Goal: Task Accomplishment & Management: Manage account settings

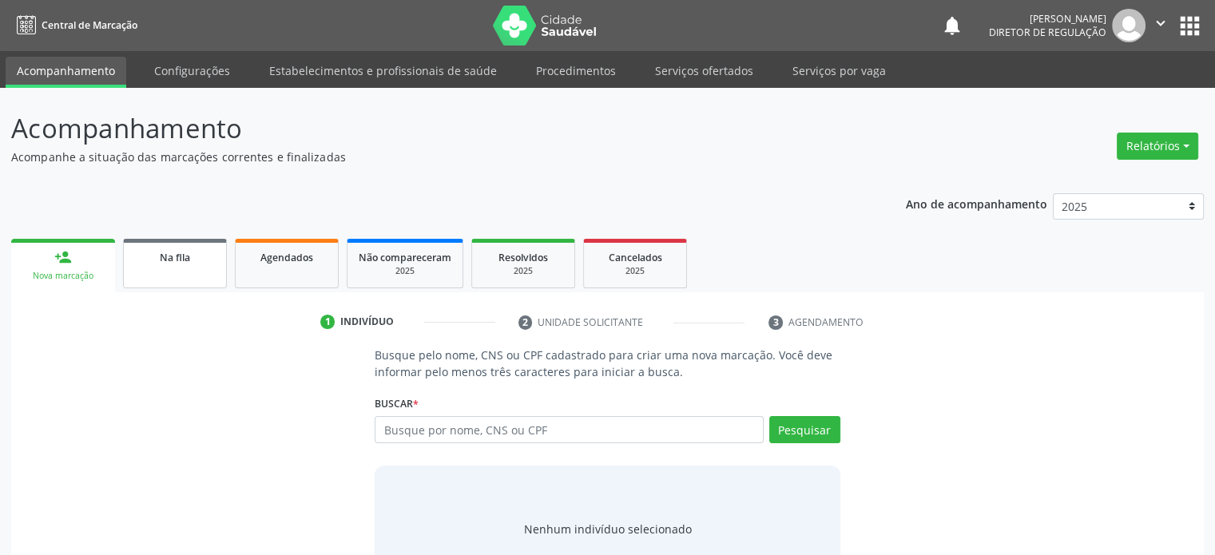
click at [186, 273] on link "Na fila" at bounding box center [175, 264] width 104 height 50
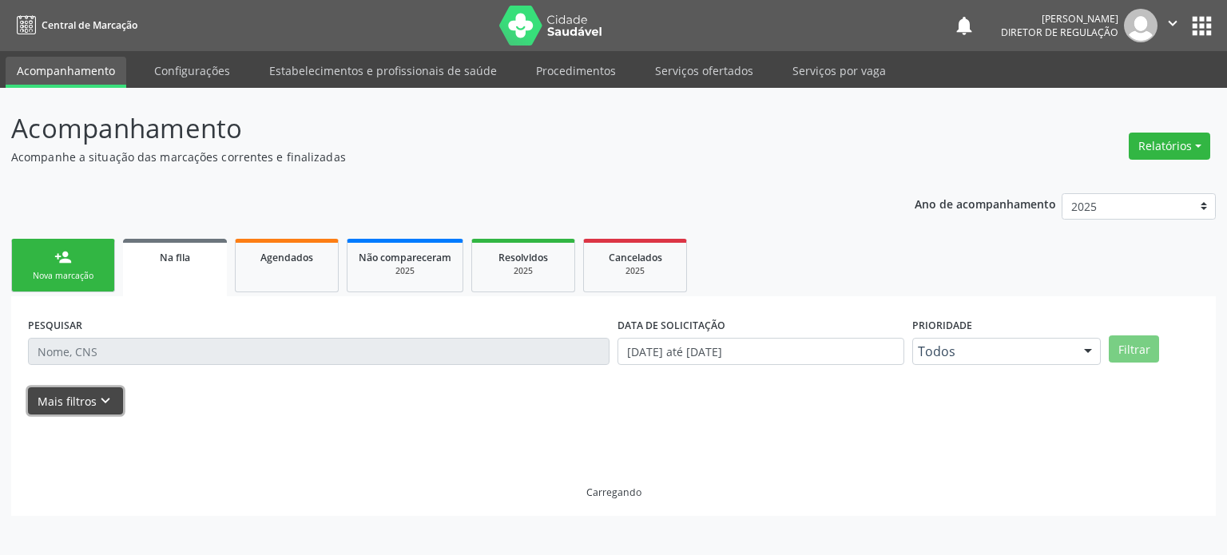
click at [90, 403] on button "Mais filtros keyboard_arrow_down" at bounding box center [75, 401] width 95 height 28
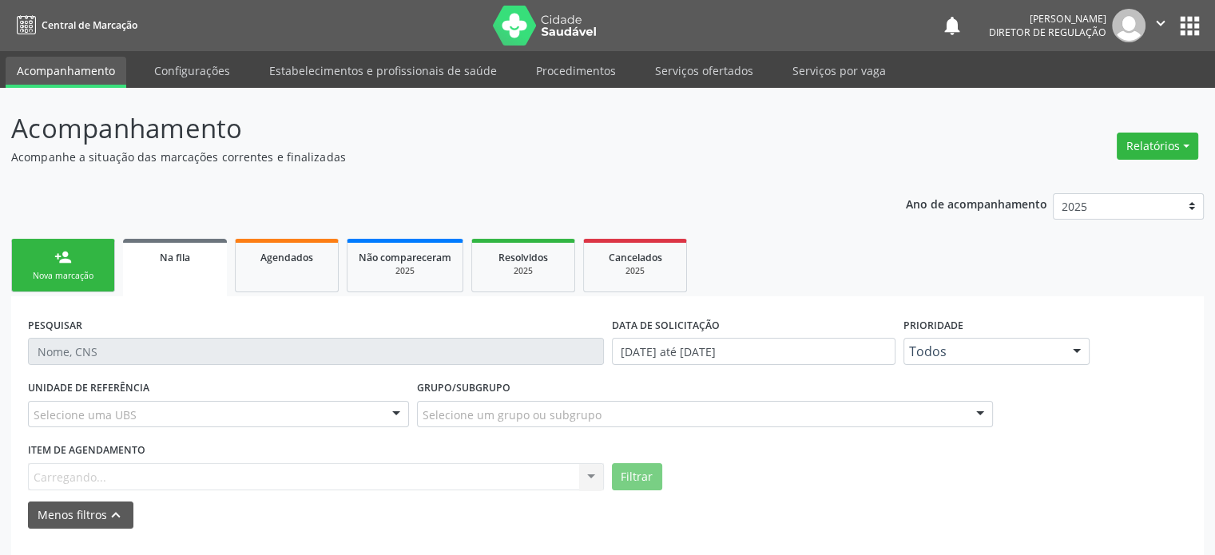
click at [316, 410] on div "Selecione uma UBS" at bounding box center [218, 414] width 381 height 27
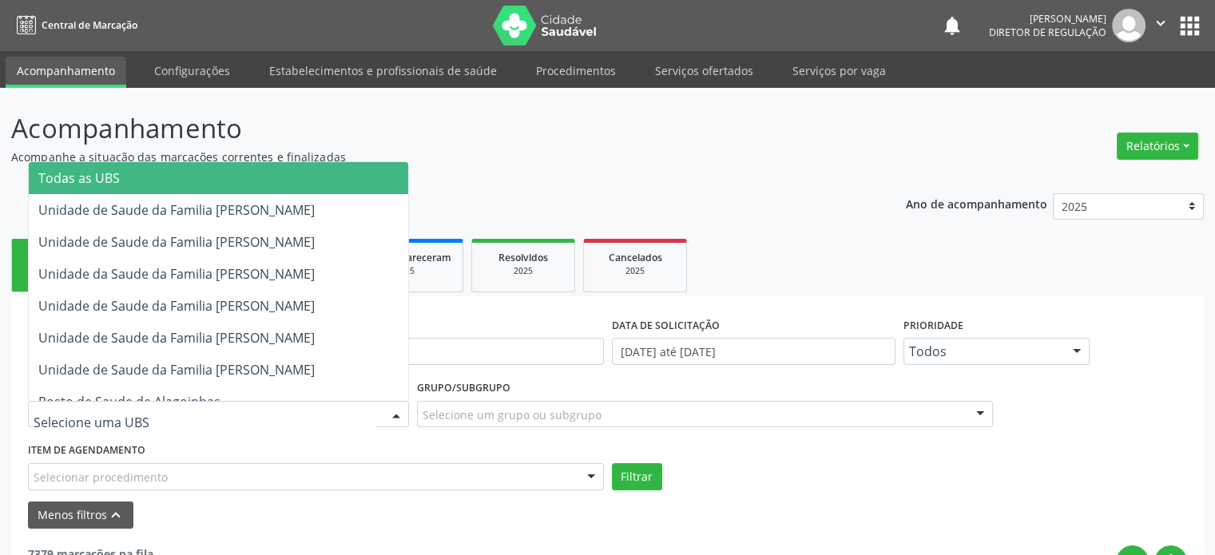
click at [173, 418] on div at bounding box center [218, 414] width 381 height 27
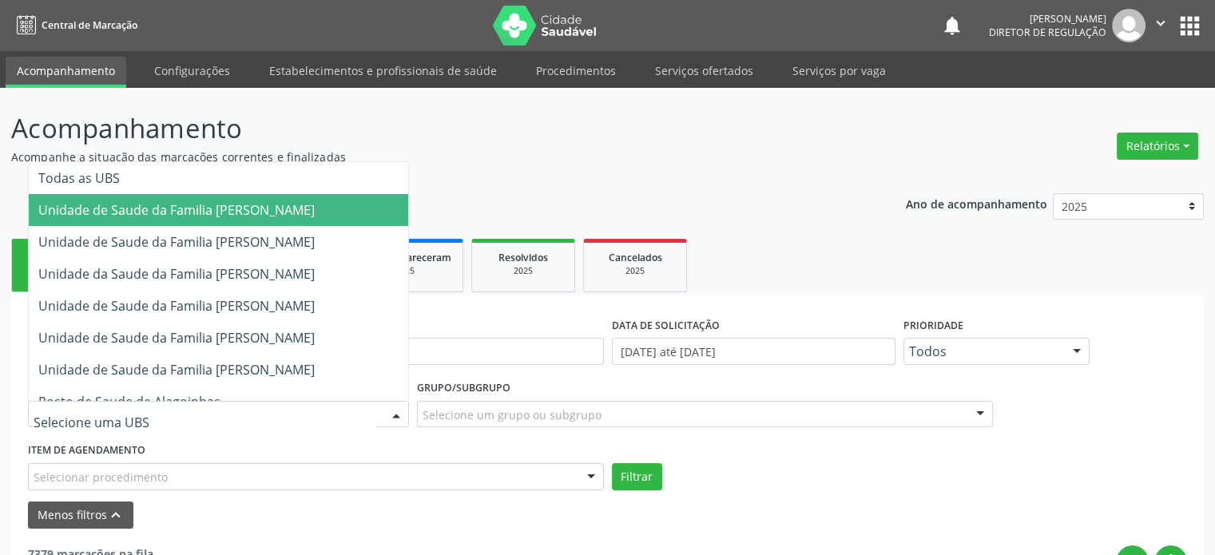
click at [261, 201] on span "Unidade de Saude da Familia [PERSON_NAME]" at bounding box center [176, 210] width 276 height 18
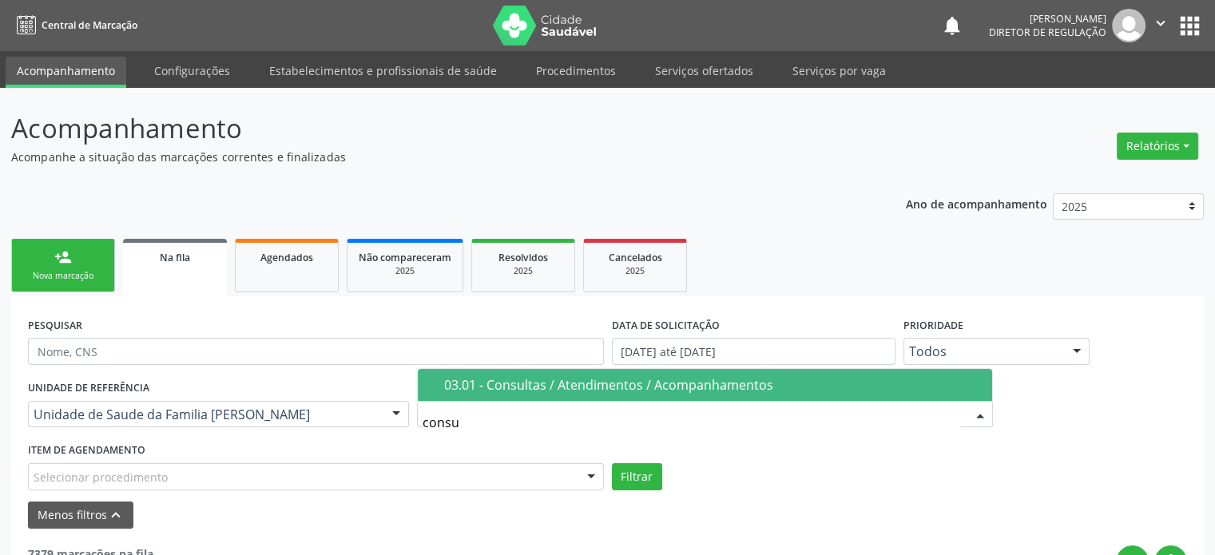
type input "consul"
click at [598, 371] on span "03.01 - Consultas / Atendimentos / Acompanhamentos" at bounding box center [705, 385] width 574 height 32
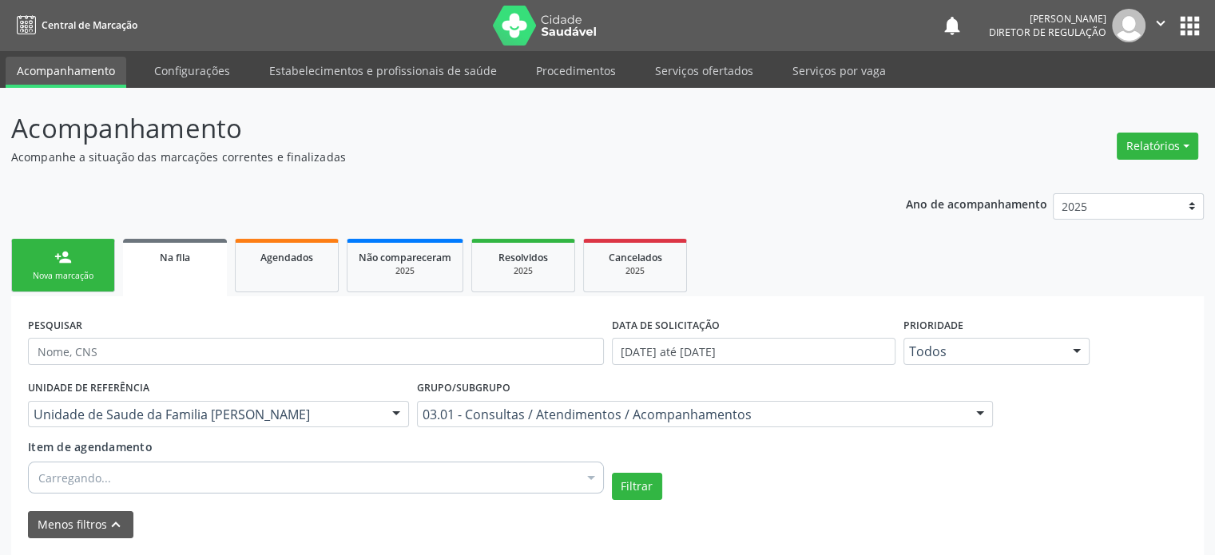
scroll to position [240, 0]
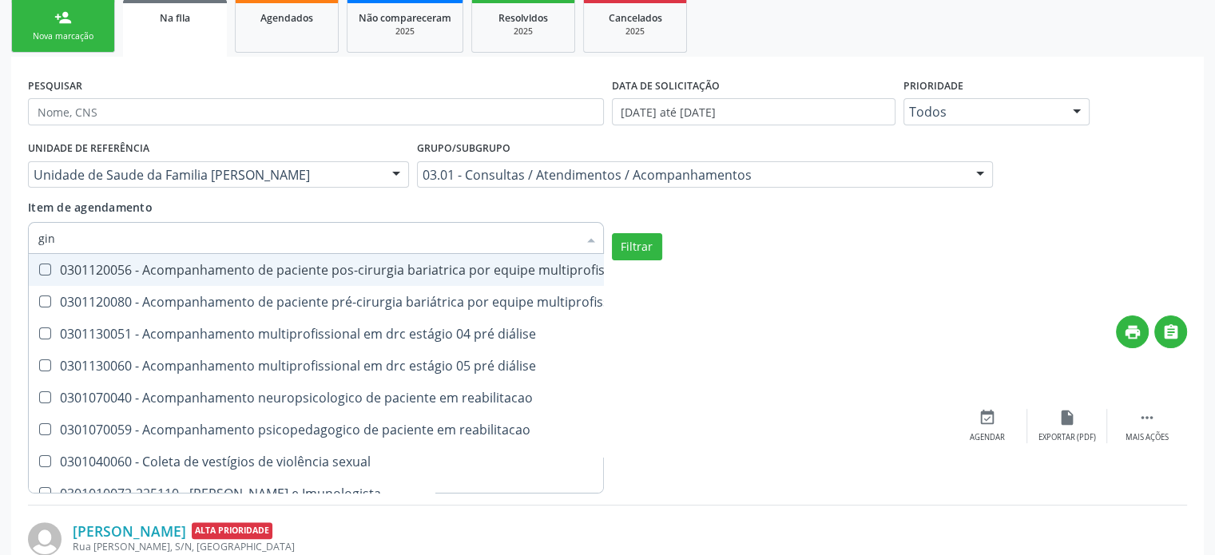
type input "gine"
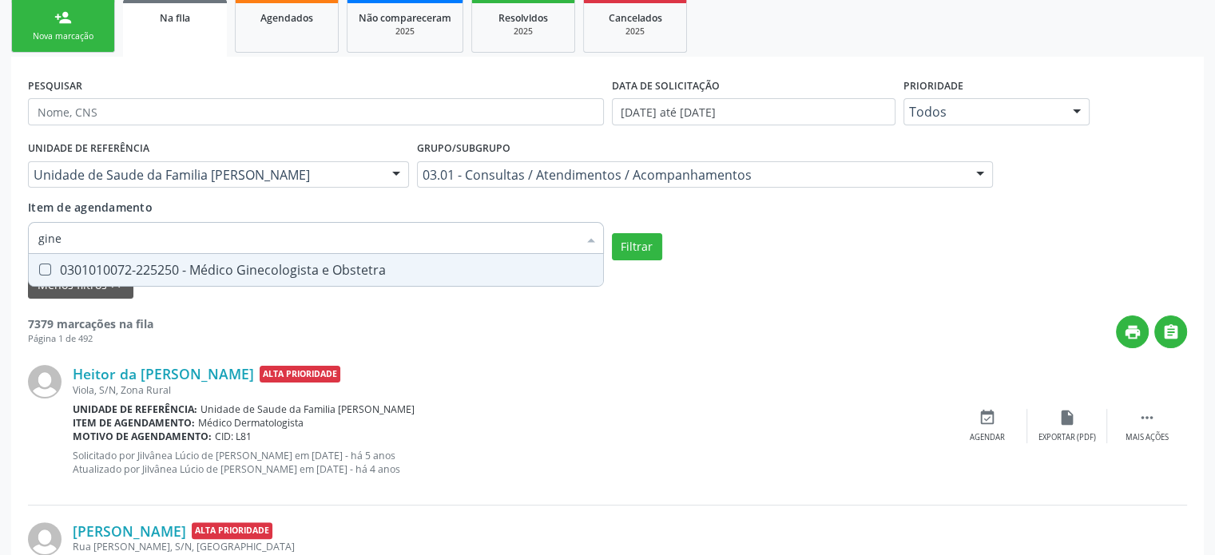
click at [128, 266] on div "0301010072-225250 - Médico Ginecologista e Obstetra" at bounding box center [315, 270] width 555 height 13
checkbox Obstetra "true"
click at [656, 244] on button "Filtrar" at bounding box center [637, 246] width 50 height 27
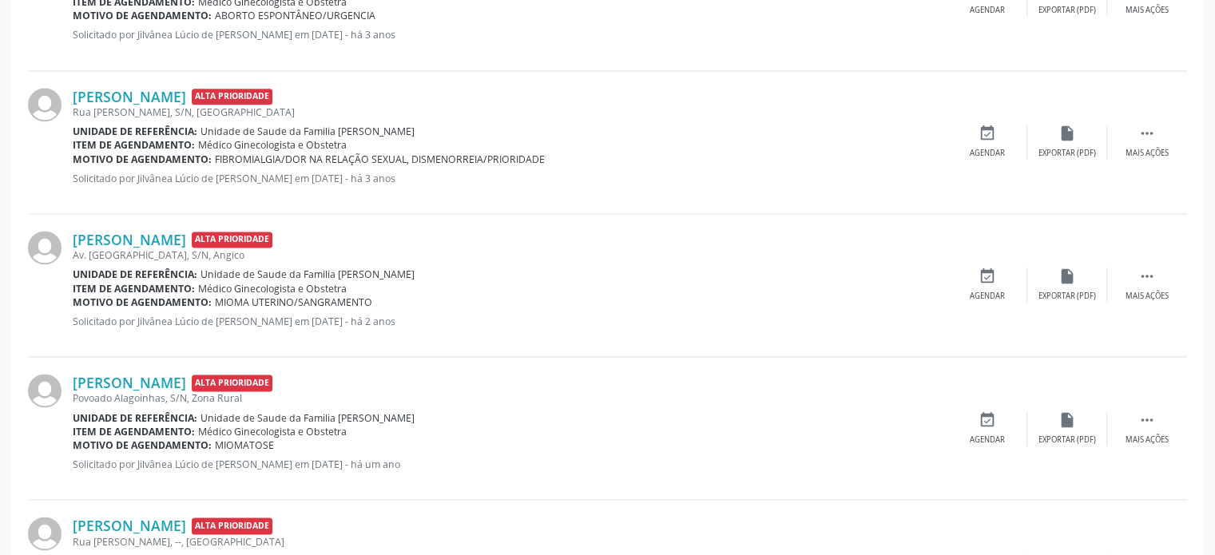
scroll to position [2318, 0]
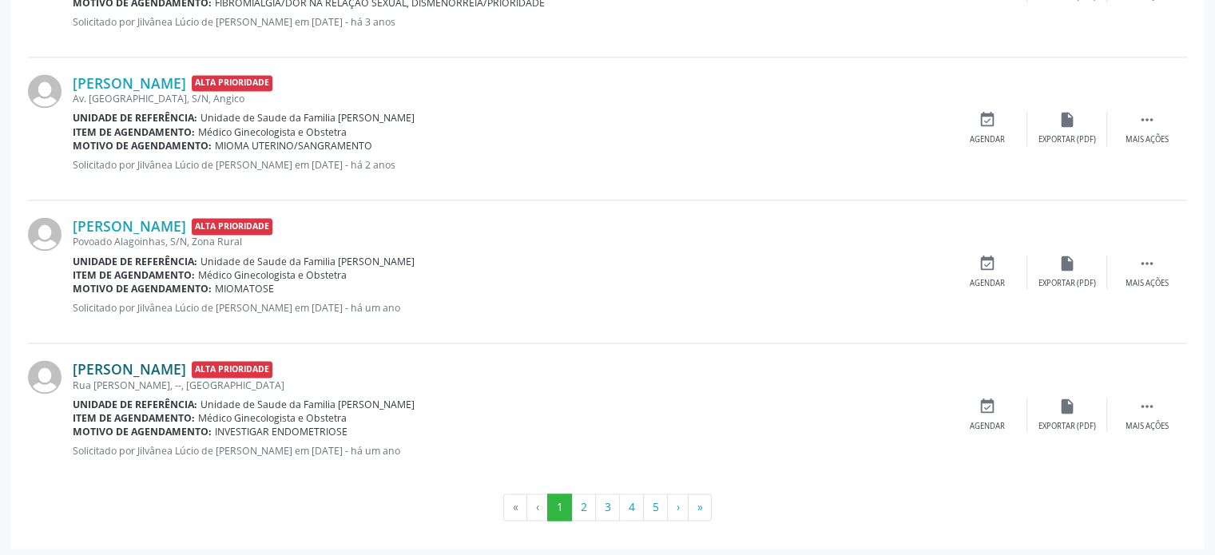
click at [186, 364] on link "[PERSON_NAME]" at bounding box center [129, 369] width 113 height 18
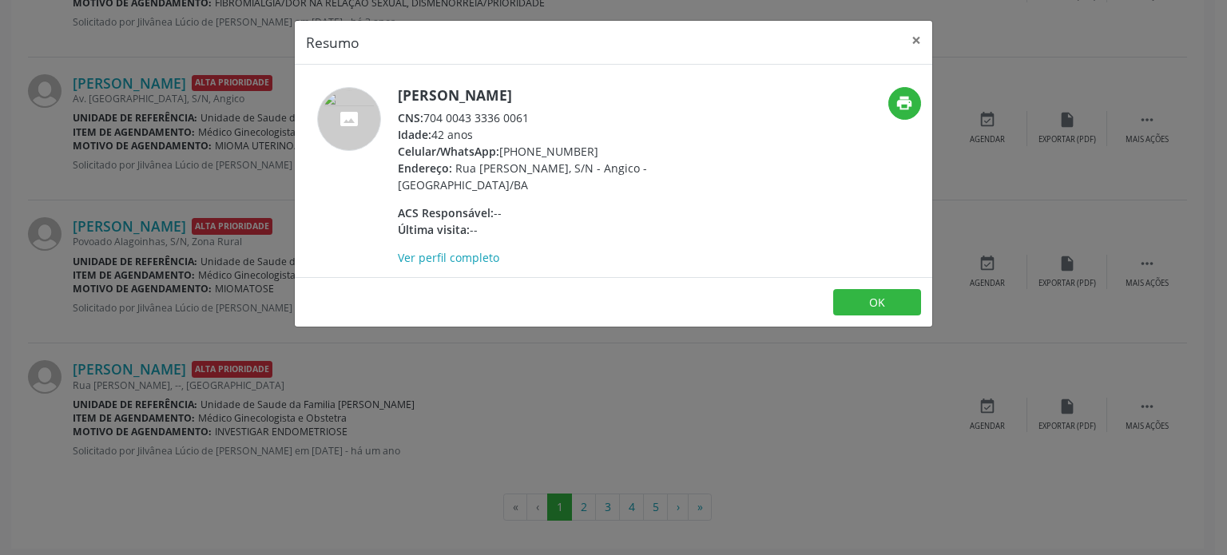
drag, startPoint x: 399, startPoint y: 90, endPoint x: 631, endPoint y: 93, distance: 231.7
click at [631, 93] on h5 "[PERSON_NAME]" at bounding box center [553, 95] width 311 height 17
copy h5 "[PERSON_NAME]"
click at [249, 264] on div "Resumo × [PERSON_NAME] CNS: 704 0043 3336 0061 Idade: 42 anos Celular/WhatsApp:…" at bounding box center [613, 277] width 1227 height 555
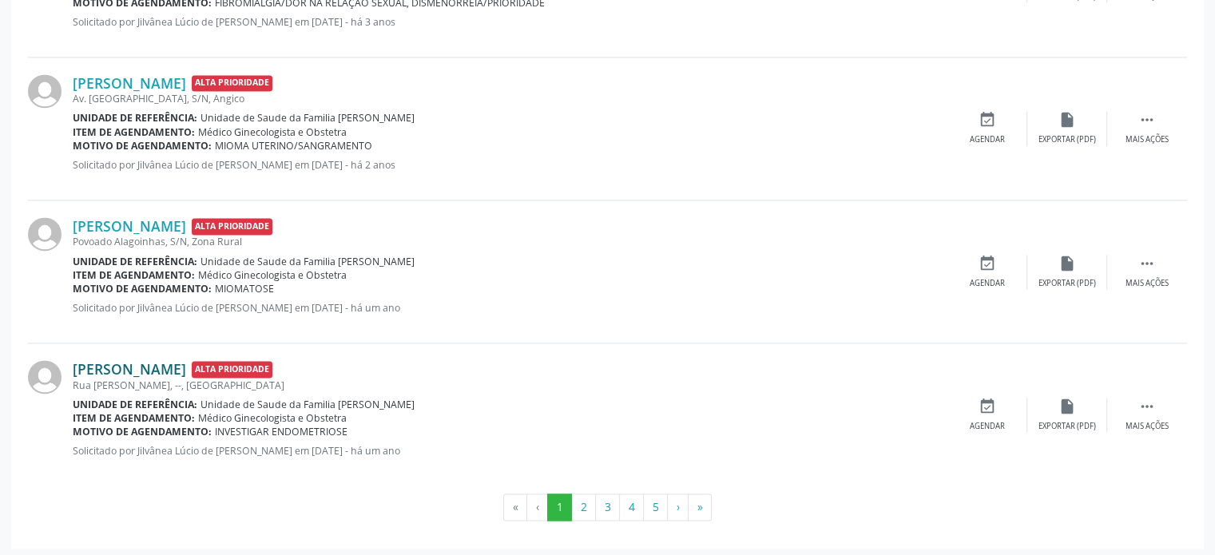
click at [164, 371] on link "[PERSON_NAME]" at bounding box center [129, 369] width 113 height 18
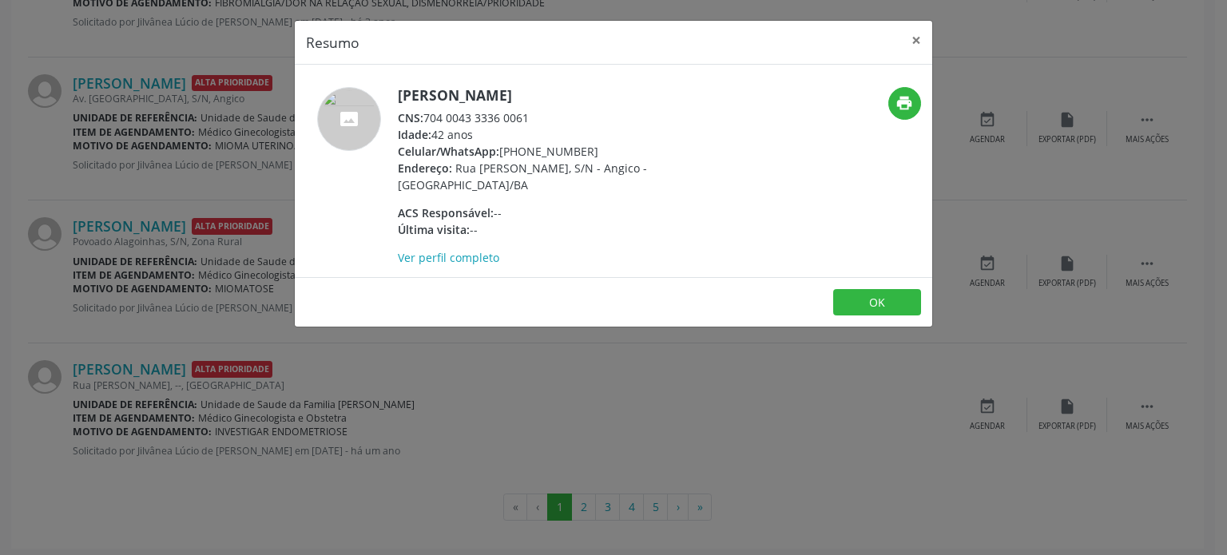
drag, startPoint x: 400, startPoint y: 88, endPoint x: 636, endPoint y: 87, distance: 235.7
click at [636, 87] on h5 "[PERSON_NAME]" at bounding box center [553, 95] width 311 height 17
copy h5 "[PERSON_NAME]"
click at [132, 264] on div "Resumo × [PERSON_NAME] CNS: 704 0043 3336 0061 Idade: 42 anos Celular/WhatsApp:…" at bounding box center [613, 277] width 1227 height 555
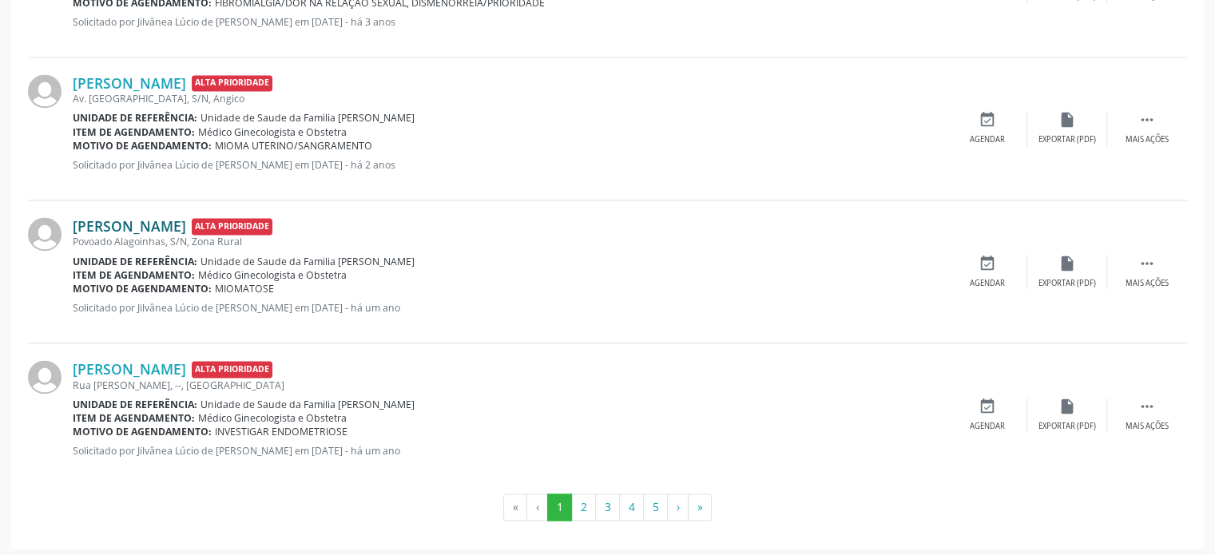
click at [137, 223] on link "[PERSON_NAME]" at bounding box center [129, 226] width 113 height 18
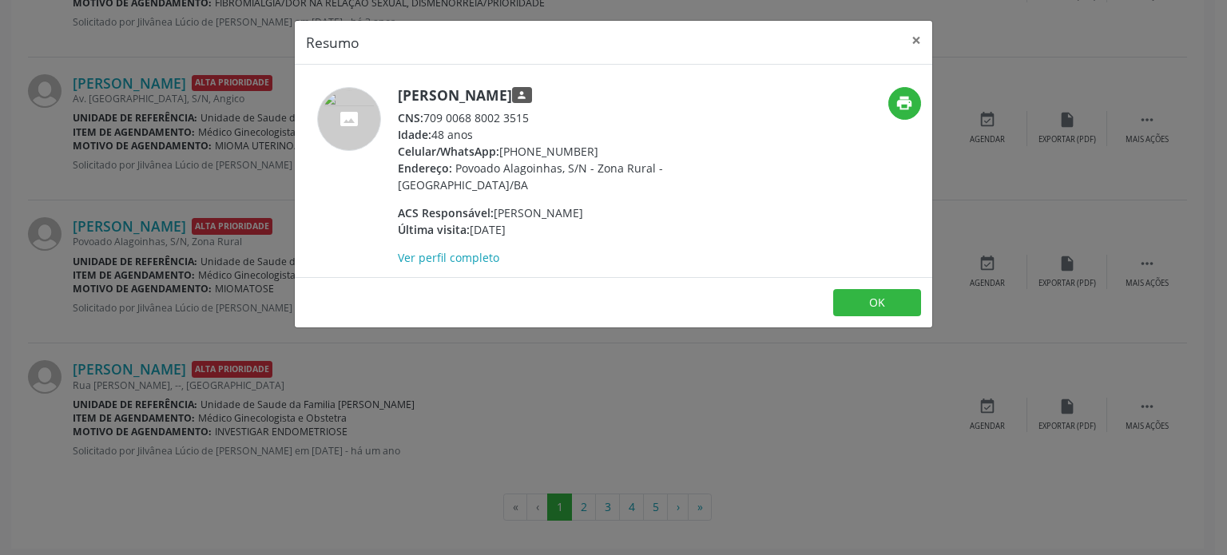
drag, startPoint x: 399, startPoint y: 89, endPoint x: 553, endPoint y: 92, distance: 153.4
click at [553, 92] on h5 "[PERSON_NAME] person" at bounding box center [553, 95] width 311 height 17
copy h5 "[PERSON_NAME]"
click at [157, 261] on div "Resumo × [PERSON_NAME] person CNS: 709 0068 8002 3515 Idade: 48 anos Celular/Wh…" at bounding box center [613, 277] width 1227 height 555
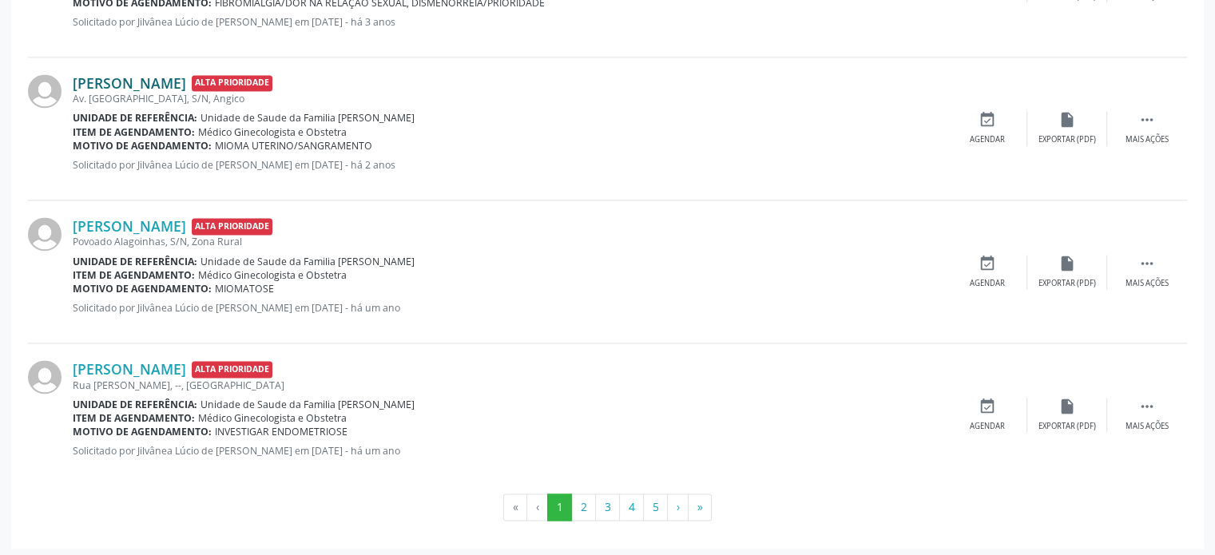
click at [176, 80] on link "[PERSON_NAME]" at bounding box center [129, 83] width 113 height 18
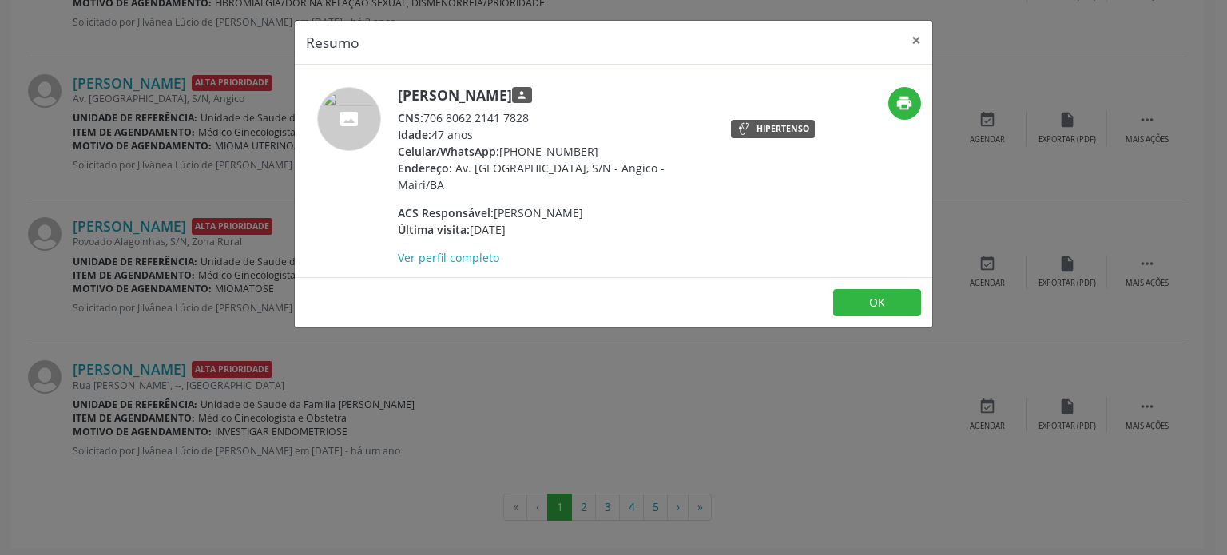
drag, startPoint x: 399, startPoint y: 94, endPoint x: 638, endPoint y: 97, distance: 238.1
click at [638, 97] on h5 "[PERSON_NAME] person" at bounding box center [553, 95] width 311 height 17
copy h5 "[PERSON_NAME]"
click at [182, 290] on div "Resumo × [PERSON_NAME] person CNS: 706 8062 2141 7828 Idade: 47 anos Celular/Wh…" at bounding box center [613, 277] width 1227 height 555
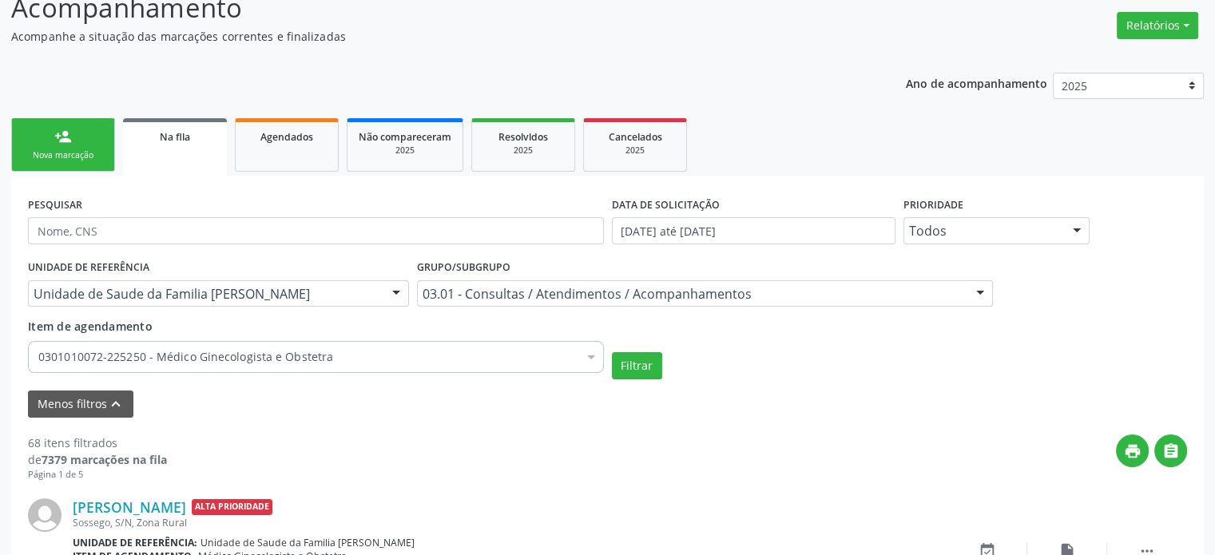
scroll to position [0, 0]
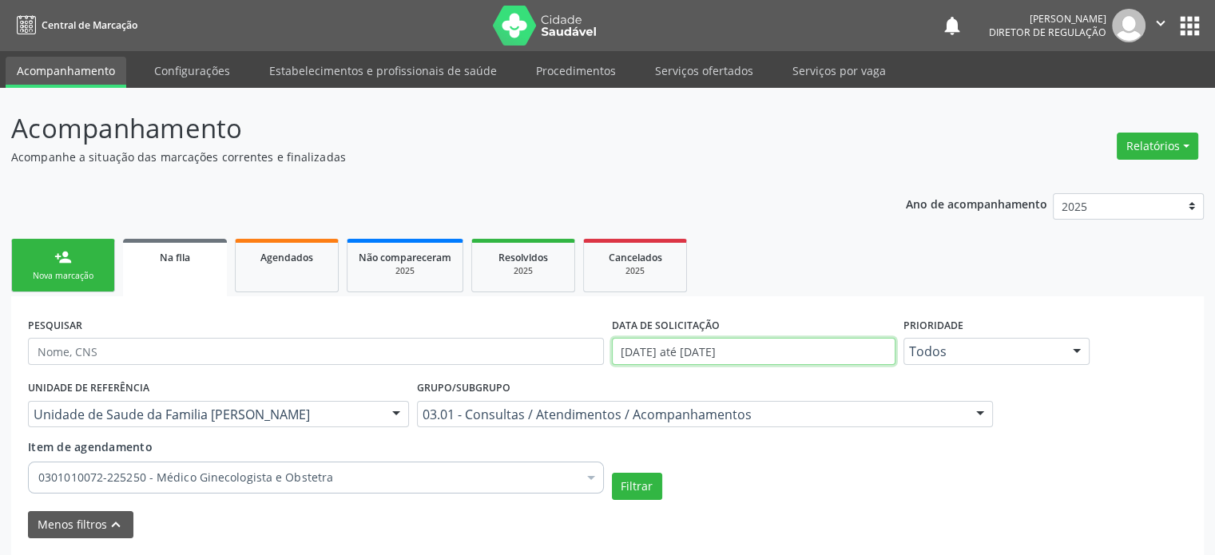
click at [710, 351] on input "[DATE] até [DATE]" at bounding box center [754, 351] width 284 height 27
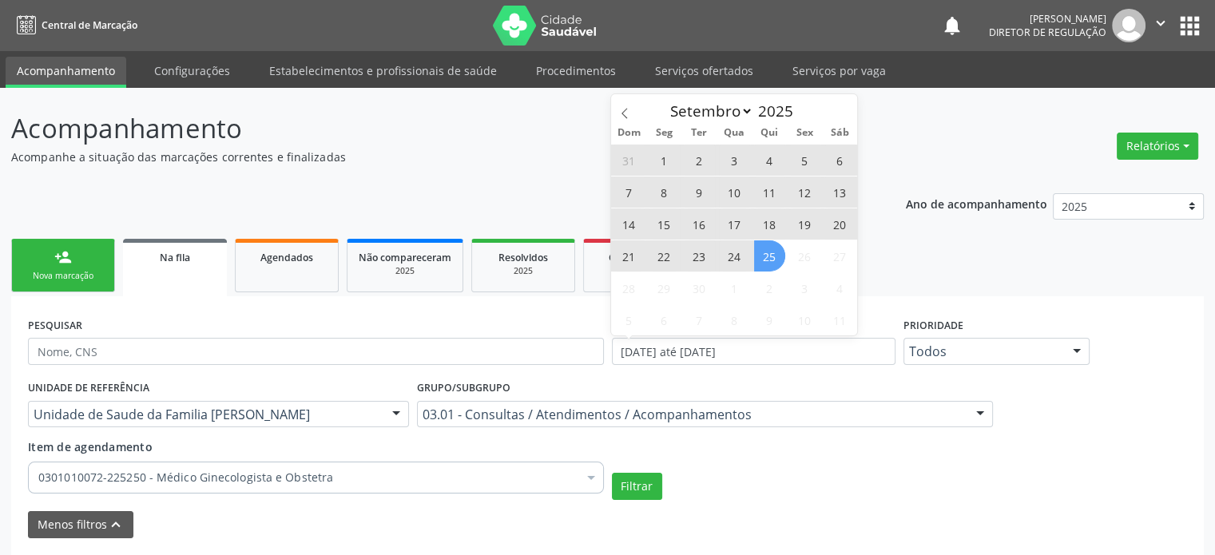
click at [769, 256] on span "25" at bounding box center [769, 255] width 31 height 31
type input "[DATE]"
click at [621, 107] on span at bounding box center [624, 107] width 27 height 27
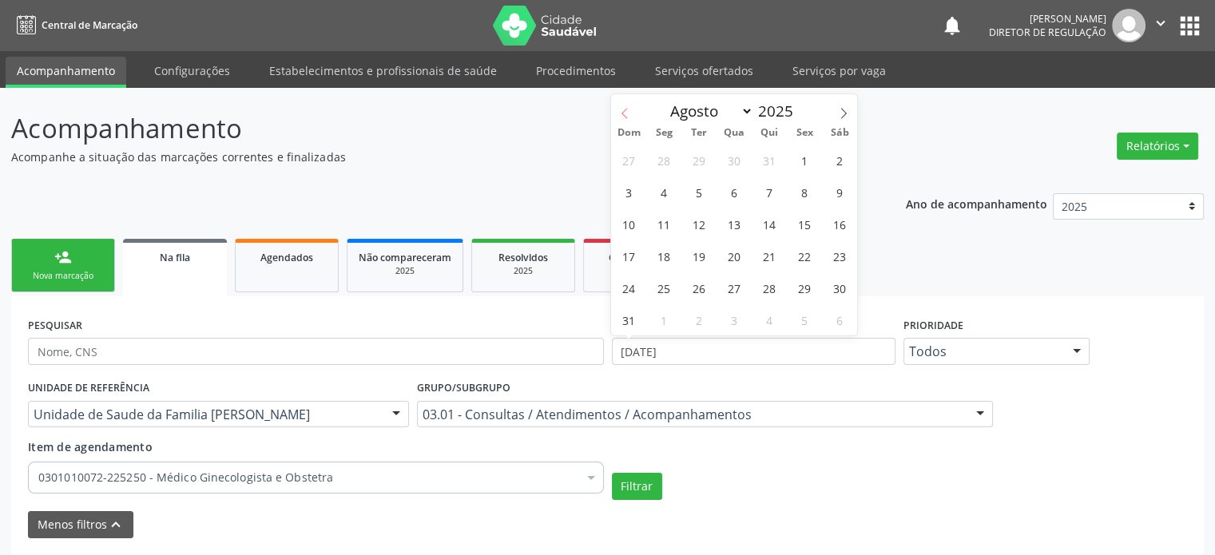
click at [621, 107] on span at bounding box center [624, 107] width 27 height 27
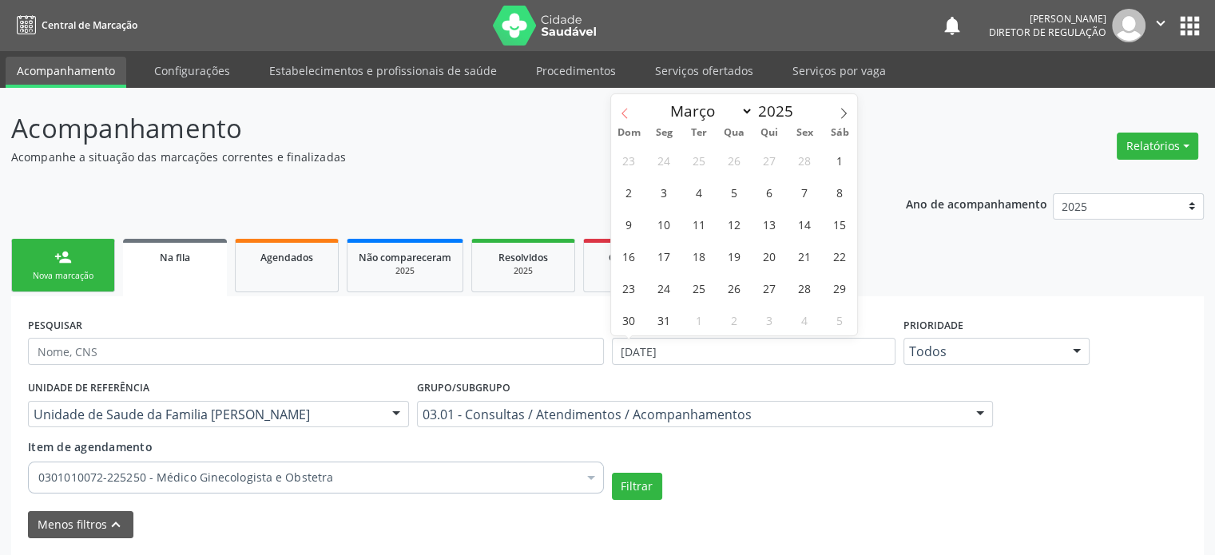
click at [621, 107] on span at bounding box center [624, 107] width 27 height 27
select select "0"
click at [621, 107] on span at bounding box center [624, 107] width 27 height 27
type input "2024"
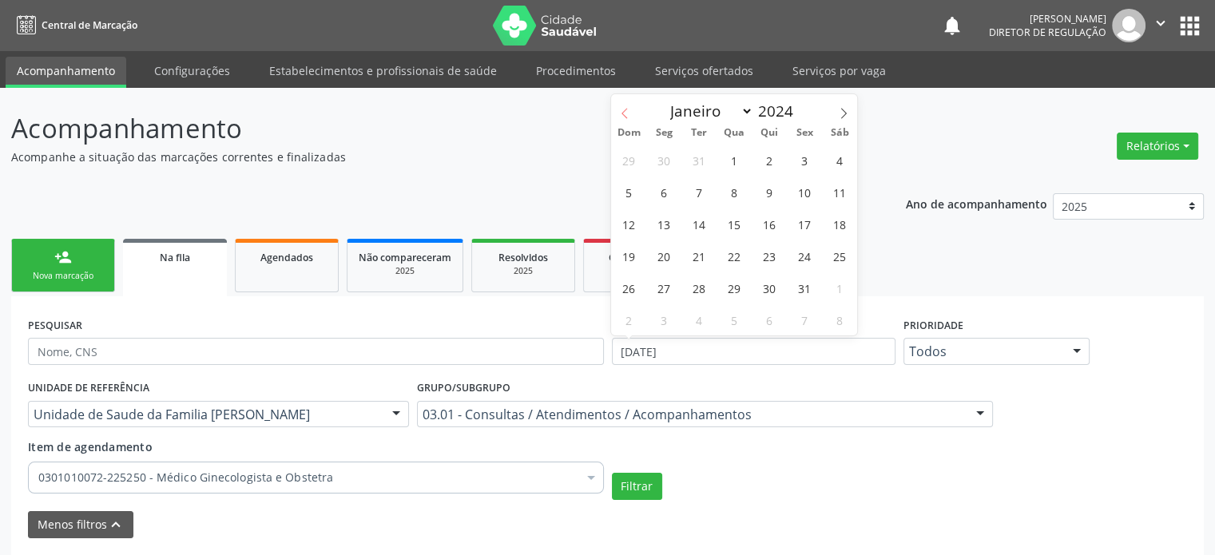
select select "11"
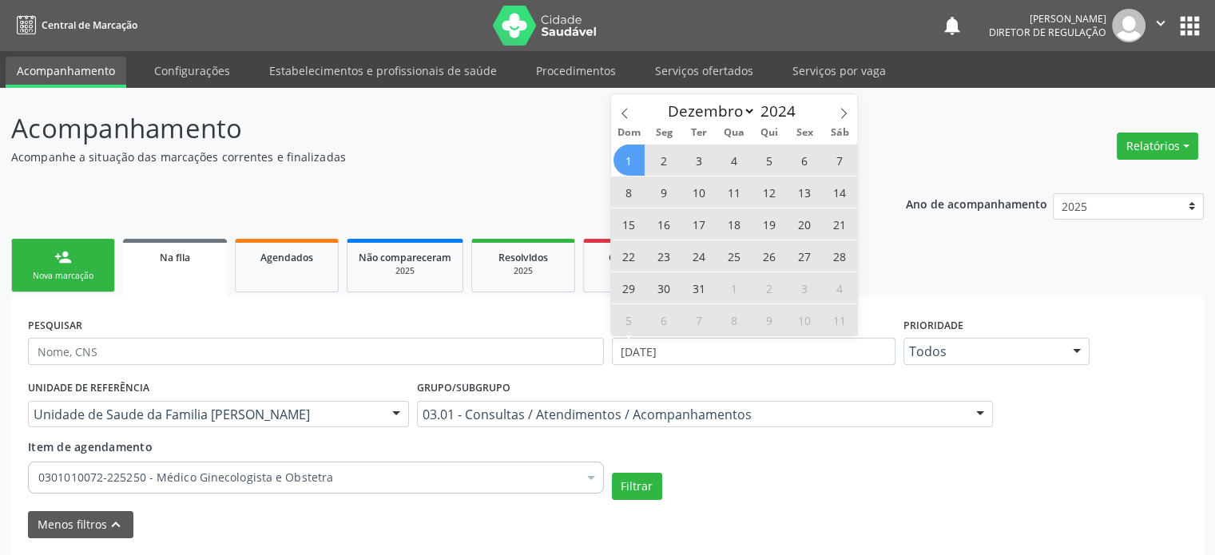
click at [633, 163] on span "1" at bounding box center [629, 160] width 31 height 31
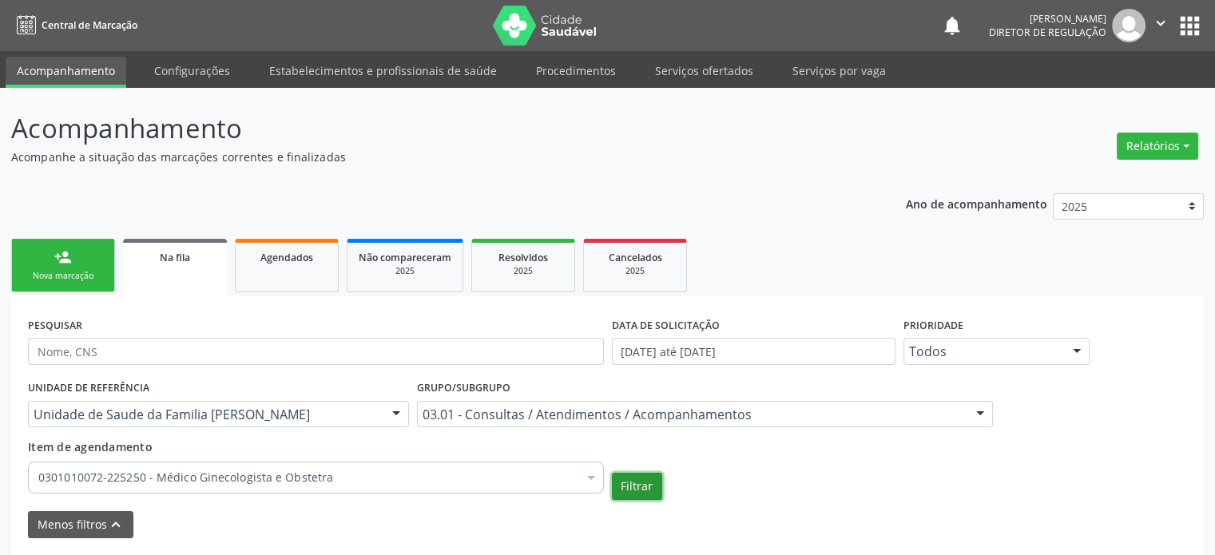
click at [640, 485] on button "Filtrar" at bounding box center [637, 486] width 50 height 27
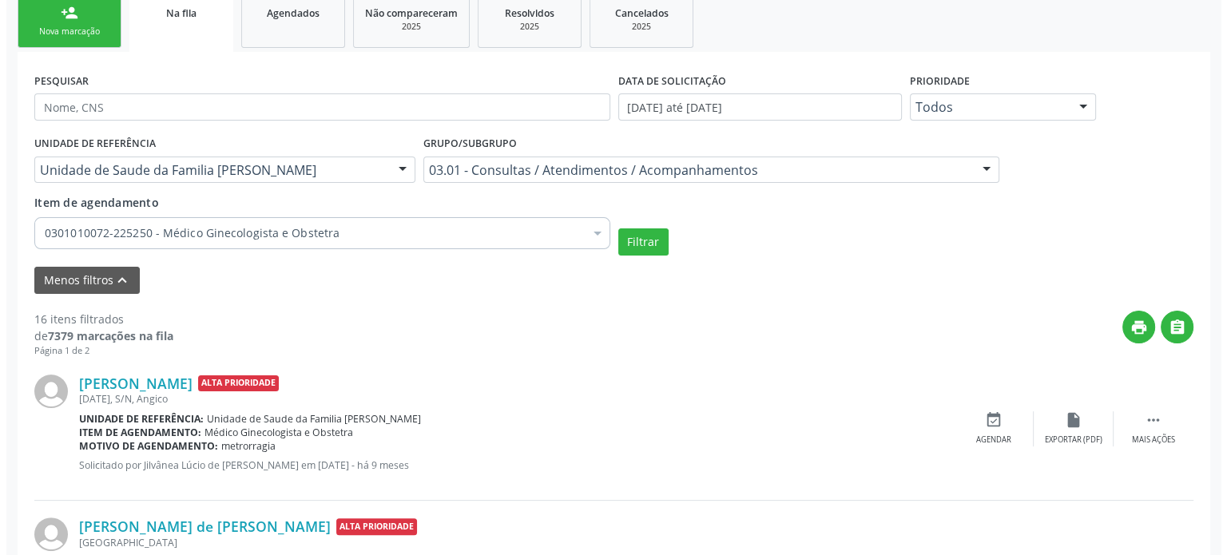
scroll to position [591, 0]
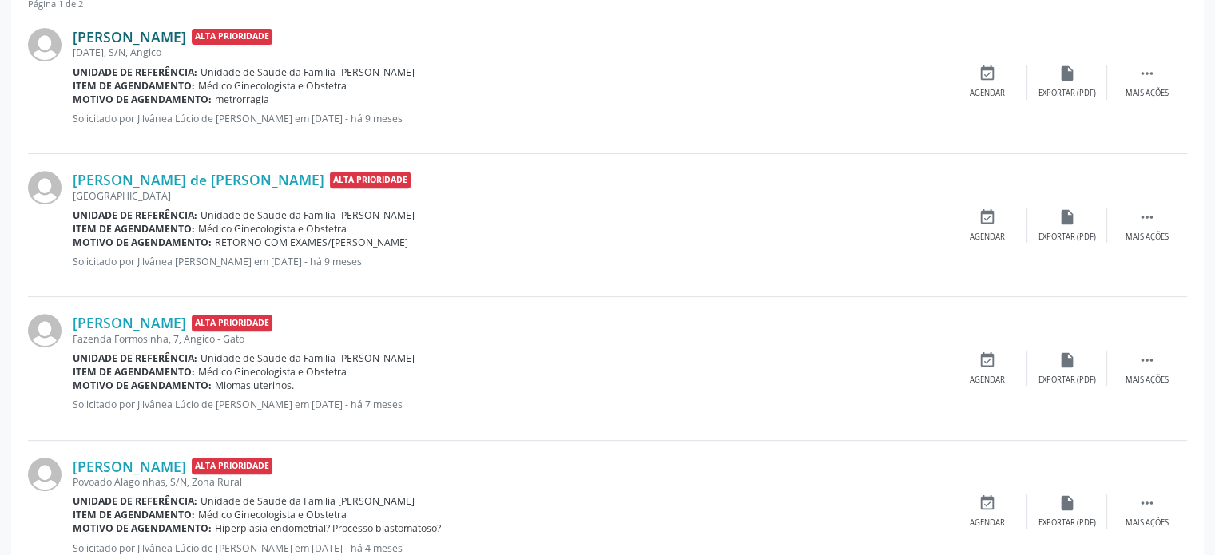
click at [186, 35] on link "[PERSON_NAME]" at bounding box center [129, 37] width 113 height 18
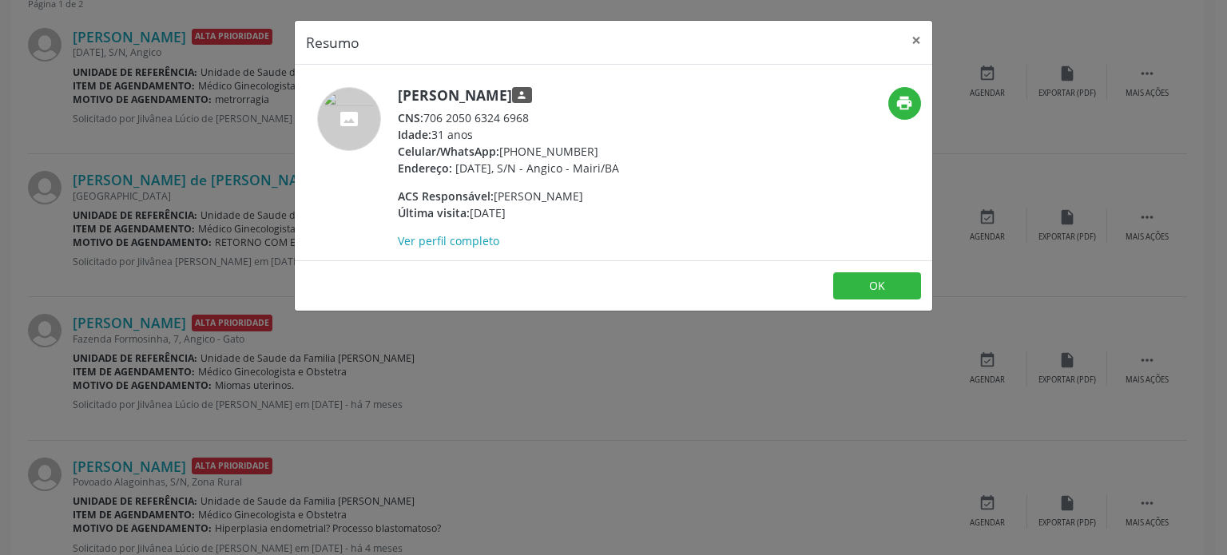
drag, startPoint x: 397, startPoint y: 92, endPoint x: 614, endPoint y: 98, distance: 216.6
click at [614, 98] on h5 "[PERSON_NAME] person" at bounding box center [508, 95] width 221 height 17
copy h5 "[PERSON_NAME]"
click at [166, 216] on div "Resumo × [PERSON_NAME] person CNS: 706 2050 6324 6968 Idade: 31 anos Celular/Wh…" at bounding box center [613, 277] width 1227 height 555
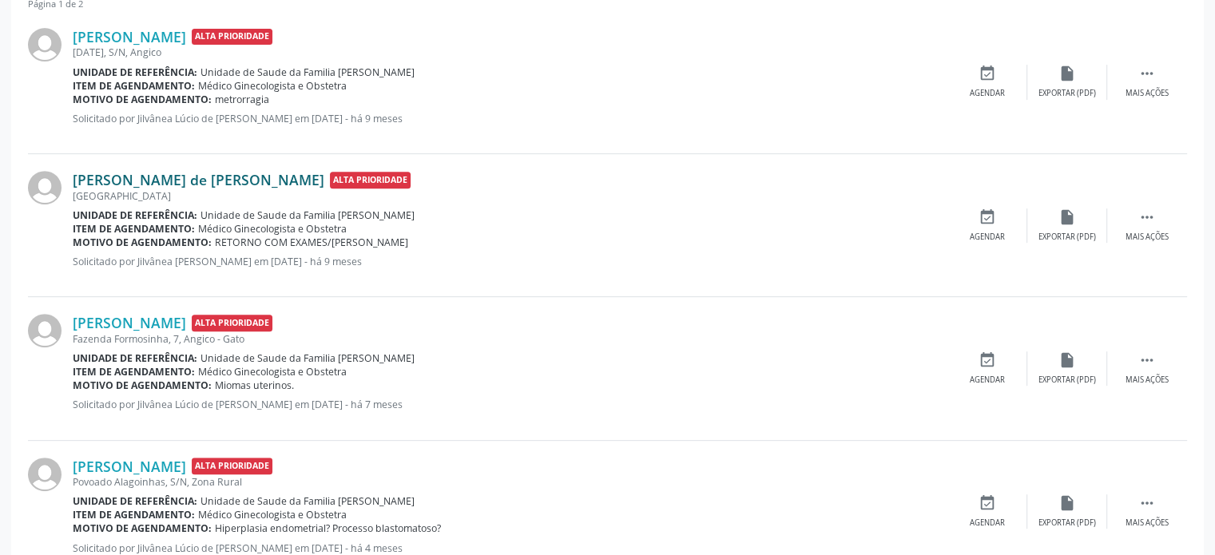
click at [160, 177] on link "[PERSON_NAME] de [PERSON_NAME]" at bounding box center [199, 180] width 252 height 18
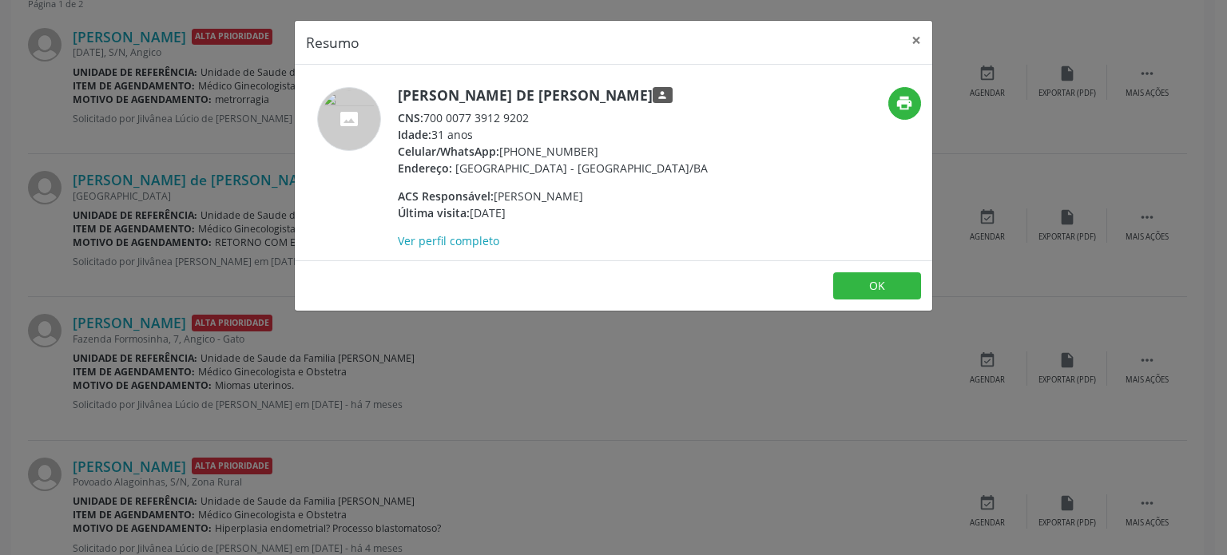
drag, startPoint x: 399, startPoint y: 93, endPoint x: 617, endPoint y: 95, distance: 218.1
click at [617, 95] on h5 "[PERSON_NAME] de [PERSON_NAME] person" at bounding box center [553, 95] width 310 height 17
copy h5 "[PERSON_NAME] de [PERSON_NAME]"
click at [189, 229] on div "Resumo × [PERSON_NAME] de [PERSON_NAME] person CNS: 700 0077 3912 9202 Idade: 3…" at bounding box center [613, 277] width 1227 height 555
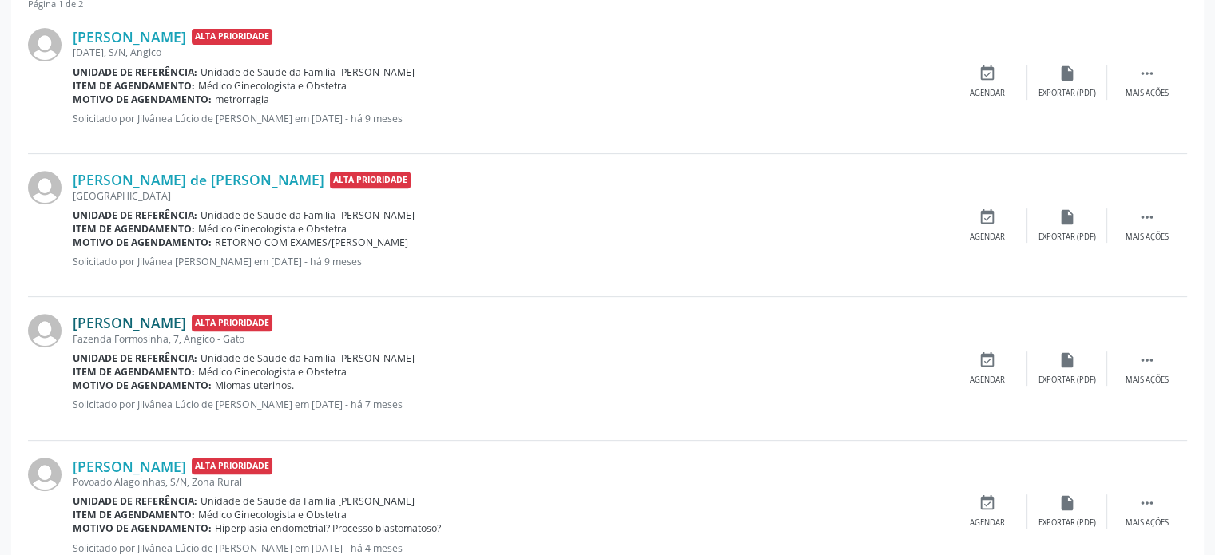
click at [145, 324] on link "[PERSON_NAME]" at bounding box center [129, 323] width 113 height 18
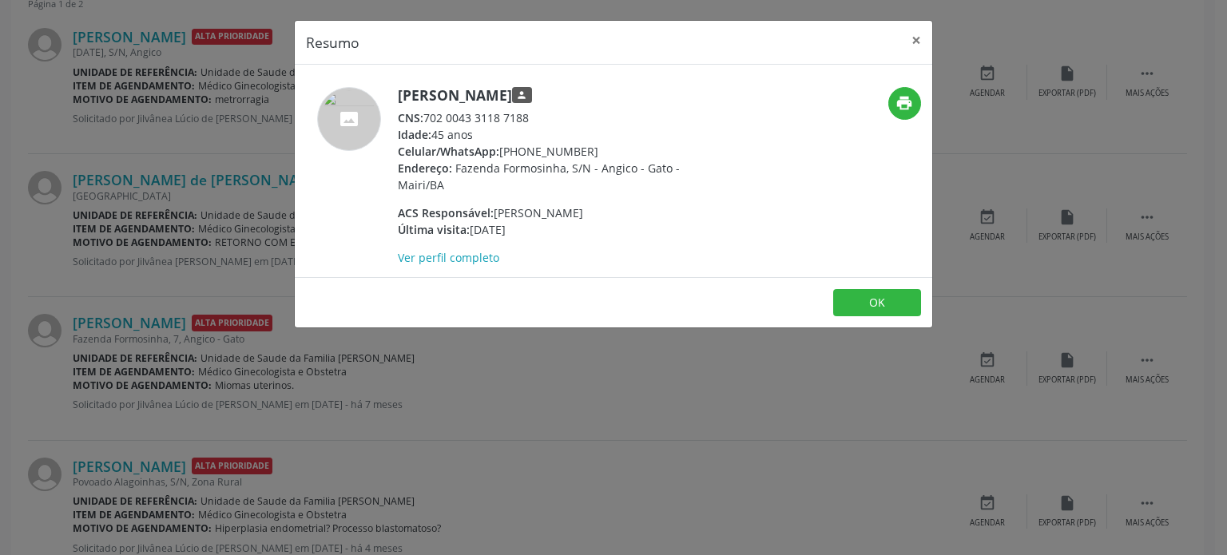
drag, startPoint x: 396, startPoint y: 92, endPoint x: 614, endPoint y: 100, distance: 217.5
click at [614, 100] on div "[PERSON_NAME] person CNS: 702 0043 3118 7188 Idade: 45 anos Celular/WhatsApp: […" at bounding box center [507, 176] width 425 height 179
copy h5 "[PERSON_NAME]"
click at [471, 98] on h5 "[PERSON_NAME] person" at bounding box center [553, 95] width 311 height 17
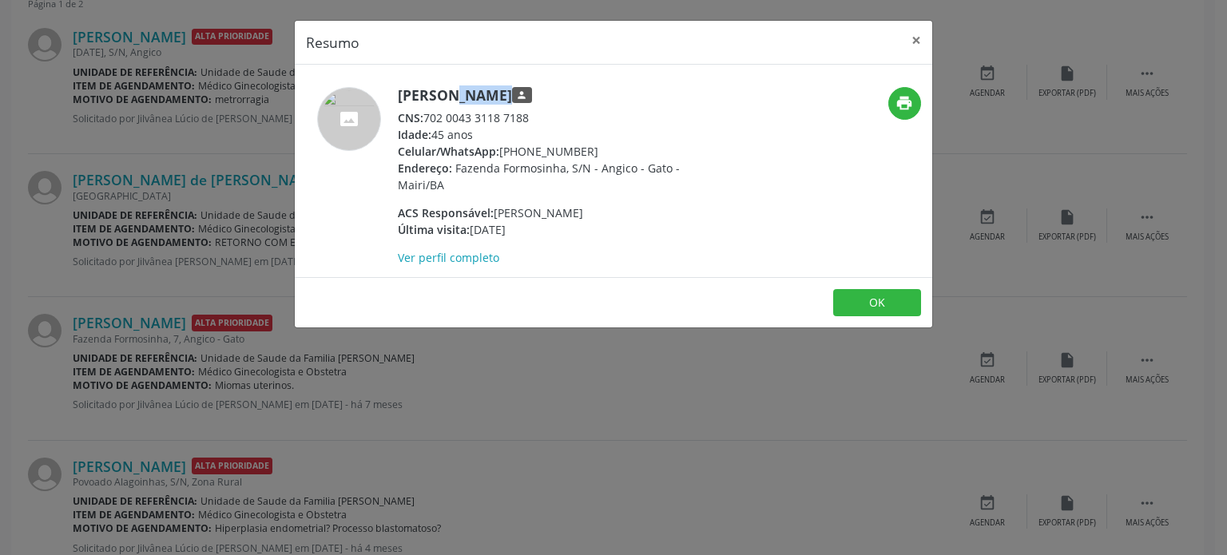
click at [471, 98] on h5 "[PERSON_NAME] person" at bounding box center [553, 95] width 311 height 17
drag, startPoint x: 426, startPoint y: 120, endPoint x: 530, endPoint y: 121, distance: 104.7
click at [530, 121] on div "CNS: 702 0043 3118 7188" at bounding box center [553, 117] width 311 height 17
copy div "702 0043 3118 7188"
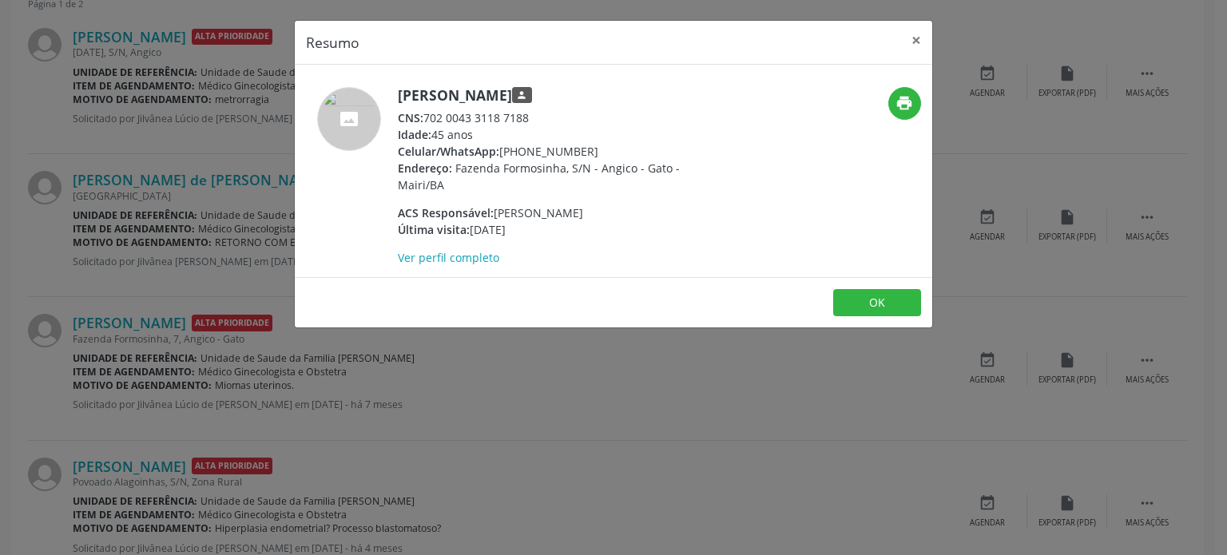
click at [182, 192] on div "Resumo × [PERSON_NAME] person CNS: 702 0043 3118 7188 Idade: 45 anos Celular/Wh…" at bounding box center [613, 277] width 1227 height 555
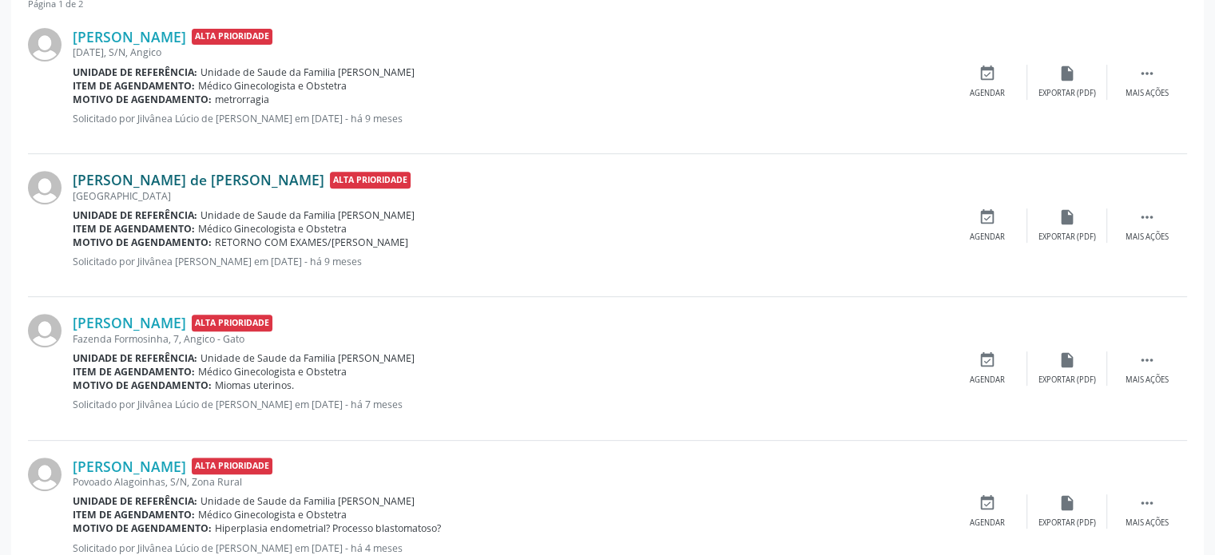
click at [193, 180] on link "[PERSON_NAME] de [PERSON_NAME]" at bounding box center [199, 180] width 252 height 18
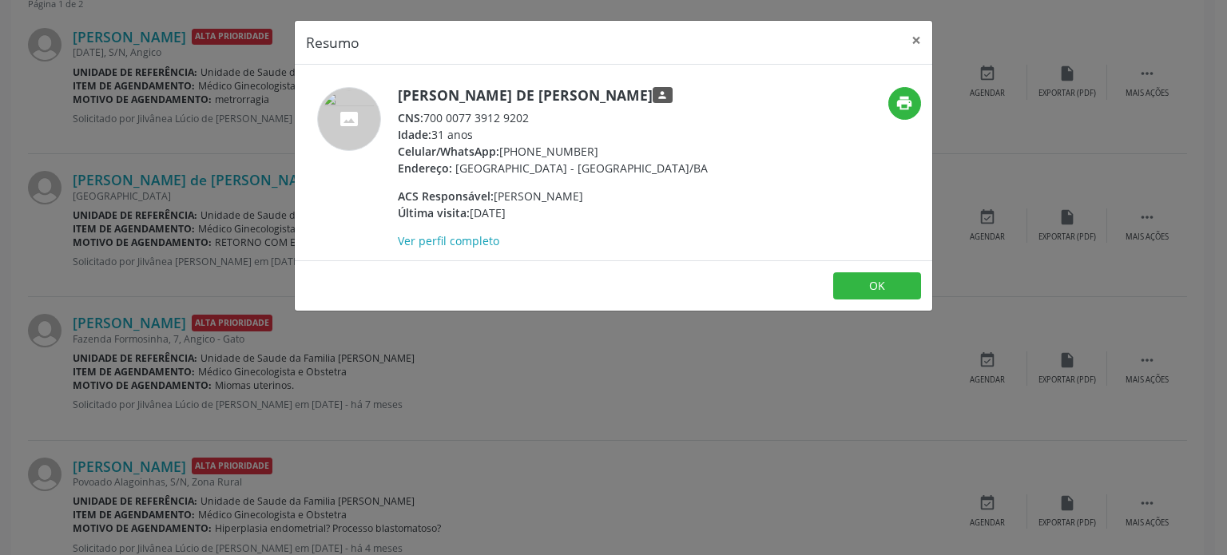
drag, startPoint x: 427, startPoint y: 114, endPoint x: 537, endPoint y: 115, distance: 109.5
click at [537, 115] on div "CNS: 700 0077 3912 9202" at bounding box center [553, 117] width 310 height 17
copy div "700 0077 3912 9202"
click at [236, 82] on div "Resumo × [PERSON_NAME] de [PERSON_NAME] person CNS: 700 0077 3912 9202 Idade: 3…" at bounding box center [613, 277] width 1227 height 555
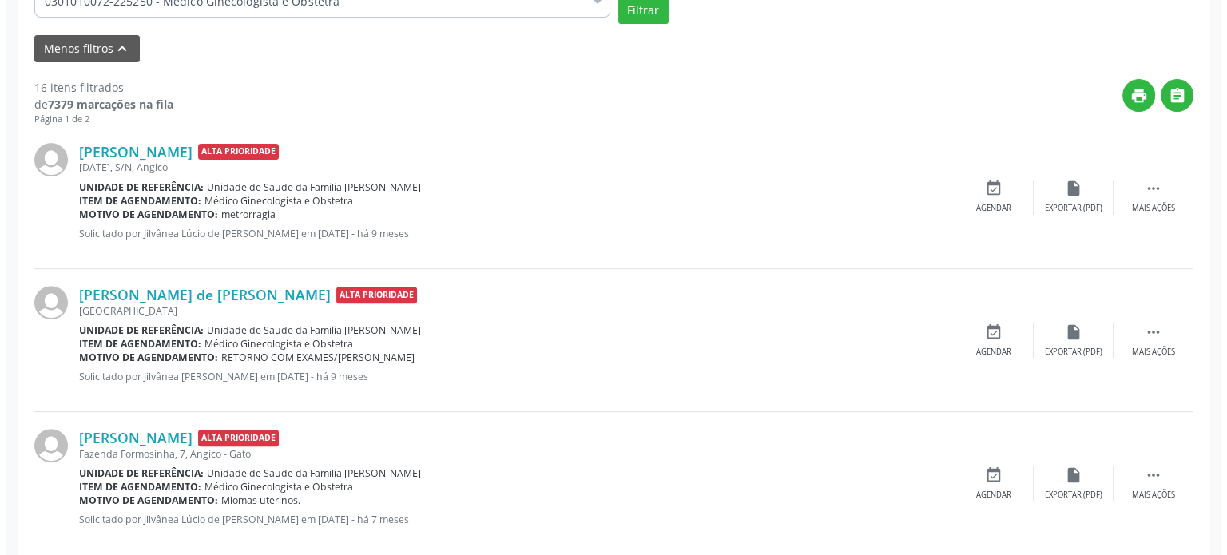
scroll to position [352, 0]
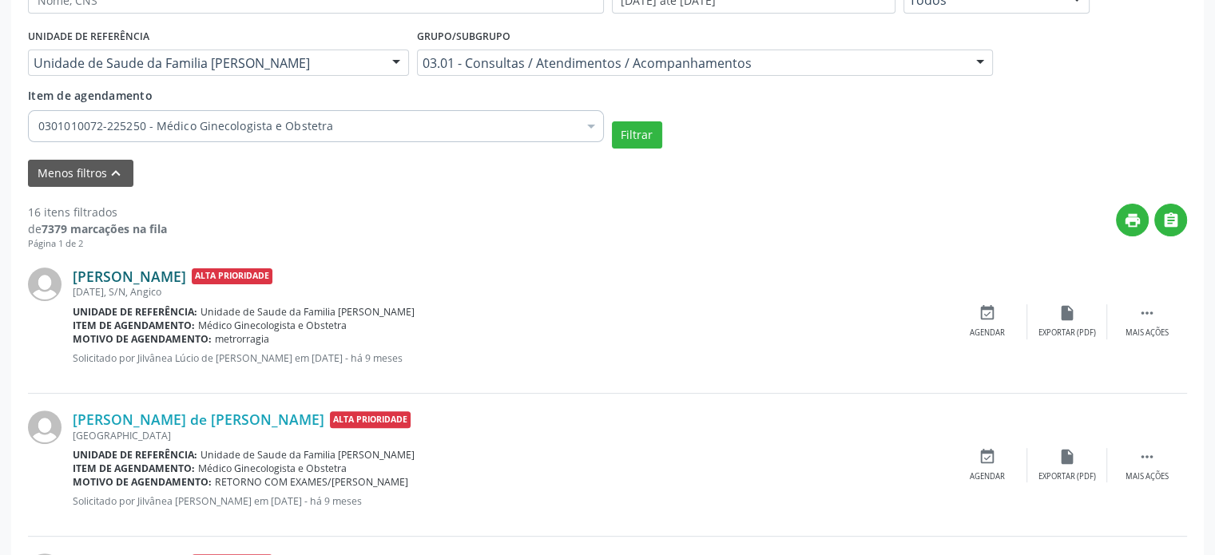
click at [159, 280] on link "[PERSON_NAME]" at bounding box center [129, 277] width 113 height 18
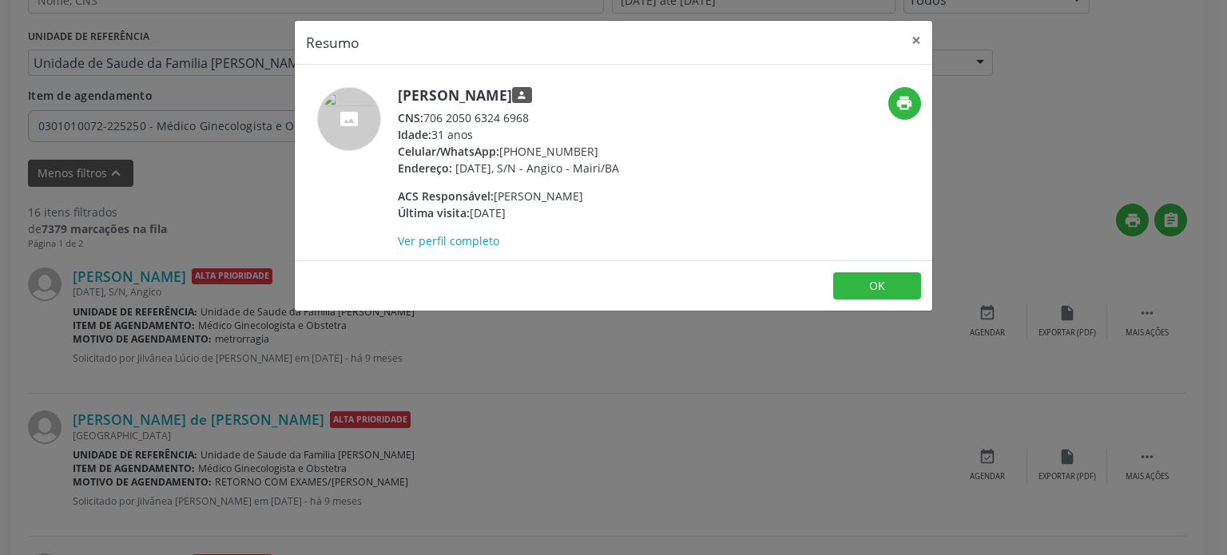
drag, startPoint x: 428, startPoint y: 116, endPoint x: 545, endPoint y: 116, distance: 116.6
click at [545, 116] on div "CNS: 706 2050 6324 6968" at bounding box center [508, 117] width 221 height 17
click at [580, 414] on div "Resumo × [PERSON_NAME] person CNS: 706 2050 6324 6968 Idade: 31 anos Celular/Wh…" at bounding box center [613, 277] width 1227 height 555
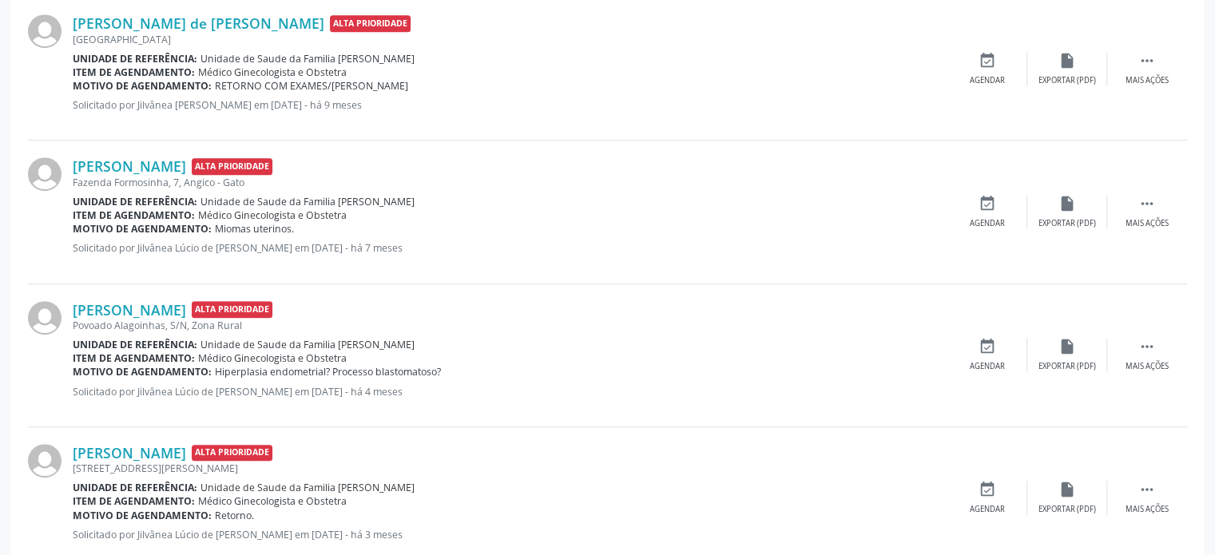
scroll to position [751, 0]
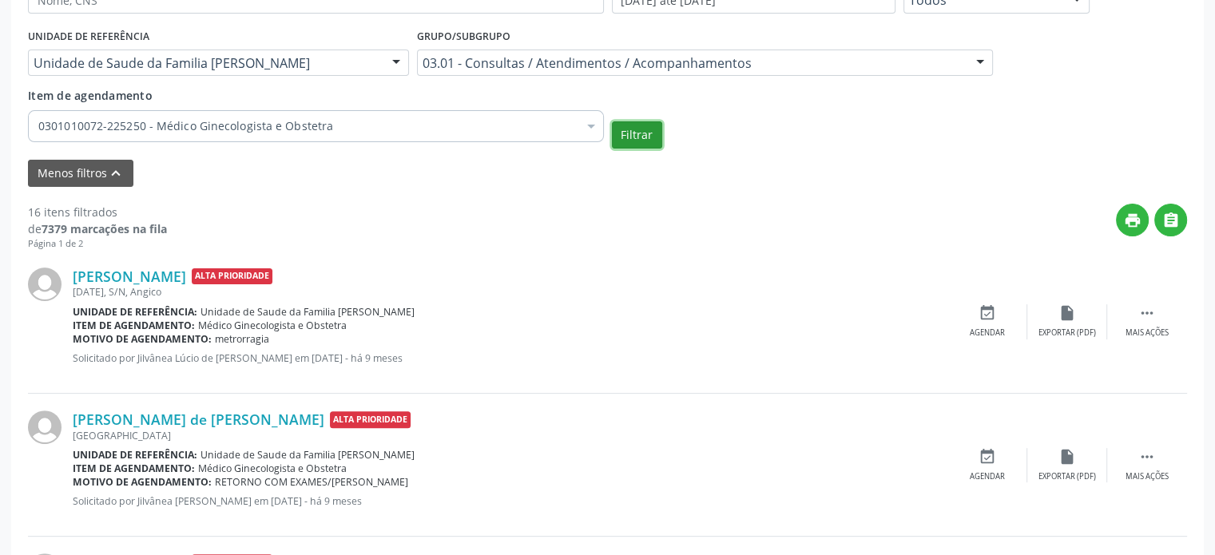
click at [626, 135] on button "Filtrar" at bounding box center [637, 134] width 50 height 27
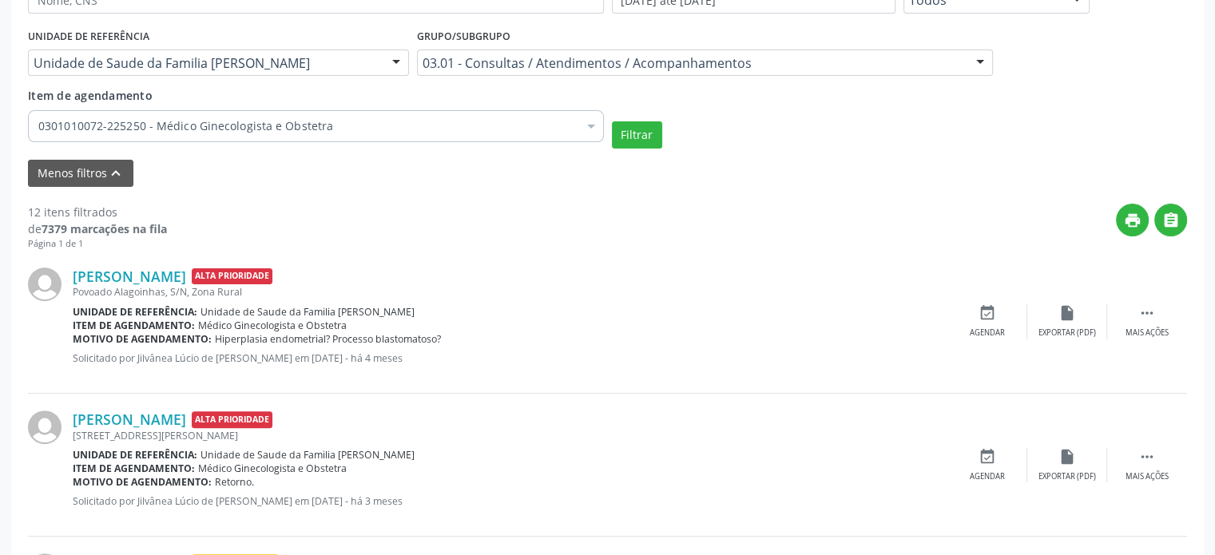
scroll to position [272, 0]
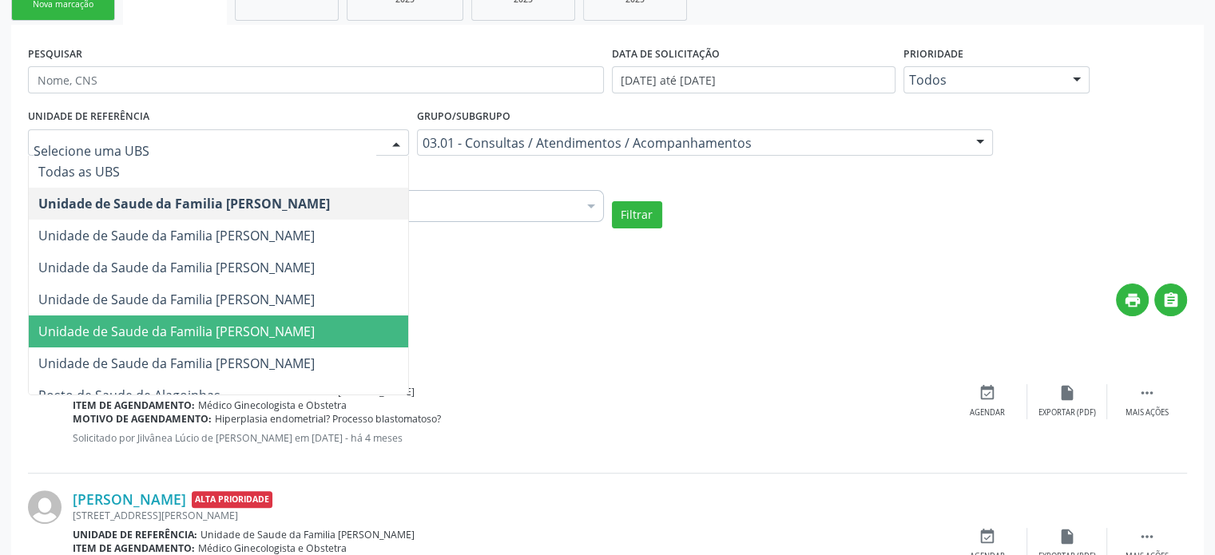
click at [249, 333] on span "Unidade de Saude da Familia [PERSON_NAME]" at bounding box center [176, 332] width 276 height 18
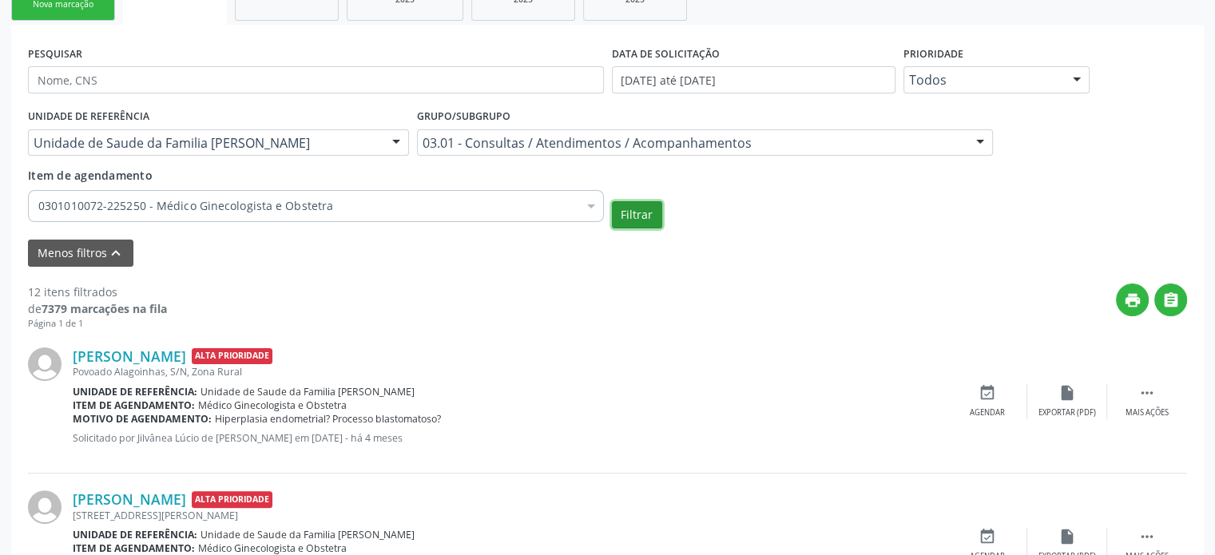
click at [639, 214] on button "Filtrar" at bounding box center [637, 214] width 50 height 27
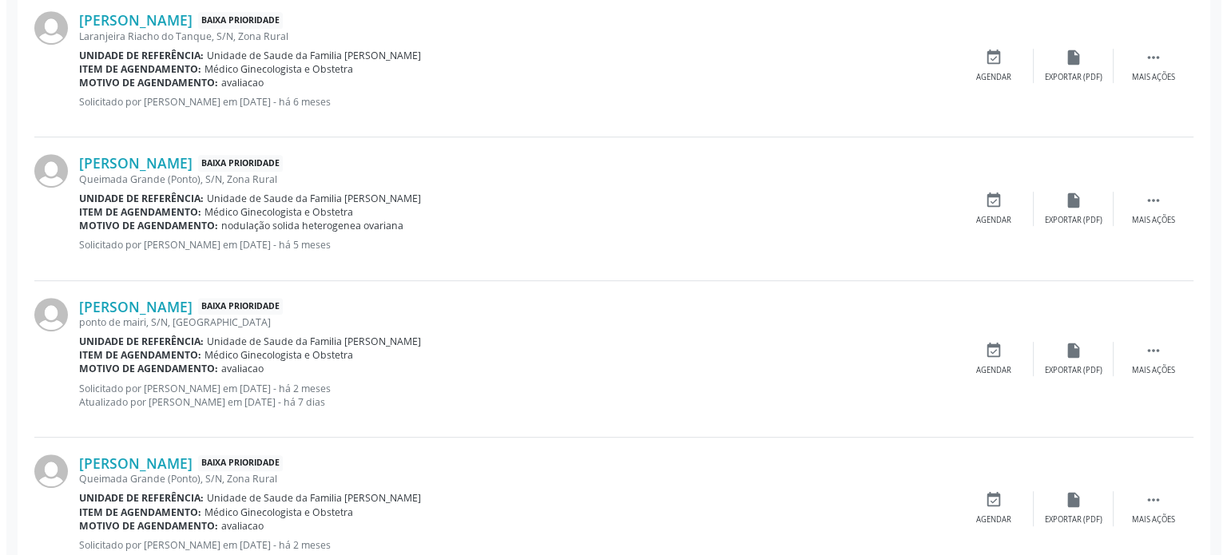
scroll to position [944, 0]
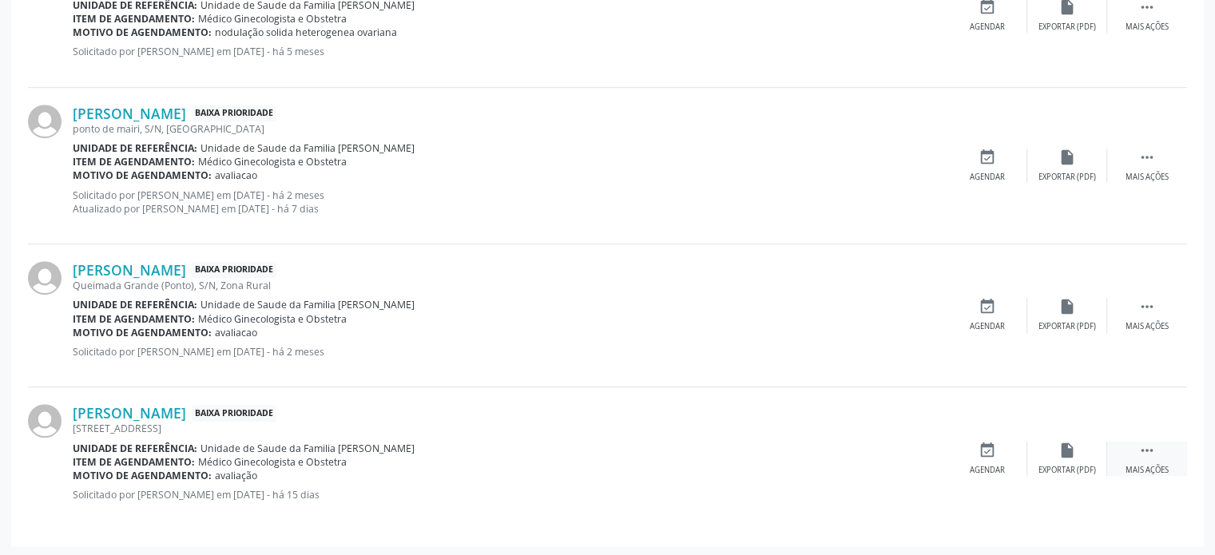
click at [1150, 458] on div " Mais ações" at bounding box center [1147, 459] width 80 height 34
click at [992, 447] on icon "cancel" at bounding box center [988, 451] width 18 height 18
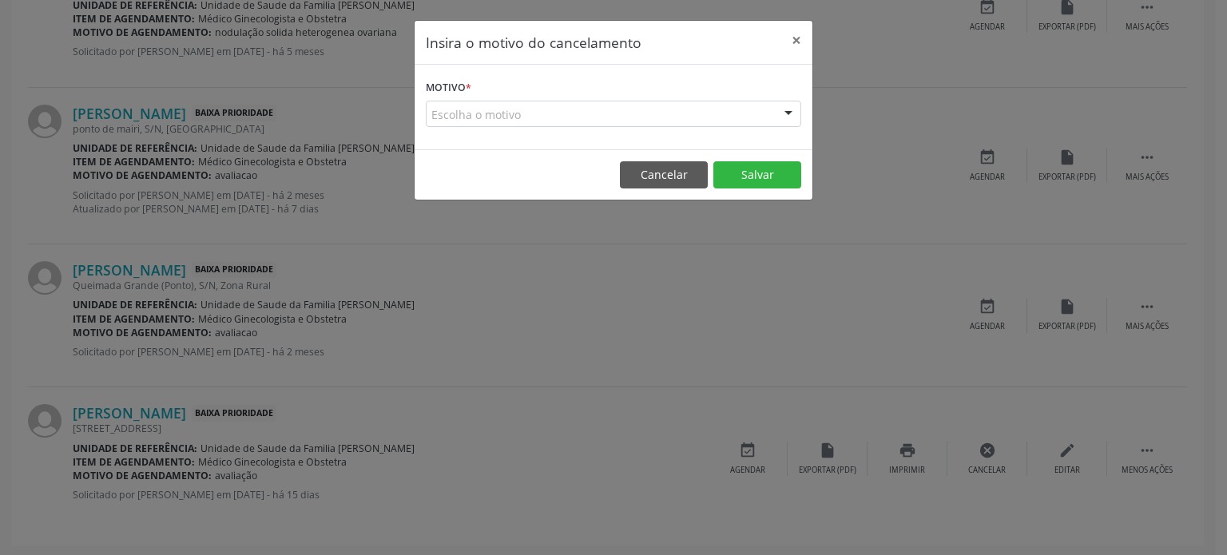
click at [527, 117] on div "Escolha o motivo" at bounding box center [613, 114] width 375 height 27
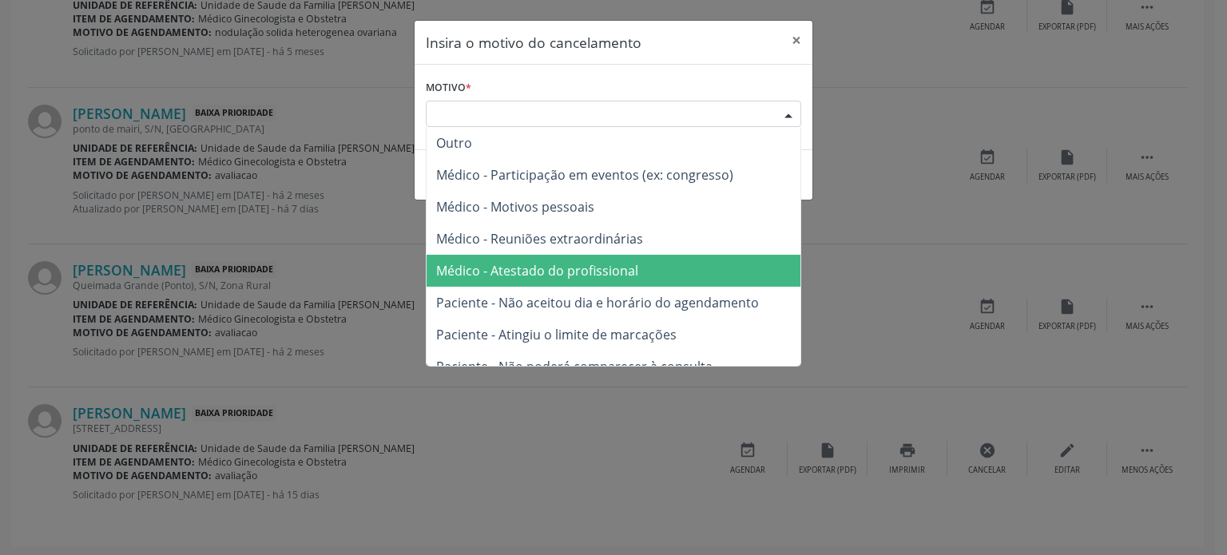
click at [553, 275] on span "Médico - Atestado do profissional" at bounding box center [537, 271] width 202 height 18
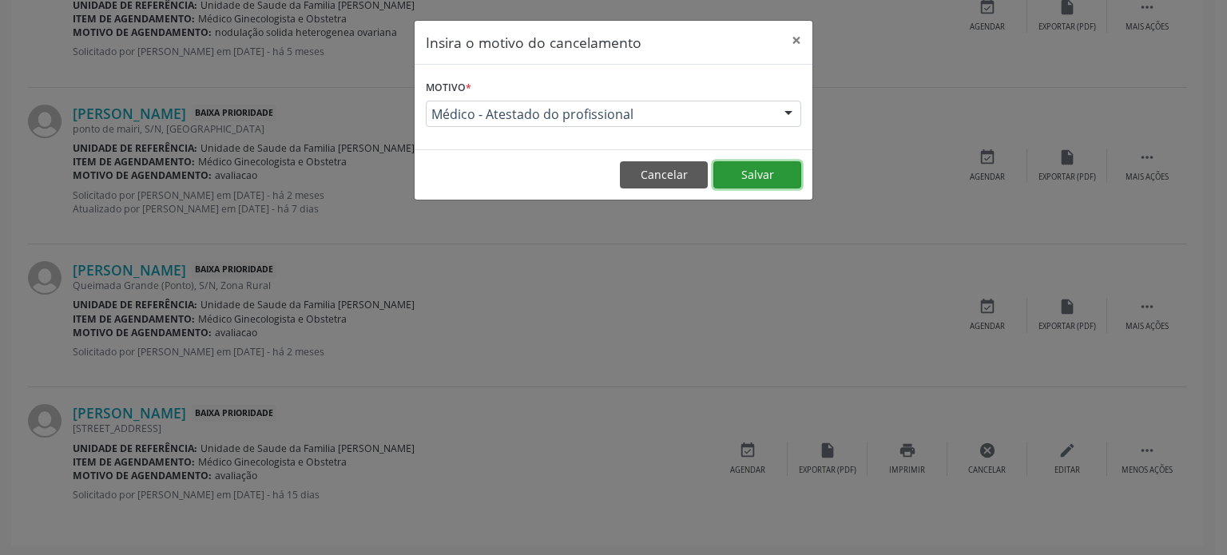
click at [786, 175] on button "Salvar" at bounding box center [757, 174] width 88 height 27
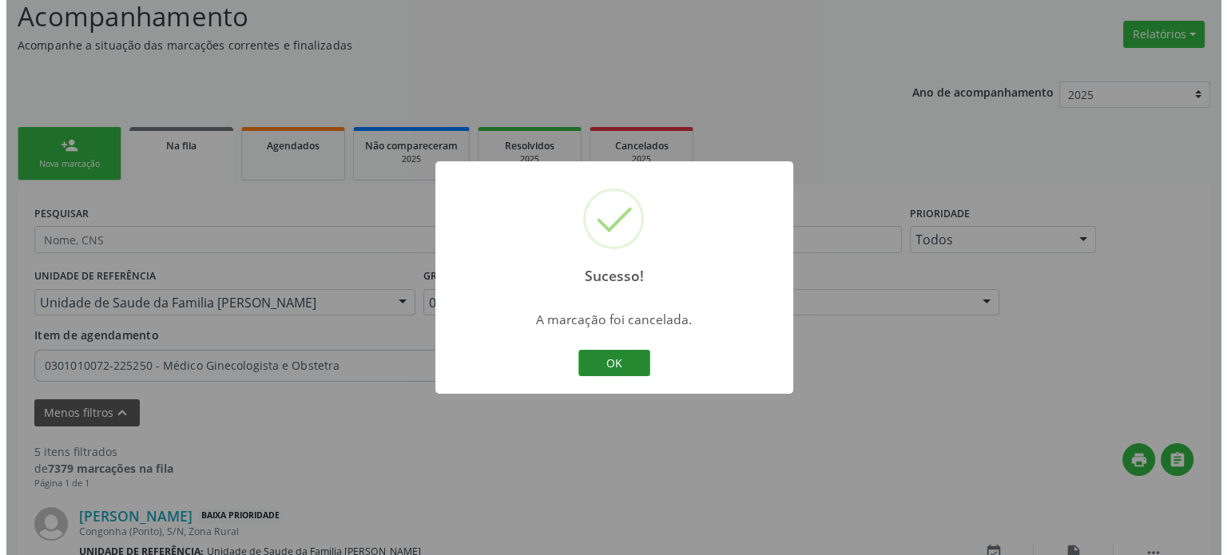
scroll to position [802, 0]
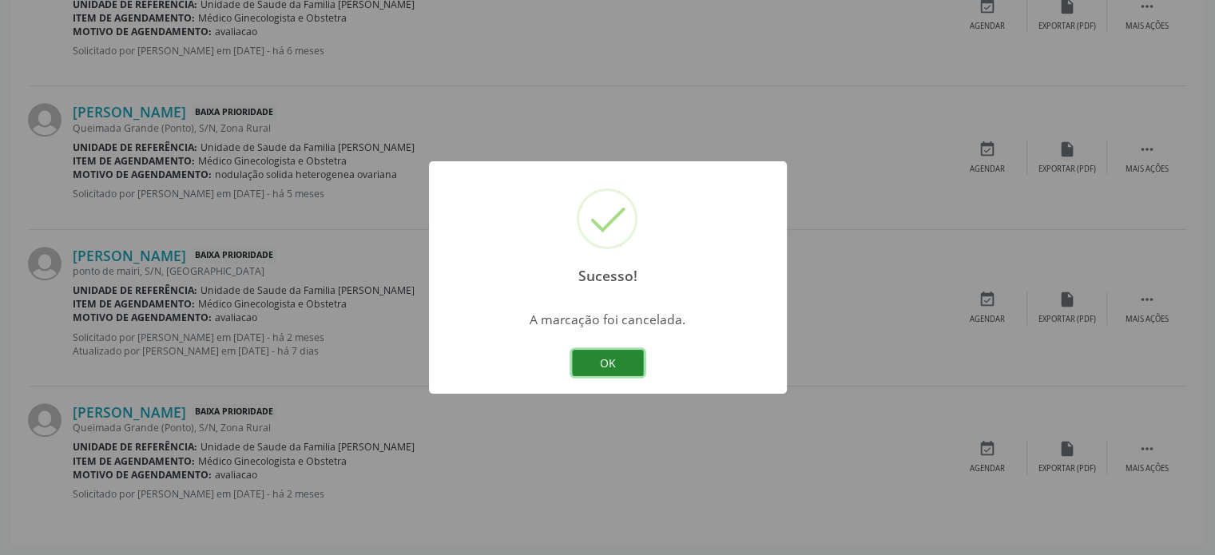
click at [608, 364] on button "OK" at bounding box center [608, 363] width 72 height 27
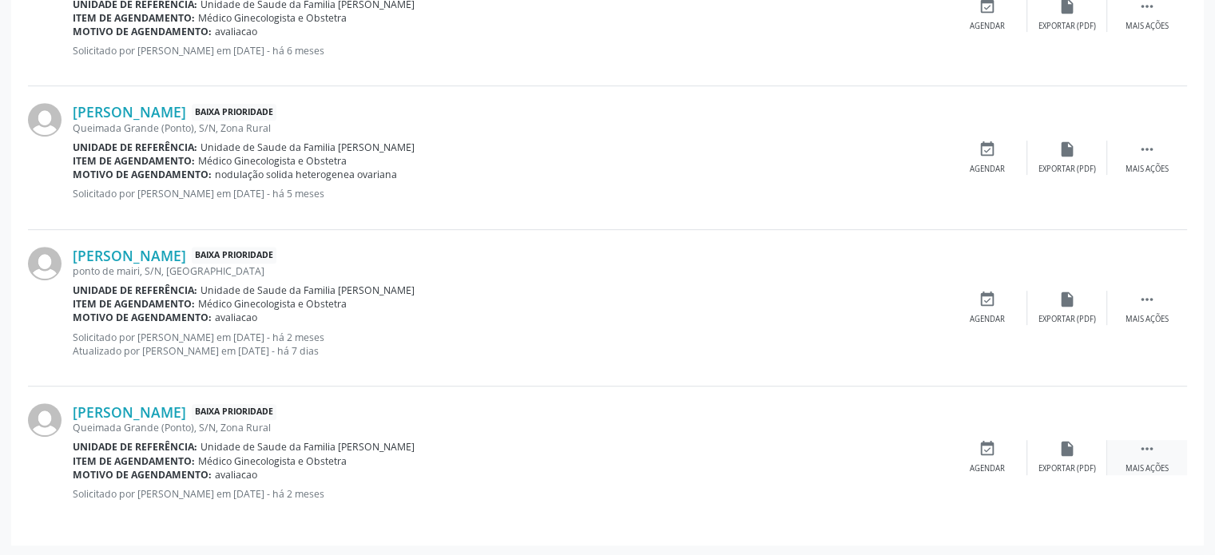
click at [1155, 450] on icon "" at bounding box center [1147, 449] width 18 height 18
click at [987, 450] on icon "cancel" at bounding box center [988, 449] width 18 height 18
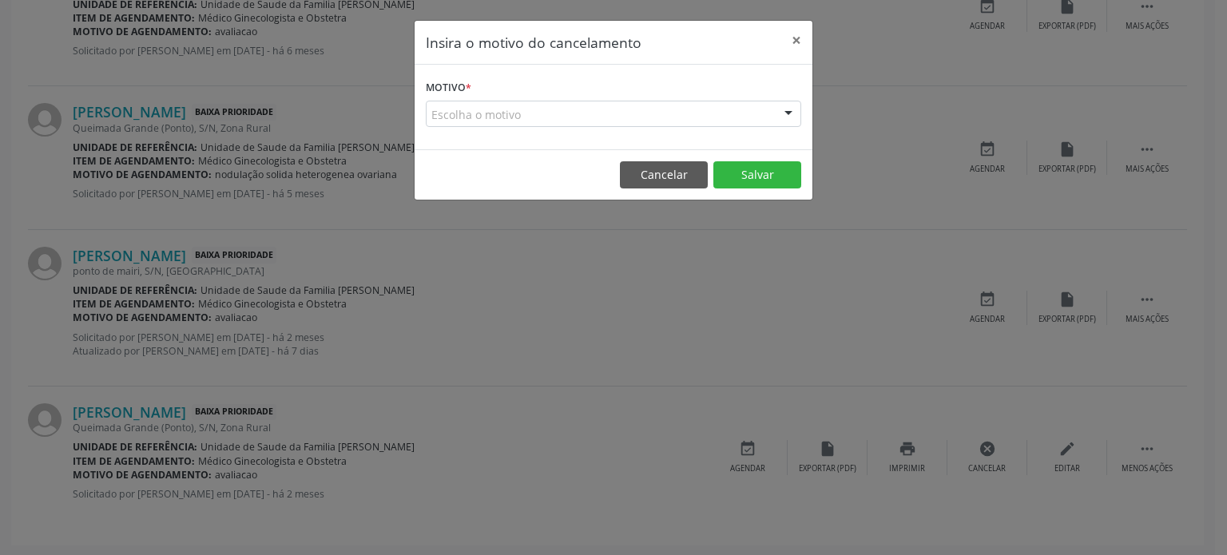
click at [552, 118] on div "Escolha o motivo" at bounding box center [613, 114] width 375 height 27
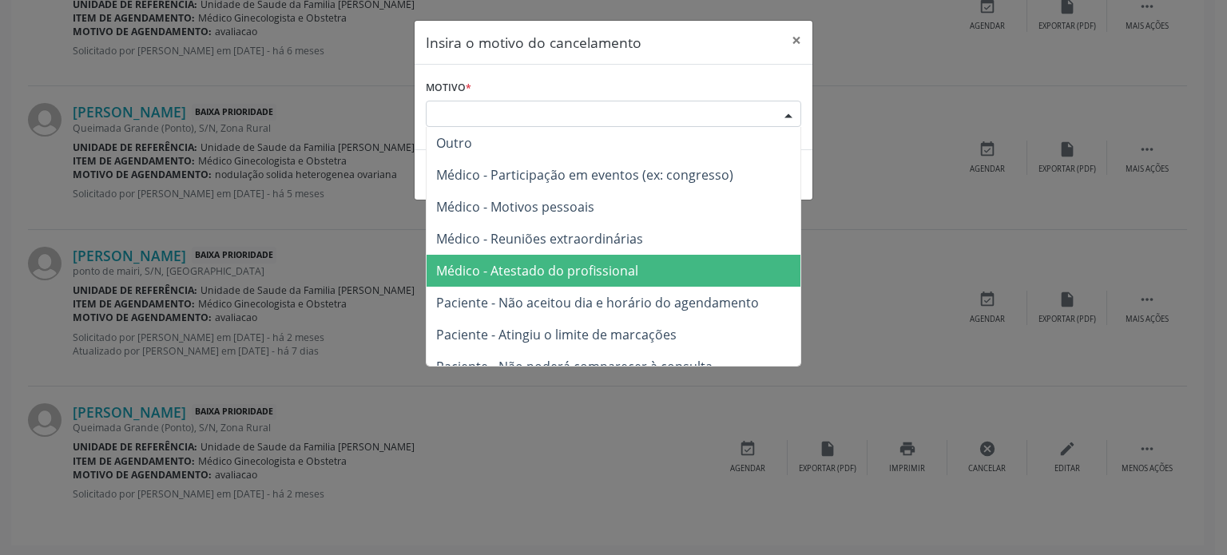
click at [553, 275] on span "Médico - Atestado do profissional" at bounding box center [537, 271] width 202 height 18
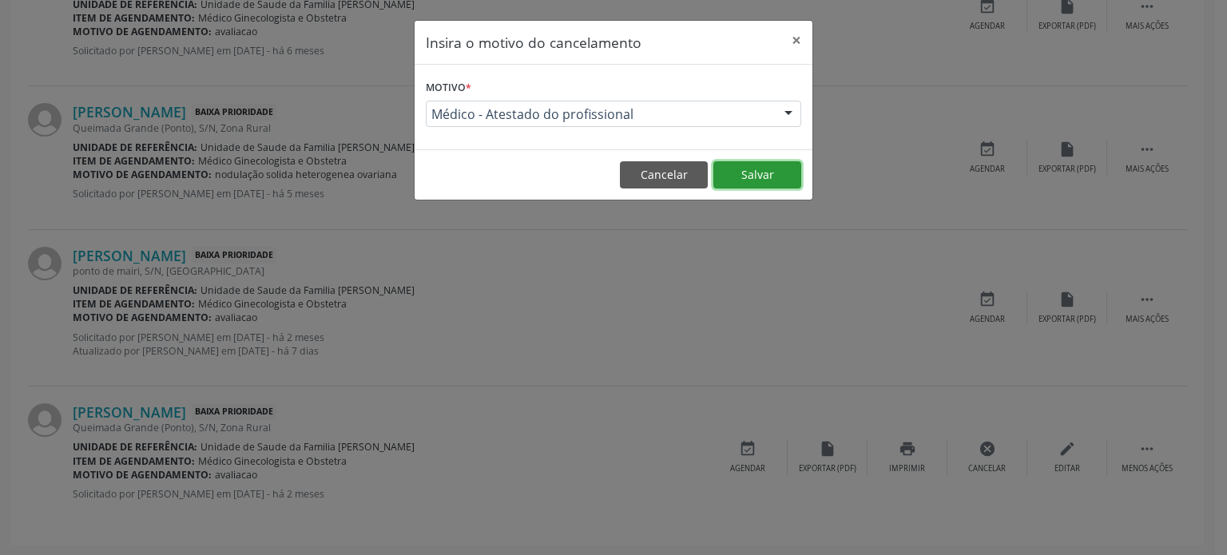
click at [770, 176] on button "Salvar" at bounding box center [757, 174] width 88 height 27
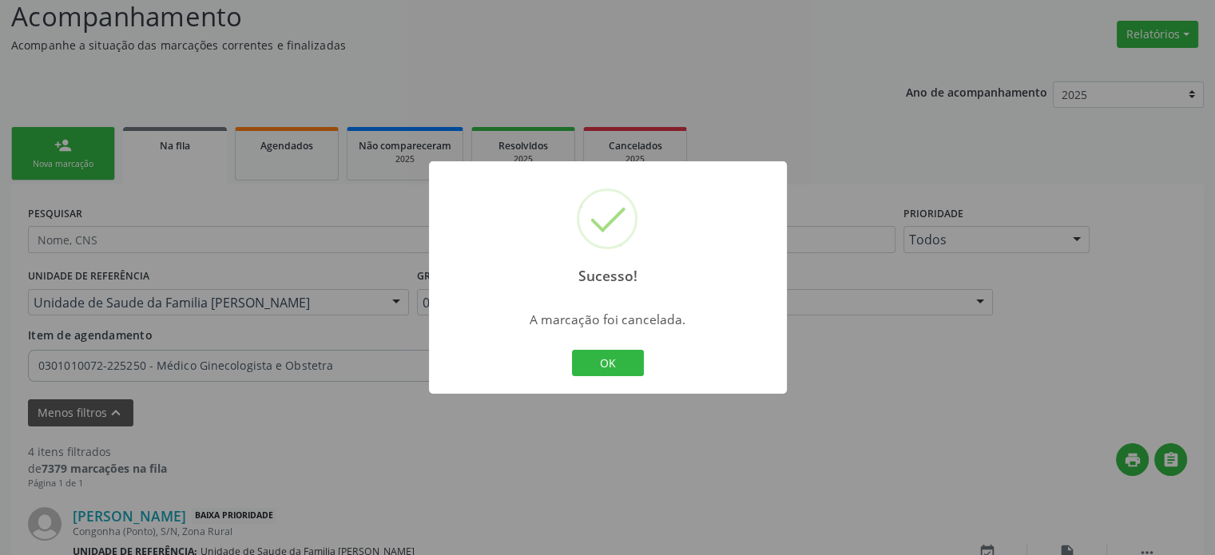
scroll to position [658, 0]
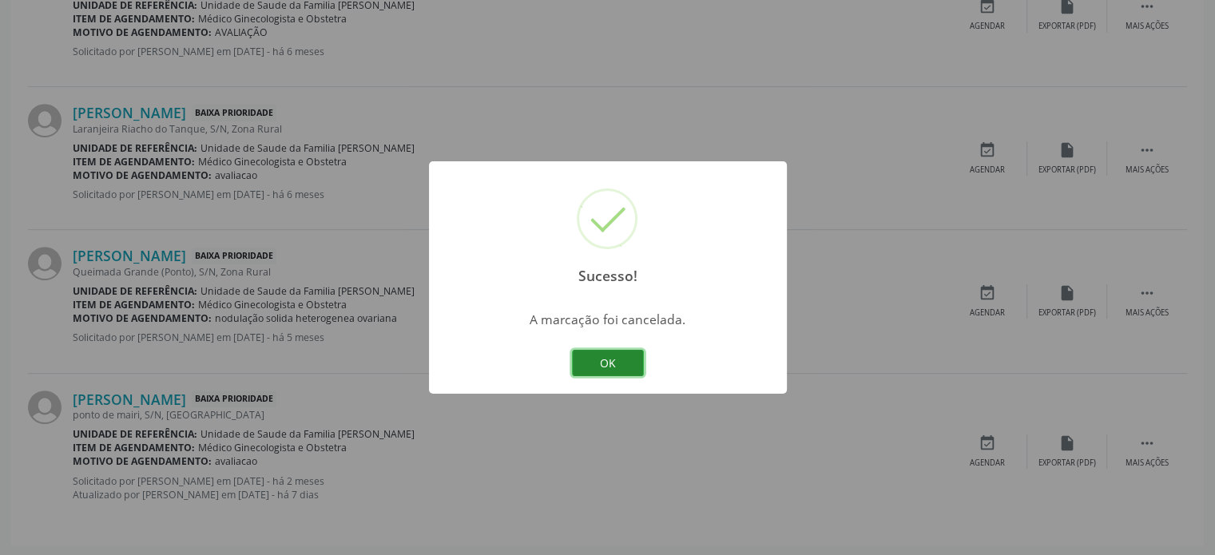
click at [601, 367] on button "OK" at bounding box center [608, 363] width 72 height 27
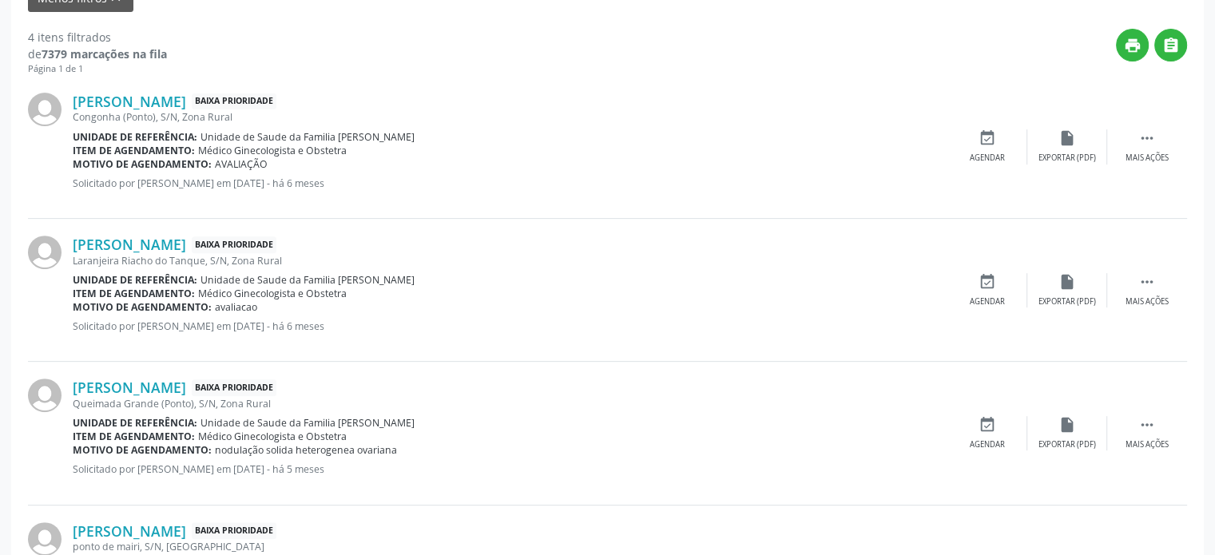
scroll to position [499, 0]
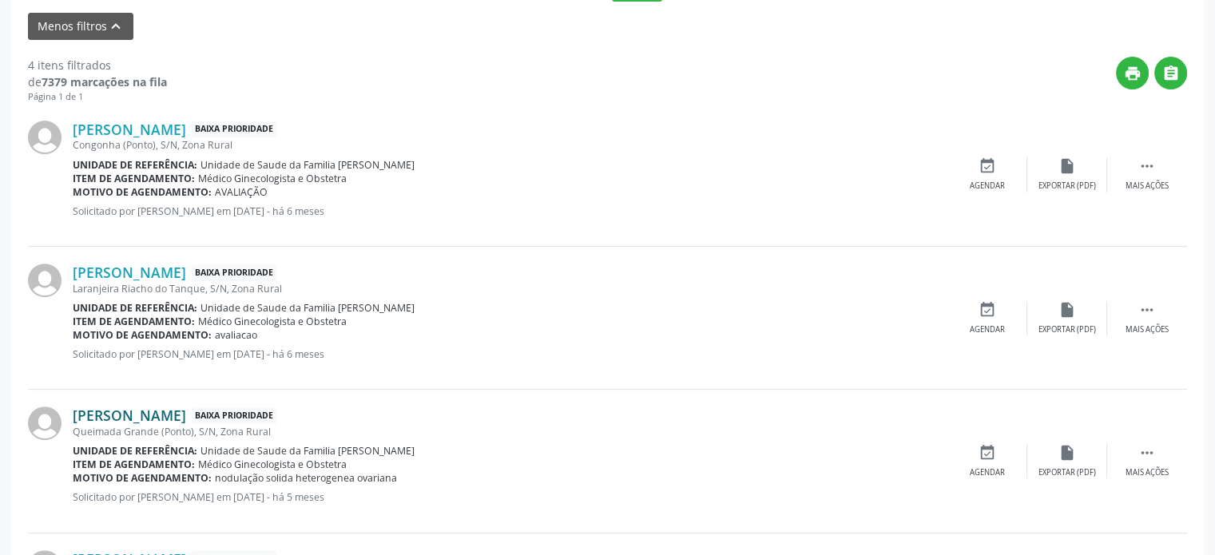
click at [186, 408] on link "[PERSON_NAME]" at bounding box center [129, 416] width 113 height 18
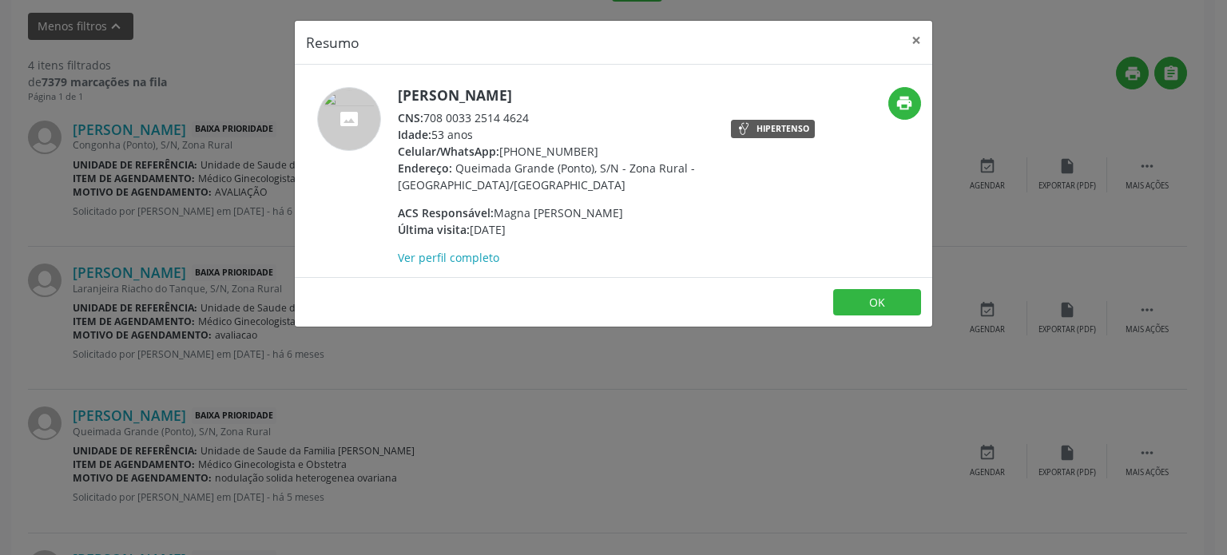
drag, startPoint x: 397, startPoint y: 90, endPoint x: 596, endPoint y: 89, distance: 198.9
click at [596, 89] on h5 "[PERSON_NAME]" at bounding box center [553, 95] width 311 height 17
click at [271, 167] on div "Resumo × [PERSON_NAME] CNS: 708 0033 2514 4624 Idade: 53 anos Celular/WhatsApp:…" at bounding box center [613, 277] width 1227 height 555
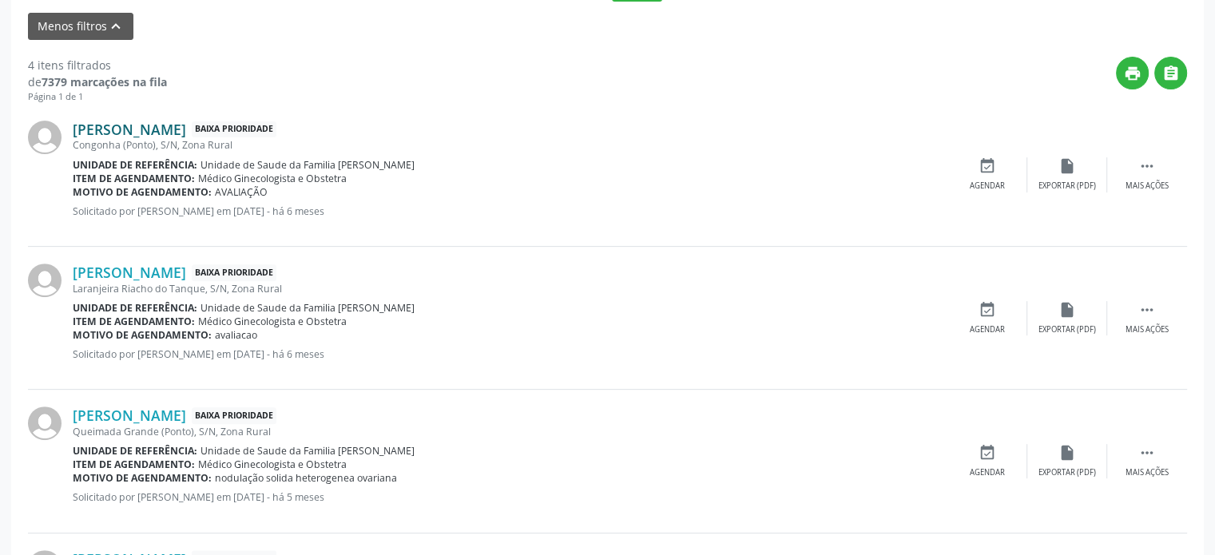
click at [128, 121] on link "[PERSON_NAME]" at bounding box center [129, 130] width 113 height 18
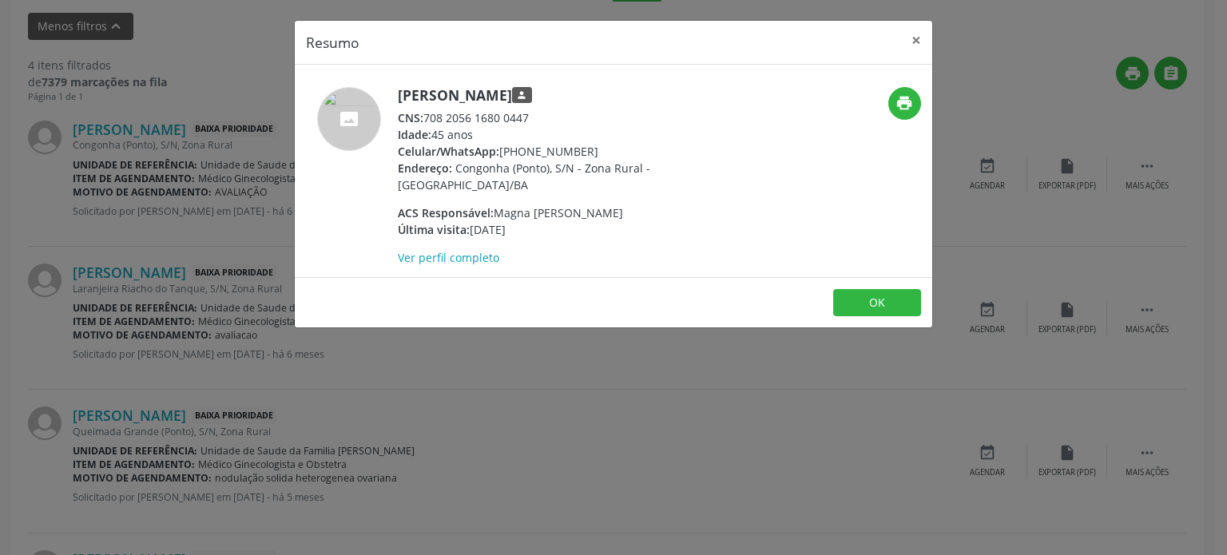
drag, startPoint x: 399, startPoint y: 93, endPoint x: 578, endPoint y: 94, distance: 179.8
click at [578, 94] on h5 "[PERSON_NAME] person" at bounding box center [553, 95] width 311 height 17
click at [606, 459] on div "Resumo × [PERSON_NAME] person CNS: 708 2056 1680 0447 Idade: 45 anos Celular/Wh…" at bounding box center [613, 277] width 1227 height 555
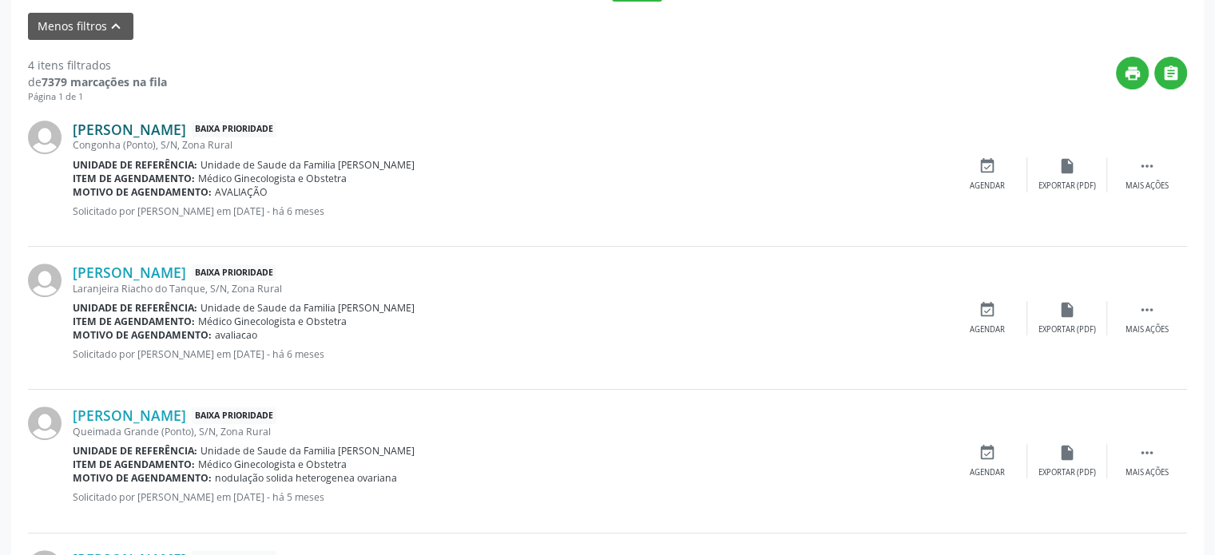
click at [186, 122] on link "[PERSON_NAME]" at bounding box center [129, 130] width 113 height 18
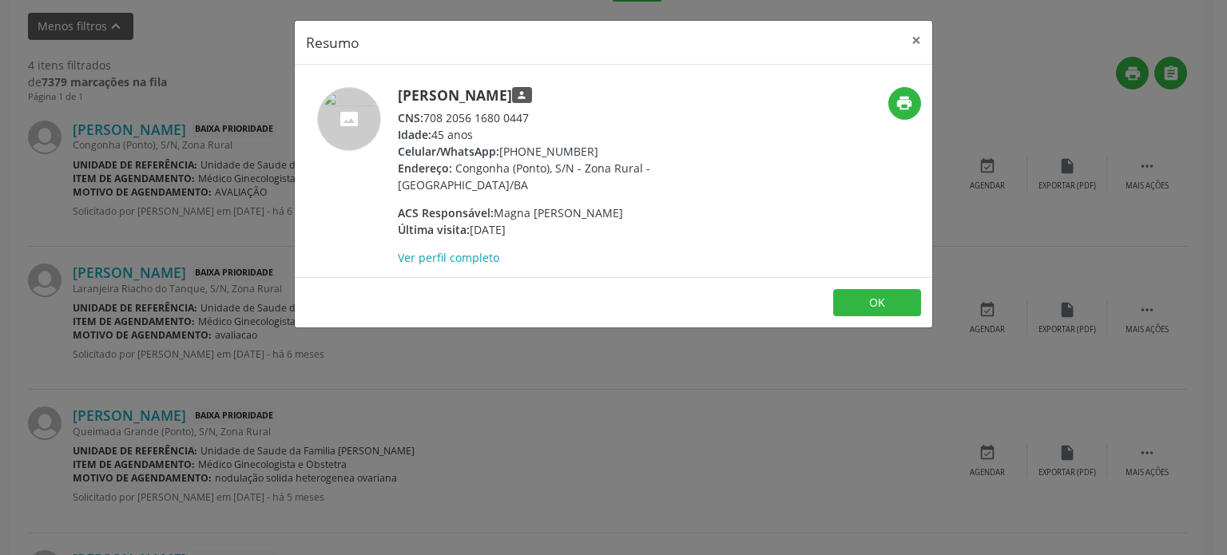
drag, startPoint x: 398, startPoint y: 96, endPoint x: 577, endPoint y: 100, distance: 179.0
click at [577, 100] on h5 "[PERSON_NAME] person" at bounding box center [553, 95] width 311 height 17
drag, startPoint x: 475, startPoint y: 120, endPoint x: 563, endPoint y: 122, distance: 87.9
click at [563, 122] on div "CNS: 708 2056 1680 0447" at bounding box center [553, 117] width 311 height 17
click at [105, 236] on div "Resumo × [PERSON_NAME] person CNS: 708 2056 1680 0447 Idade: 45 anos Celular/Wh…" at bounding box center [613, 277] width 1227 height 555
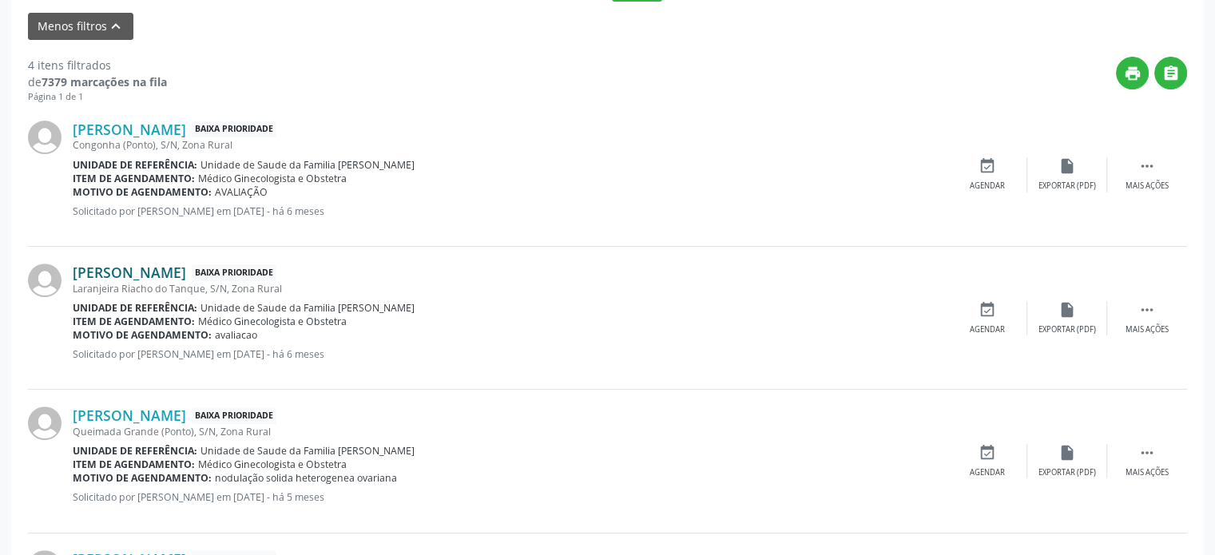
click at [114, 269] on link "[PERSON_NAME]" at bounding box center [129, 273] width 113 height 18
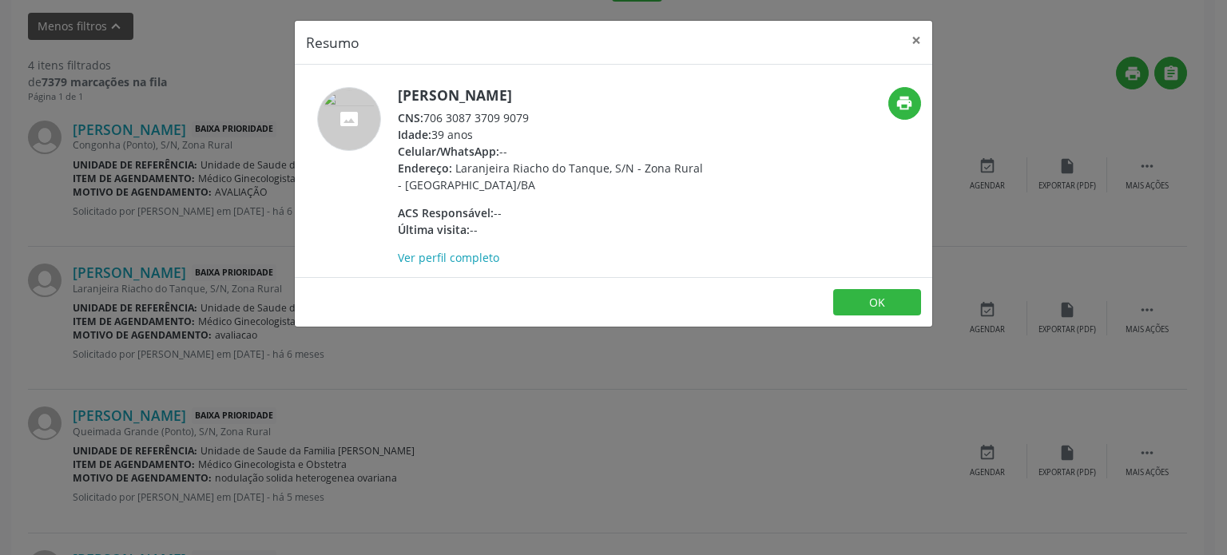
drag, startPoint x: 428, startPoint y: 117, endPoint x: 550, endPoint y: 113, distance: 121.5
click at [550, 113] on div "CNS: 706 3087 3709 9079" at bounding box center [553, 117] width 311 height 17
click at [166, 232] on div "Resumo × [PERSON_NAME] CNS: 706 3087 3709 9079 Idade: 39 anos Celular/WhatsApp:…" at bounding box center [613, 277] width 1227 height 555
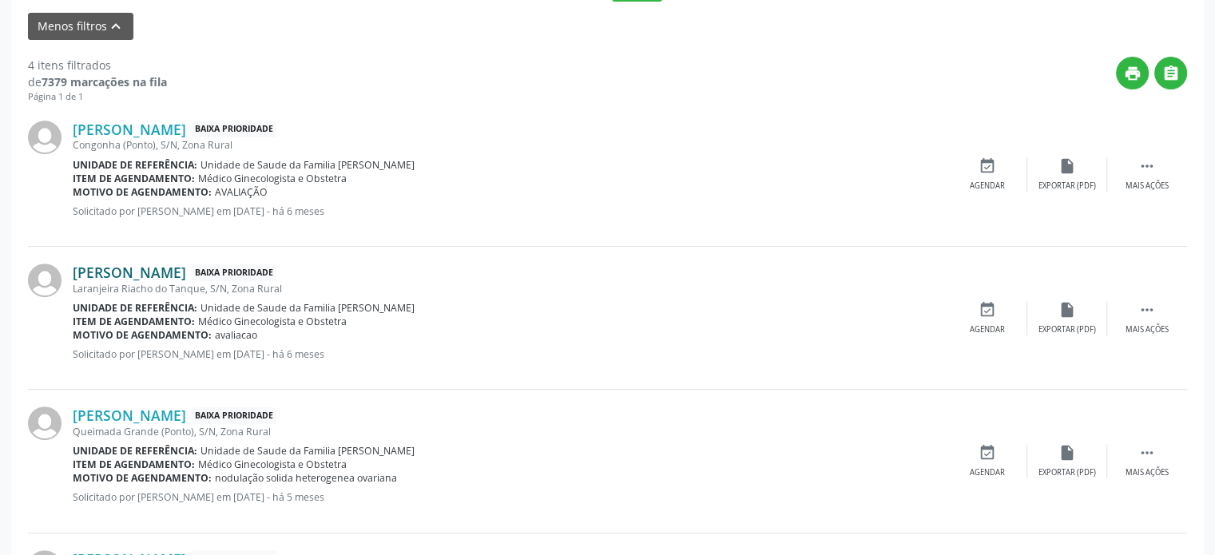
click at [152, 264] on link "[PERSON_NAME]" at bounding box center [129, 273] width 113 height 18
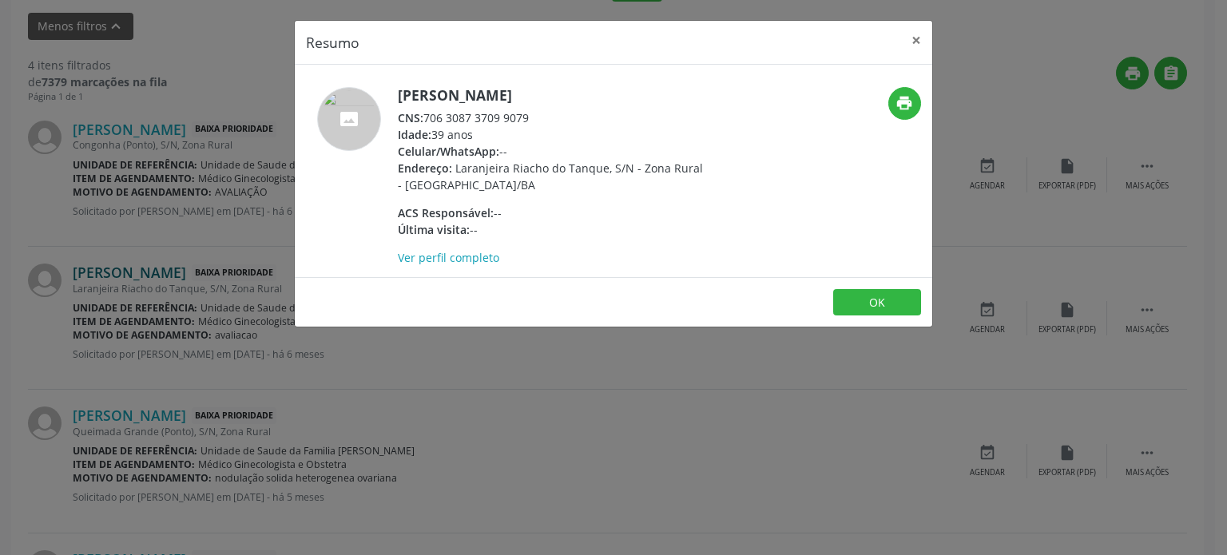
click at [152, 264] on div "Resumo × [PERSON_NAME] CNS: 706 3087 3709 9079 Idade: 39 anos Celular/WhatsApp:…" at bounding box center [613, 277] width 1227 height 555
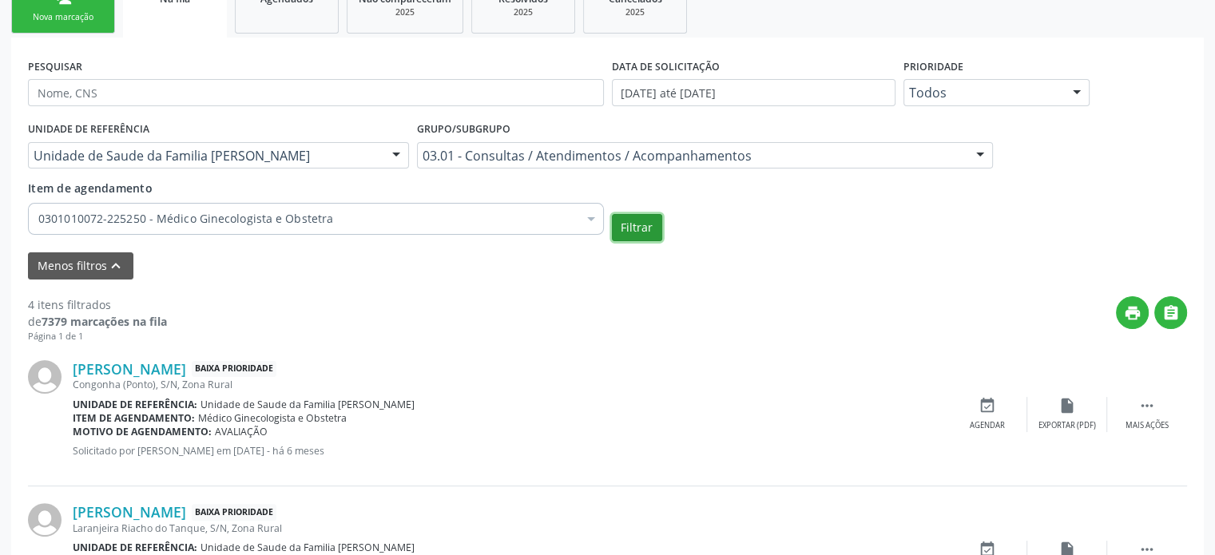
click at [623, 227] on button "Filtrar" at bounding box center [637, 227] width 50 height 27
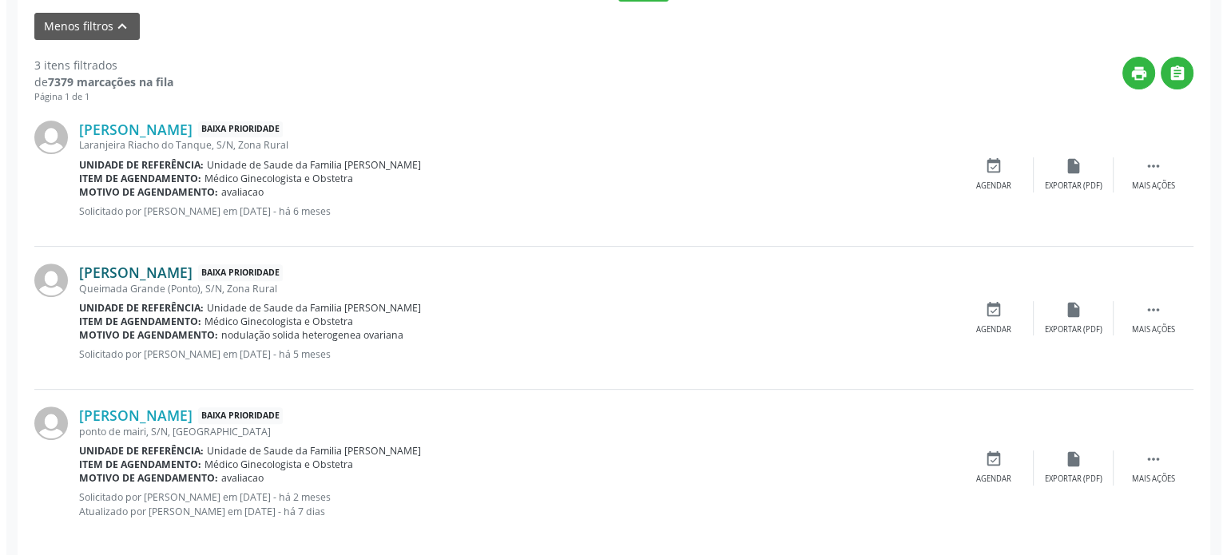
scroll to position [515, 0]
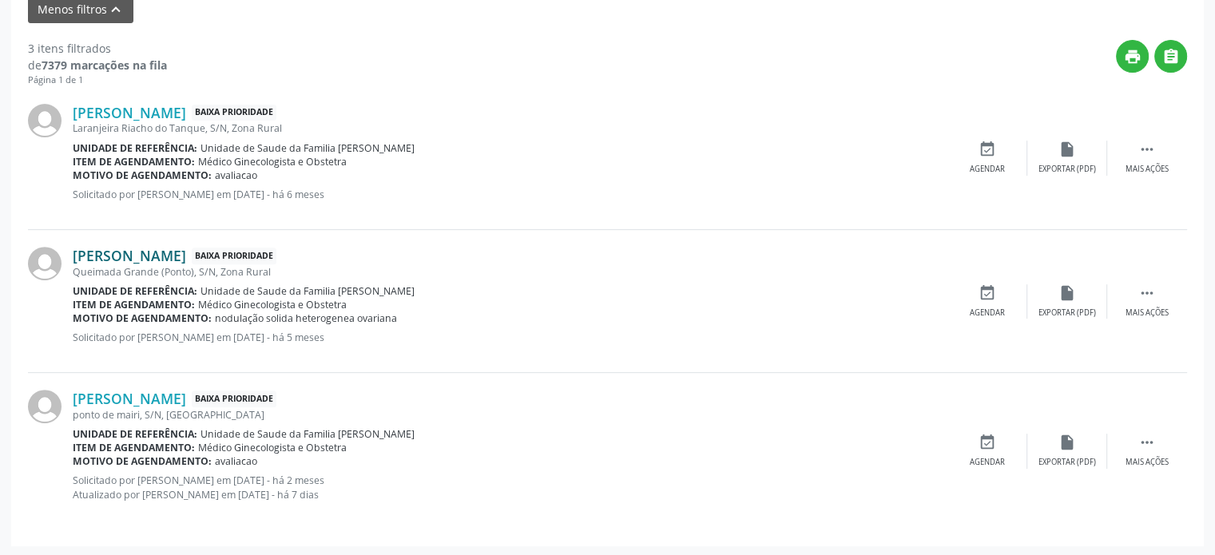
click at [177, 258] on link "[PERSON_NAME]" at bounding box center [129, 256] width 113 height 18
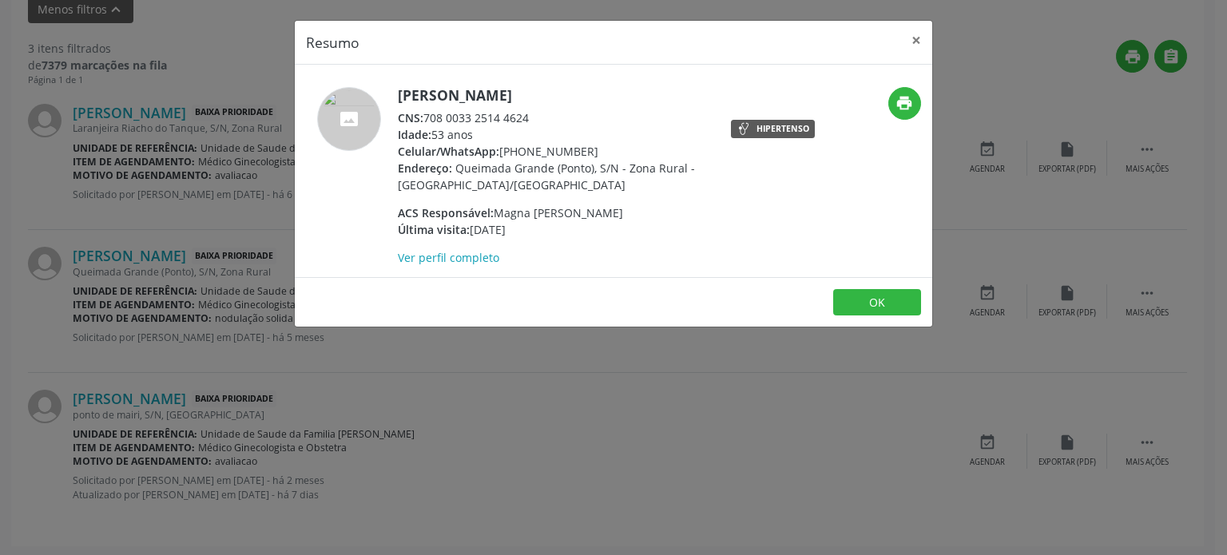
drag, startPoint x: 427, startPoint y: 114, endPoint x: 537, endPoint y: 117, distance: 110.3
click at [537, 117] on div "CNS: 708 0033 2514 4624" at bounding box center [553, 117] width 311 height 17
click at [248, 207] on div "Resumo × [PERSON_NAME] CNS: 708 0033 2514 4624 Idade: 53 anos Celular/WhatsApp:…" at bounding box center [613, 277] width 1227 height 555
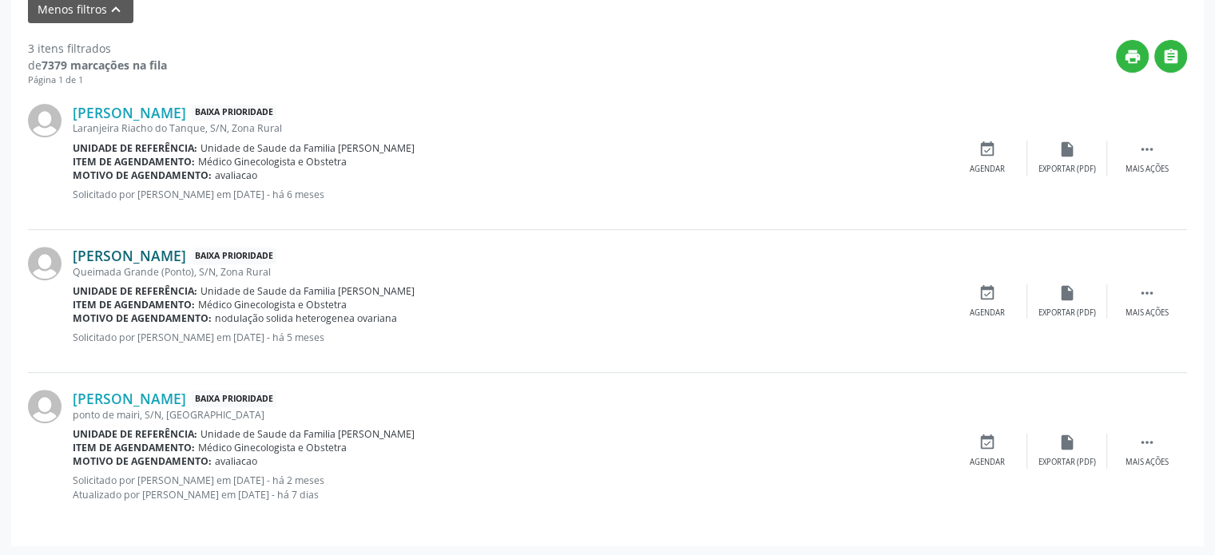
click at [177, 252] on link "[PERSON_NAME]" at bounding box center [129, 256] width 113 height 18
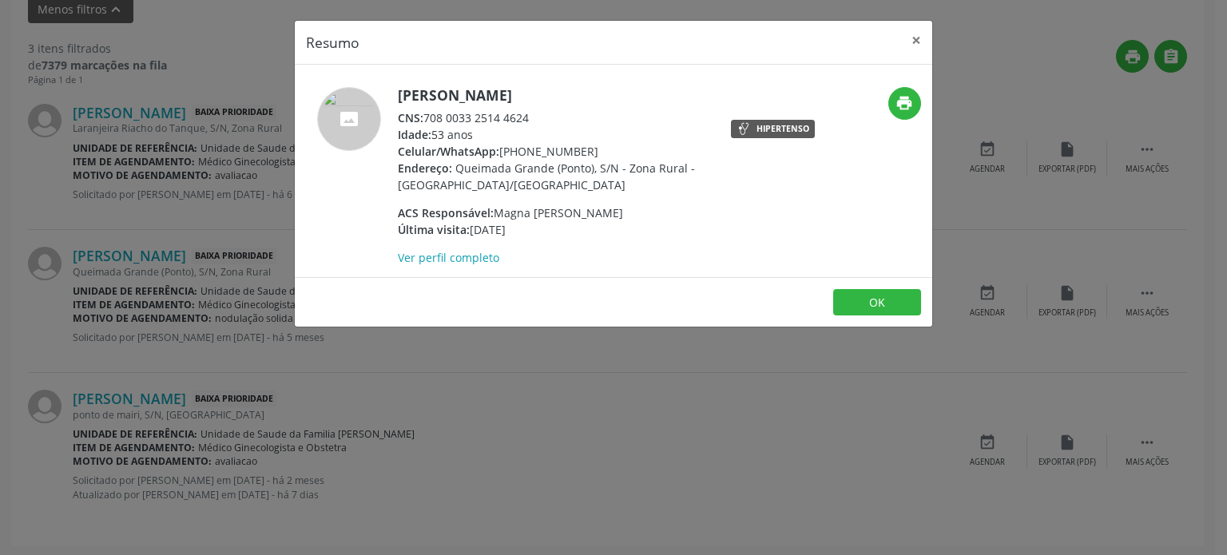
drag, startPoint x: 427, startPoint y: 117, endPoint x: 549, endPoint y: 123, distance: 122.4
click at [549, 123] on div "CNS: 708 0033 2514 4624" at bounding box center [553, 117] width 311 height 17
click at [202, 160] on div "Resumo × [PERSON_NAME] CNS: 708 0033 2514 4624 Idade: 53 anos Celular/WhatsApp:…" at bounding box center [613, 277] width 1227 height 555
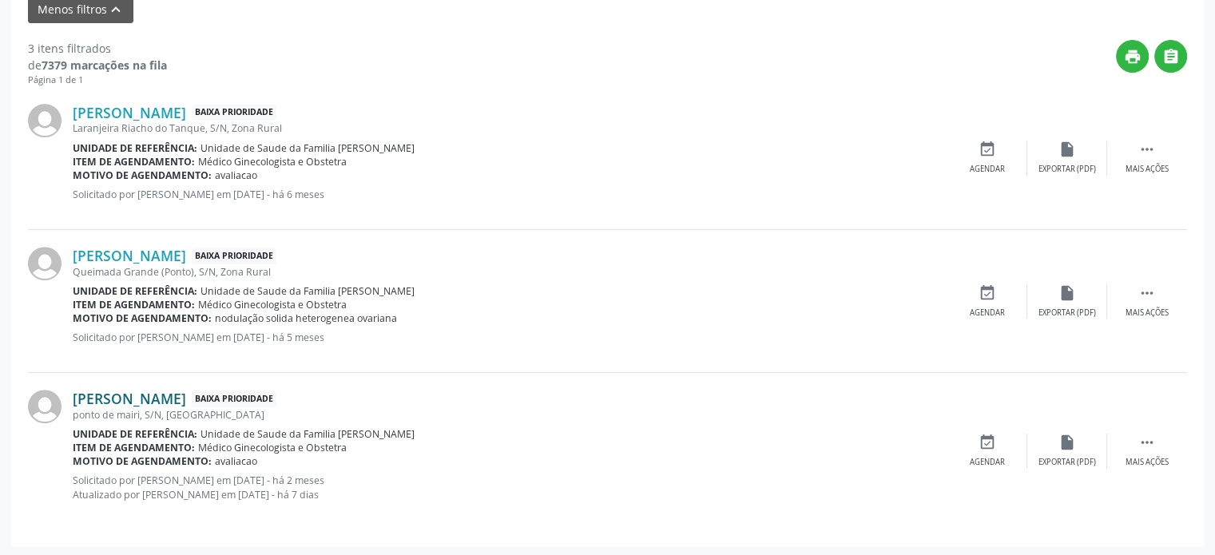
click at [169, 400] on link "[PERSON_NAME]" at bounding box center [129, 399] width 113 height 18
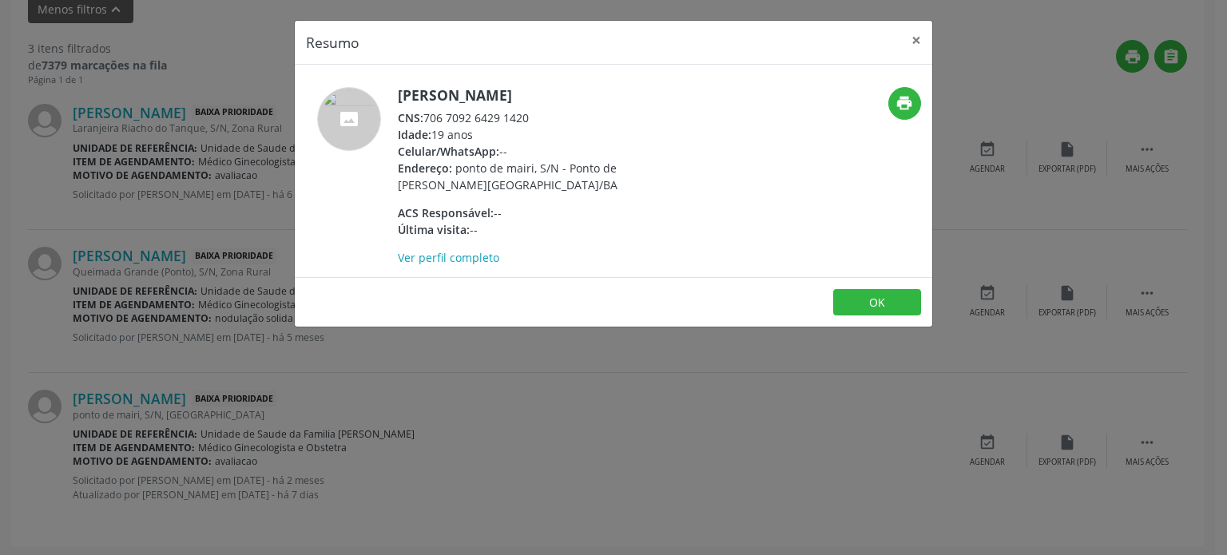
drag, startPoint x: 426, startPoint y: 116, endPoint x: 532, endPoint y: 116, distance: 106.3
click at [532, 116] on div "CNS: 706 7092 6429 1420" at bounding box center [553, 117] width 311 height 17
click at [179, 232] on div "Resumo × [PERSON_NAME] CNS: 706 7092 6429 1420 Idade: 19 anos Celular/WhatsApp:…" at bounding box center [613, 277] width 1227 height 555
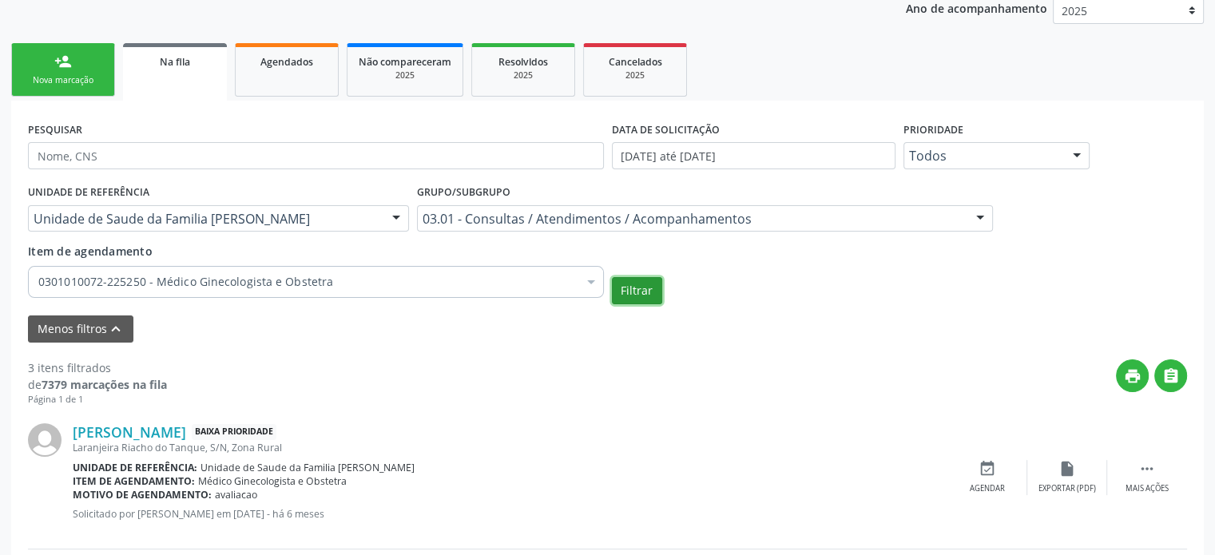
click at [646, 295] on button "Filtrar" at bounding box center [637, 290] width 50 height 27
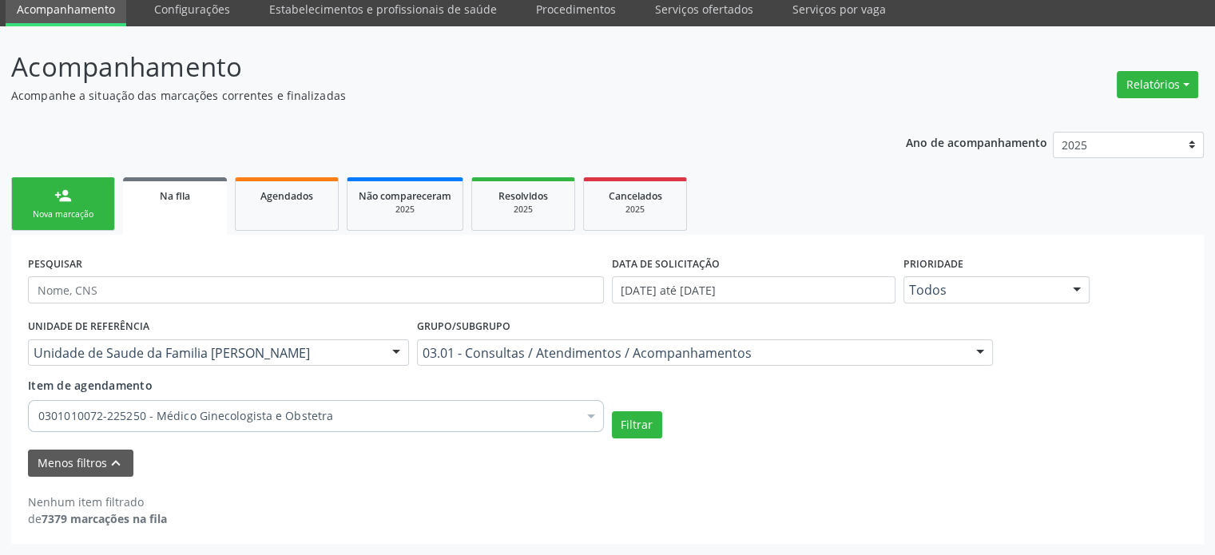
scroll to position [61, 0]
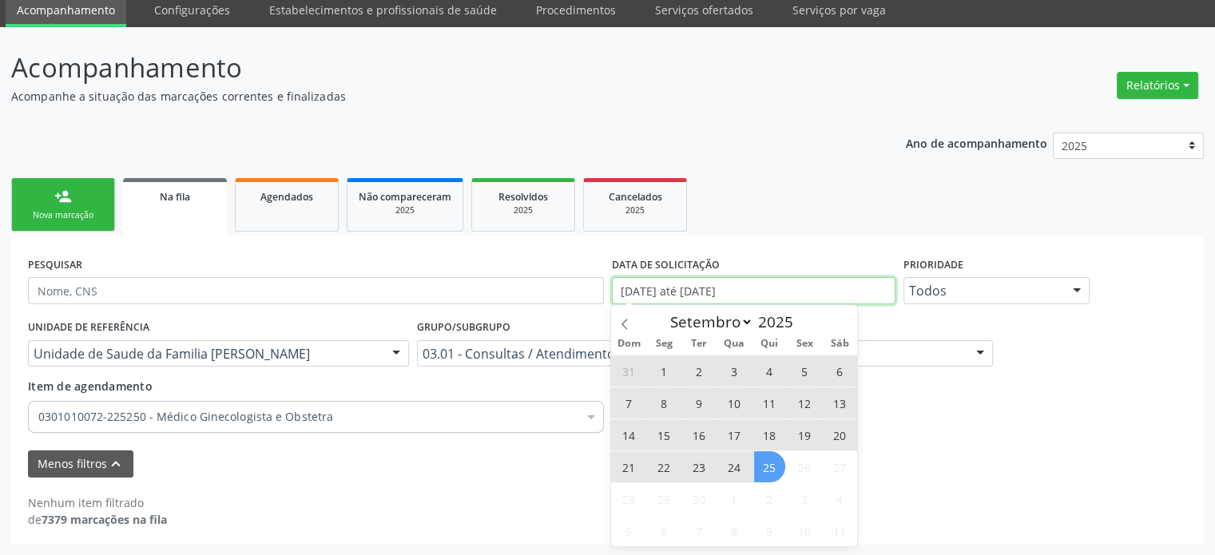
click at [761, 292] on input "[DATE] até [DATE]" at bounding box center [754, 290] width 284 height 27
click at [767, 467] on span "25" at bounding box center [769, 466] width 31 height 31
type input "[DATE]"
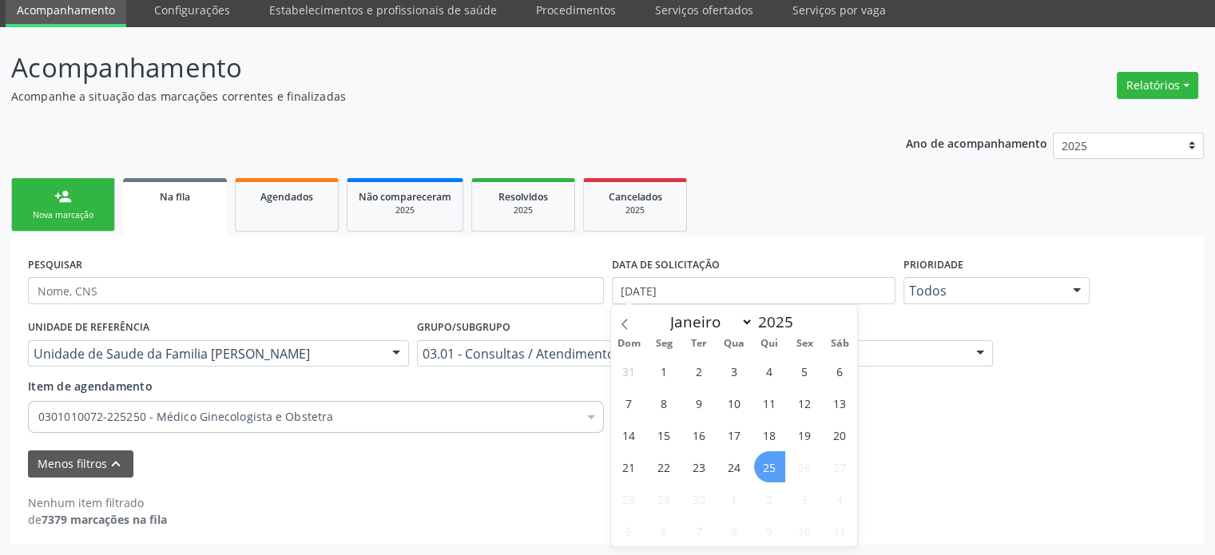
click at [920, 479] on div "Nenhum item filtrado de 7379 marcações na fila" at bounding box center [607, 503] width 1159 height 50
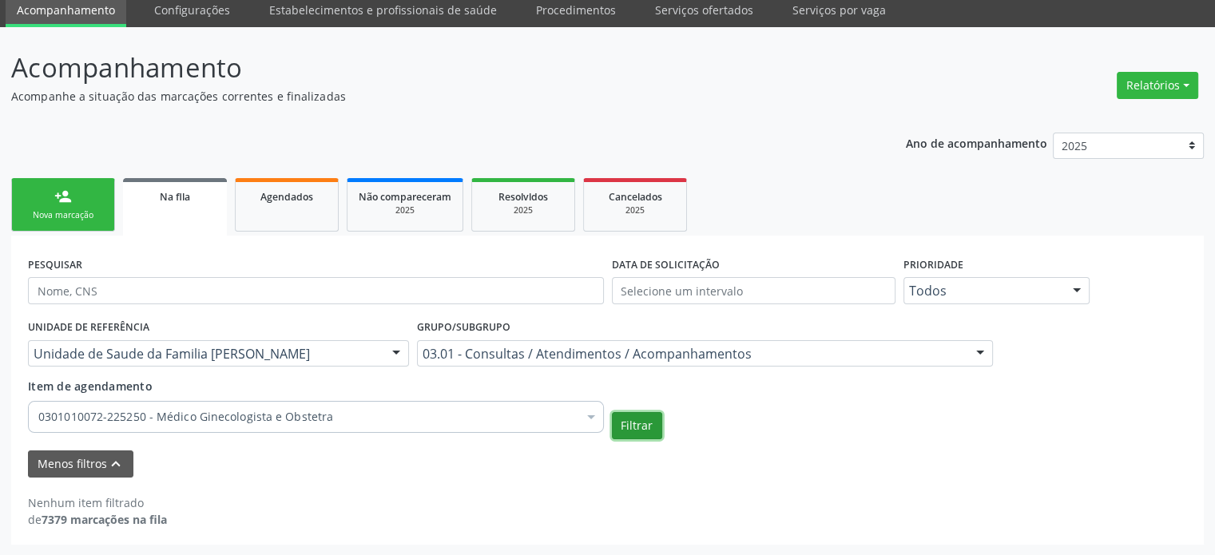
click at [659, 421] on button "Filtrar" at bounding box center [637, 425] width 50 height 27
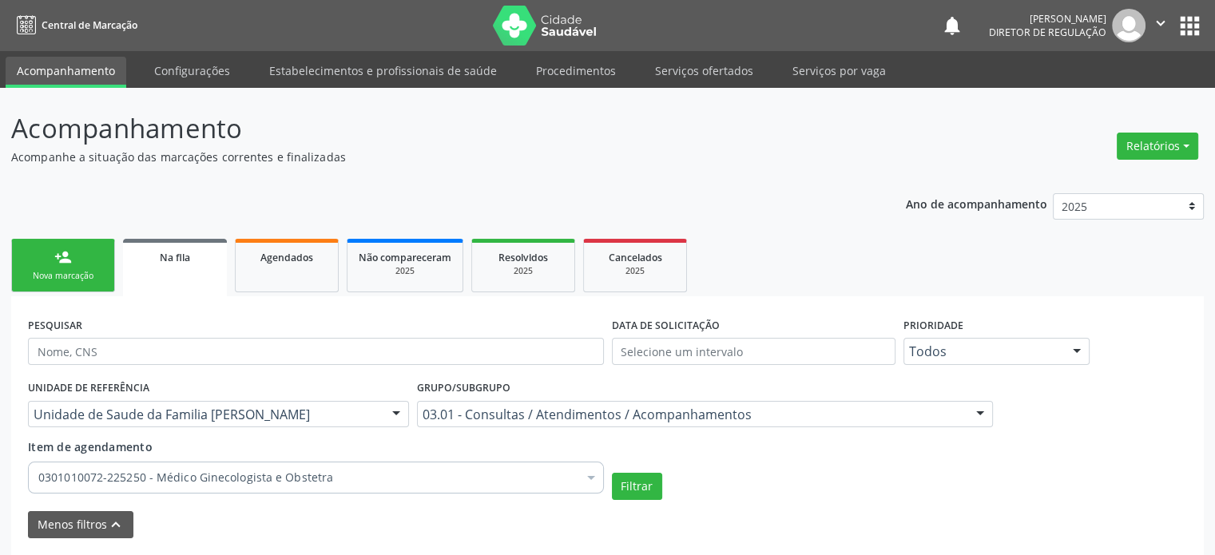
scroll to position [0, 0]
click at [733, 350] on input "text" at bounding box center [754, 351] width 284 height 27
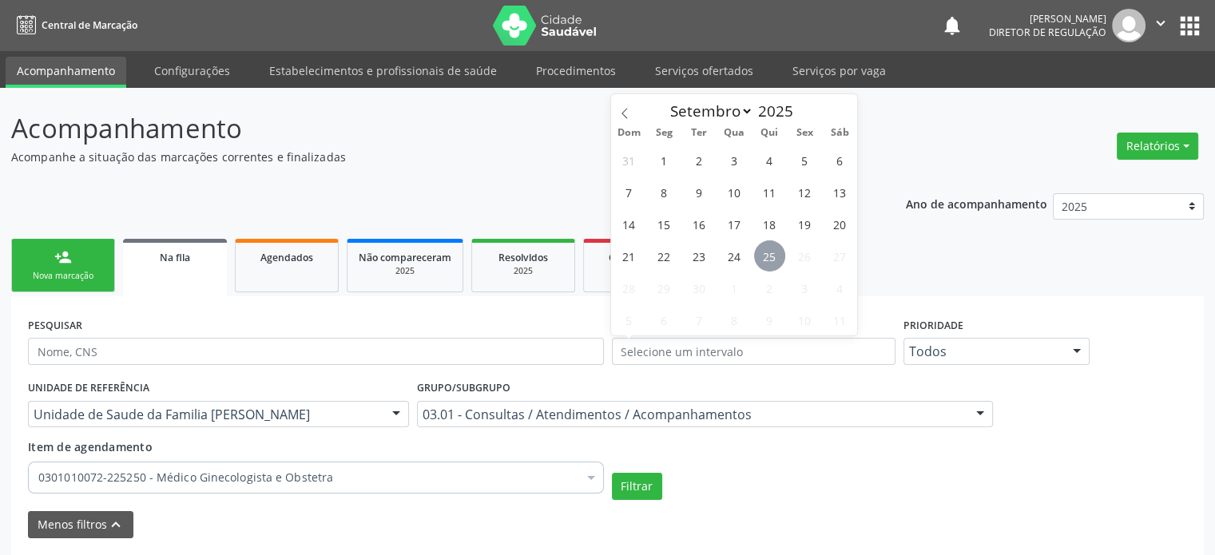
click at [773, 254] on span "25" at bounding box center [769, 255] width 31 height 31
type input "[DATE]"
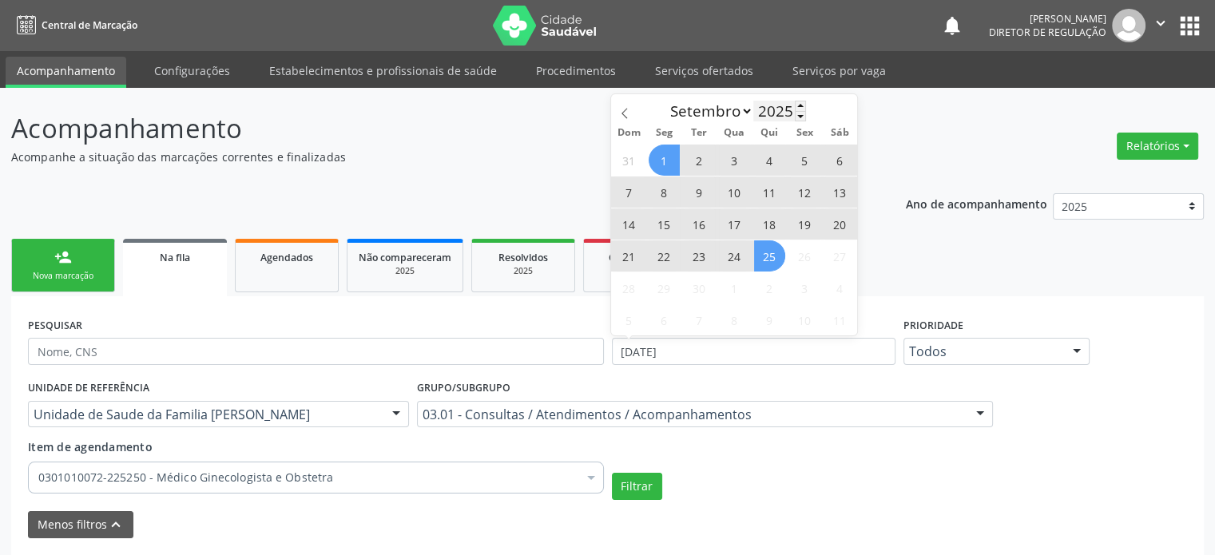
click at [777, 108] on input "2025" at bounding box center [779, 111] width 53 height 21
click at [802, 117] on span at bounding box center [800, 116] width 11 height 10
type input "2024"
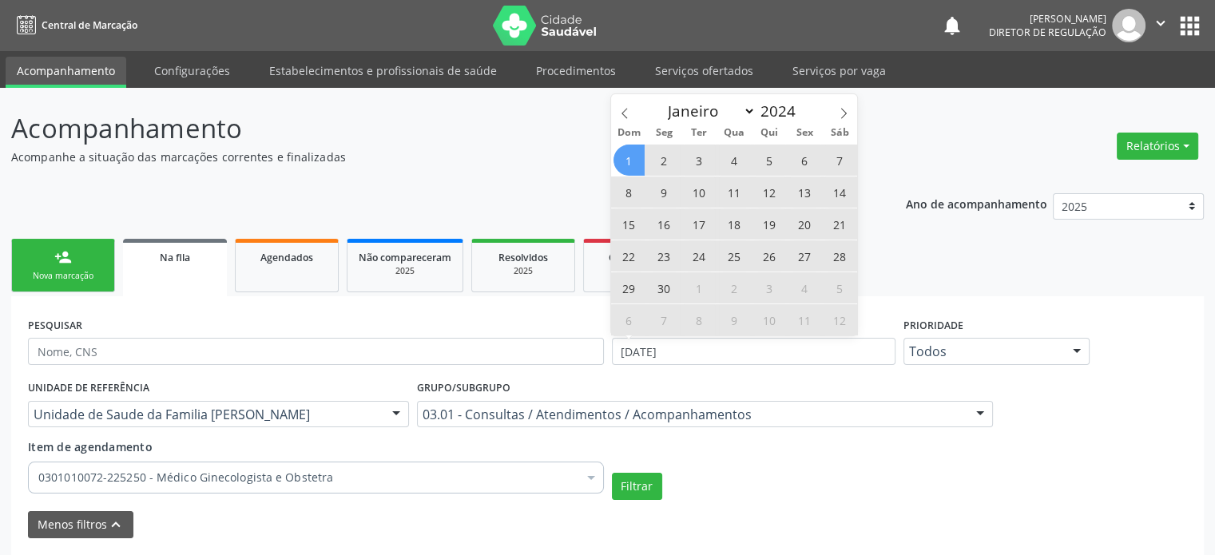
click at [630, 164] on span "1" at bounding box center [629, 160] width 31 height 31
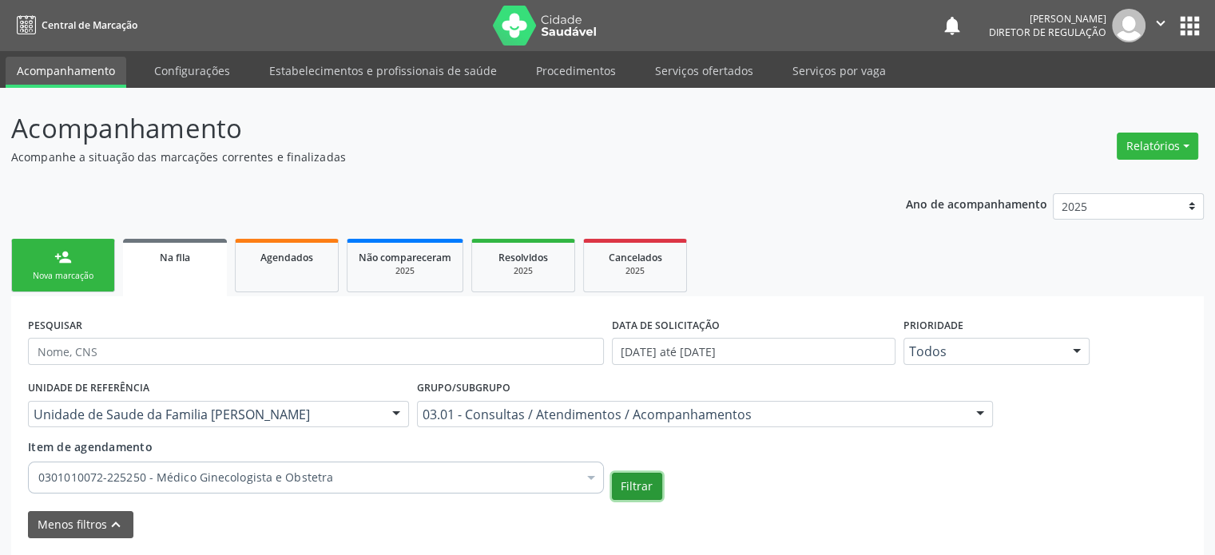
click at [630, 478] on button "Filtrar" at bounding box center [637, 486] width 50 height 27
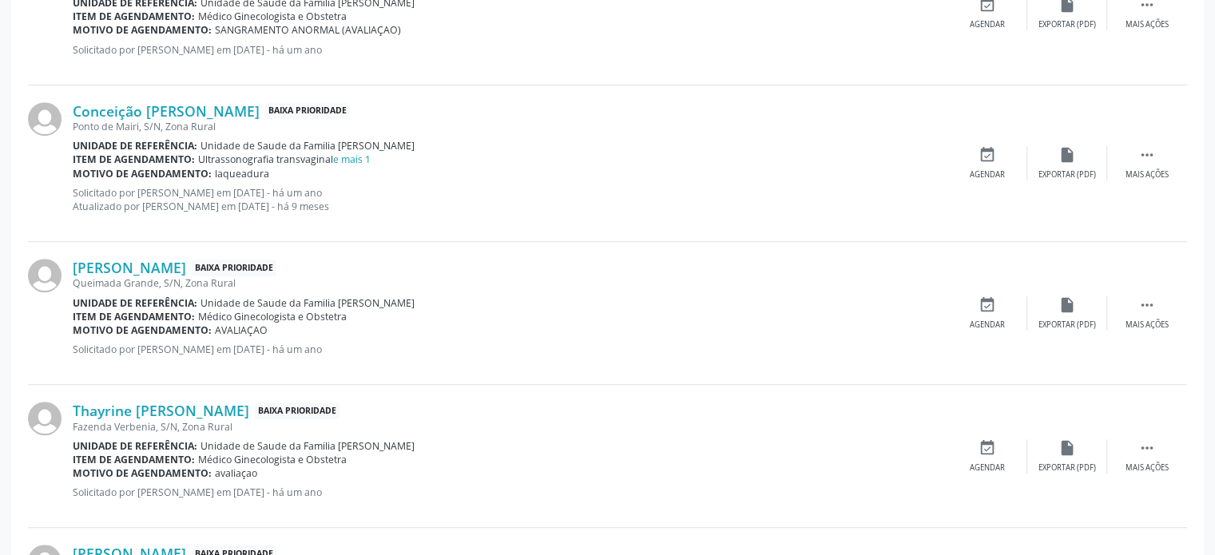
scroll to position [1230, 0]
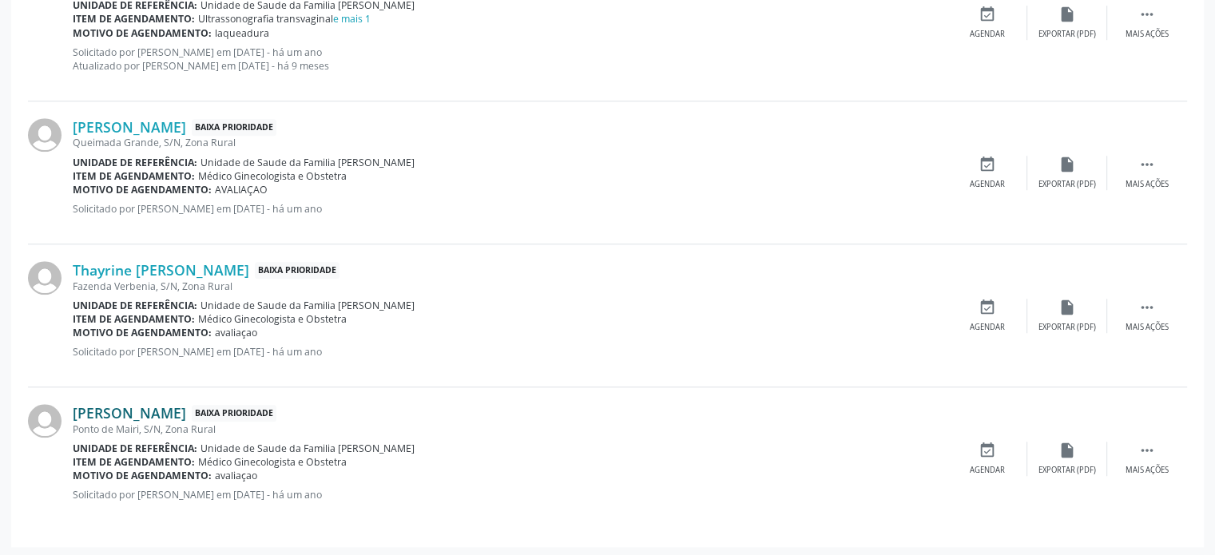
click at [144, 408] on link "[PERSON_NAME]" at bounding box center [129, 413] width 113 height 18
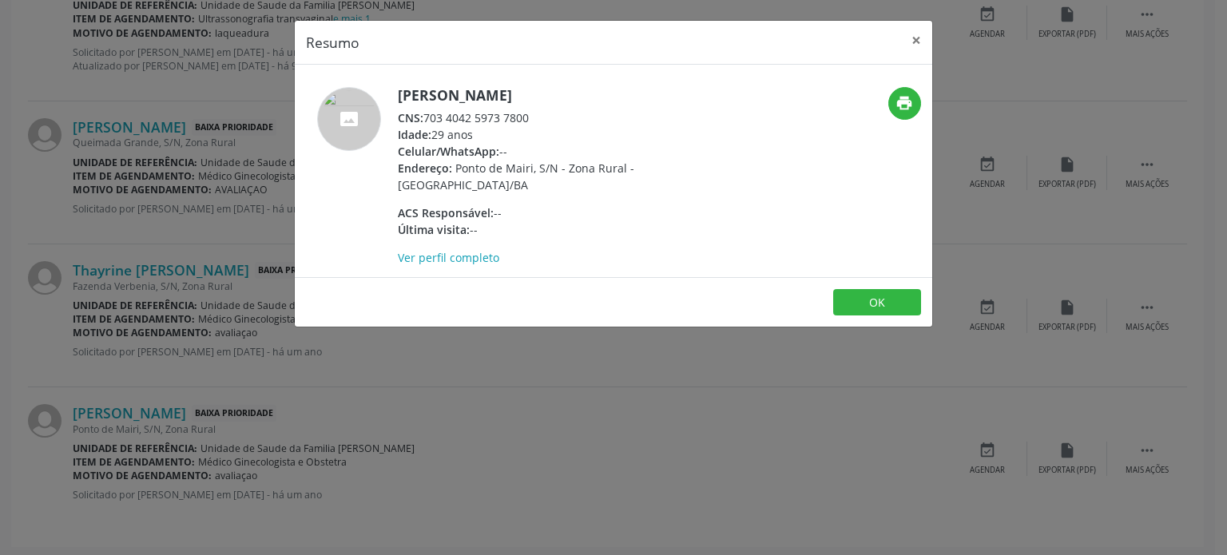
drag, startPoint x: 399, startPoint y: 92, endPoint x: 503, endPoint y: 90, distance: 103.9
click at [503, 90] on h5 "[PERSON_NAME]" at bounding box center [553, 95] width 311 height 17
click at [505, 100] on h5 "[PERSON_NAME]" at bounding box center [553, 95] width 311 height 17
drag, startPoint x: 399, startPoint y: 95, endPoint x: 515, endPoint y: 94, distance: 115.8
click at [515, 94] on h5 "[PERSON_NAME]" at bounding box center [553, 95] width 311 height 17
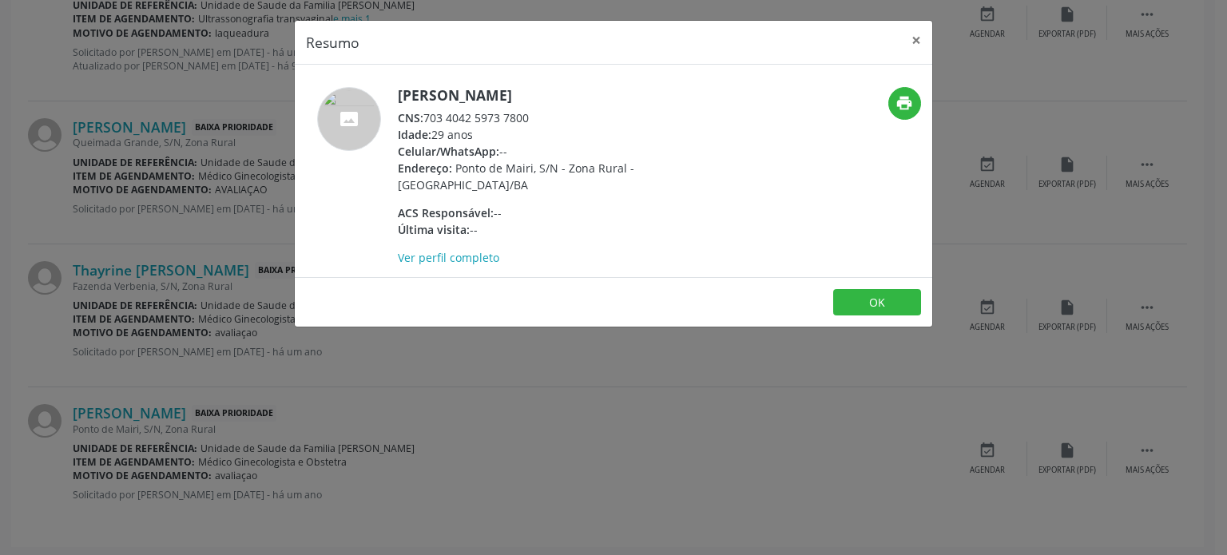
drag, startPoint x: 465, startPoint y: 116, endPoint x: 534, endPoint y: 116, distance: 68.7
click at [534, 116] on div "CNS: 703 4042 5973 7800" at bounding box center [553, 117] width 311 height 17
click at [82, 98] on div "Resumo × [PERSON_NAME] CNS: 703 4042 5973 7800 Idade: 29 anos Celular/WhatsApp:…" at bounding box center [613, 277] width 1227 height 555
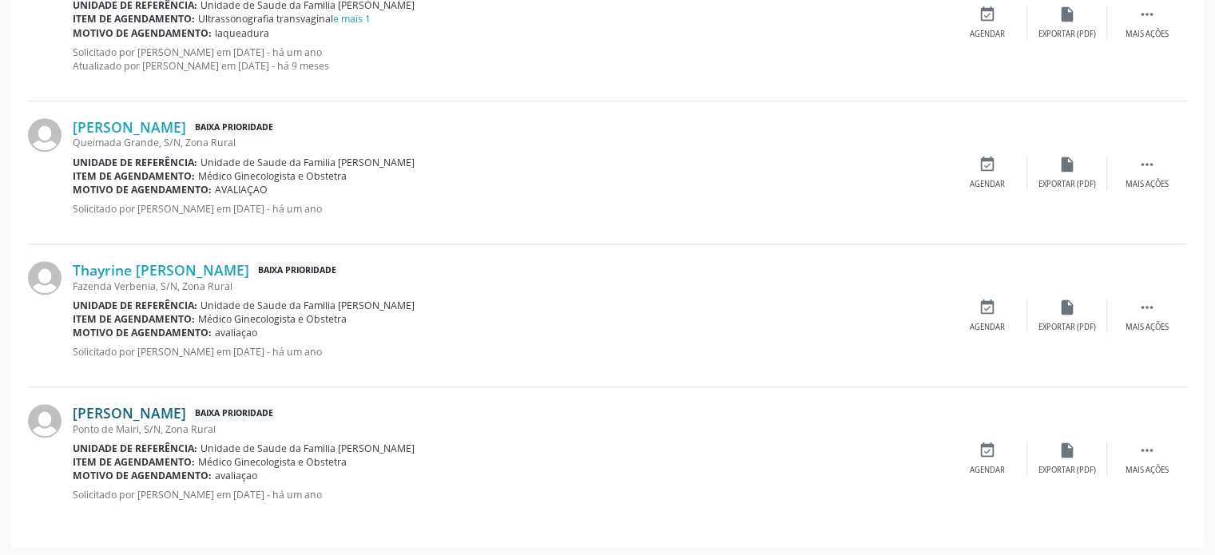
click at [134, 405] on link "[PERSON_NAME]" at bounding box center [129, 413] width 113 height 18
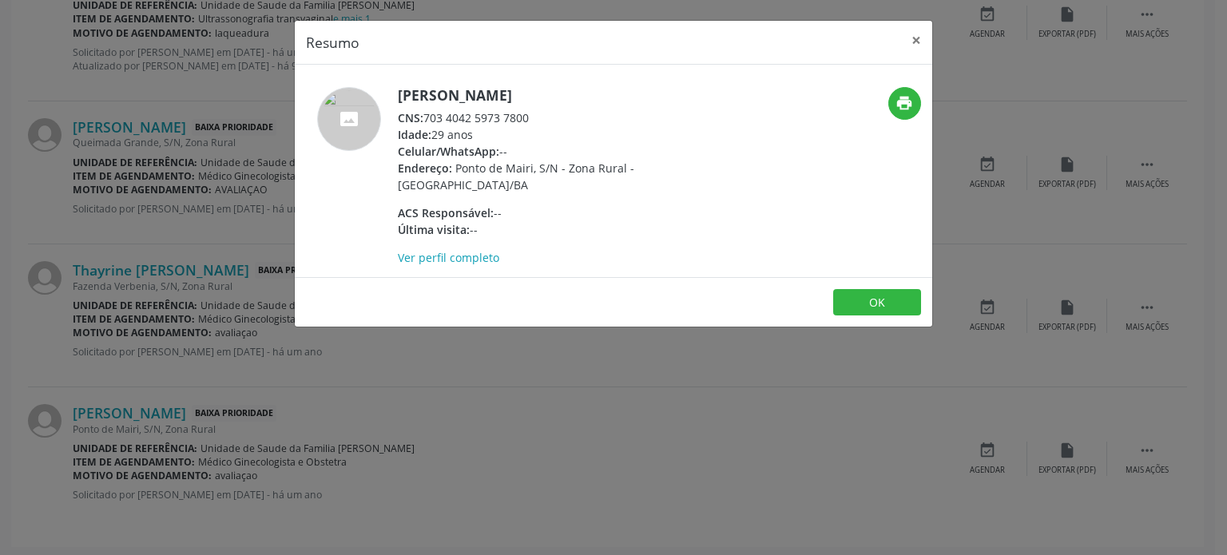
drag, startPoint x: 427, startPoint y: 113, endPoint x: 554, endPoint y: 113, distance: 126.2
click at [554, 113] on div "CNS: 703 4042 5973 7800" at bounding box center [553, 117] width 311 height 17
click at [143, 163] on div "Resumo × [PERSON_NAME] CNS: 703 4042 5973 7800 Idade: 29 anos Celular/WhatsApp:…" at bounding box center [613, 277] width 1227 height 555
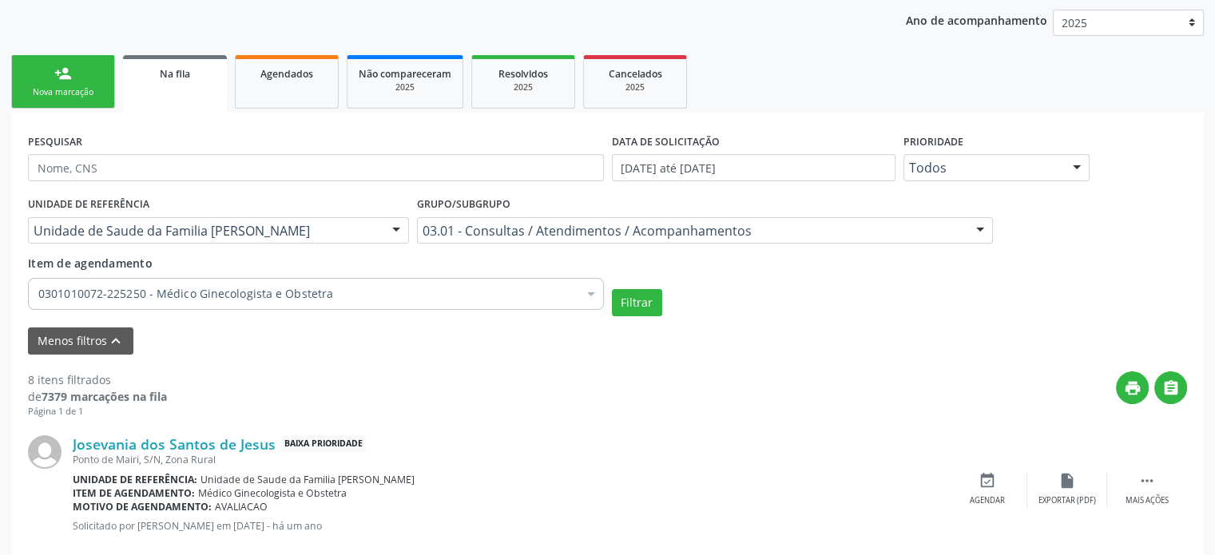
scroll to position [240, 0]
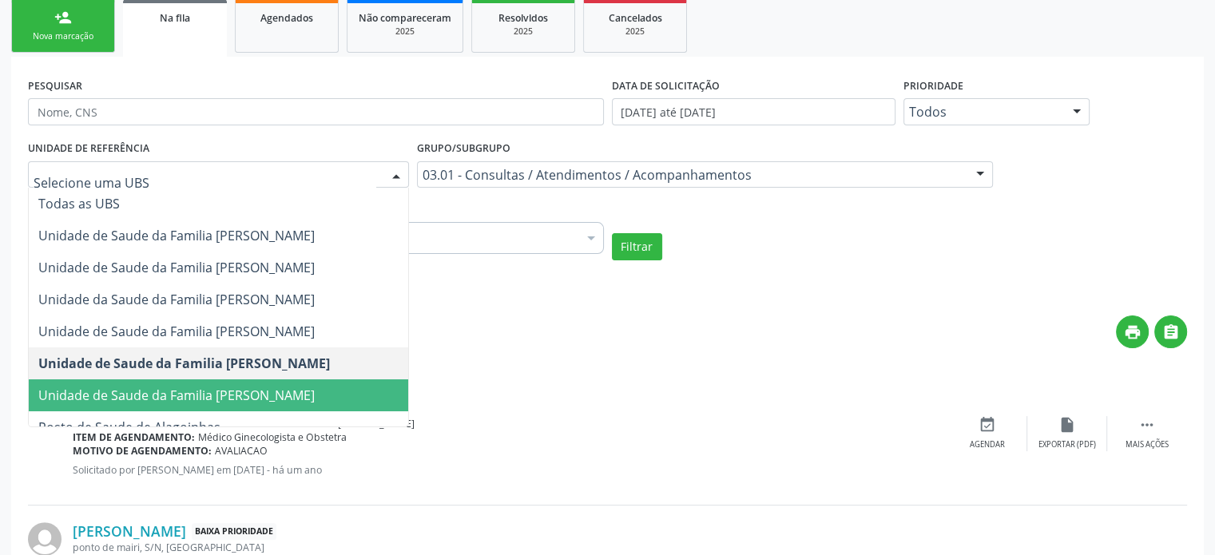
click at [268, 393] on span "Unidade de Saude da Familia [PERSON_NAME]" at bounding box center [176, 396] width 276 height 18
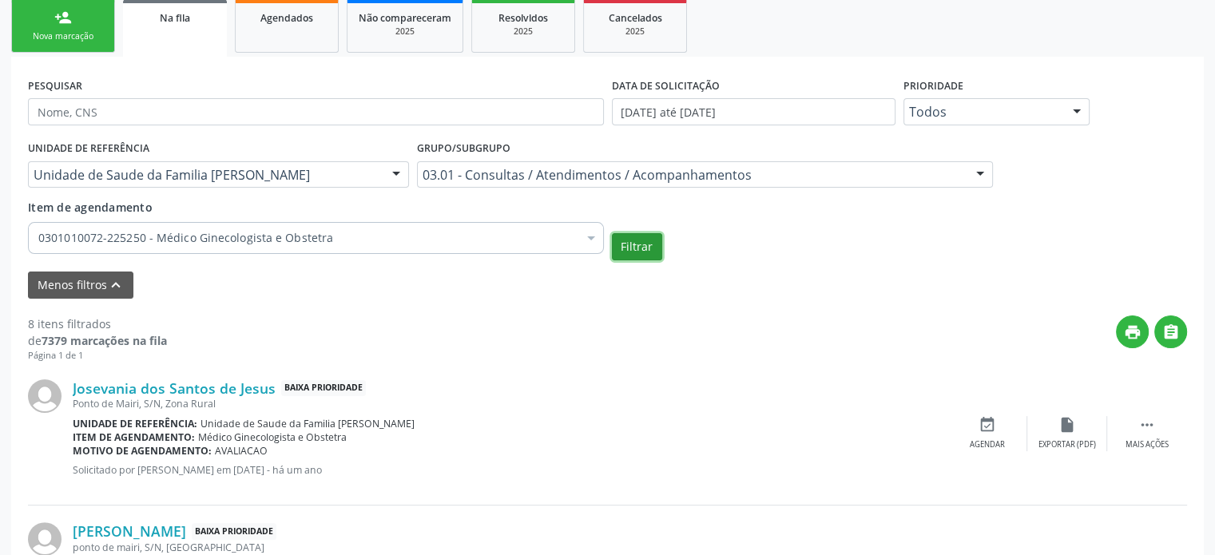
click at [628, 245] on button "Filtrar" at bounding box center [637, 246] width 50 height 27
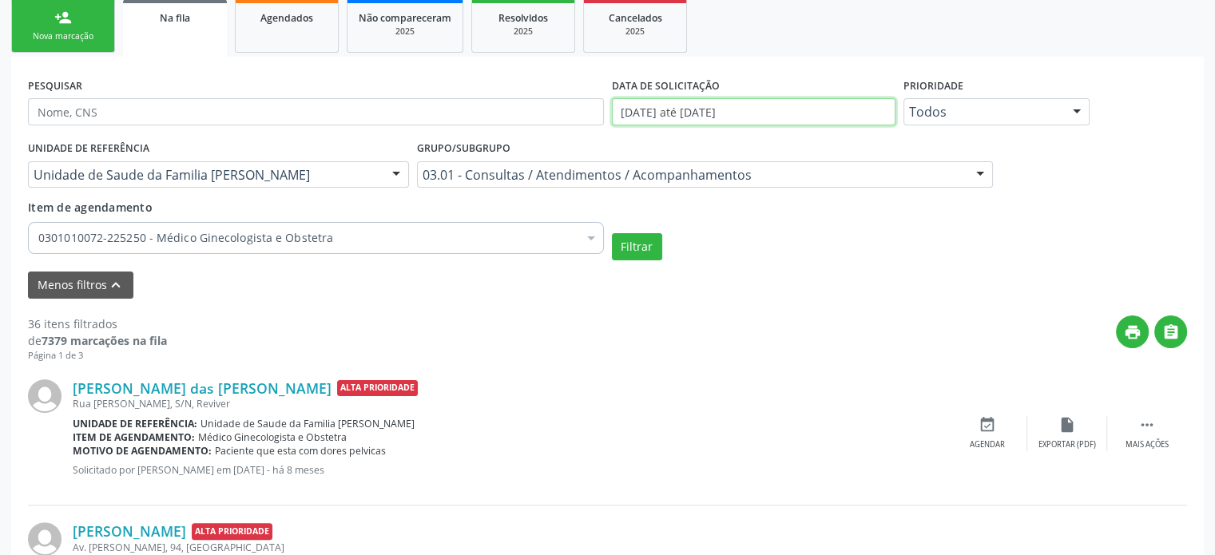
click at [693, 109] on input "[DATE] até [DATE]" at bounding box center [754, 111] width 284 height 27
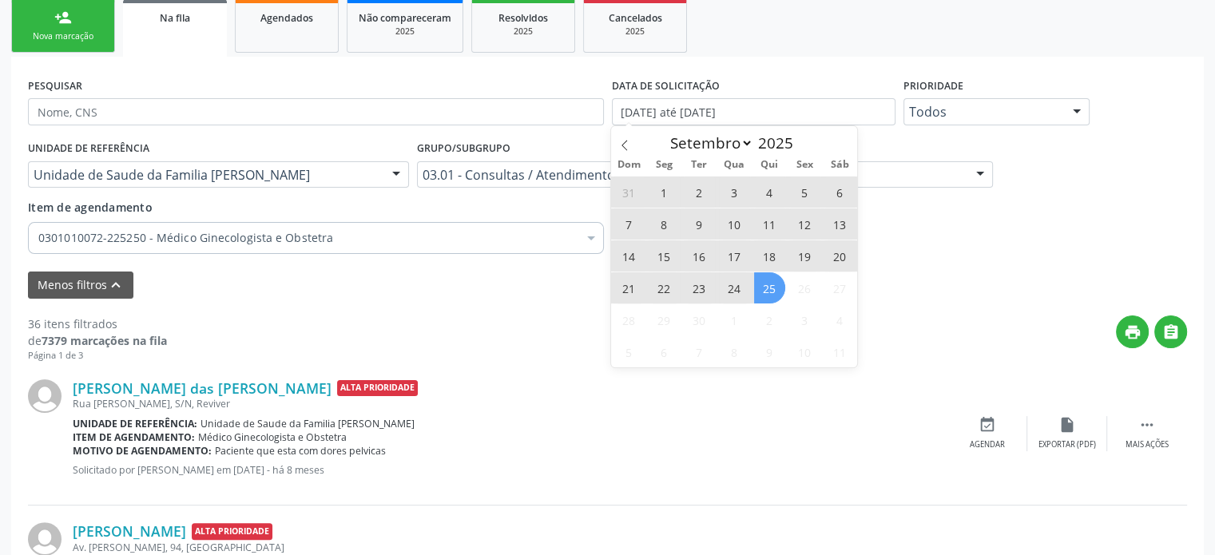
click at [769, 287] on span "25" at bounding box center [769, 287] width 31 height 31
type input "[DATE]"
click at [624, 137] on span at bounding box center [624, 139] width 27 height 27
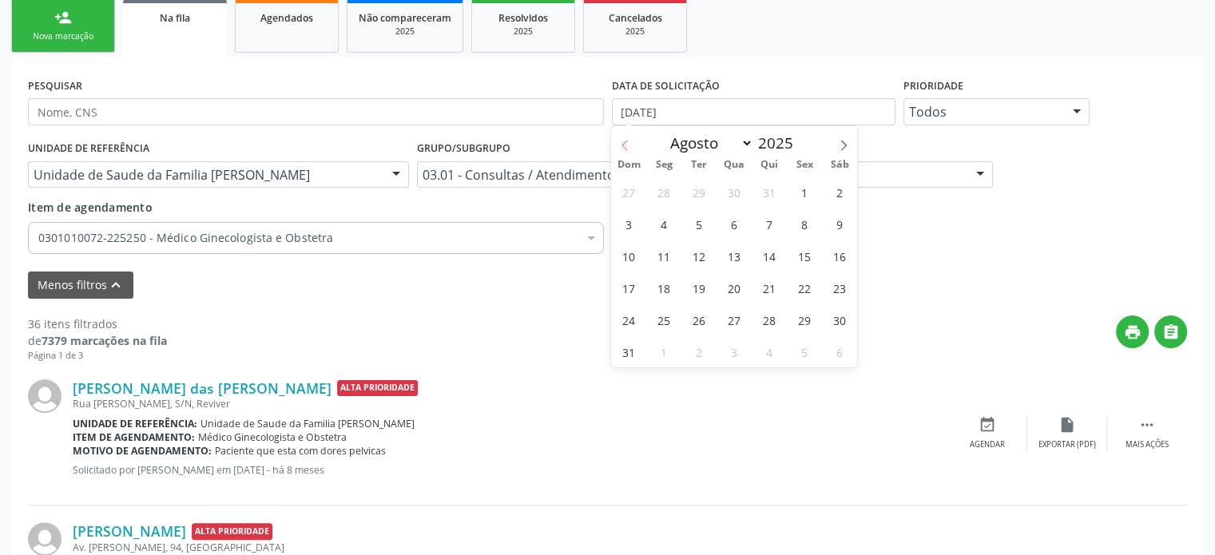
click at [624, 137] on span at bounding box center [624, 139] width 27 height 27
select select "3"
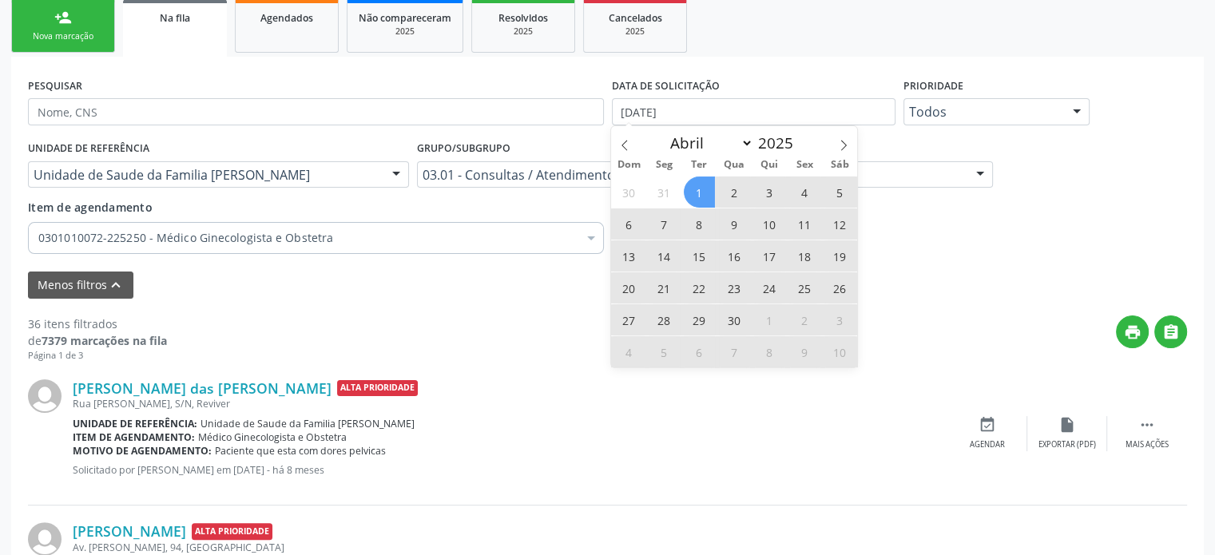
click at [700, 191] on span "1" at bounding box center [699, 192] width 31 height 31
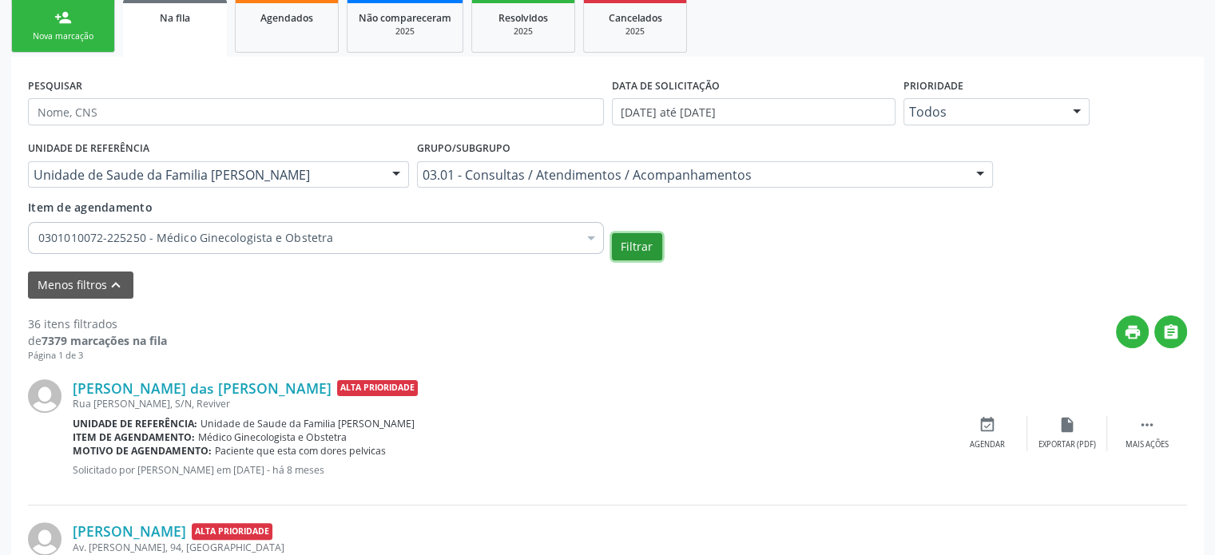
click at [646, 248] on button "Filtrar" at bounding box center [637, 246] width 50 height 27
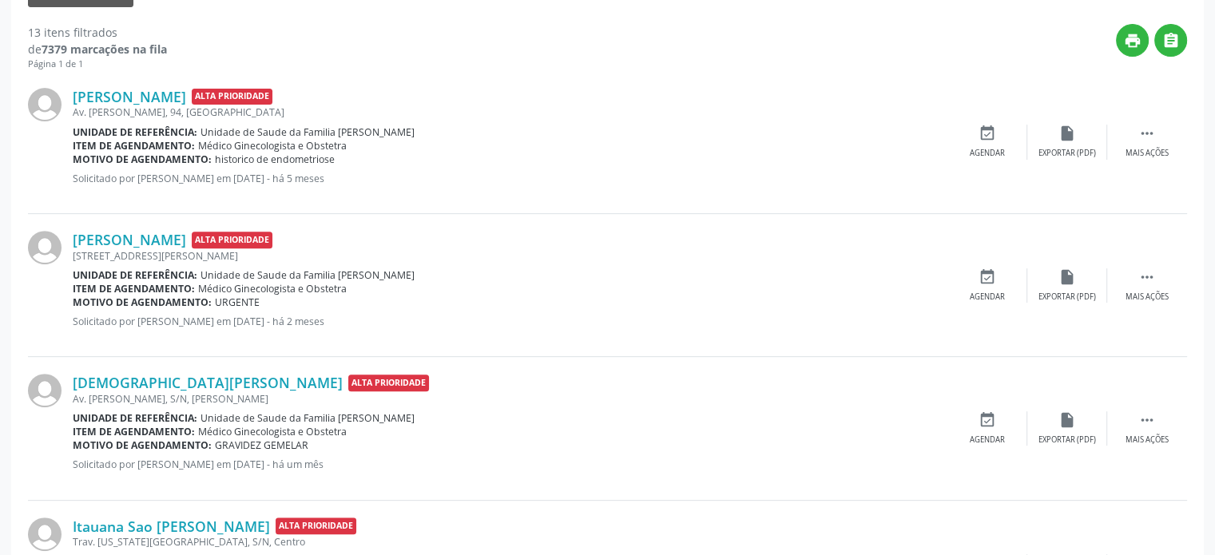
scroll to position [559, 0]
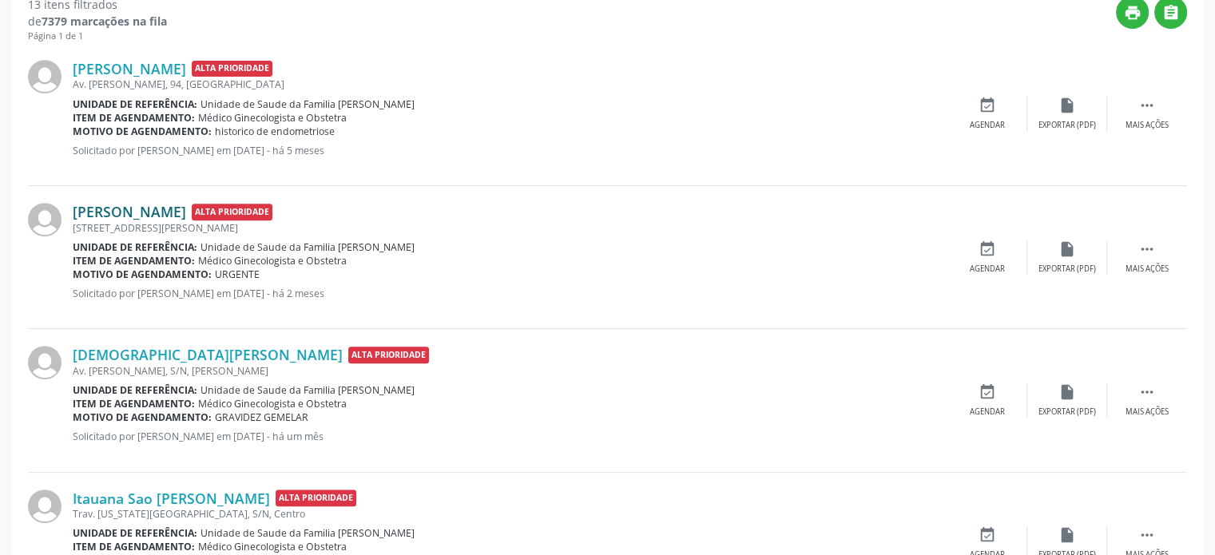
click at [170, 209] on link "[PERSON_NAME]" at bounding box center [129, 212] width 113 height 18
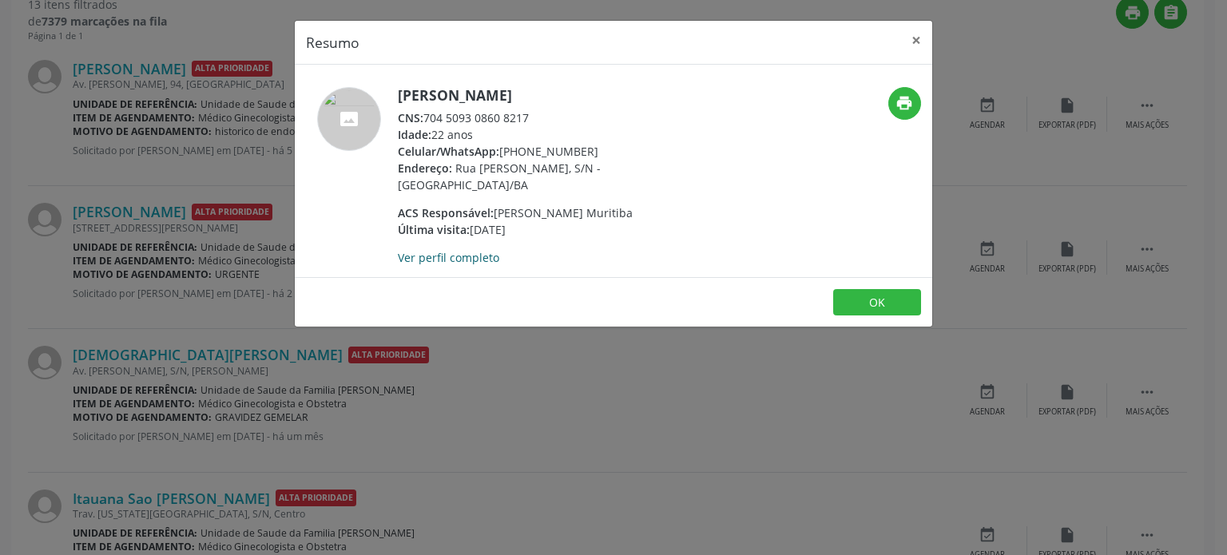
click at [458, 258] on link "Ver perfil completo" at bounding box center [448, 257] width 101 height 15
click at [181, 162] on div "Resumo × [PERSON_NAME] CNS: 704 5093 0860 8217 Idade: 22 anos Celular/WhatsApp:…" at bounding box center [613, 277] width 1227 height 555
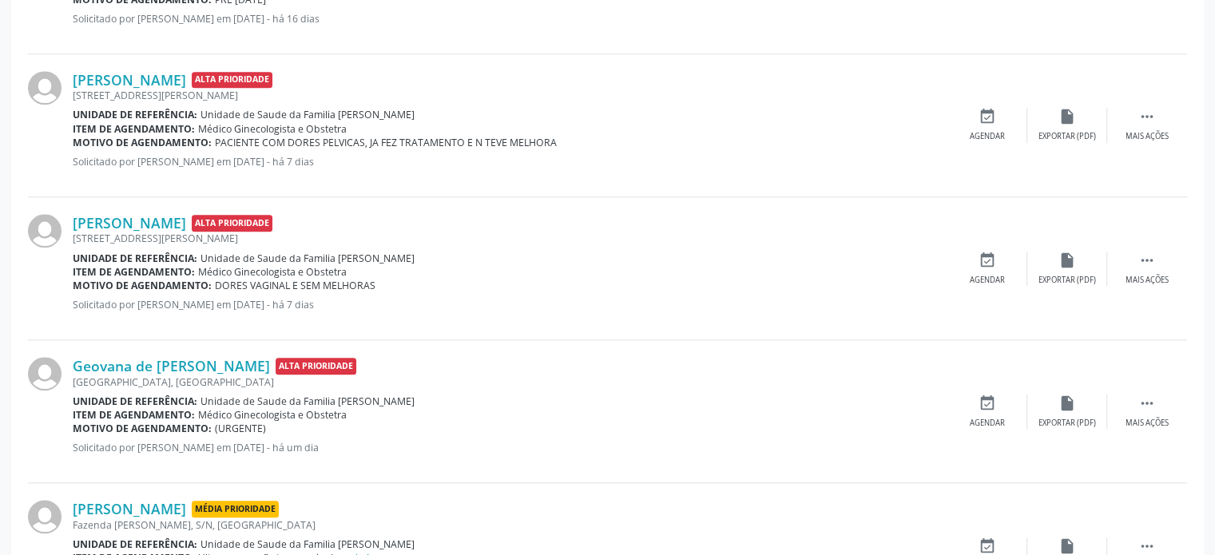
scroll to position [1278, 0]
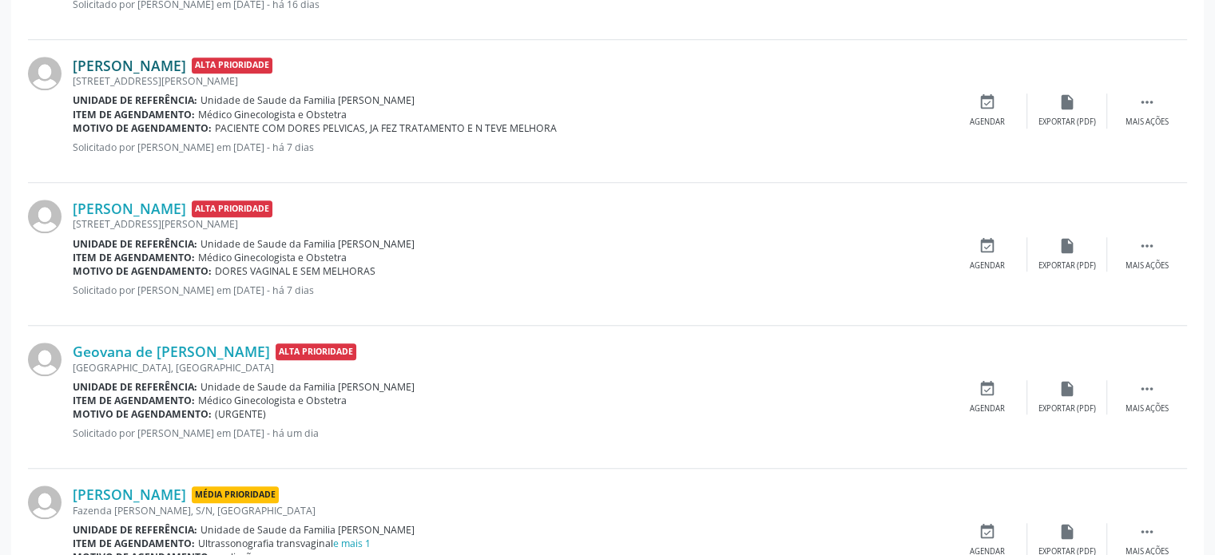
click at [186, 63] on link "[PERSON_NAME]" at bounding box center [129, 66] width 113 height 18
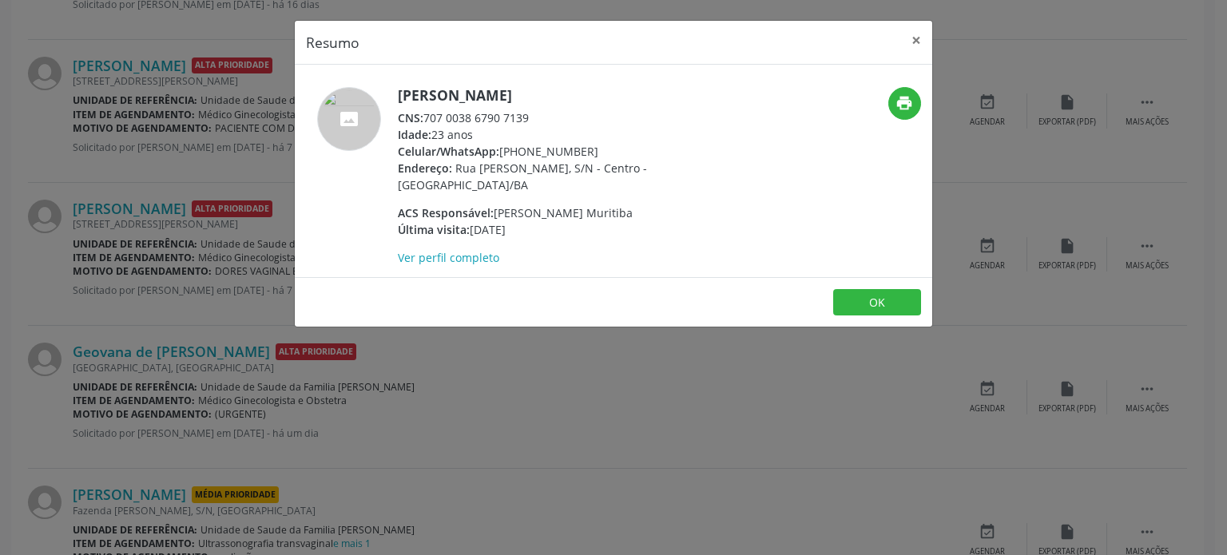
drag, startPoint x: 399, startPoint y: 92, endPoint x: 625, endPoint y: 93, distance: 226.1
click at [625, 93] on h5 "[PERSON_NAME]" at bounding box center [553, 95] width 311 height 17
drag, startPoint x: 427, startPoint y: 115, endPoint x: 543, endPoint y: 117, distance: 116.7
click at [543, 117] on div "CNS: 707 0038 6790 7139" at bounding box center [553, 117] width 311 height 17
click at [171, 161] on div "Resumo × [PERSON_NAME] CNS: 707 0038 6790 7139 Idade: 23 anos Celular/WhatsApp:…" at bounding box center [613, 277] width 1227 height 555
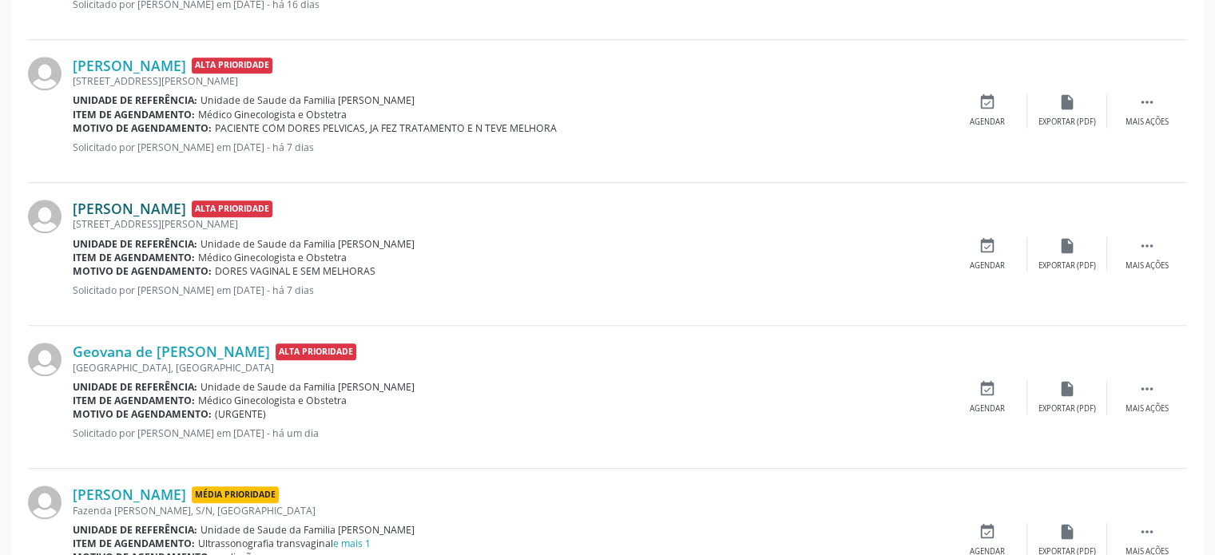
click at [151, 207] on link "[PERSON_NAME]" at bounding box center [129, 209] width 113 height 18
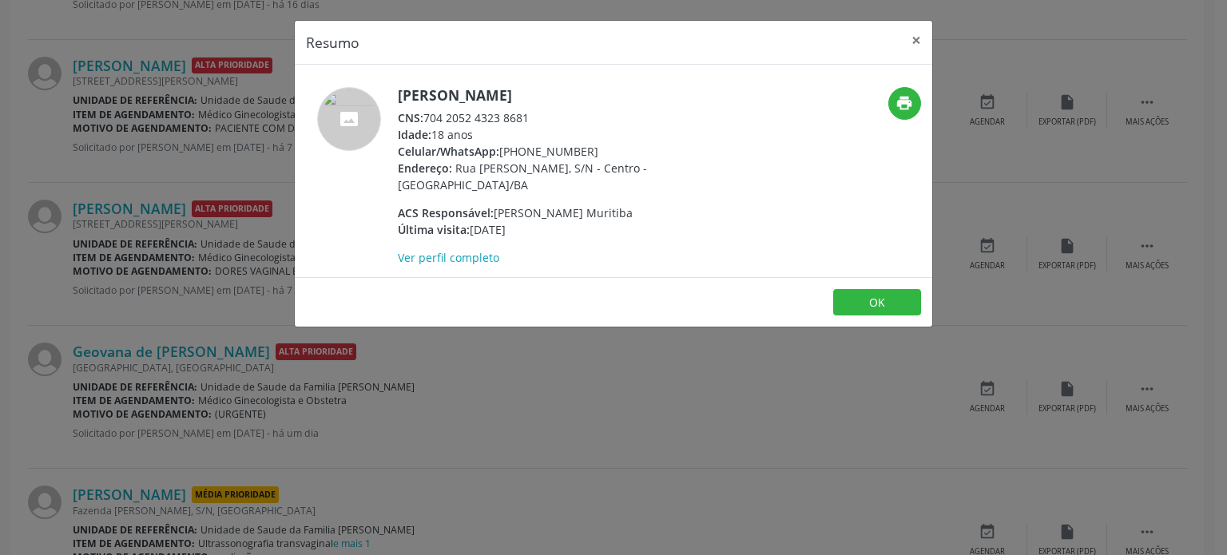
drag, startPoint x: 426, startPoint y: 120, endPoint x: 530, endPoint y: 116, distance: 104.7
click at [530, 116] on div "CNS: 704 2052 4323 8681" at bounding box center [553, 117] width 311 height 17
click at [426, 91] on h5 "[PERSON_NAME]" at bounding box center [553, 95] width 311 height 17
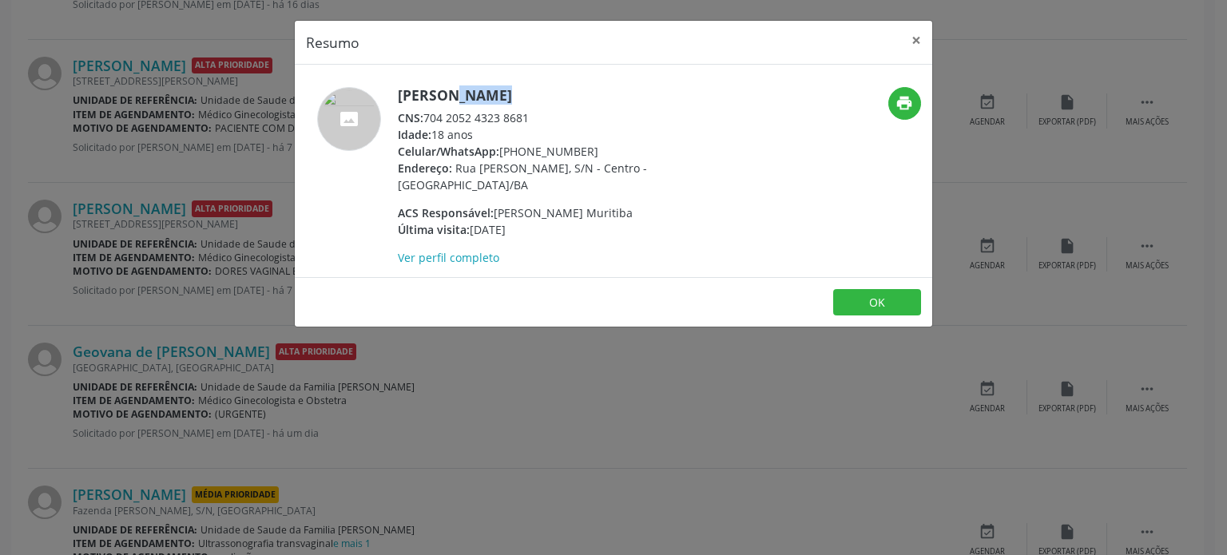
drag, startPoint x: 500, startPoint y: 153, endPoint x: 588, endPoint y: 153, distance: 87.9
click at [588, 153] on div "Celular/WhatsApp: [PHONE_NUMBER]" at bounding box center [553, 151] width 311 height 17
click at [454, 250] on link "Ver perfil completo" at bounding box center [448, 257] width 101 height 15
click at [104, 298] on div "Resumo × [PERSON_NAME] CNS: 704 2052 4323 8681 Idade: 18 anos Celular/WhatsApp:…" at bounding box center [613, 277] width 1227 height 555
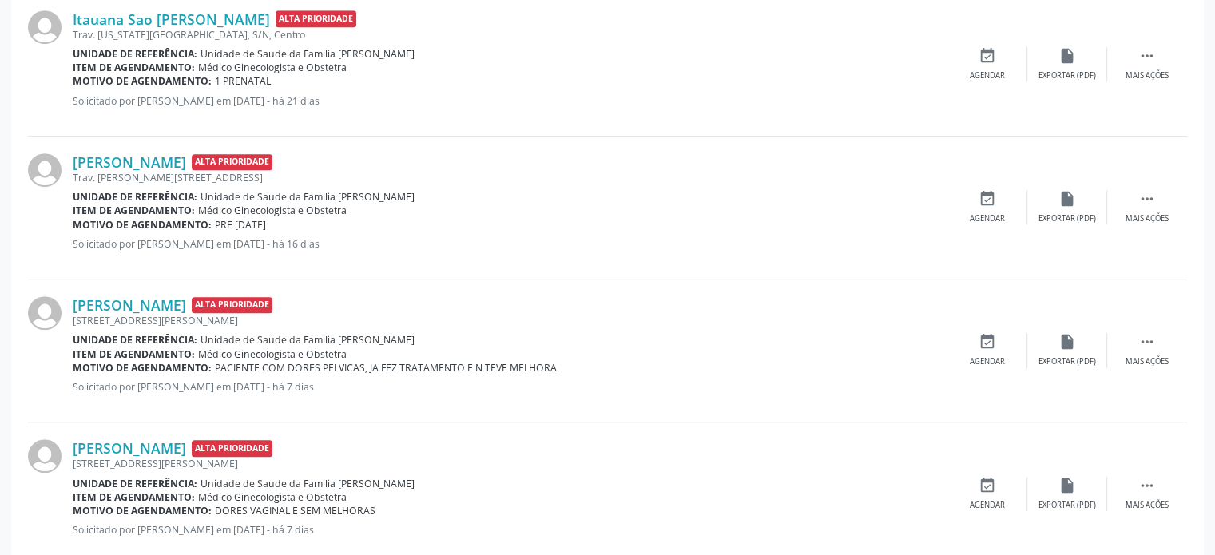
scroll to position [1198, 0]
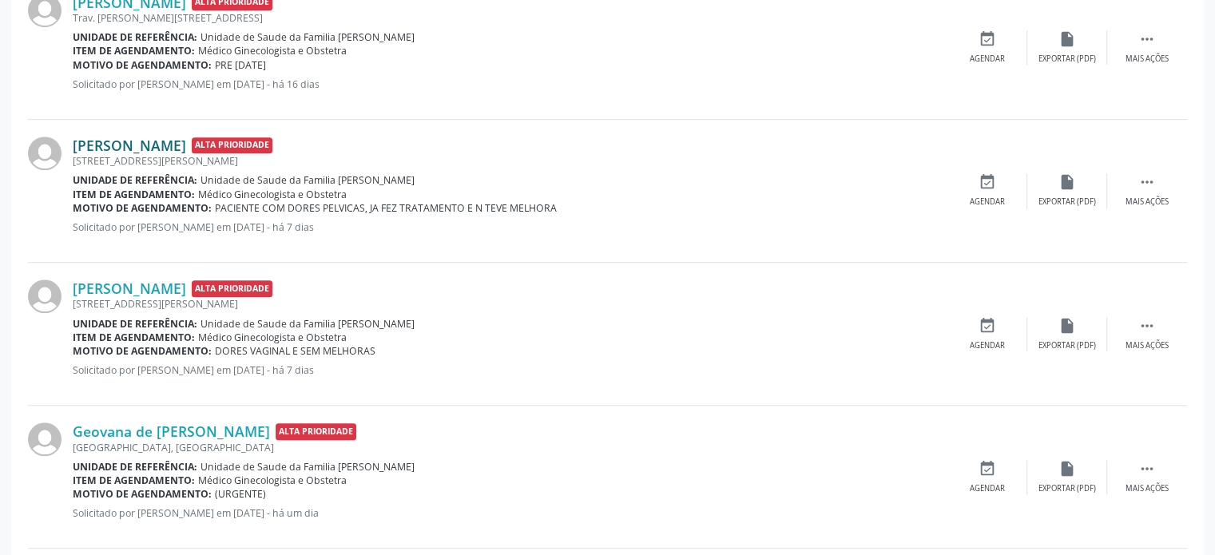
click at [163, 143] on link "[PERSON_NAME]" at bounding box center [129, 146] width 113 height 18
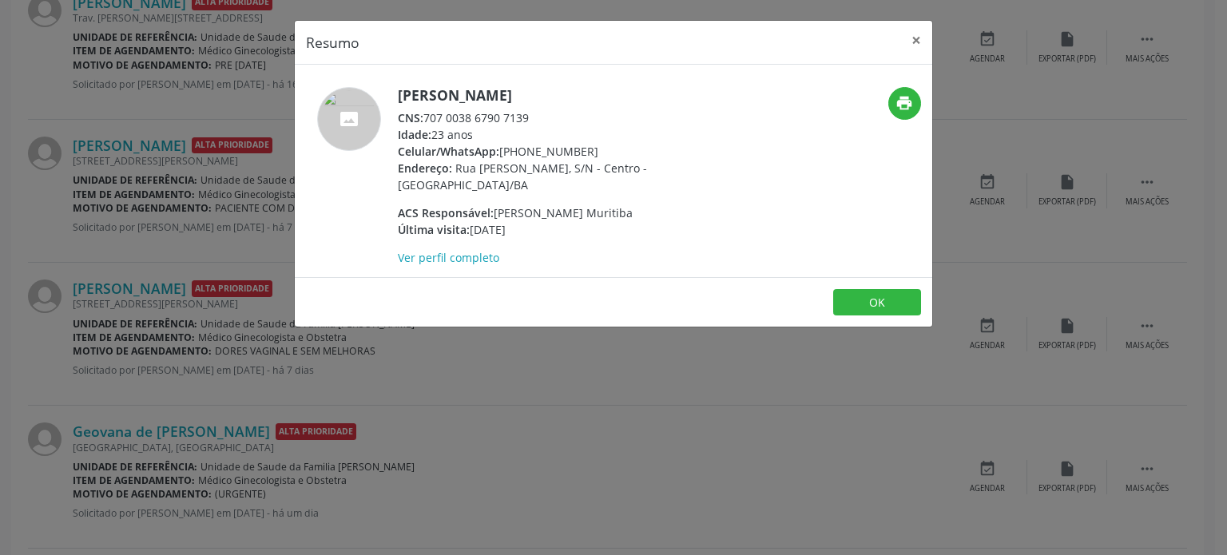
drag, startPoint x: 502, startPoint y: 150, endPoint x: 590, endPoint y: 151, distance: 88.7
click at [590, 151] on div "Celular/WhatsApp: [PHONE_NUMBER]" at bounding box center [553, 151] width 311 height 17
click at [134, 248] on div "Resumo × [PERSON_NAME] CNS: 707 0038 6790 7139 Idade: 23 anos Celular/WhatsApp:…" at bounding box center [613, 277] width 1227 height 555
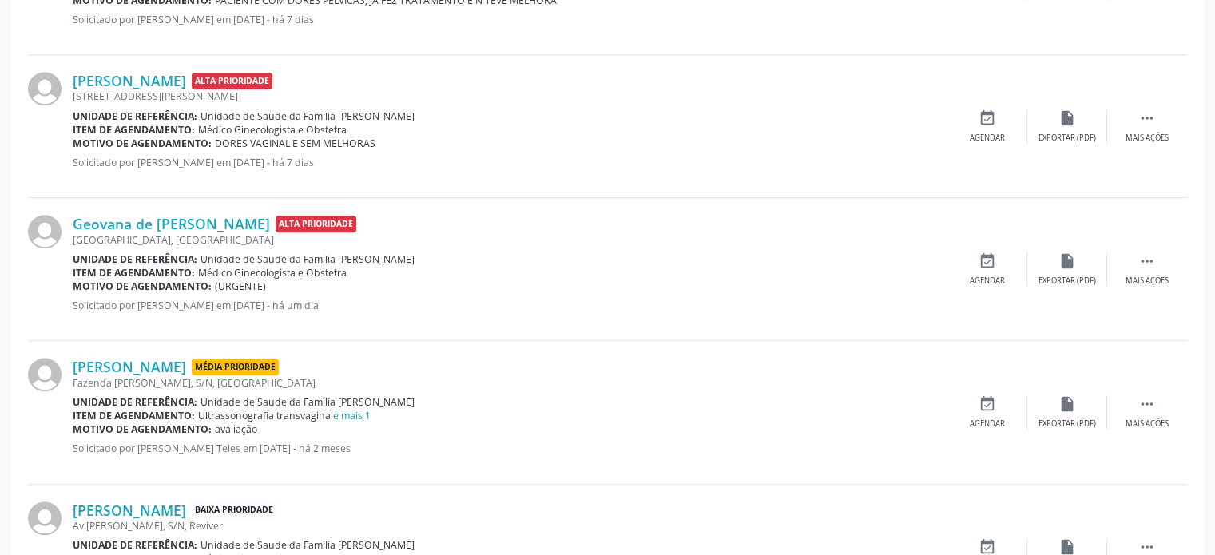
scroll to position [1438, 0]
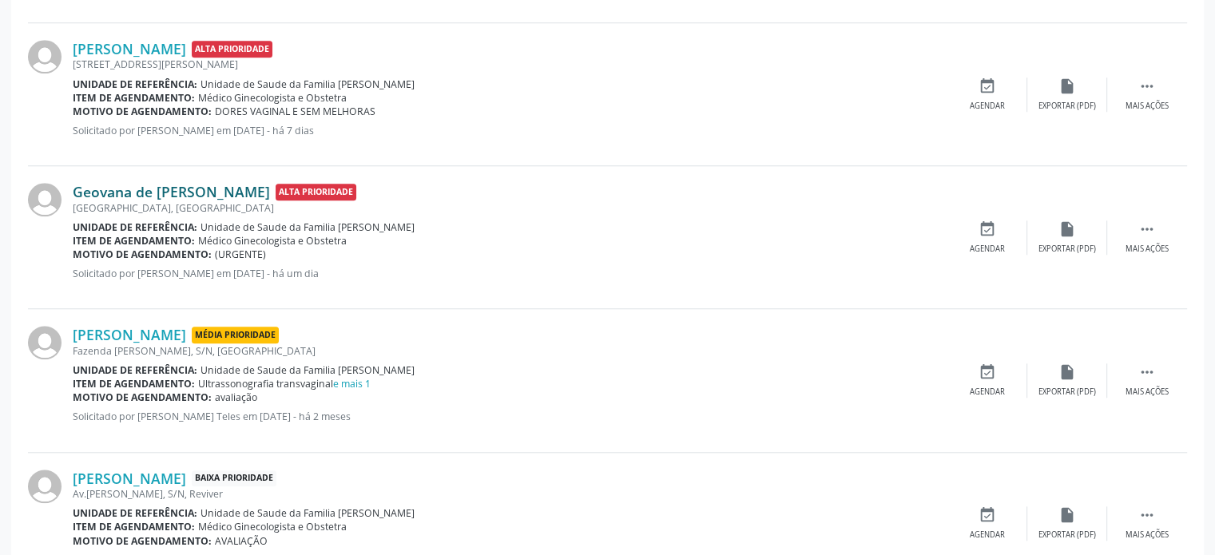
click at [230, 189] on link "Geovana de [PERSON_NAME]" at bounding box center [171, 192] width 197 height 18
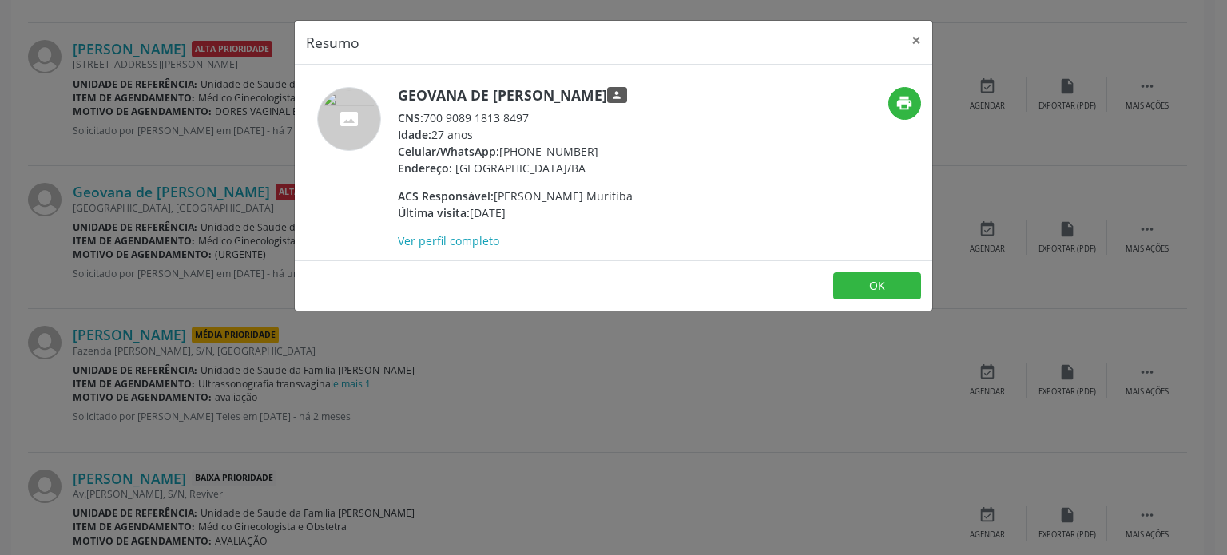
drag, startPoint x: 399, startPoint y: 89, endPoint x: 615, endPoint y: 91, distance: 215.7
click at [615, 91] on h5 "Geovana de [PERSON_NAME] person" at bounding box center [515, 95] width 235 height 17
drag, startPoint x: 499, startPoint y: 152, endPoint x: 601, endPoint y: 148, distance: 102.3
click at [601, 148] on div "Celular/WhatsApp: [PHONE_NUMBER]" at bounding box center [515, 151] width 235 height 17
click at [566, 153] on div "Celular/WhatsApp: [PHONE_NUMBER]" at bounding box center [515, 151] width 235 height 17
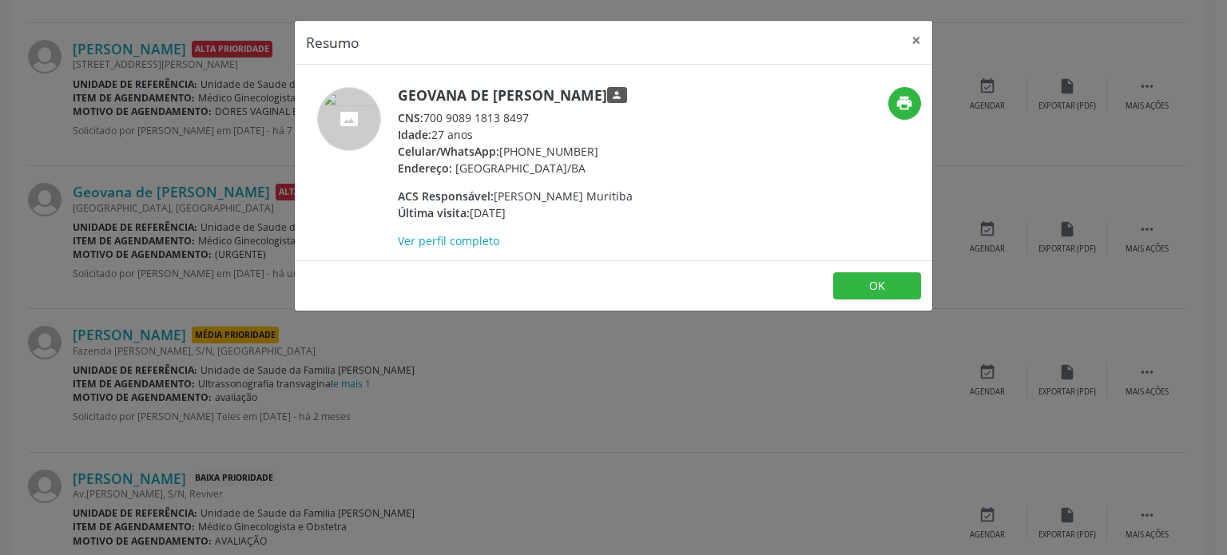
drag, startPoint x: 502, startPoint y: 150, endPoint x: 590, endPoint y: 150, distance: 88.7
click at [590, 150] on div "Celular/WhatsApp: [PHONE_NUMBER]" at bounding box center [515, 151] width 235 height 17
drag, startPoint x: 426, startPoint y: 114, endPoint x: 534, endPoint y: 113, distance: 107.9
click at [534, 113] on div "CNS: 700 9089 1813 8497" at bounding box center [515, 117] width 235 height 17
drag, startPoint x: 502, startPoint y: 150, endPoint x: 587, endPoint y: 153, distance: 85.5
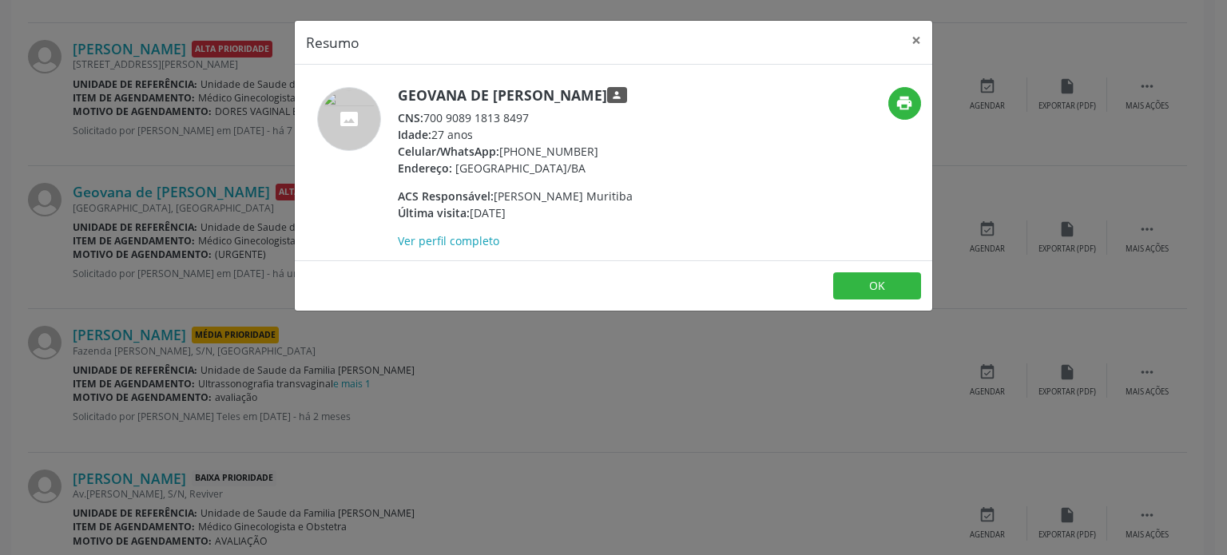
click at [587, 153] on div "Celular/WhatsApp: [PHONE_NUMBER]" at bounding box center [515, 151] width 235 height 17
drag, startPoint x: 427, startPoint y: 116, endPoint x: 541, endPoint y: 116, distance: 113.4
click at [541, 116] on div "CNS: 700 9089 1813 8497" at bounding box center [515, 117] width 235 height 17
click at [480, 244] on link "Ver perfil completo" at bounding box center [448, 240] width 101 height 15
click at [160, 160] on div "Resumo × Geovana de [PERSON_NAME] person CNS: 700 9089 1813 8497 Idade: 27 anos…" at bounding box center [613, 277] width 1227 height 555
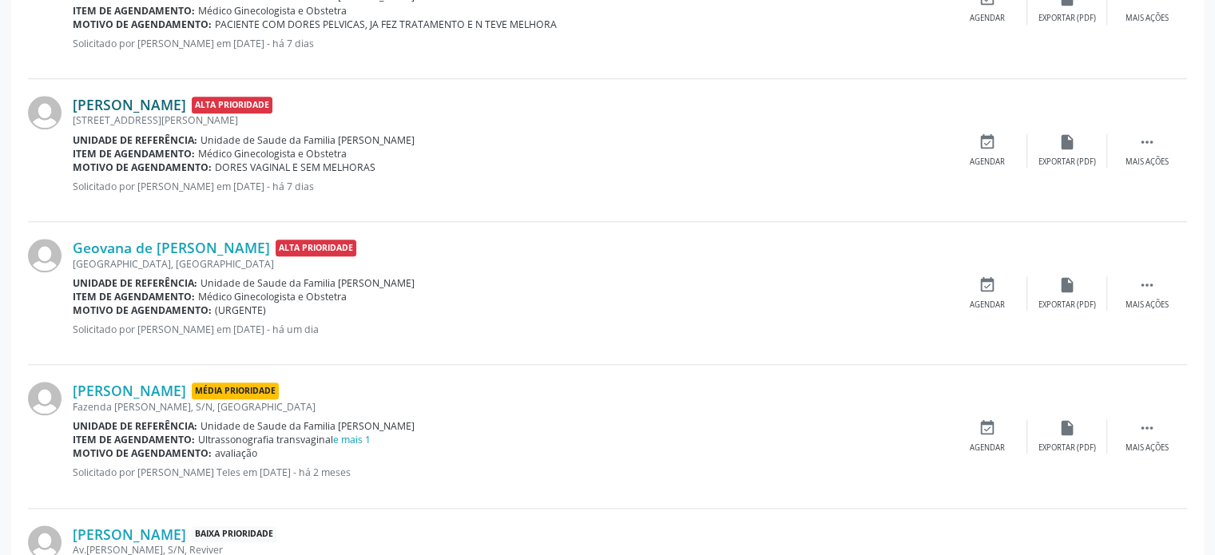
scroll to position [1358, 0]
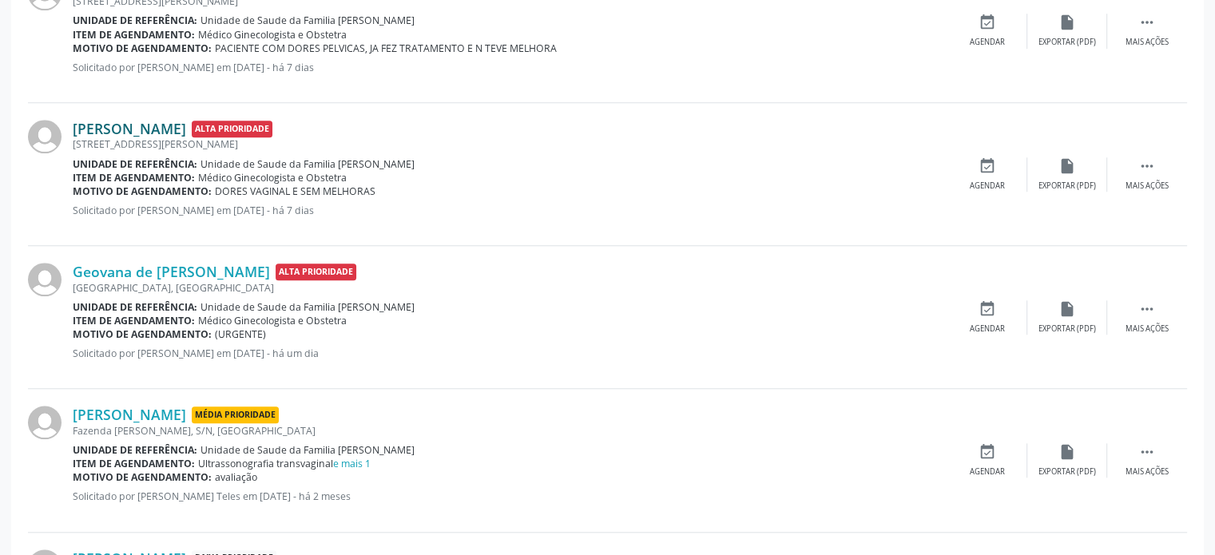
click at [170, 126] on link "[PERSON_NAME]" at bounding box center [129, 129] width 113 height 18
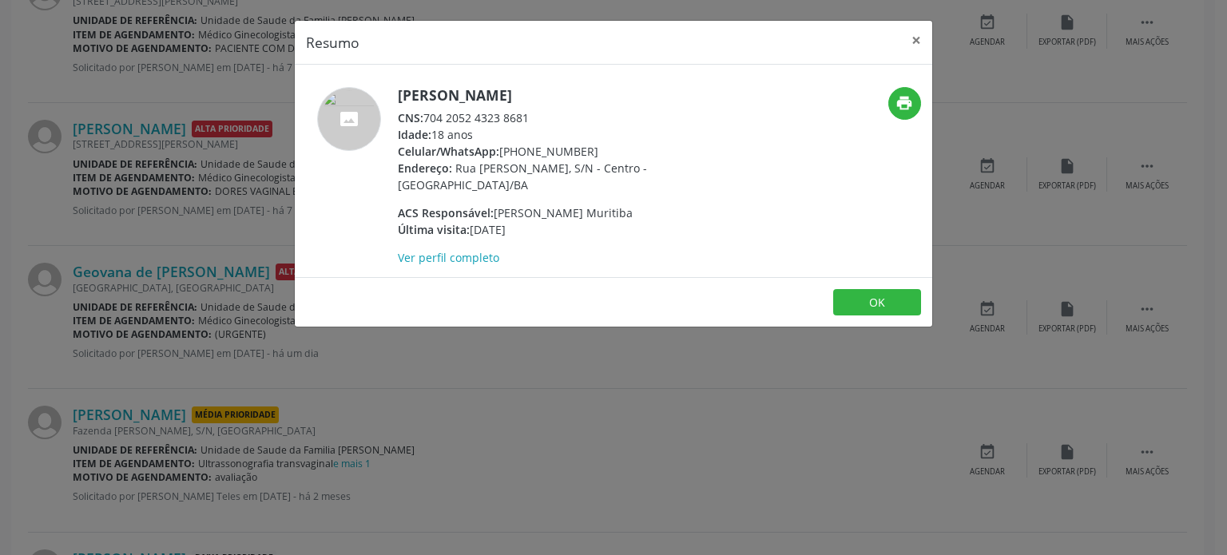
drag, startPoint x: 428, startPoint y: 114, endPoint x: 553, endPoint y: 118, distance: 124.7
click at [553, 118] on div "CNS: 704 2052 4323 8681" at bounding box center [553, 117] width 311 height 17
click at [211, 205] on div "Resumo × [PERSON_NAME] CNS: 704 2052 4323 8681 Idade: 18 anos Celular/WhatsApp:…" at bounding box center [613, 277] width 1227 height 555
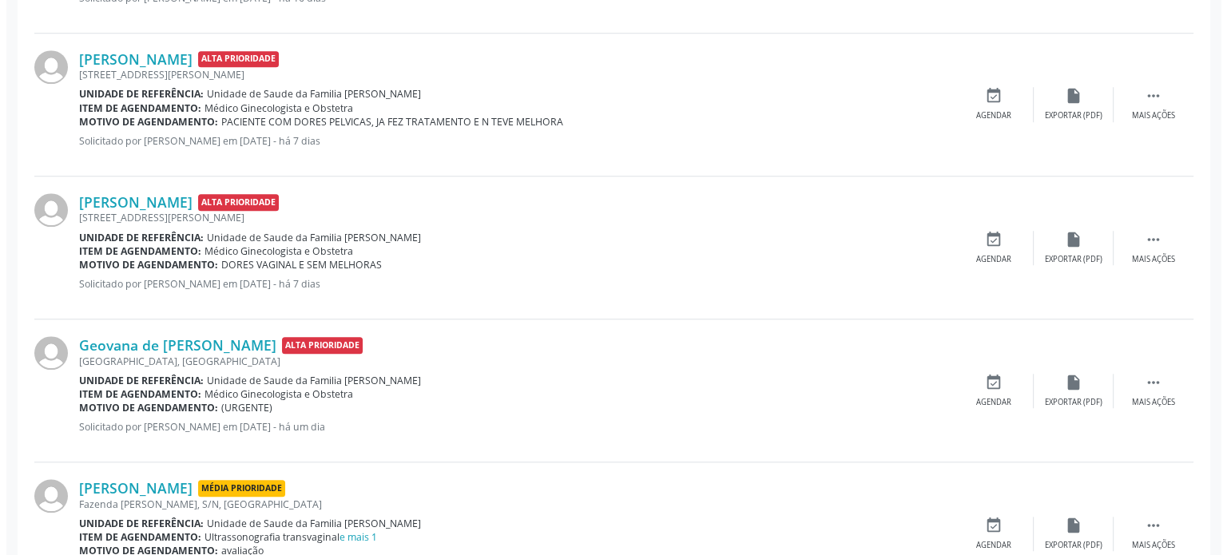
scroll to position [1198, 0]
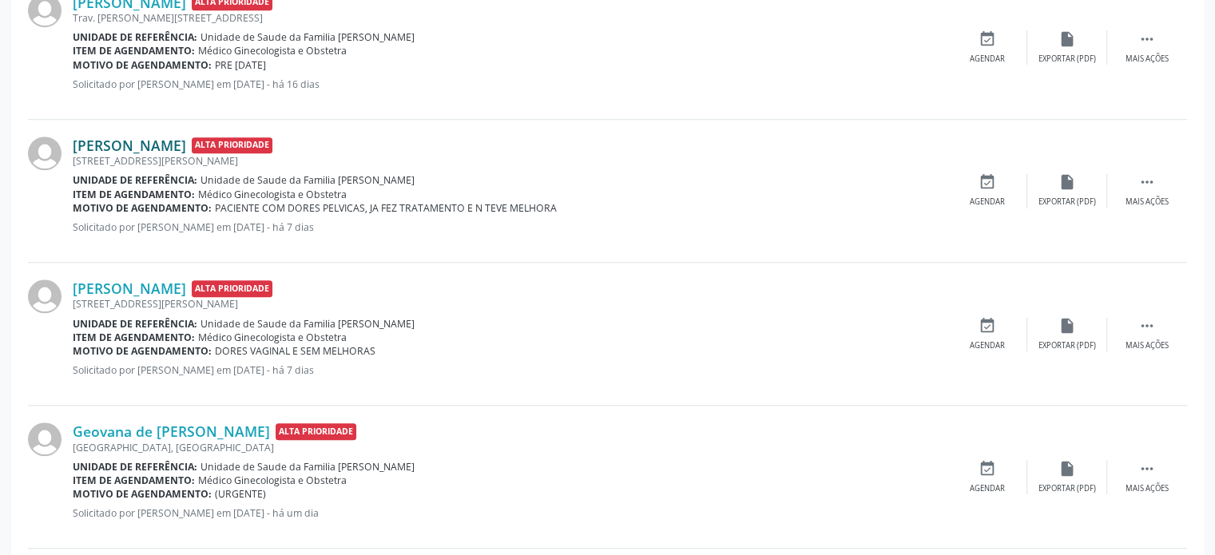
click at [173, 146] on link "[PERSON_NAME]" at bounding box center [129, 146] width 113 height 18
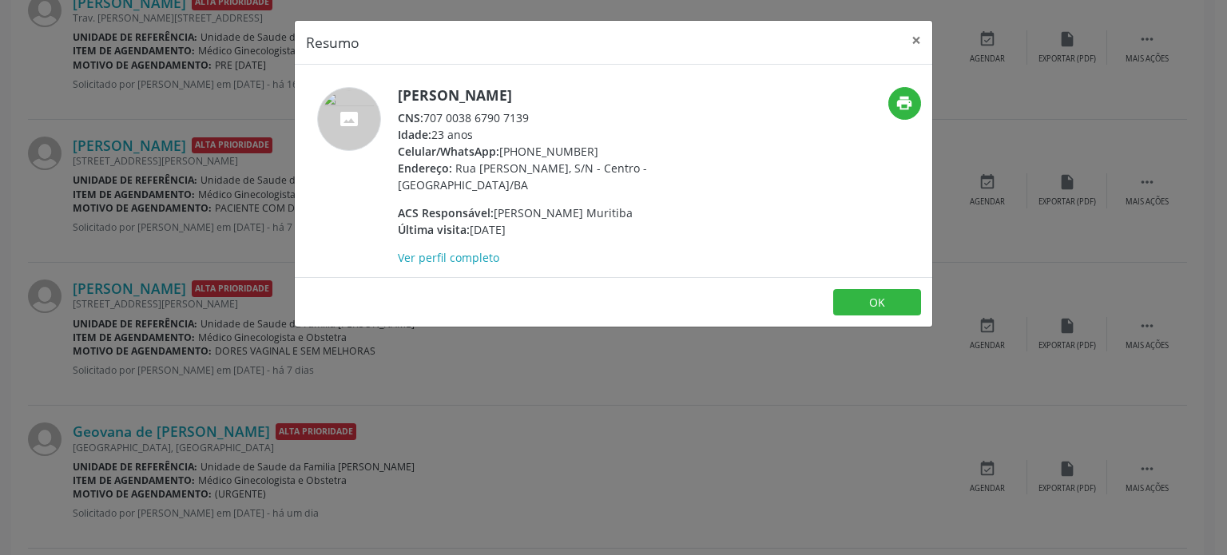
drag, startPoint x: 427, startPoint y: 114, endPoint x: 557, endPoint y: 112, distance: 130.2
click at [557, 112] on div "CNS: 707 0038 6790 7139" at bounding box center [553, 117] width 311 height 17
click at [170, 253] on div "Resumo × [PERSON_NAME] CNS: 707 0038 6790 7139 Idade: 23 anos Celular/WhatsApp:…" at bounding box center [613, 277] width 1227 height 555
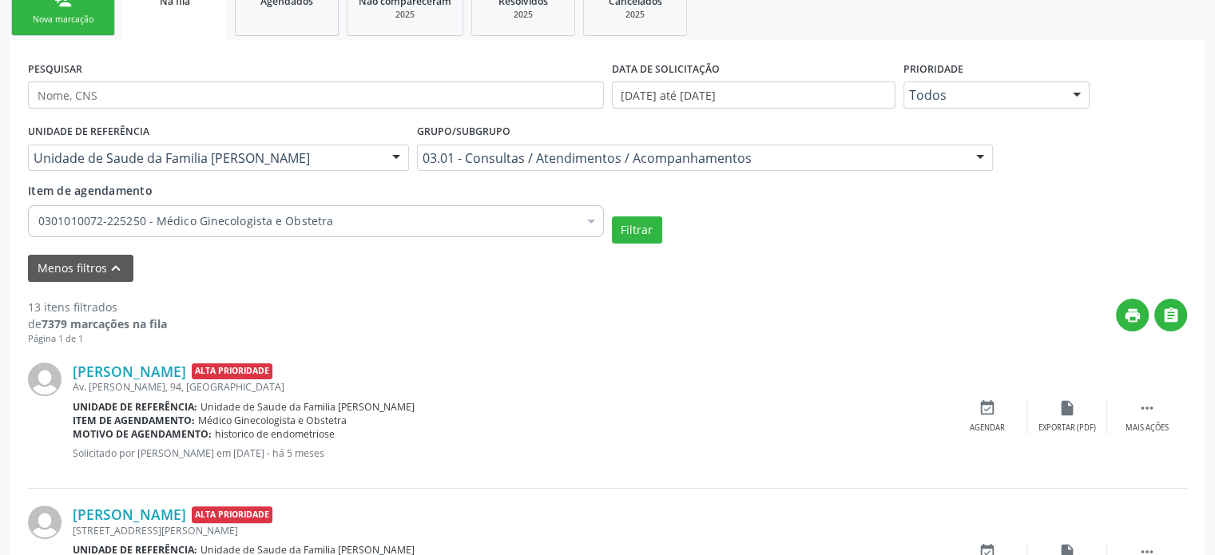
scroll to position [160, 0]
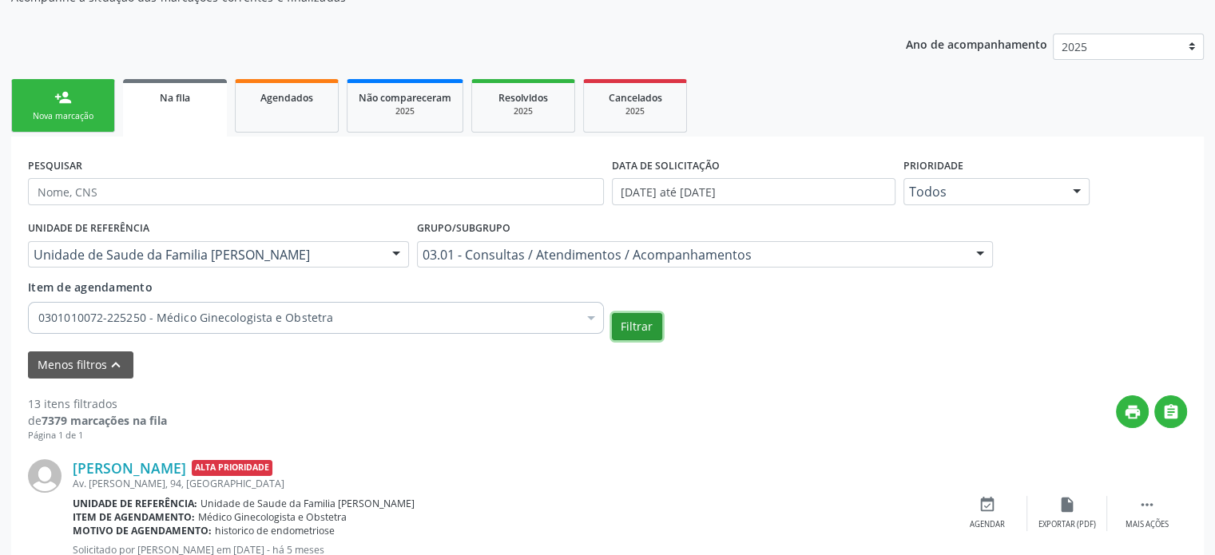
click at [634, 317] on button "Filtrar" at bounding box center [637, 326] width 50 height 27
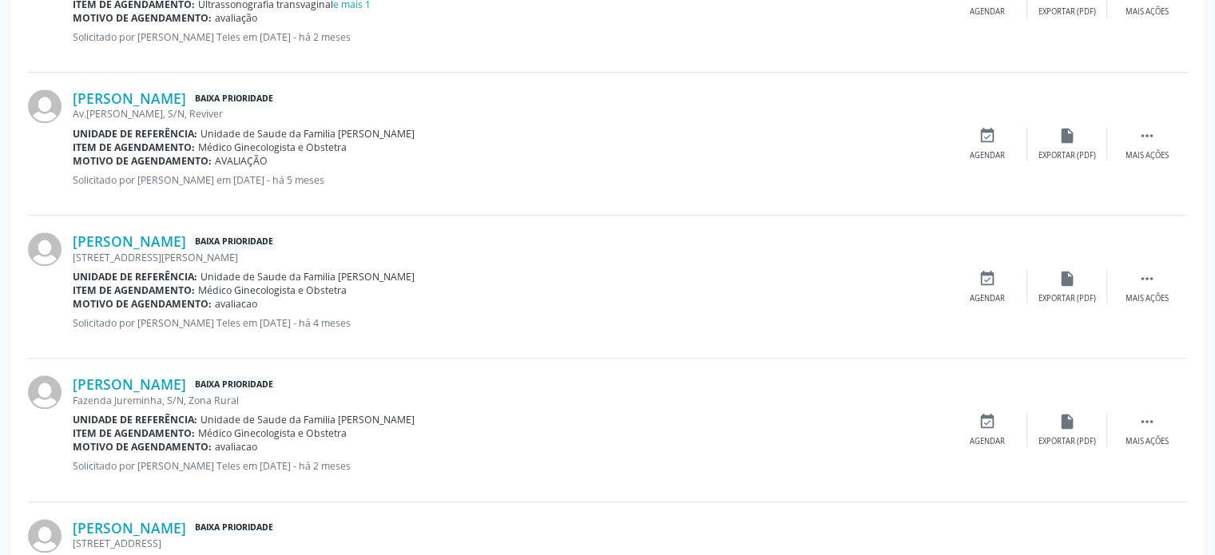
scroll to position [1503, 0]
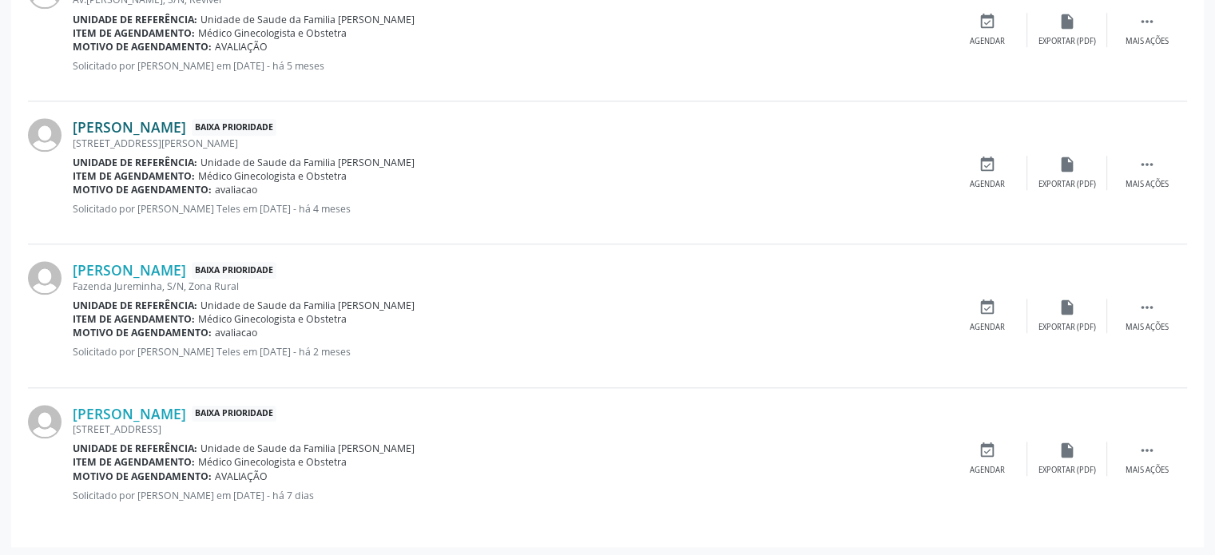
click at [145, 123] on link "[PERSON_NAME]" at bounding box center [129, 127] width 113 height 18
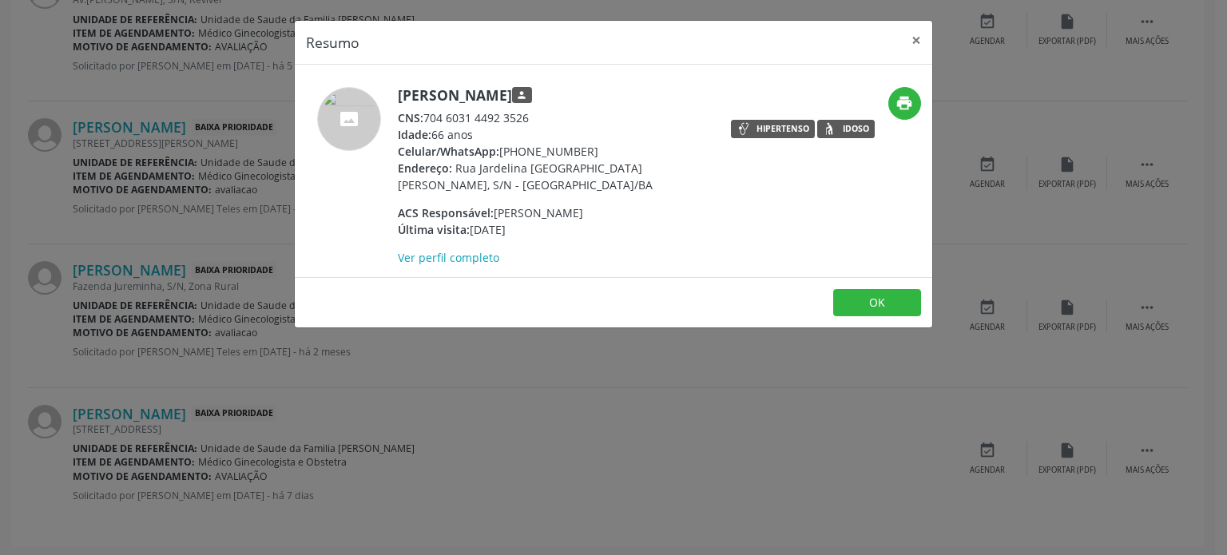
drag, startPoint x: 428, startPoint y: 117, endPoint x: 539, endPoint y: 113, distance: 111.1
click at [539, 113] on div "CNS: 704 6031 4492 3526" at bounding box center [553, 117] width 311 height 17
click at [530, 395] on div "Resumo × [PERSON_NAME] person CNS: 704 6031 4492 3526 Idade: 66 anos Celular/Wh…" at bounding box center [613, 277] width 1227 height 555
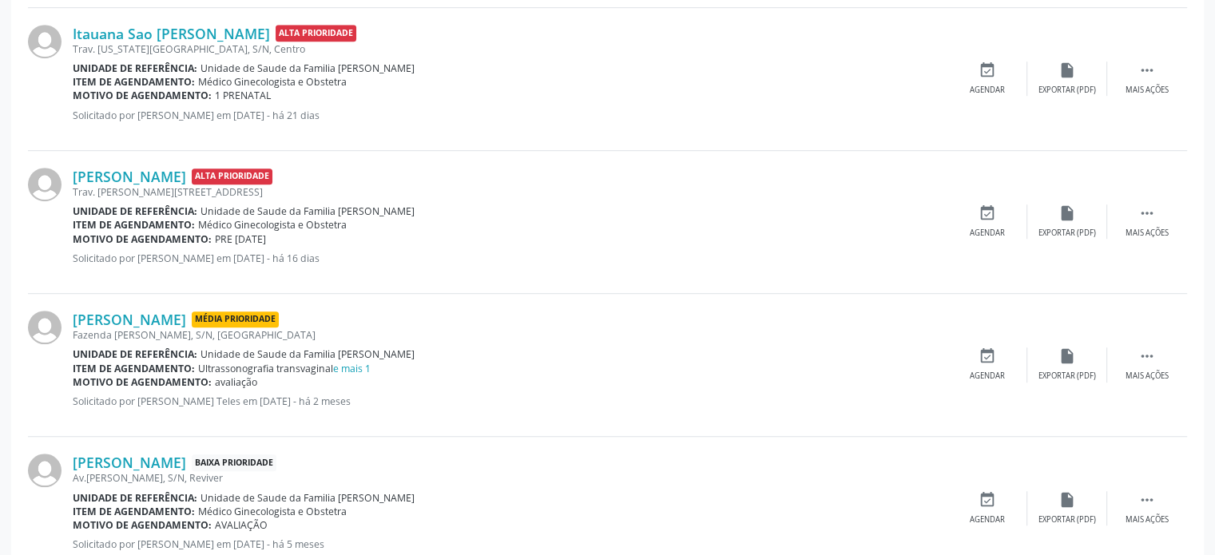
scroll to position [1023, 0]
click at [121, 308] on div "[PERSON_NAME] Média Prioridade [GEOGRAPHIC_DATA], S/N, [GEOGRAPHIC_DATA] Unidad…" at bounding box center [607, 366] width 1159 height 143
click at [121, 312] on link "[PERSON_NAME]" at bounding box center [129, 321] width 113 height 18
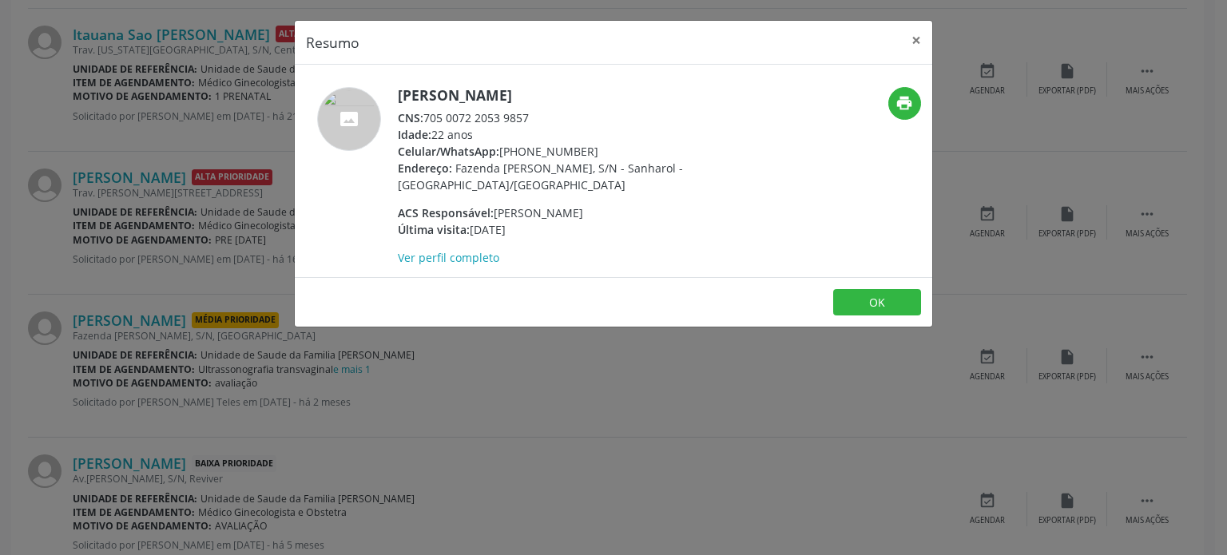
click at [101, 129] on div "Resumo × [PERSON_NAME] CNS: 705 0072 2053 9857 Idade: 22 anos Celular/WhatsApp:…" at bounding box center [613, 277] width 1227 height 555
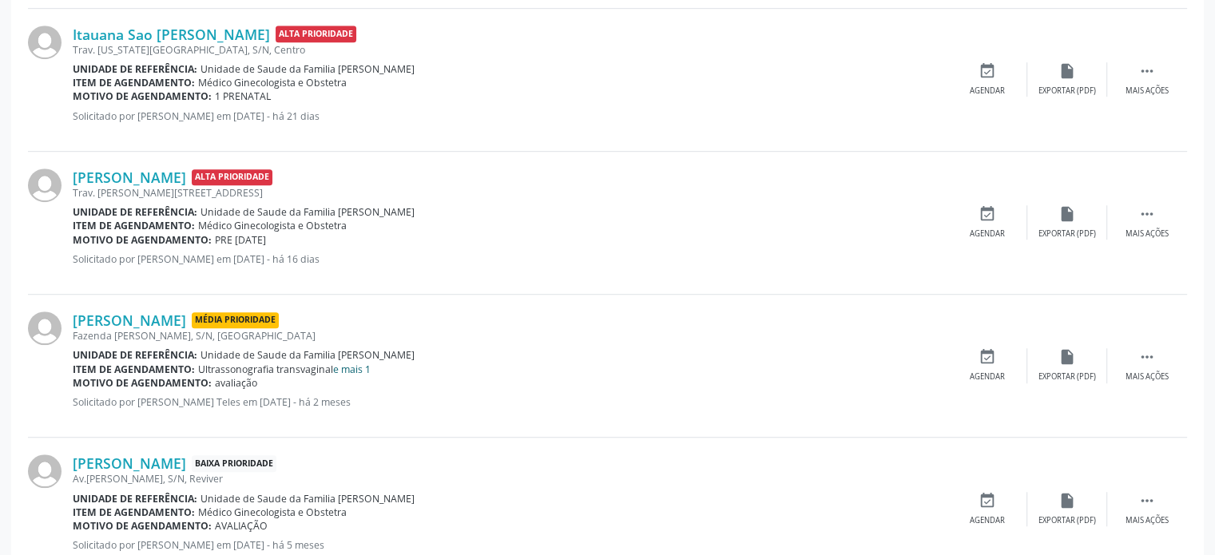
click at [348, 367] on link "e mais 1" at bounding box center [352, 370] width 38 height 14
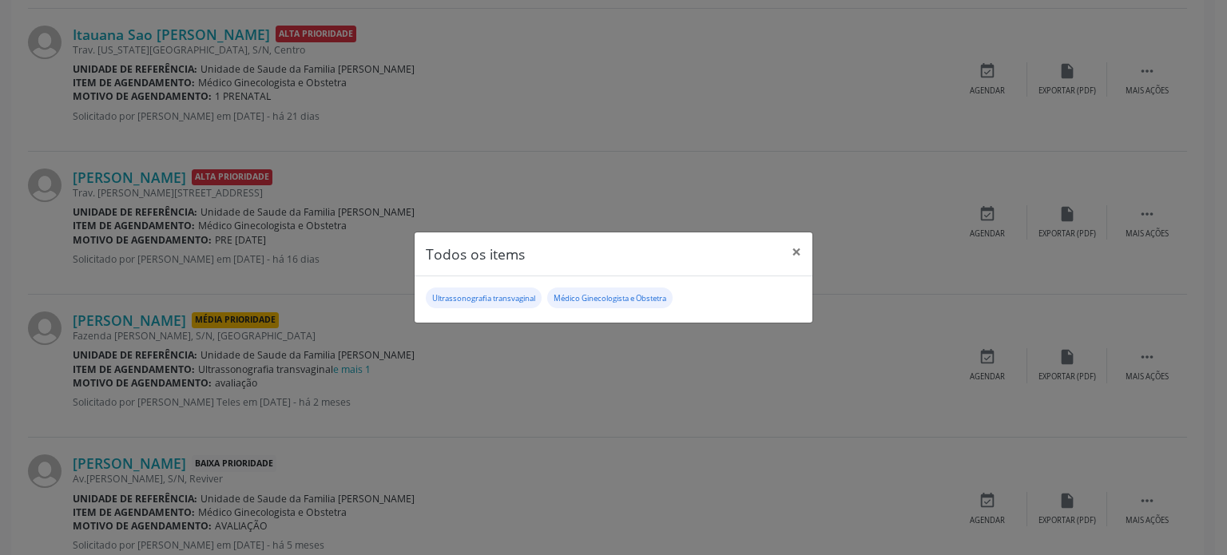
click at [309, 296] on div "Todos os items × Ultrassonografia transvaginal Médico Ginecologista e Obstetra" at bounding box center [613, 277] width 1227 height 555
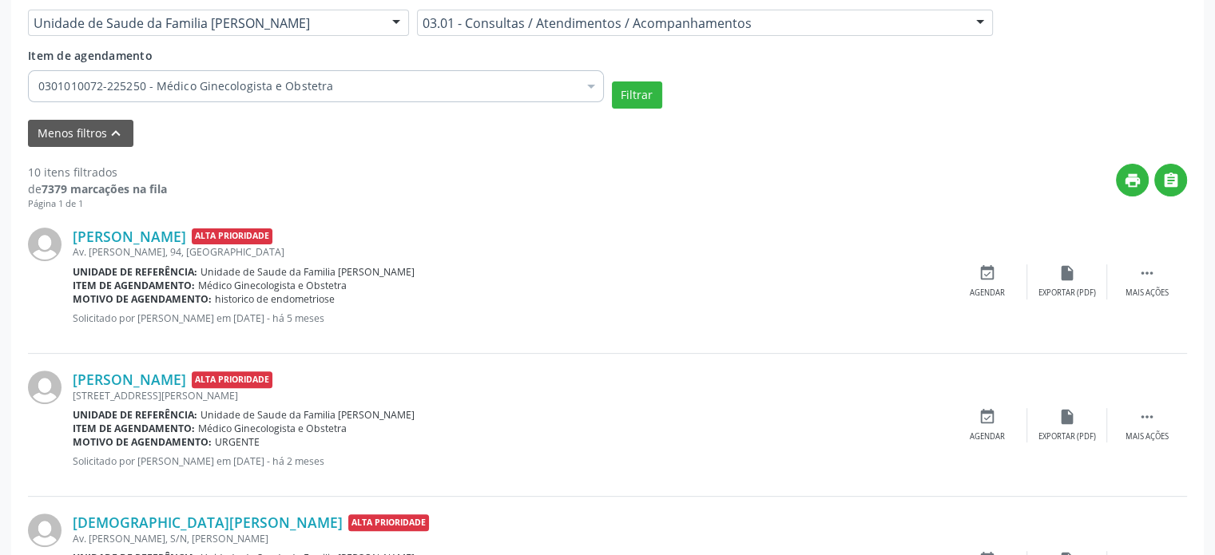
scroll to position [384, 0]
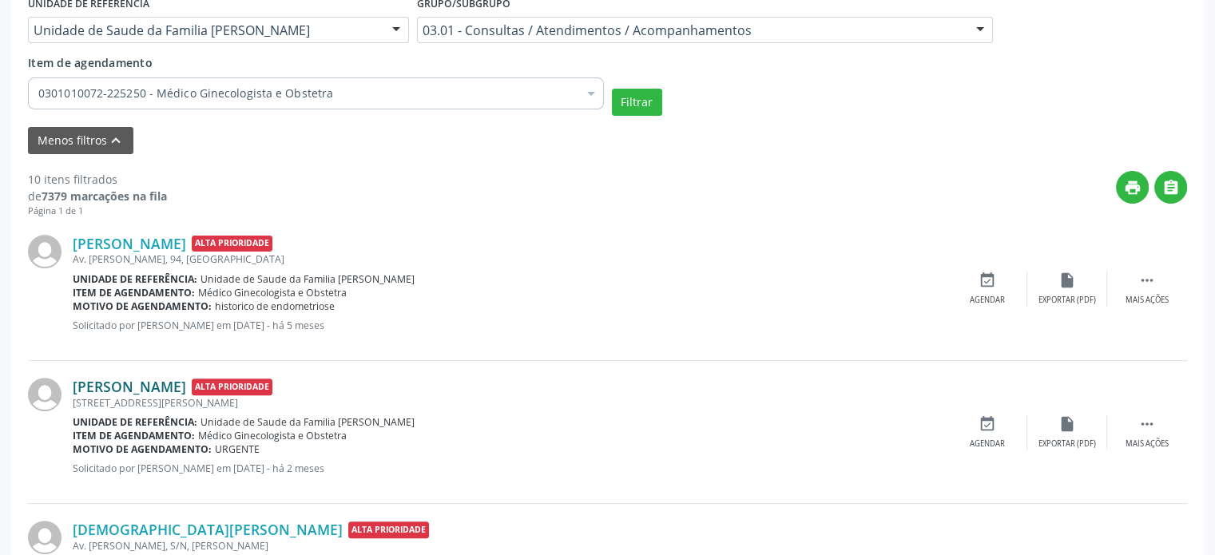
click at [151, 379] on link "[PERSON_NAME]" at bounding box center [129, 387] width 113 height 18
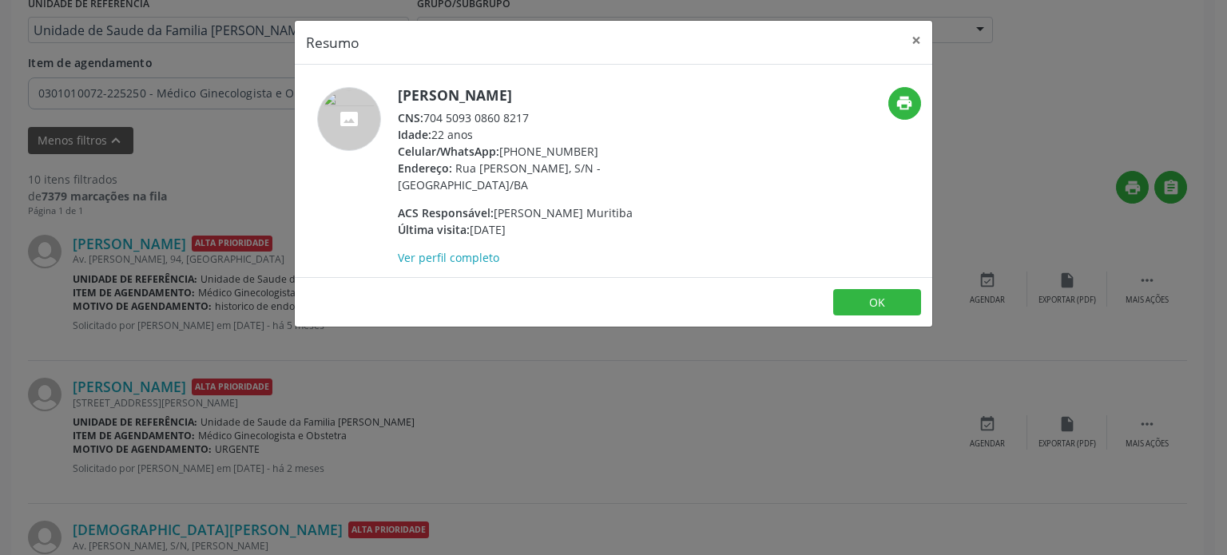
drag, startPoint x: 427, startPoint y: 117, endPoint x: 533, endPoint y: 117, distance: 106.3
click at [533, 117] on div "CNS: 704 5093 0860 8217" at bounding box center [553, 117] width 311 height 17
click at [204, 338] on div "Resumo × [PERSON_NAME] CNS: 704 5093 0860 8217 Idade: 22 anos Celular/WhatsApp:…" at bounding box center [613, 277] width 1227 height 555
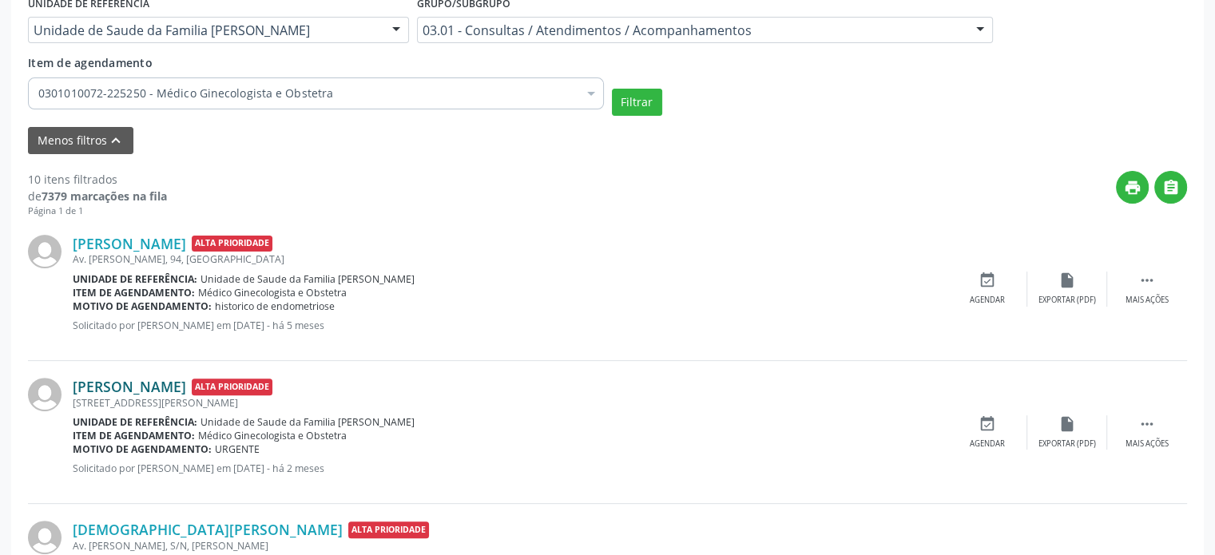
click at [134, 386] on link "[PERSON_NAME]" at bounding box center [129, 387] width 113 height 18
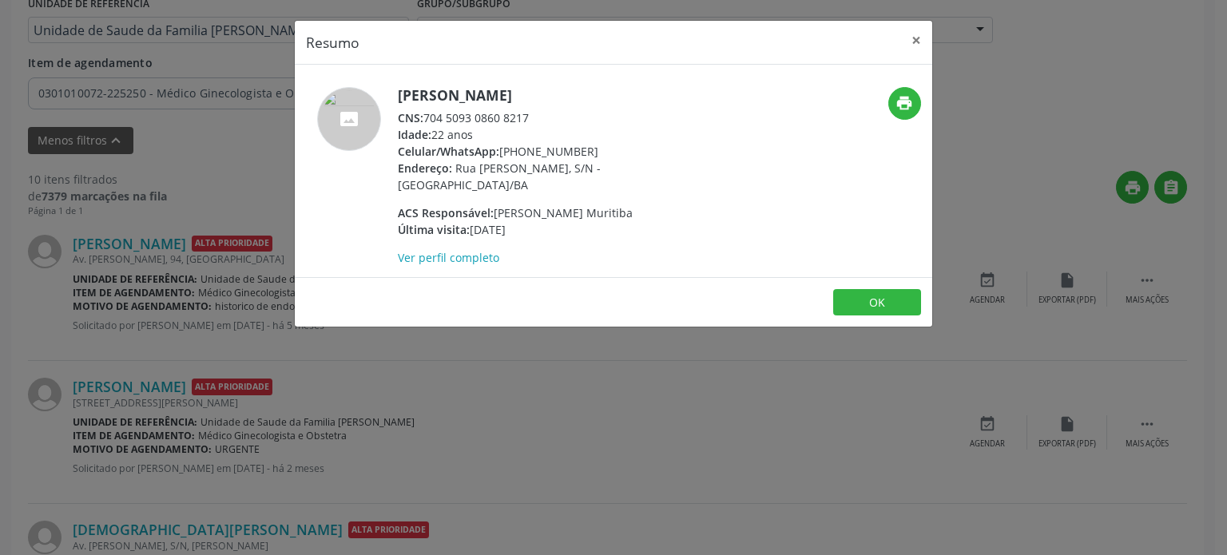
drag, startPoint x: 424, startPoint y: 117, endPoint x: 542, endPoint y: 118, distance: 118.2
click at [542, 118] on div "CNS: 704 5093 0860 8217" at bounding box center [553, 117] width 311 height 17
click at [638, 418] on div "Resumo × [PERSON_NAME] CNS: 704 5093 0860 8217 Idade: 22 anos Celular/WhatsApp:…" at bounding box center [613, 277] width 1227 height 555
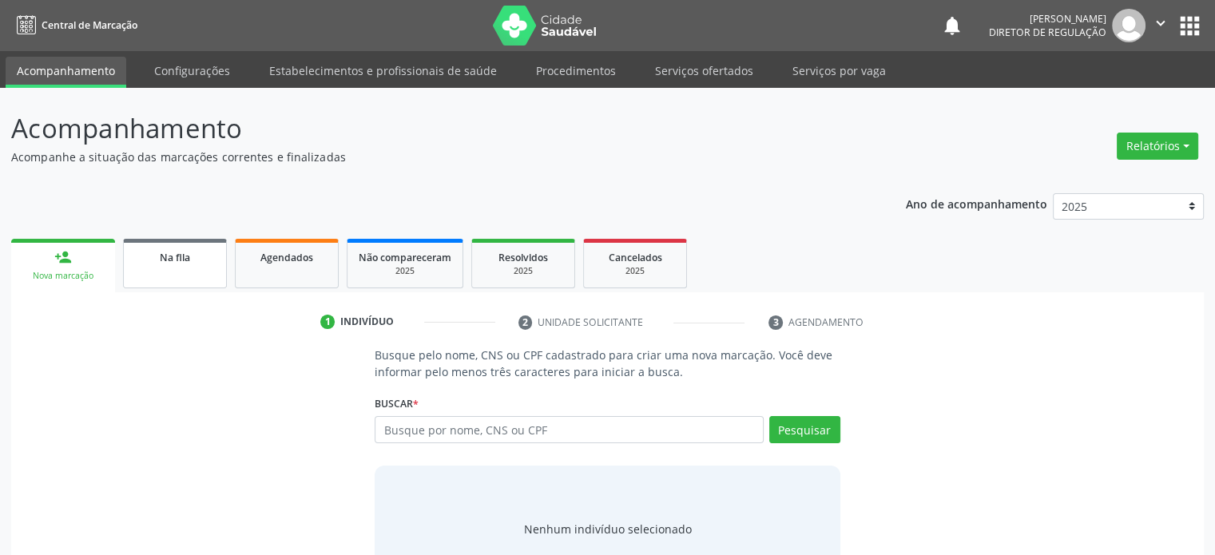
click at [164, 264] on div "Na fila" at bounding box center [175, 256] width 80 height 17
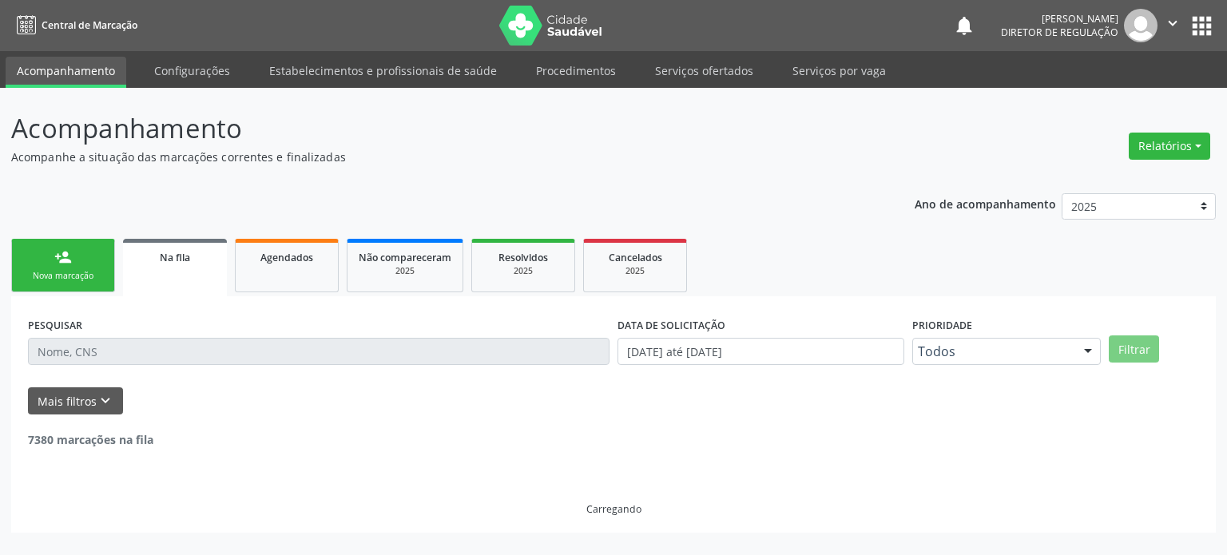
click at [77, 348] on input "text" at bounding box center [319, 351] width 582 height 27
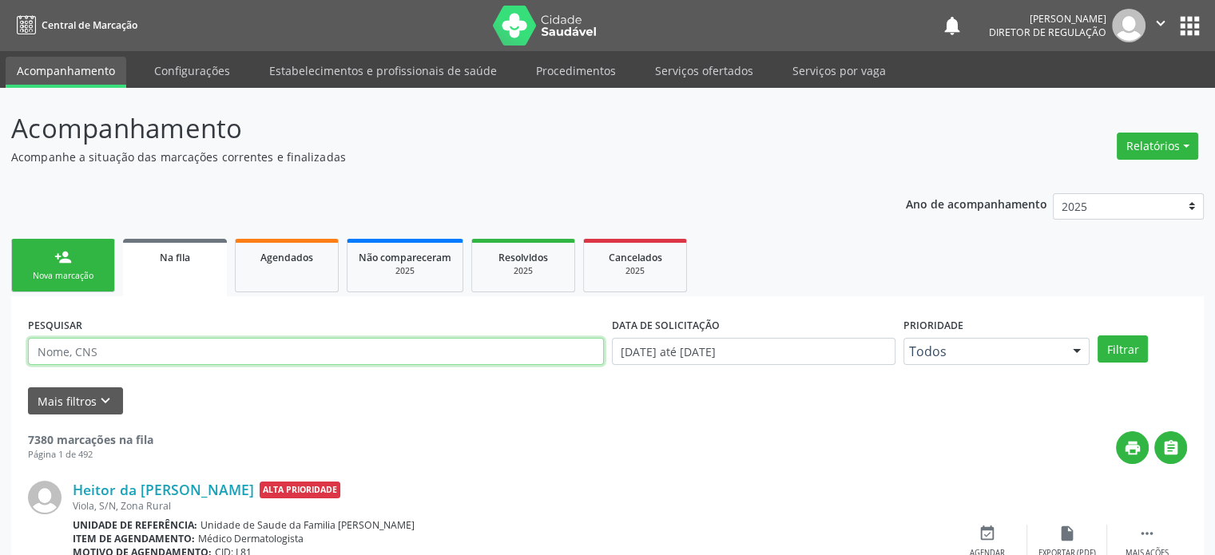
click at [79, 352] on input "text" at bounding box center [316, 351] width 576 height 27
paste input "https://mairi.ba.cidadesaudavel.com/app/regulation/accompaniment"
click at [1098, 336] on button "Filtrar" at bounding box center [1123, 349] width 50 height 27
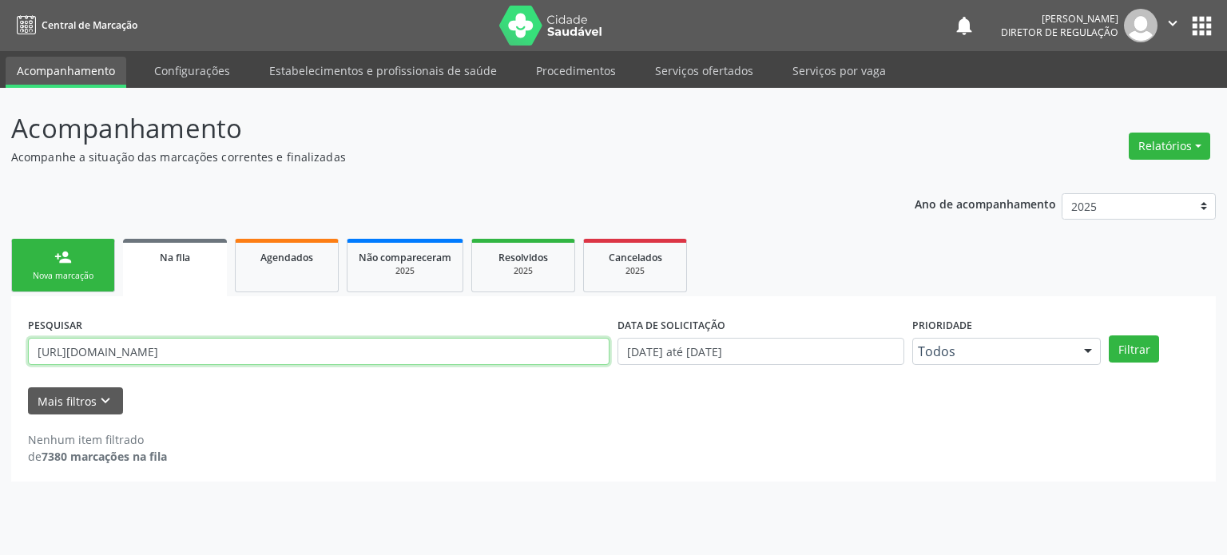
click at [193, 342] on input "https://mairi.ba.cidadesaudavel.com/app/regulation/accompaniment" at bounding box center [319, 351] width 582 height 27
paste input "[PERSON_NAME]"
click at [1109, 336] on button "Filtrar" at bounding box center [1134, 349] width 50 height 27
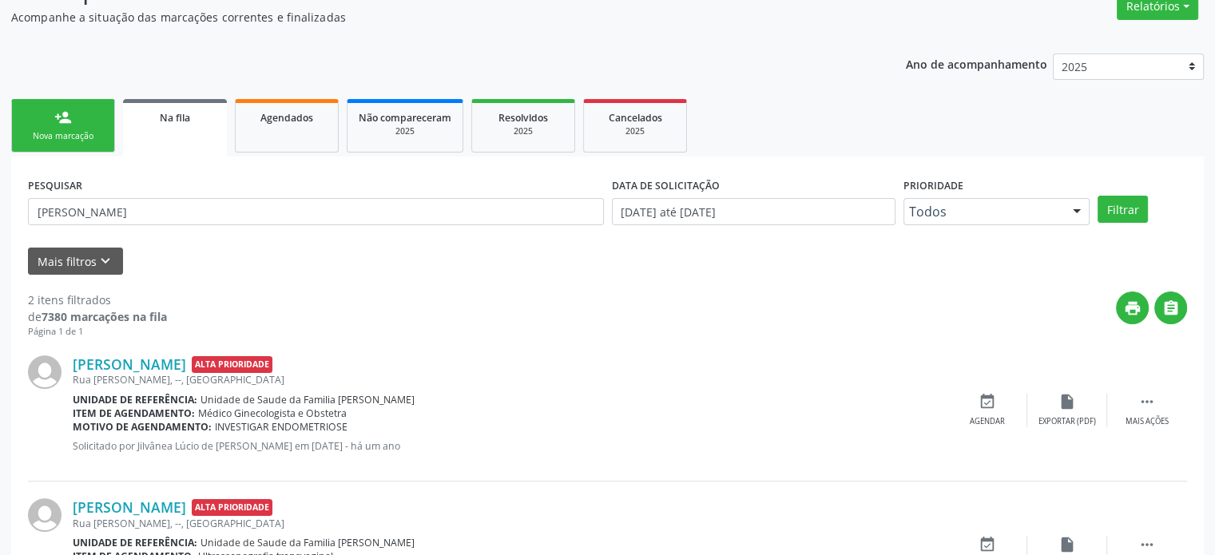
scroll to position [235, 0]
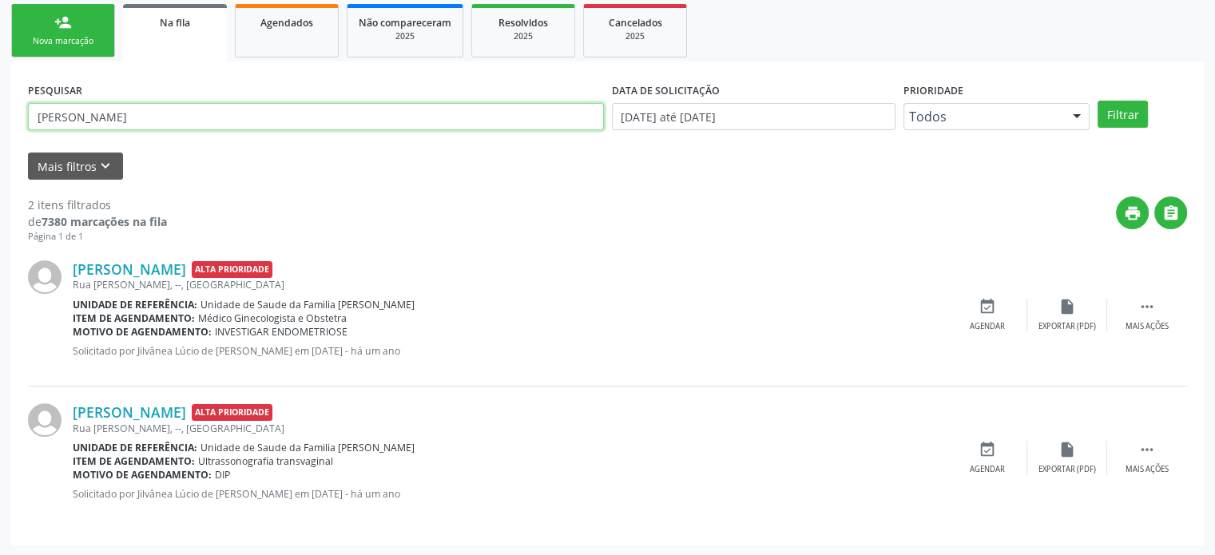
click at [170, 121] on input "[PERSON_NAME]" at bounding box center [316, 116] width 576 height 27
paste input "dcelma Alves Silv"
click at [1098, 101] on button "Filtrar" at bounding box center [1123, 114] width 50 height 27
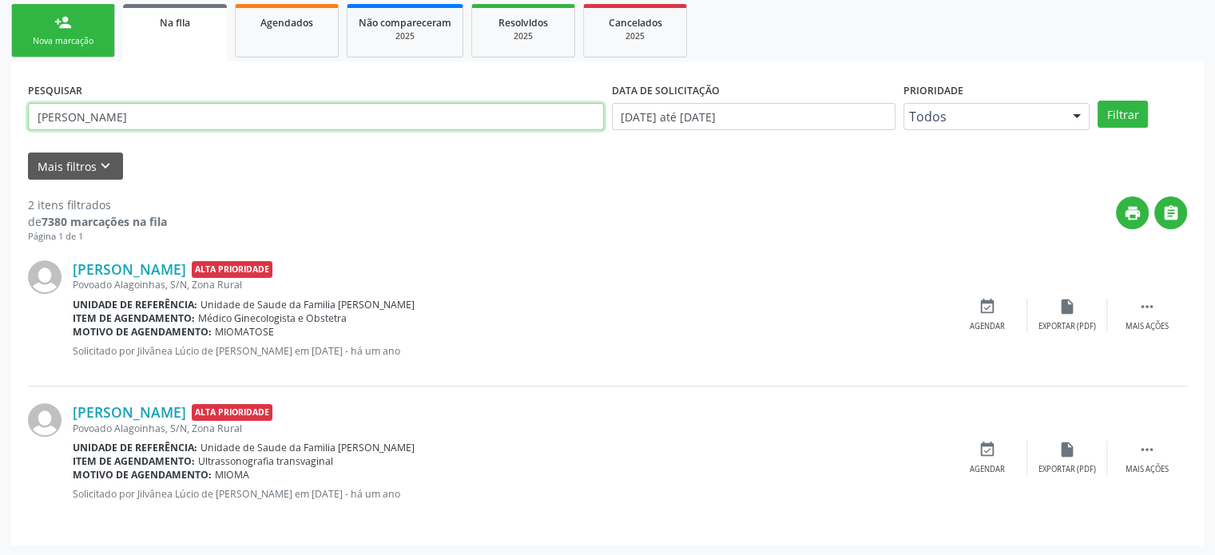
click at [197, 114] on input "[PERSON_NAME]" at bounding box center [316, 116] width 576 height 27
paste input "Marivalda dos Santos Almeid"
click at [1098, 101] on button "Filtrar" at bounding box center [1123, 114] width 50 height 27
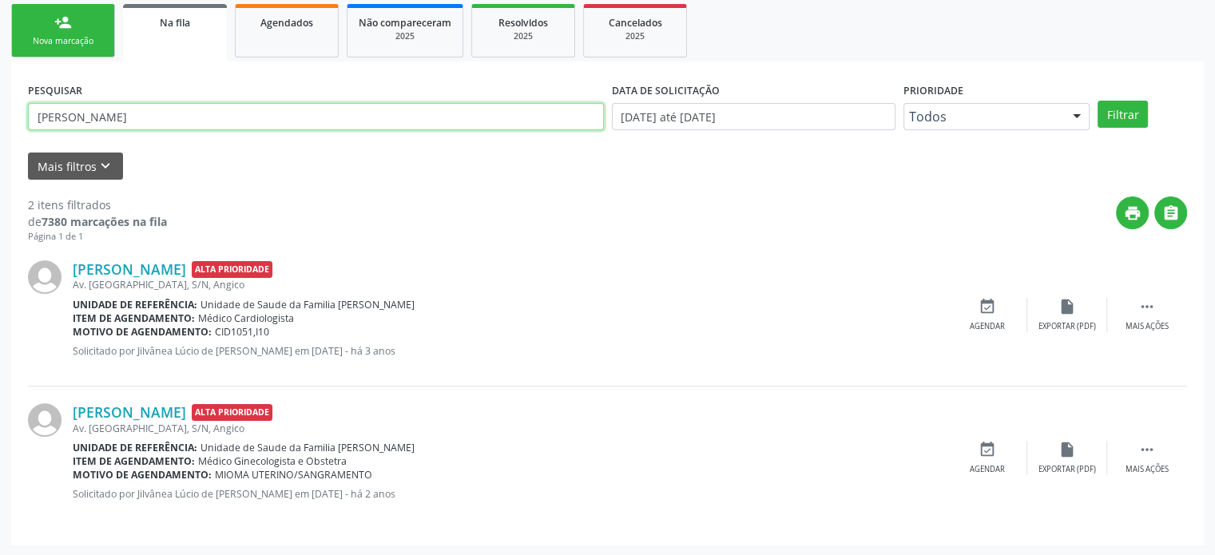
click at [220, 123] on input "[PERSON_NAME]" at bounding box center [316, 116] width 576 height 27
paste input "illena Rodrigues Barbos"
click at [1098, 101] on button "Filtrar" at bounding box center [1123, 114] width 50 height 27
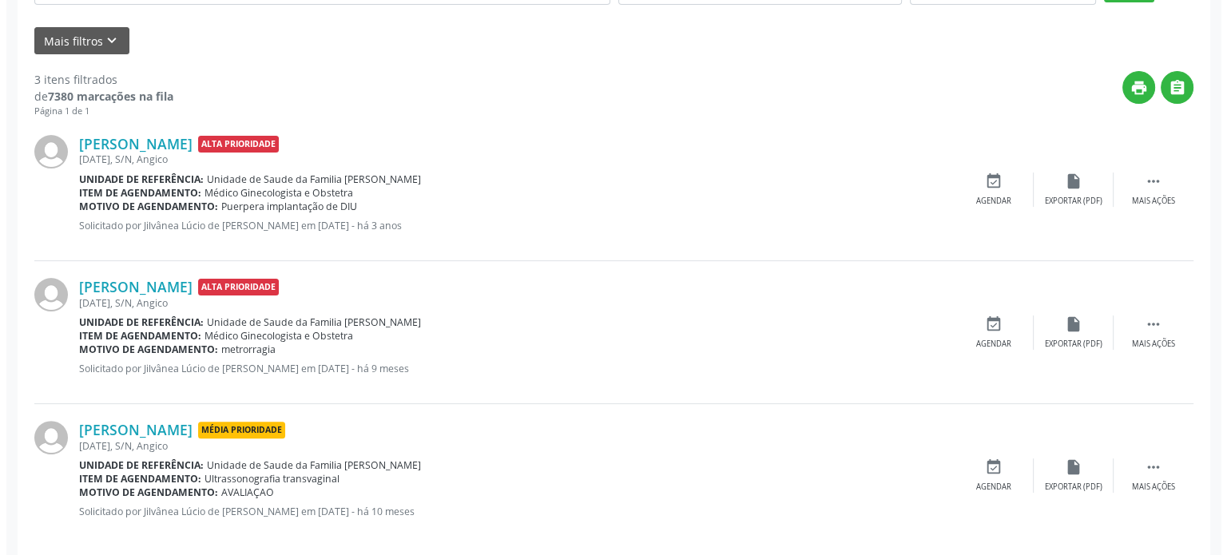
scroll to position [378, 0]
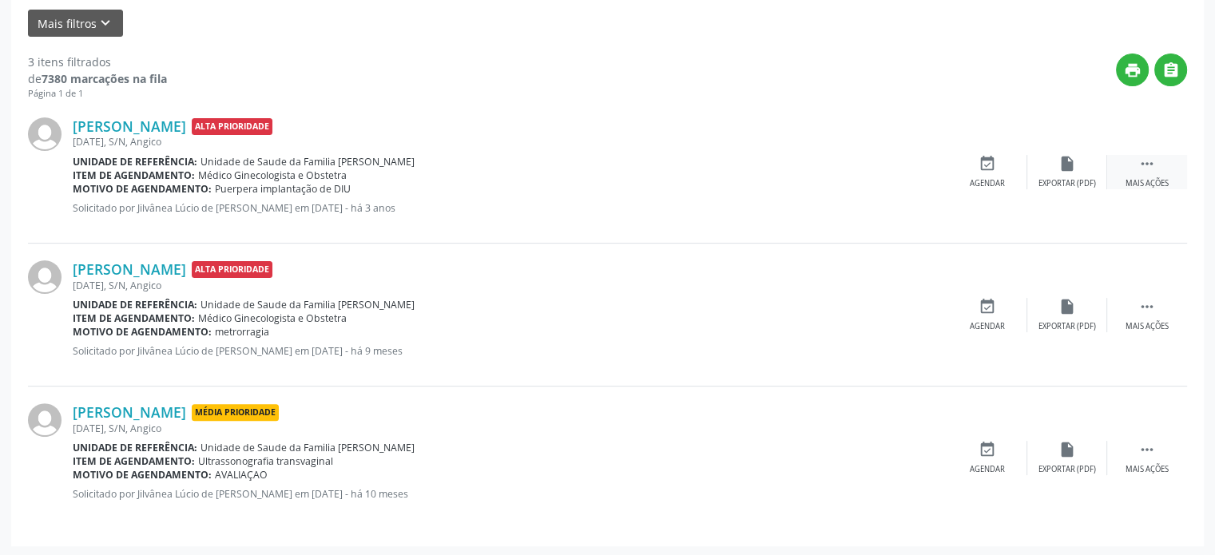
click at [1144, 169] on icon "" at bounding box center [1147, 164] width 18 height 18
click at [993, 178] on div "Cancelar" at bounding box center [987, 183] width 38 height 11
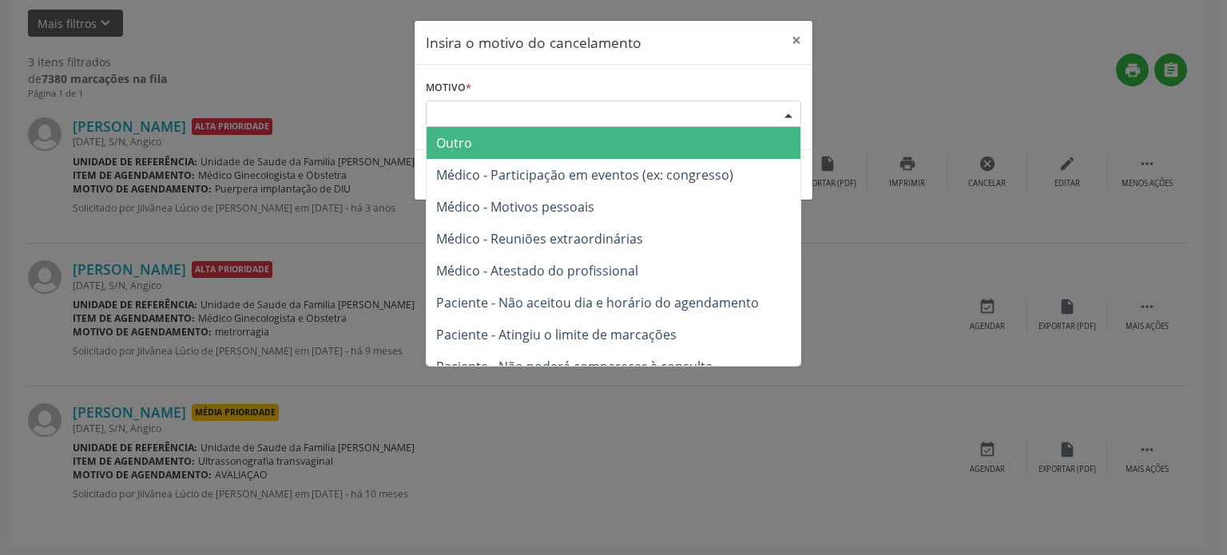
click at [558, 103] on div "Escolha o motivo" at bounding box center [613, 114] width 375 height 27
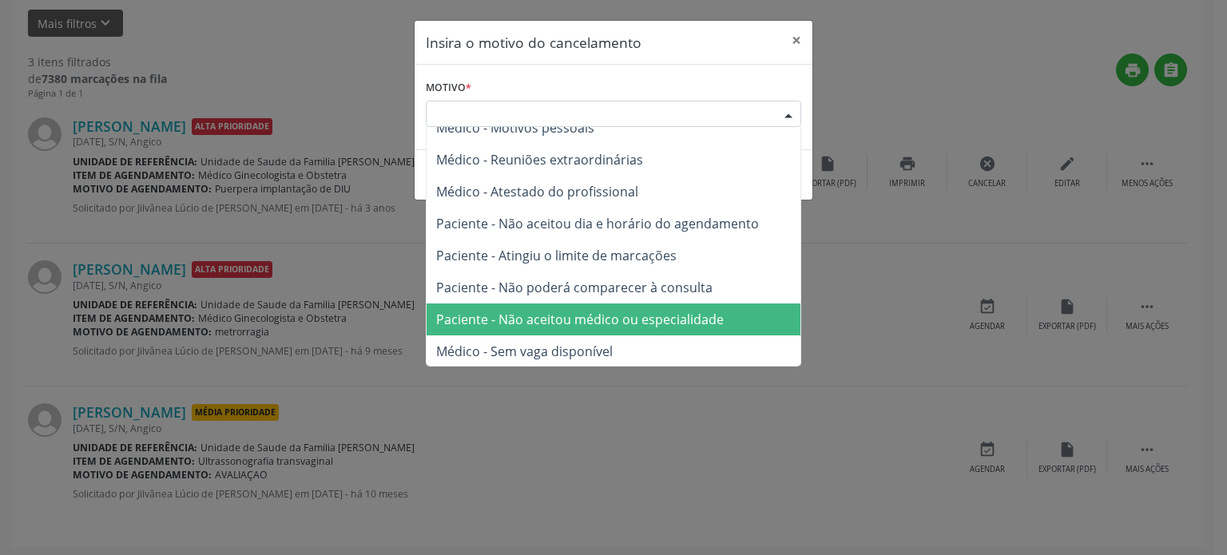
scroll to position [80, 0]
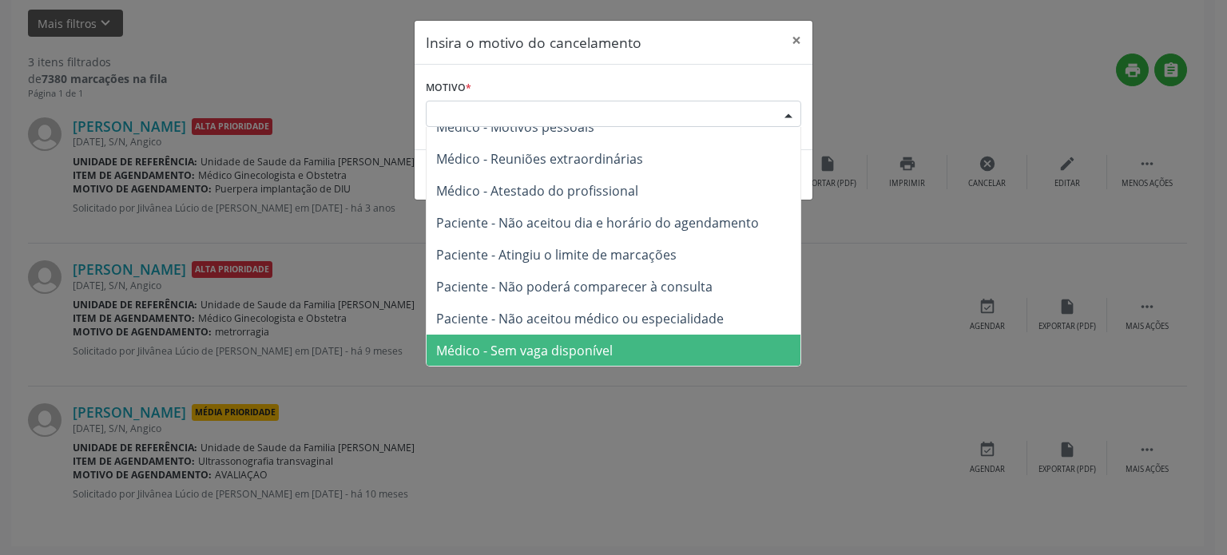
click at [579, 350] on span "Médico - Sem vaga disponível" at bounding box center [524, 351] width 177 height 18
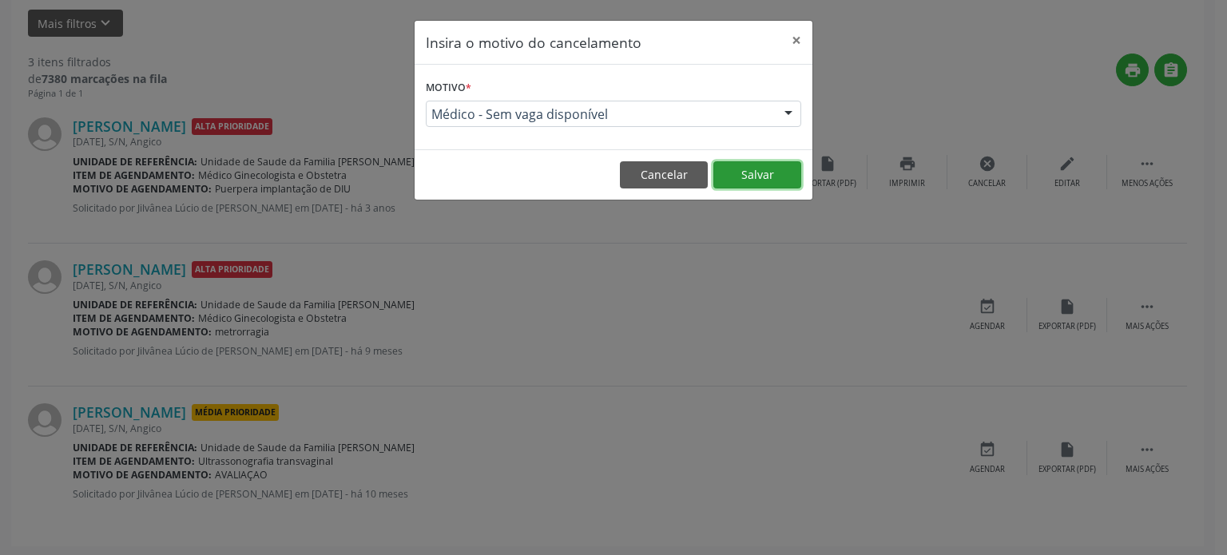
click at [765, 178] on button "Salvar" at bounding box center [757, 174] width 88 height 27
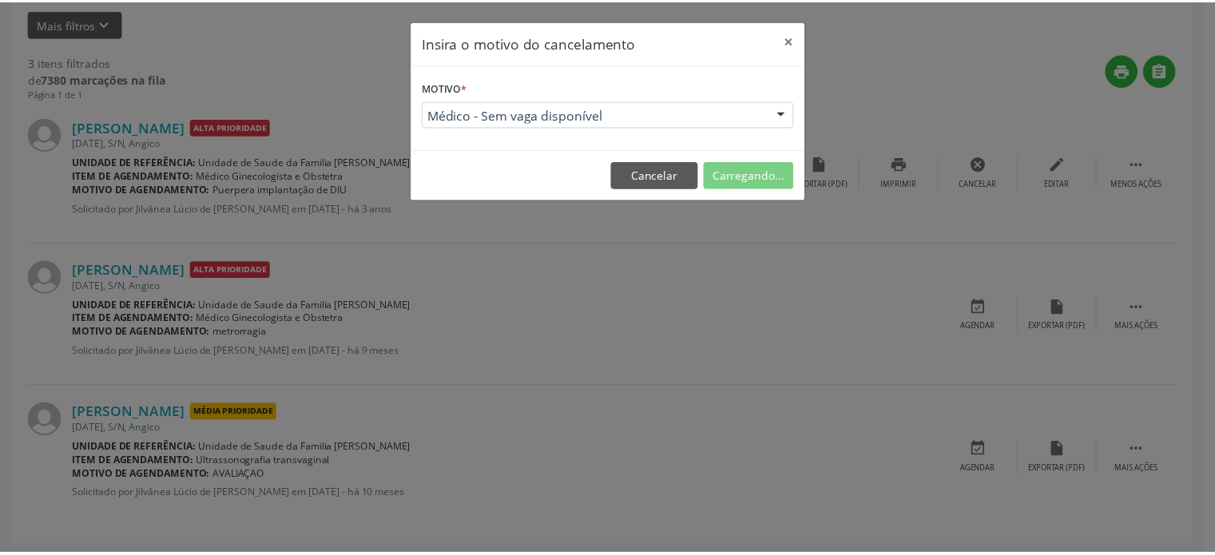
scroll to position [0, 0]
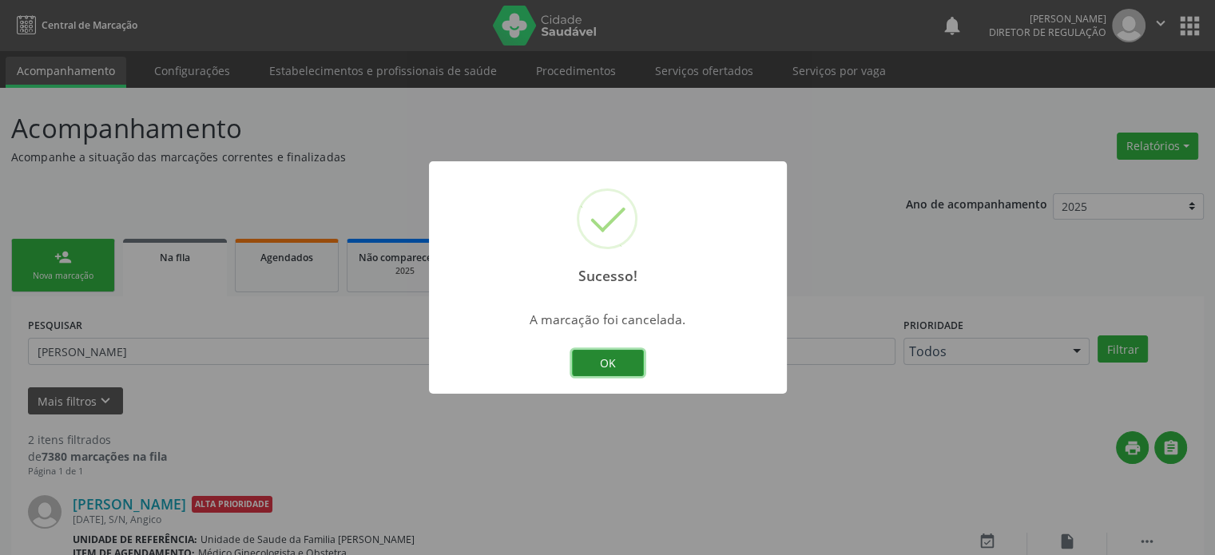
click at [625, 366] on button "OK" at bounding box center [608, 363] width 72 height 27
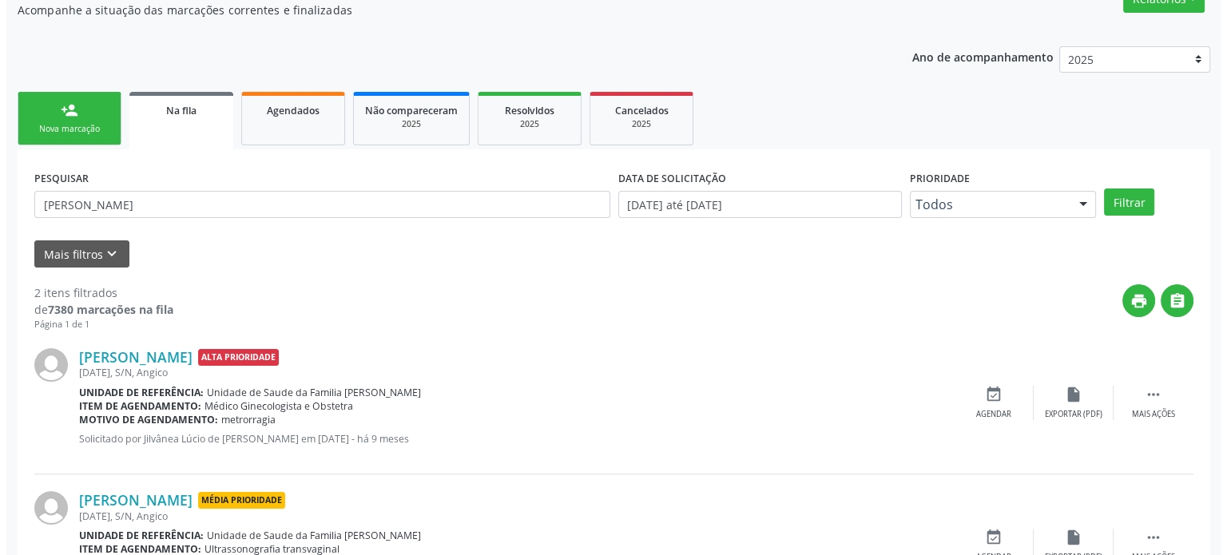
scroll to position [235, 0]
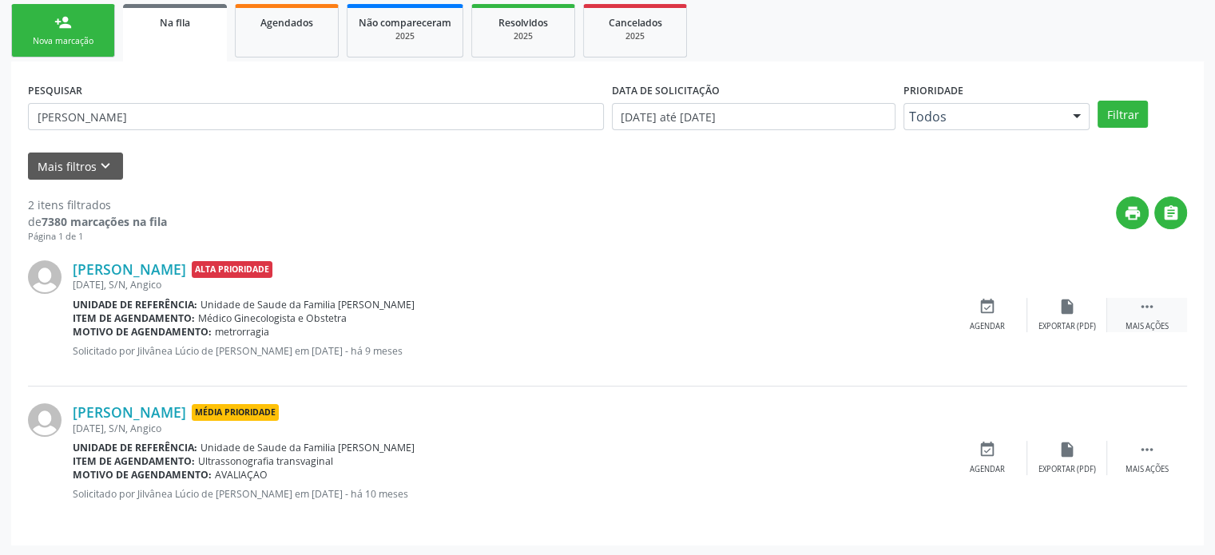
click at [1157, 312] on div " Mais ações" at bounding box center [1147, 315] width 80 height 34
click at [1000, 316] on div "cancel Cancelar" at bounding box center [988, 315] width 80 height 34
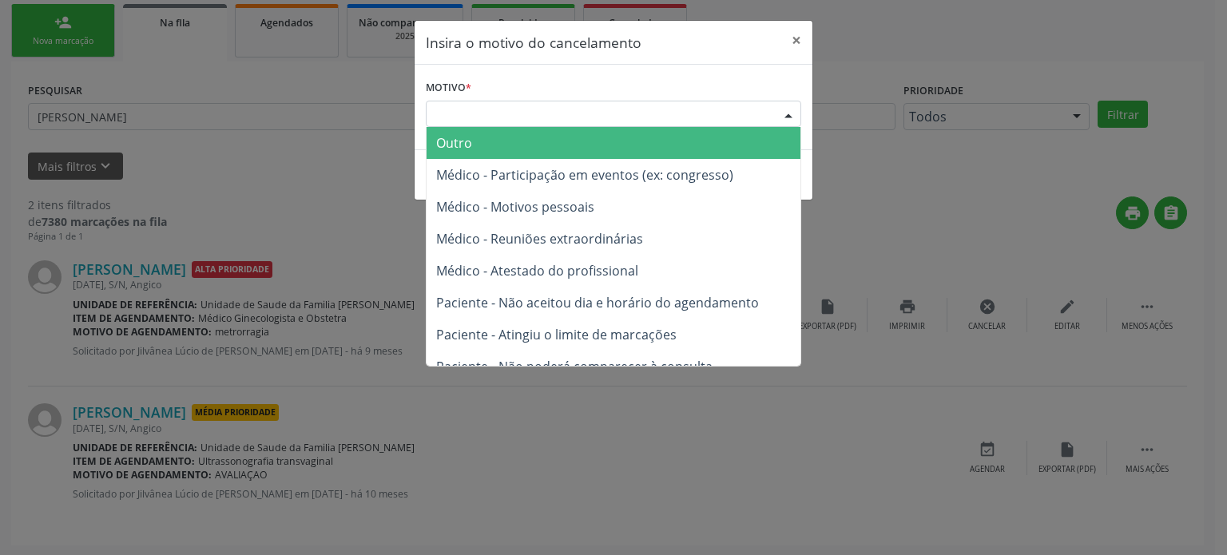
click at [545, 107] on div "Escolha o motivo" at bounding box center [613, 114] width 375 height 27
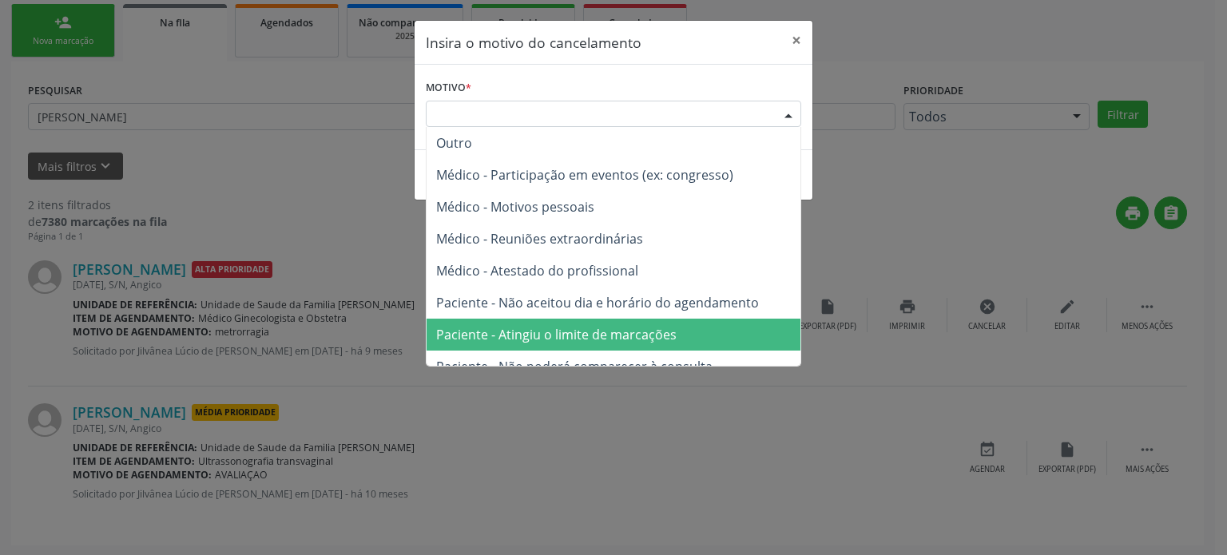
click at [556, 333] on span "Paciente - Atingiu o limite de marcações" at bounding box center [556, 335] width 240 height 18
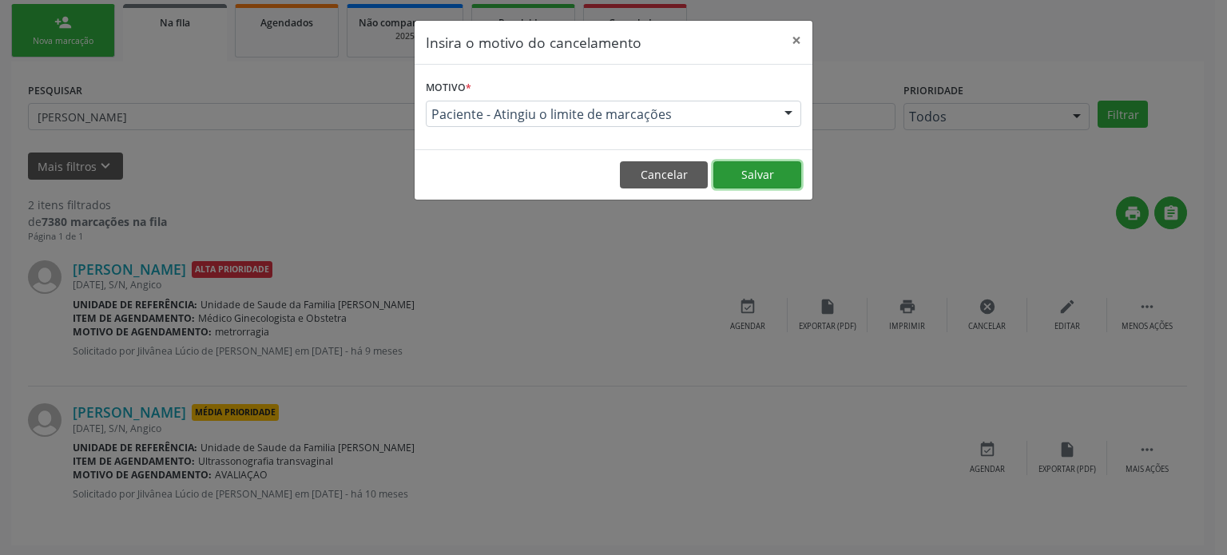
click at [773, 170] on button "Salvar" at bounding box center [757, 174] width 88 height 27
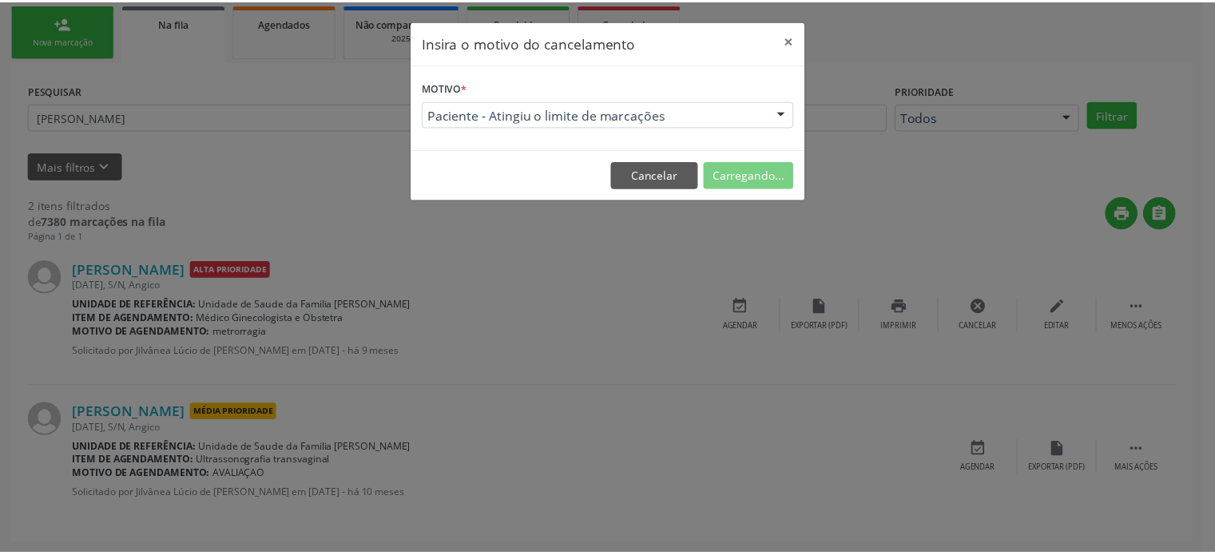
scroll to position [0, 0]
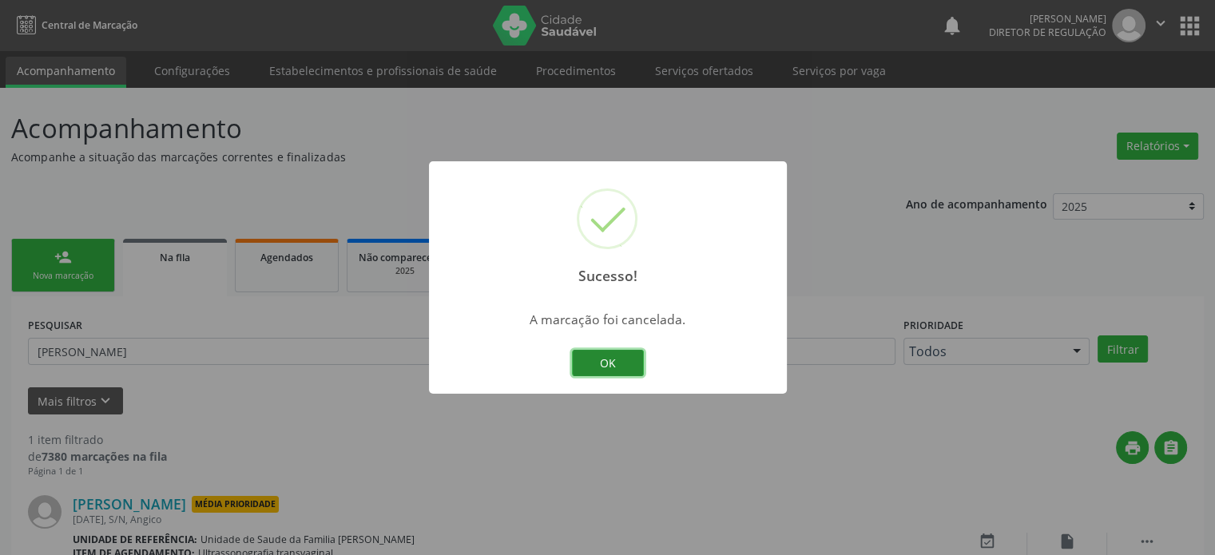
click at [613, 366] on button "OK" at bounding box center [608, 363] width 72 height 27
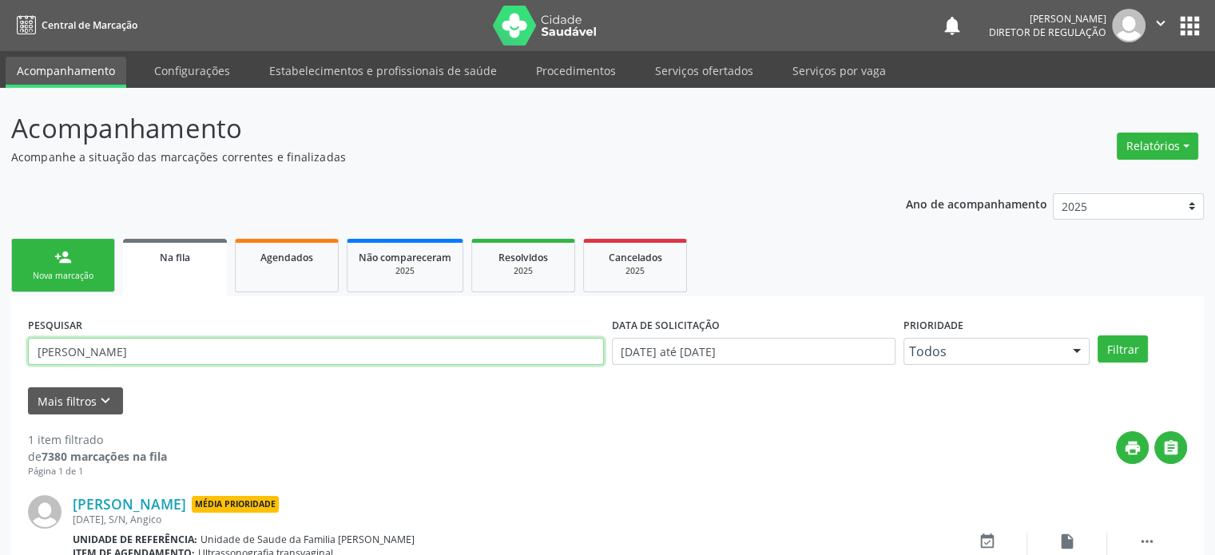
click at [141, 364] on input "[PERSON_NAME]" at bounding box center [316, 351] width 576 height 27
click at [141, 362] on input "[PERSON_NAME]" at bounding box center [316, 351] width 576 height 27
paste input "[PERSON_NAME] de [PERSON_NAME]"
click at [1098, 336] on button "Filtrar" at bounding box center [1123, 349] width 50 height 27
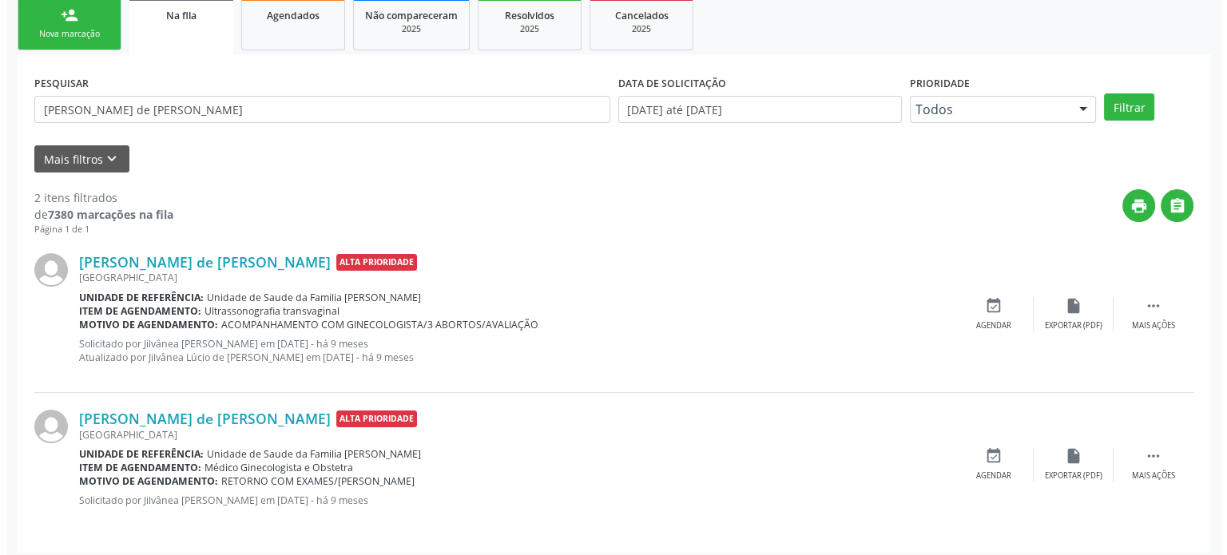
scroll to position [249, 0]
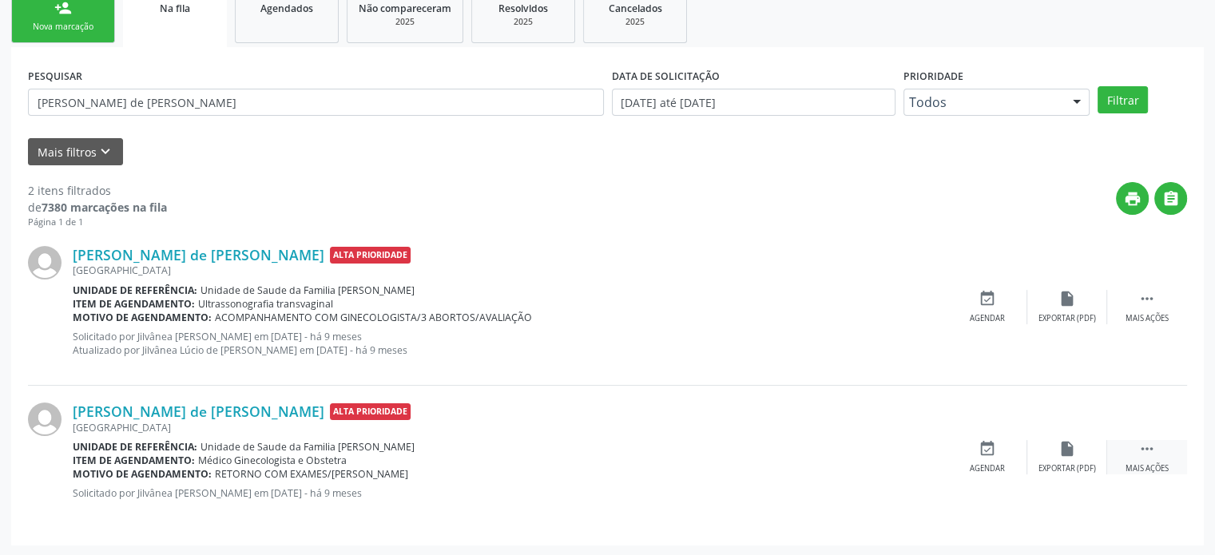
click at [1154, 456] on div " Mais ações" at bounding box center [1147, 457] width 80 height 34
click at [985, 455] on icon "cancel" at bounding box center [988, 449] width 18 height 18
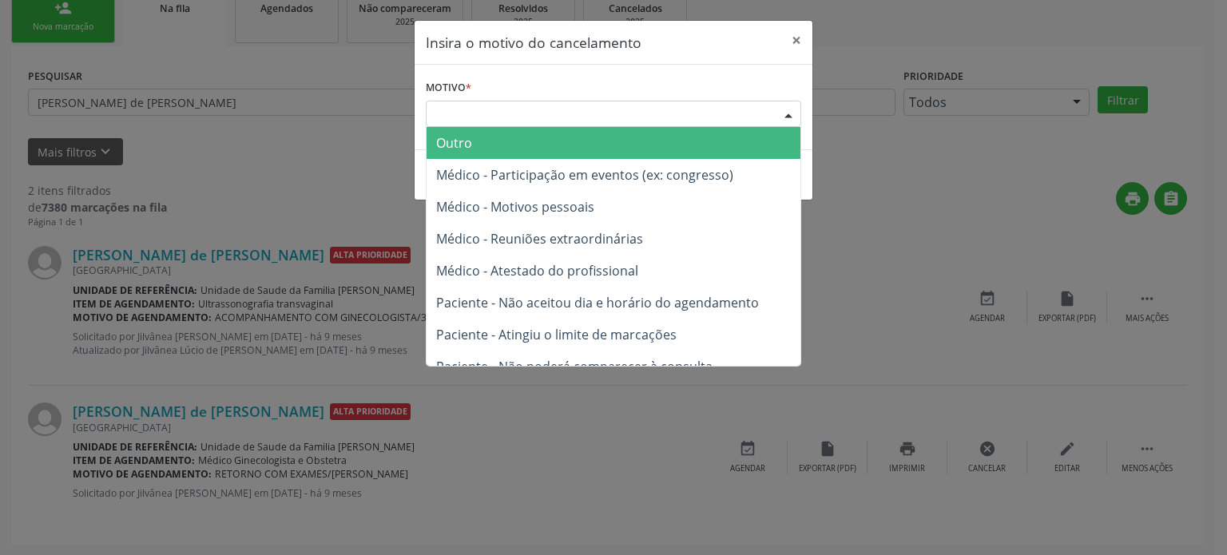
click at [553, 117] on div "Escolha o motivo" at bounding box center [613, 114] width 375 height 27
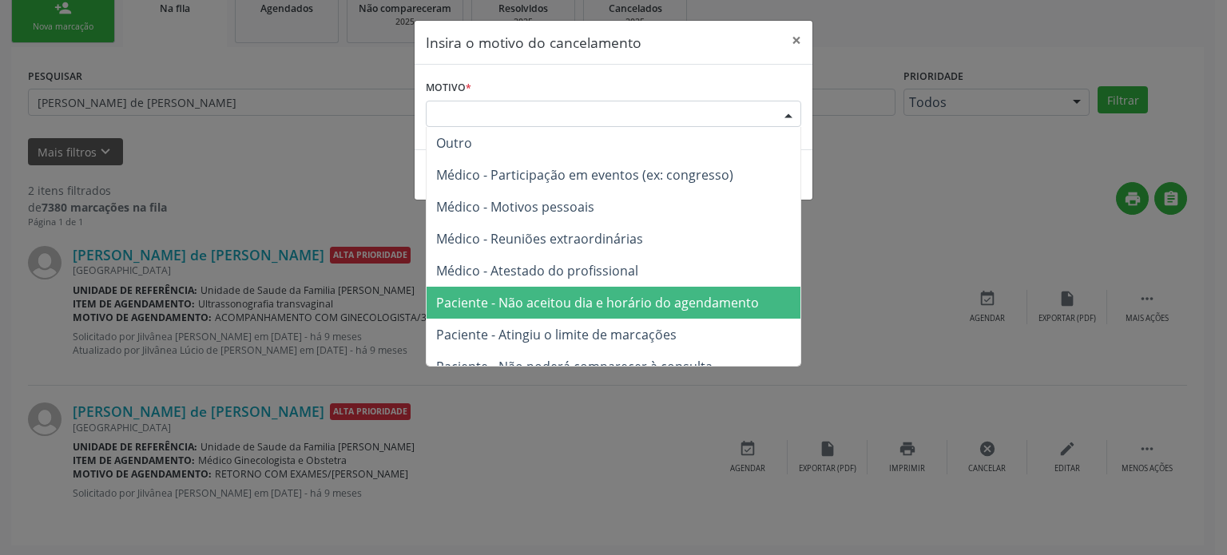
click at [584, 292] on span "Paciente - Não aceitou dia e horário do agendamento" at bounding box center [614, 303] width 374 height 32
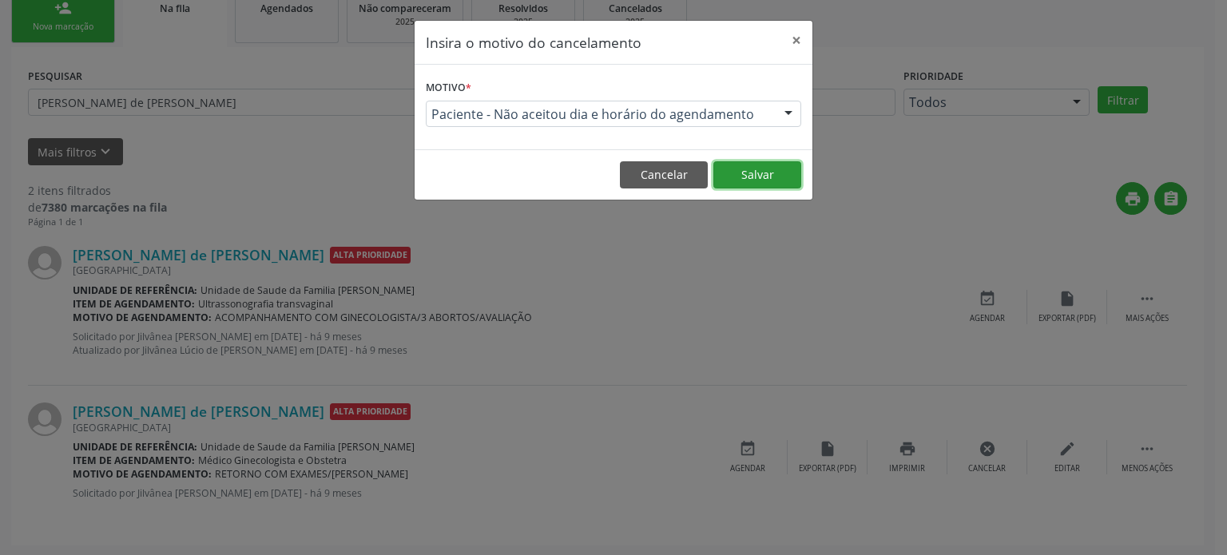
click at [762, 178] on button "Salvar" at bounding box center [757, 174] width 88 height 27
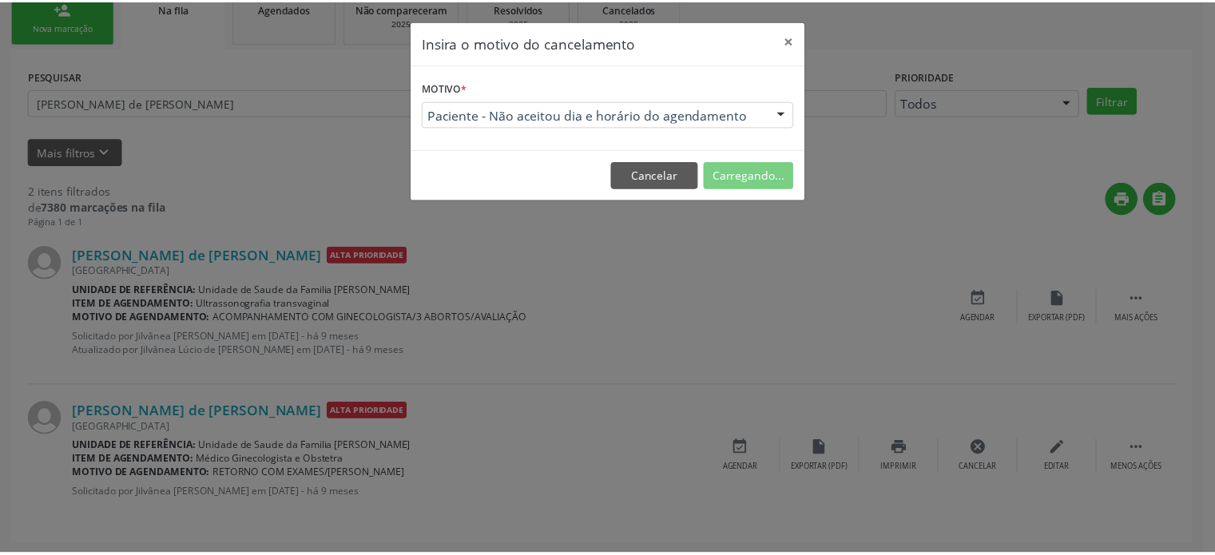
scroll to position [0, 0]
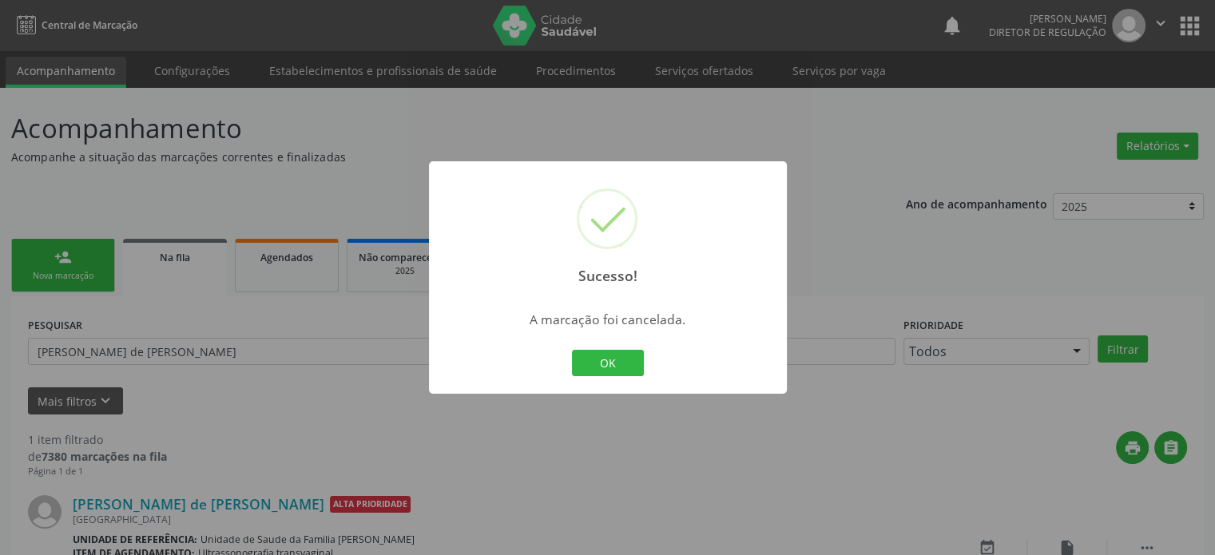
click at [246, 344] on div "Sucesso! × A marcação foi cancelada. OK Cancel" at bounding box center [607, 277] width 1215 height 555
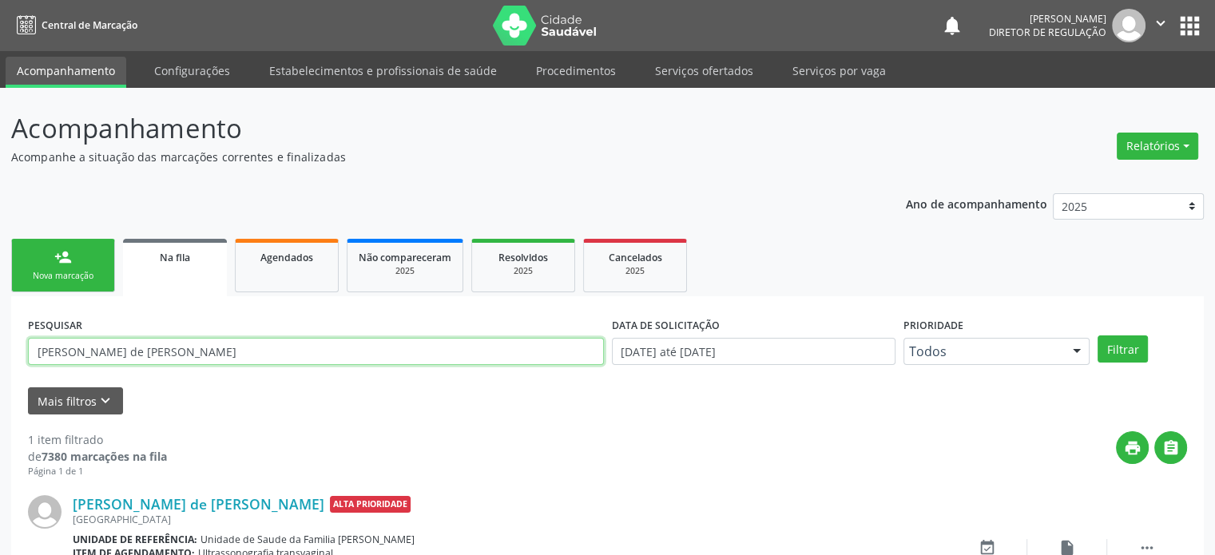
click at [105, 354] on input "[PERSON_NAME] de [PERSON_NAME]" at bounding box center [316, 351] width 576 height 27
paste input "[PERSON_NAME]"
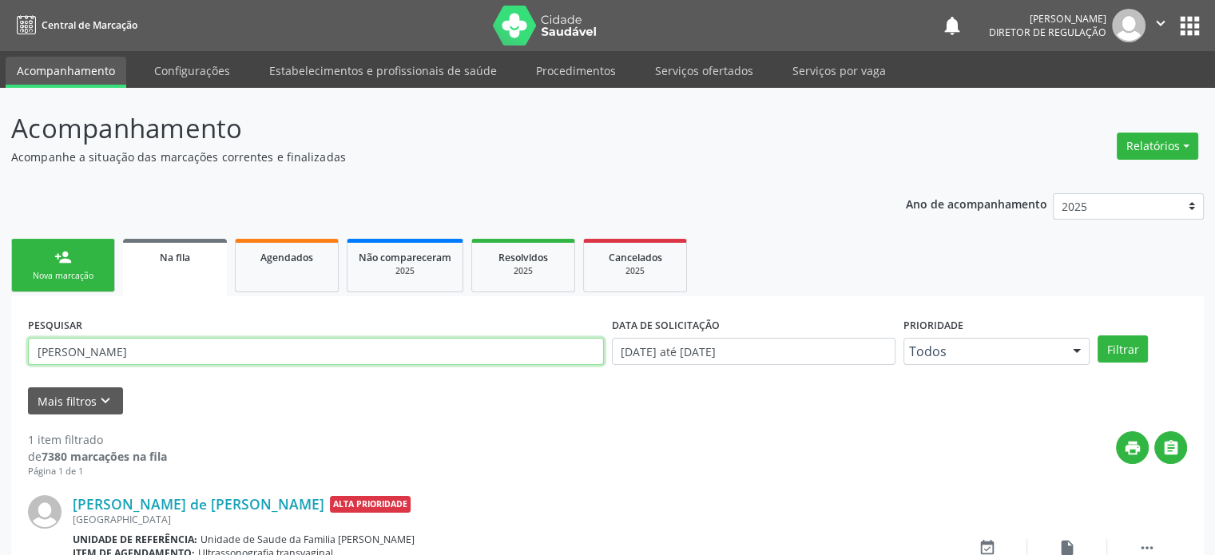
click at [1098, 336] on button "Filtrar" at bounding box center [1123, 349] width 50 height 27
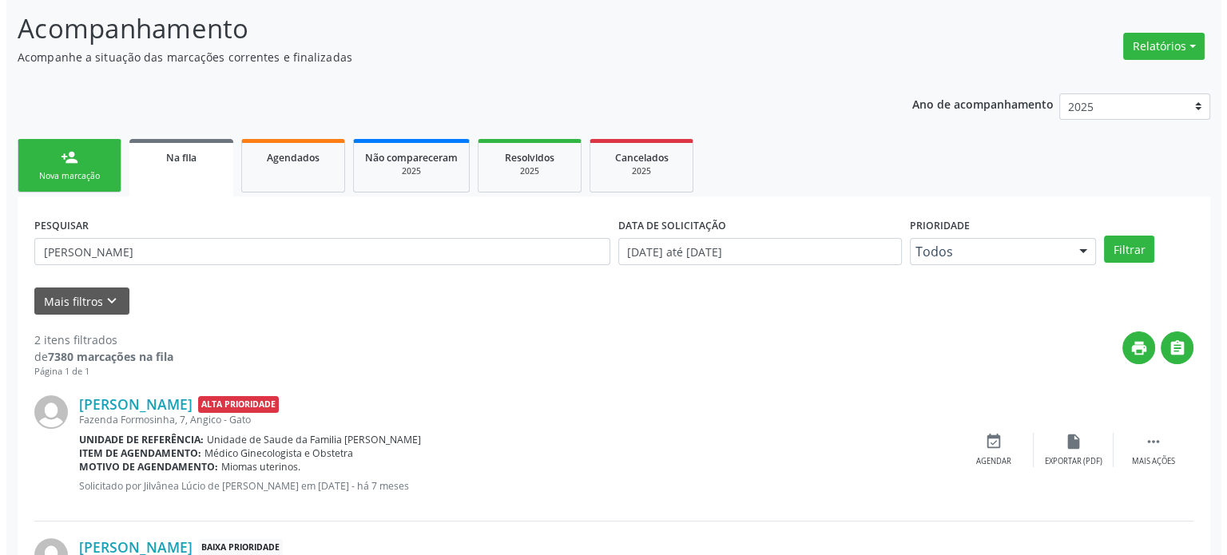
scroll to position [235, 0]
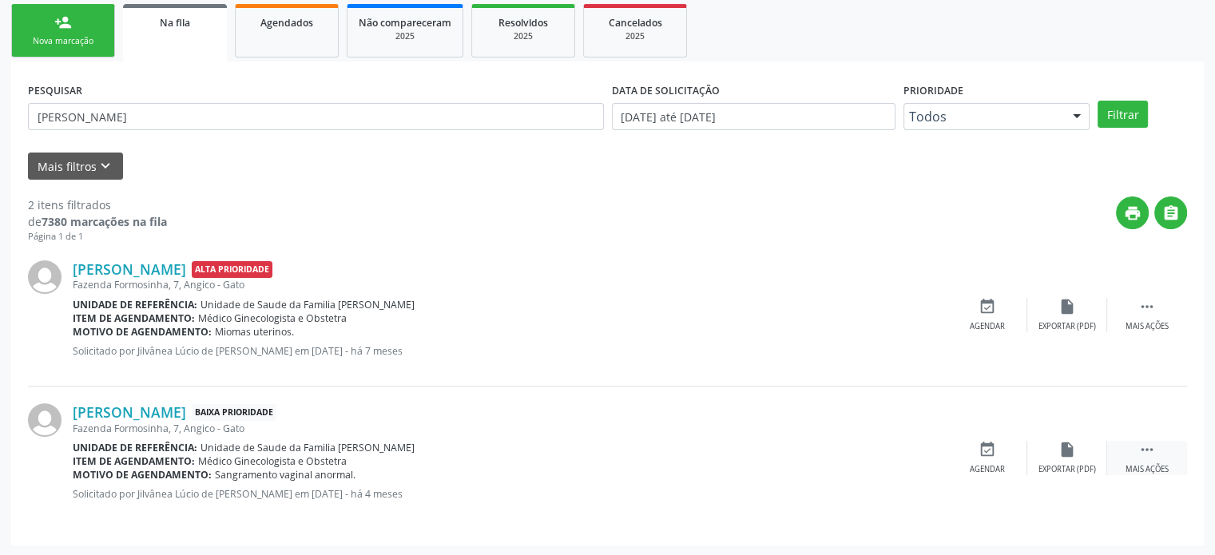
click at [1142, 449] on icon "" at bounding box center [1147, 450] width 18 height 18
click at [980, 449] on icon "cancel" at bounding box center [988, 450] width 18 height 18
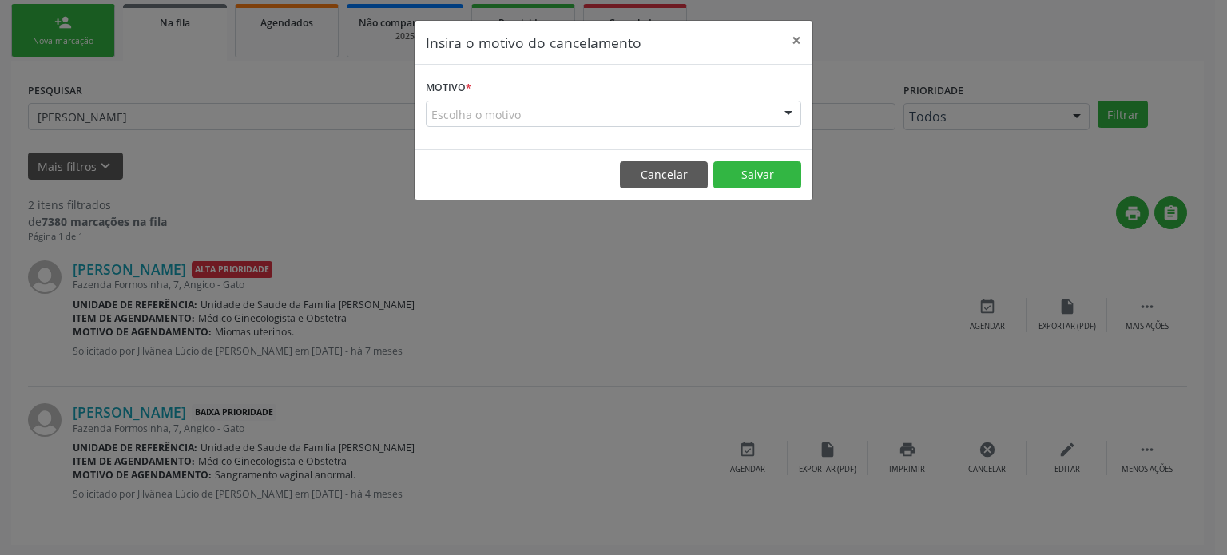
click at [540, 117] on div "Escolha o motivo" at bounding box center [613, 114] width 375 height 27
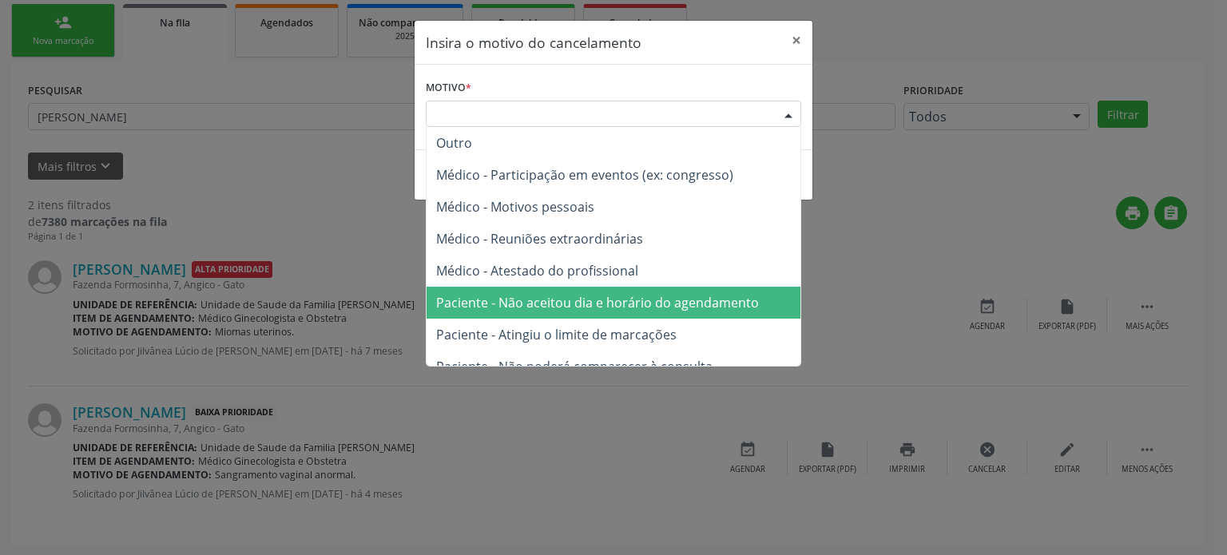
drag, startPoint x: 553, startPoint y: 286, endPoint x: 626, endPoint y: 277, distance: 74.0
click at [554, 287] on span "Paciente - Não aceitou dia e horário do agendamento" at bounding box center [614, 303] width 374 height 32
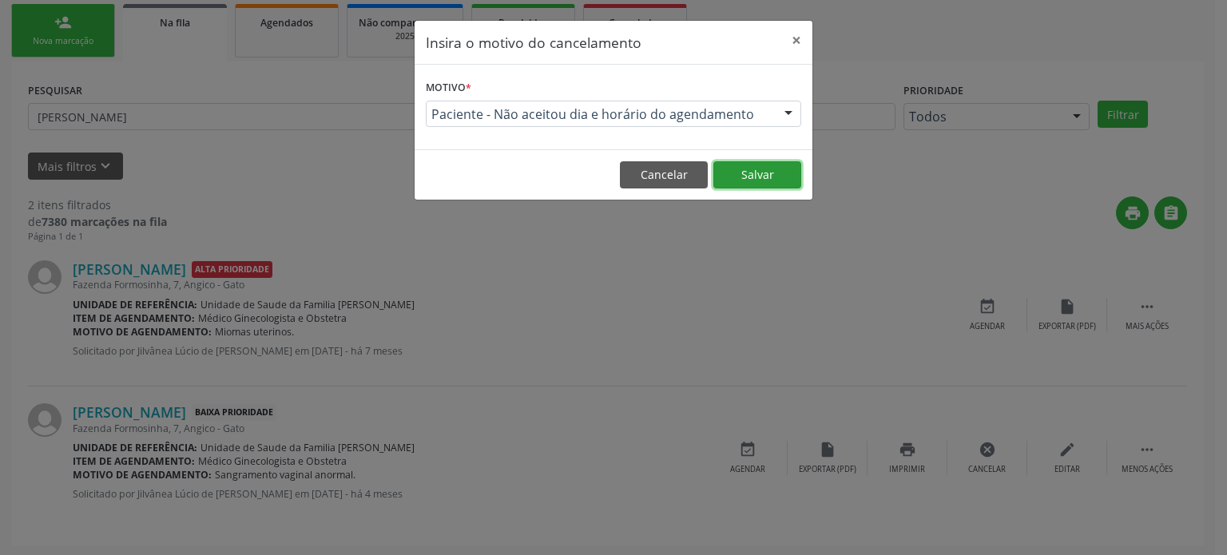
click at [760, 169] on button "Salvar" at bounding box center [757, 174] width 88 height 27
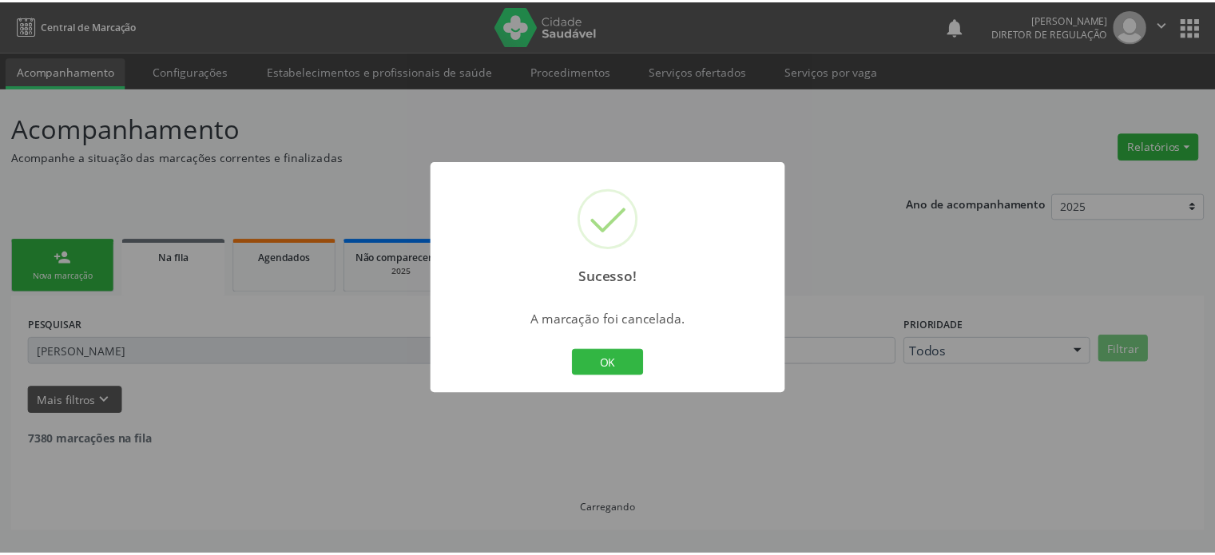
scroll to position [0, 0]
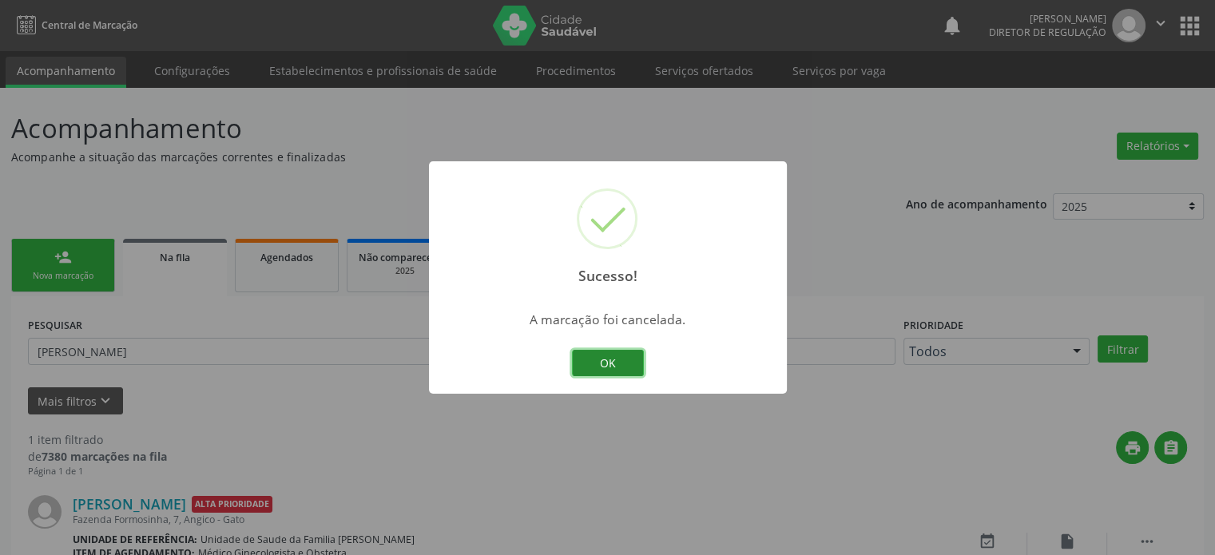
click at [616, 354] on button "OK" at bounding box center [608, 363] width 72 height 27
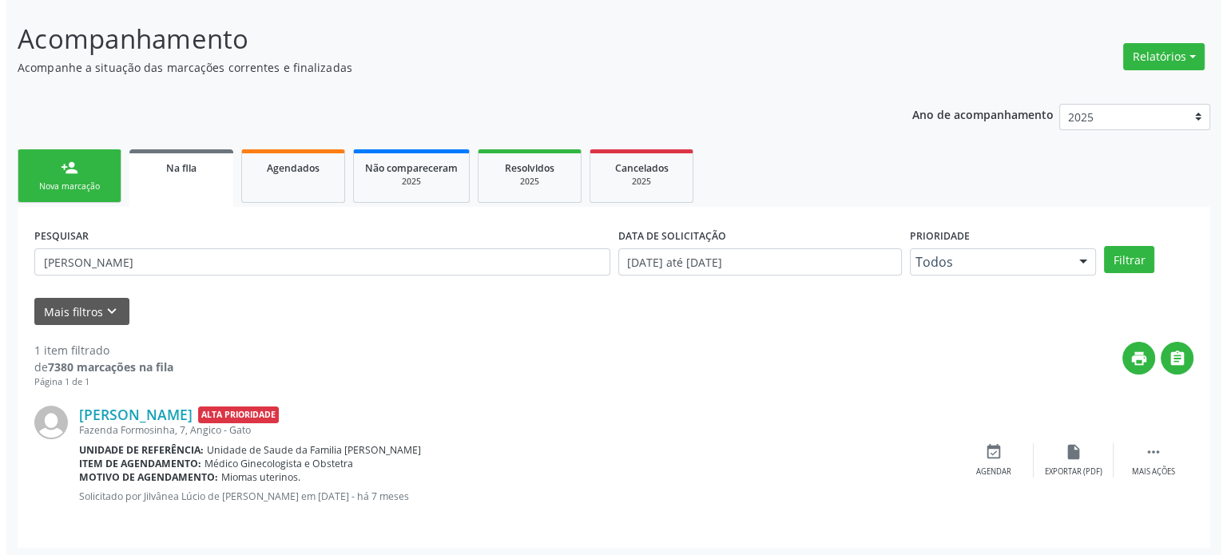
scroll to position [93, 0]
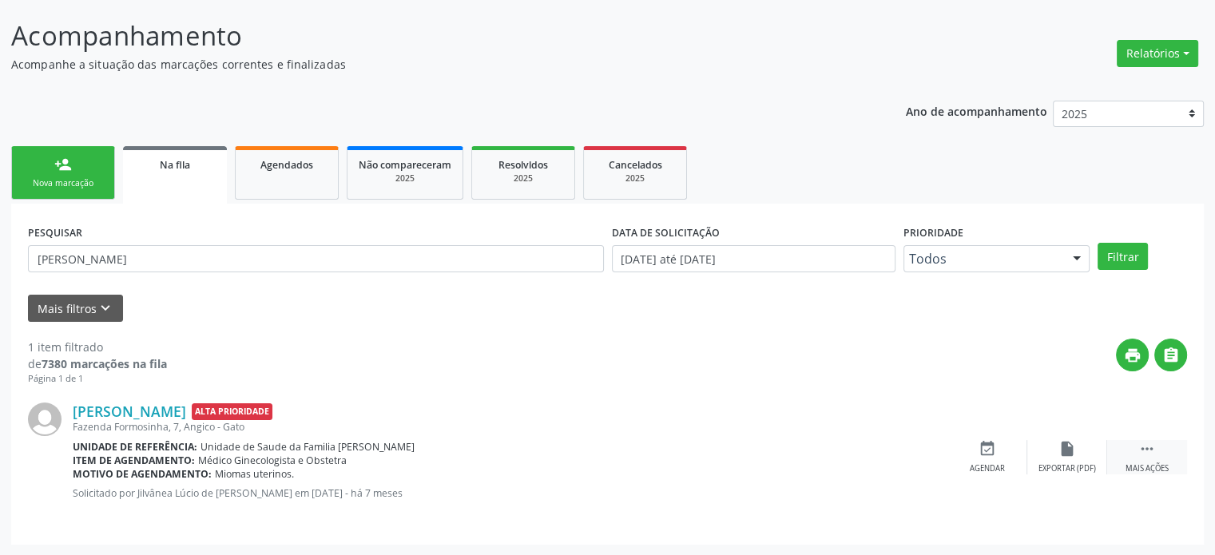
click at [1166, 450] on div " Mais ações" at bounding box center [1147, 457] width 80 height 34
click at [965, 443] on div "cancel Cancelar" at bounding box center [988, 457] width 80 height 34
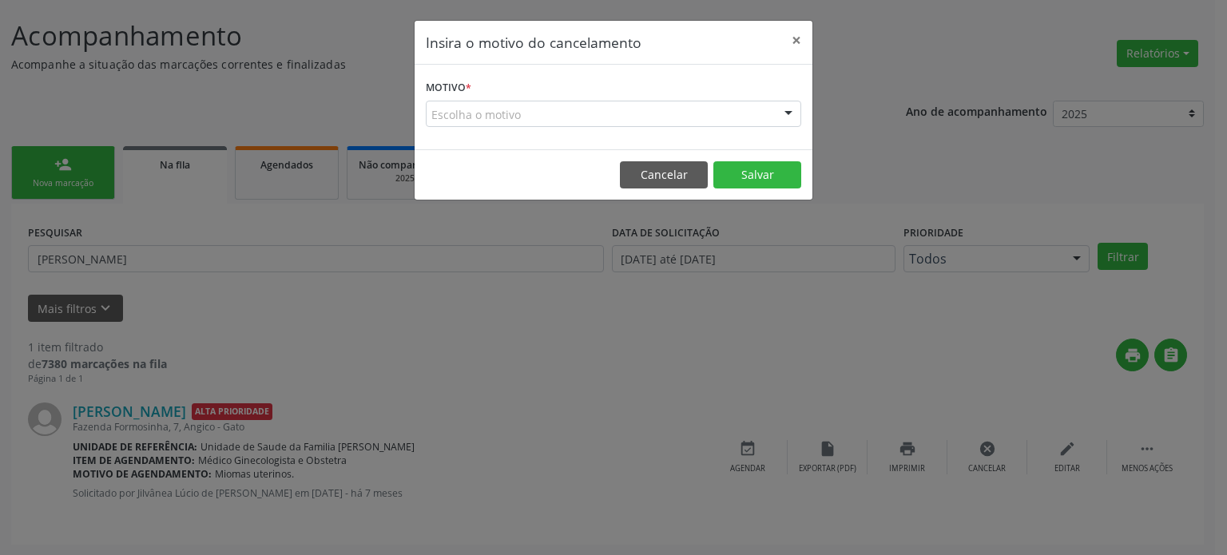
click at [460, 105] on div "Escolha o motivo" at bounding box center [613, 114] width 375 height 27
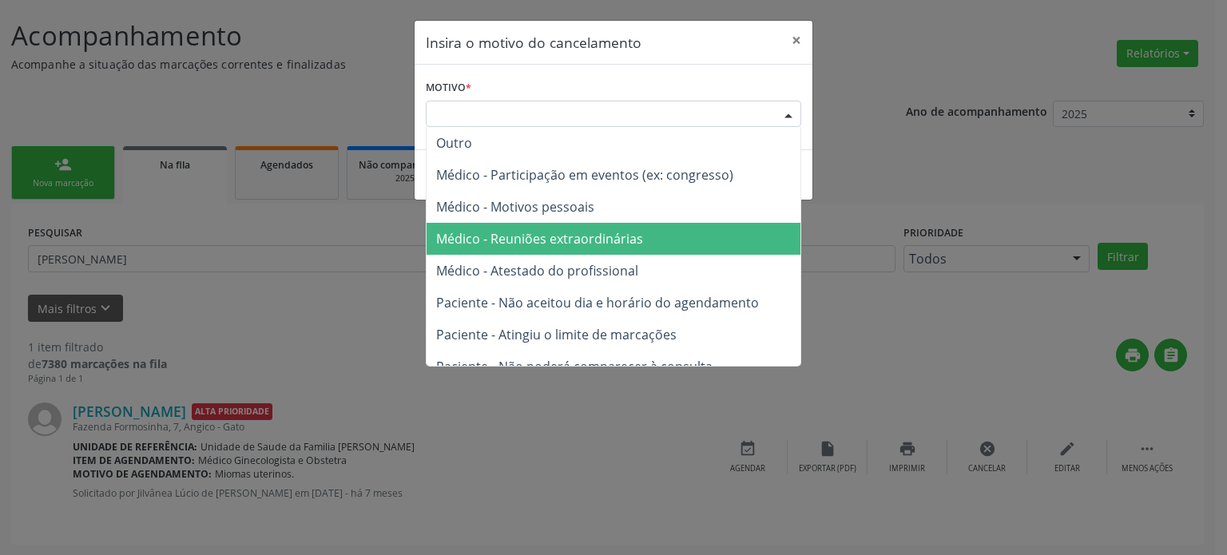
click at [555, 249] on span "Médico - Reuniões extraordinárias" at bounding box center [614, 239] width 374 height 32
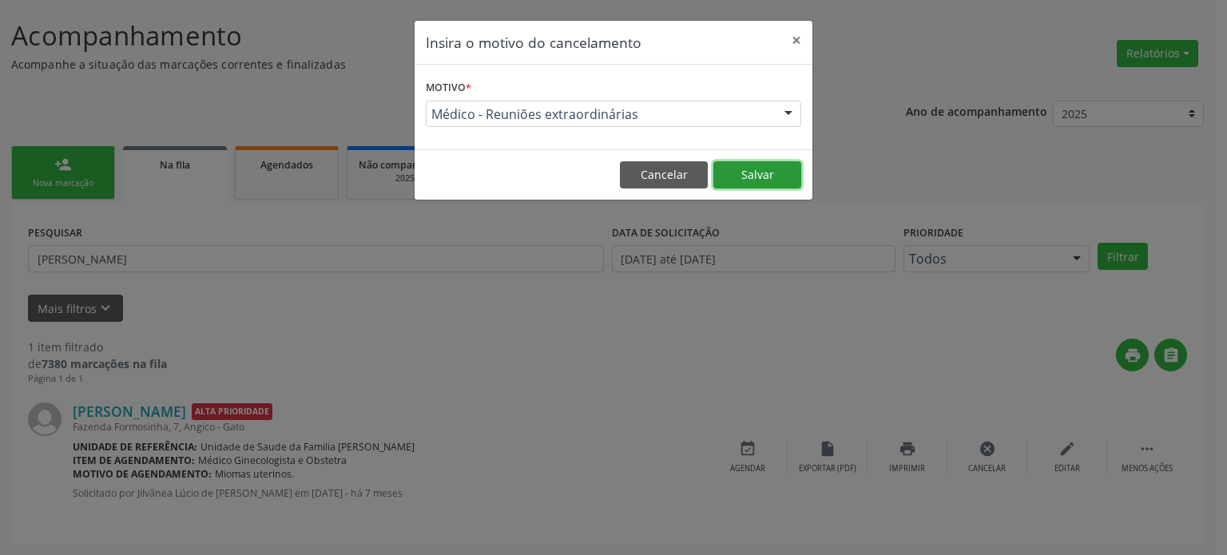
click at [732, 176] on button "Salvar" at bounding box center [757, 174] width 88 height 27
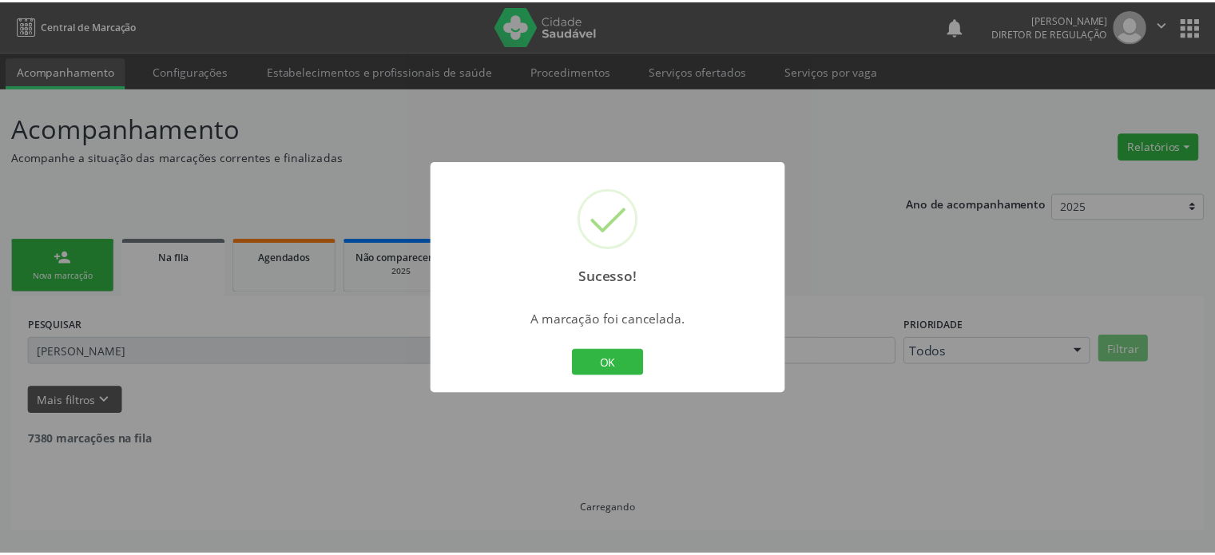
scroll to position [0, 0]
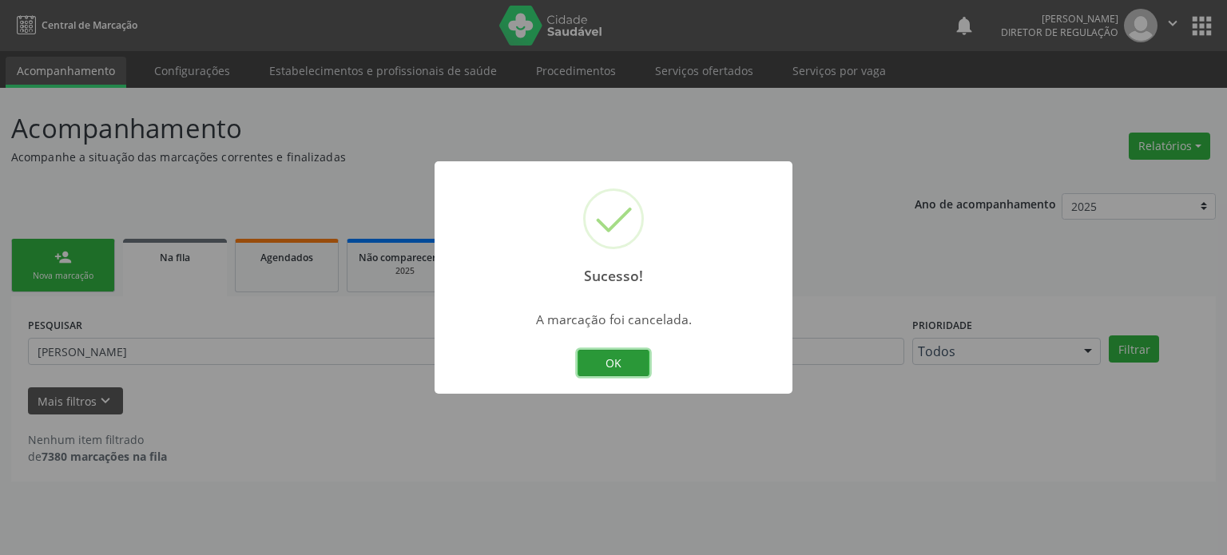
drag, startPoint x: 598, startPoint y: 370, endPoint x: 575, endPoint y: 373, distance: 22.6
click at [598, 370] on button "OK" at bounding box center [614, 363] width 72 height 27
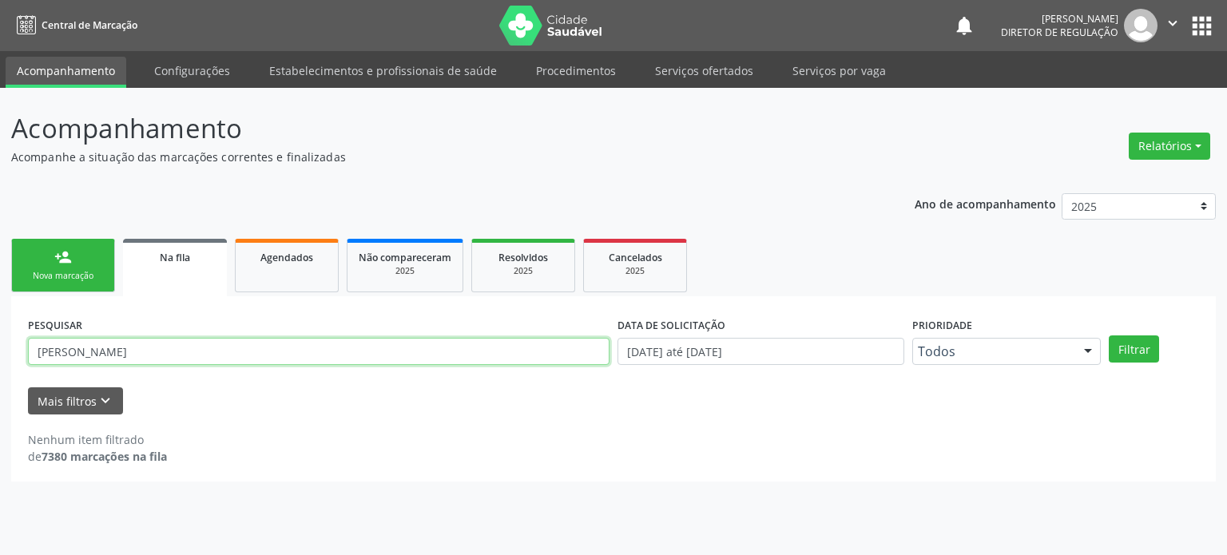
click at [238, 344] on input "[PERSON_NAME]" at bounding box center [319, 351] width 582 height 27
paste input "RX4DWC"
click at [110, 365] on div "PESQUISAR RX4DWC" at bounding box center [319, 344] width 590 height 62
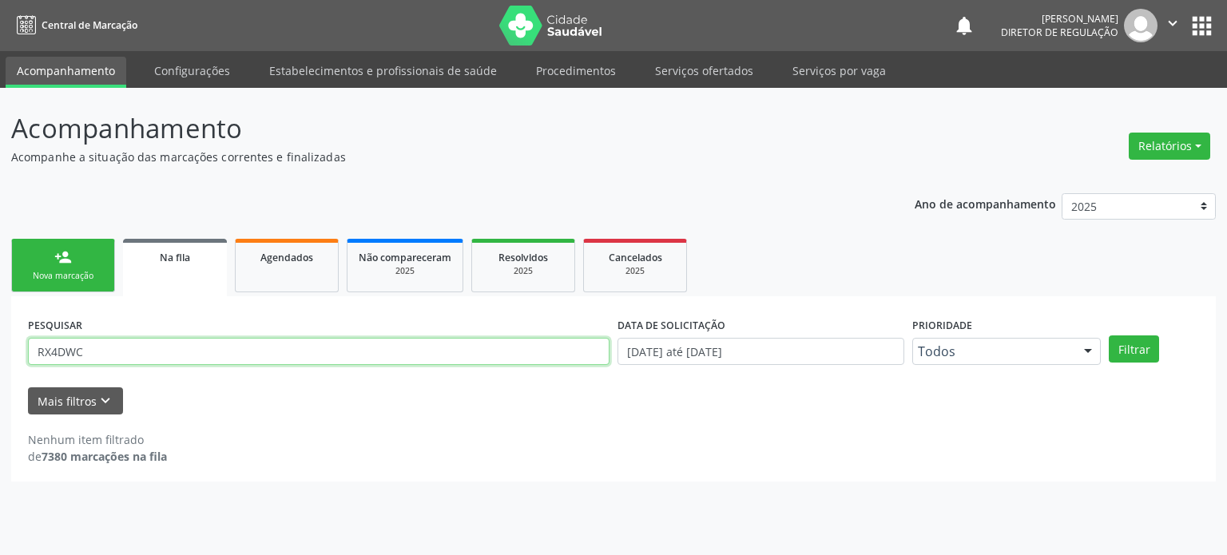
click at [128, 349] on input "RX4DWC" at bounding box center [319, 351] width 582 height 27
paste input "708 2056 1680 0447"
click at [1109, 336] on button "Filtrar" at bounding box center [1134, 349] width 50 height 27
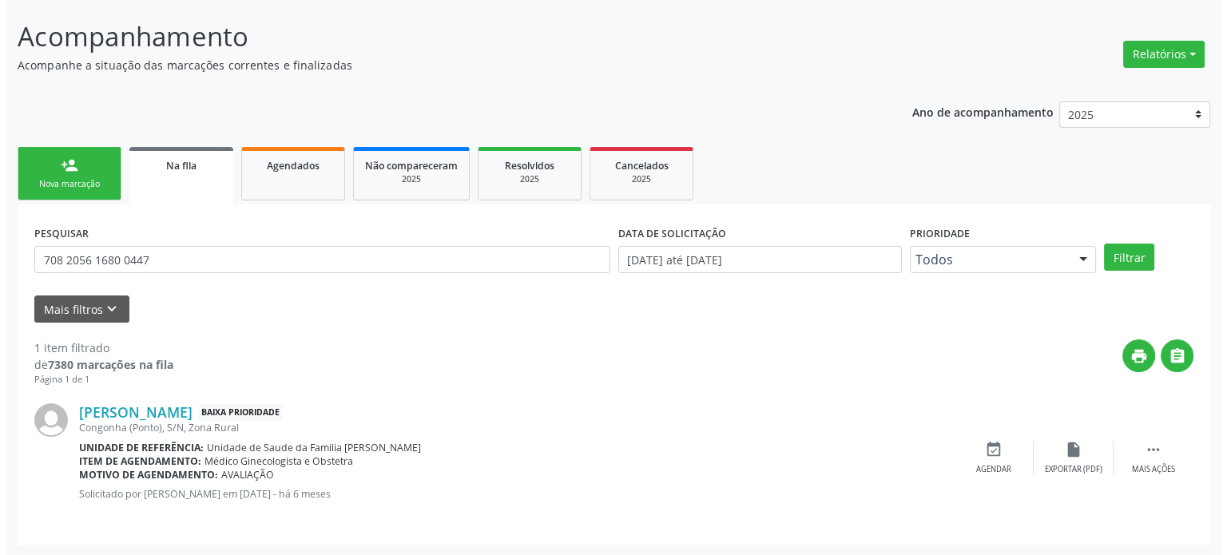
scroll to position [93, 0]
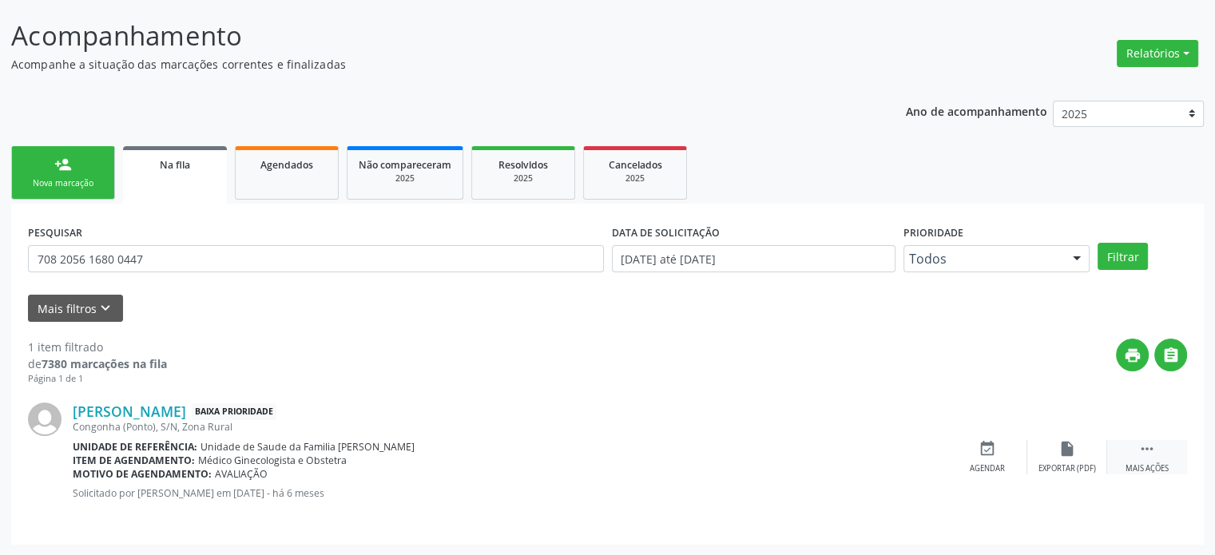
click at [1148, 449] on icon "" at bounding box center [1147, 449] width 18 height 18
click at [1007, 466] on div "cancel Cancelar" at bounding box center [988, 457] width 80 height 34
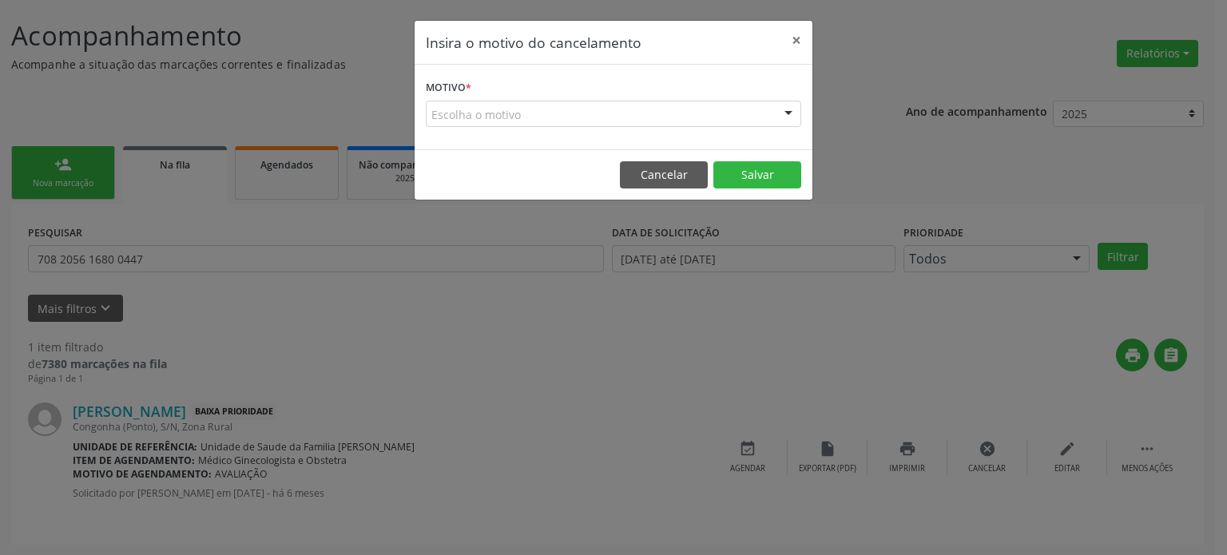
click at [524, 114] on div "Escolha o motivo" at bounding box center [613, 114] width 375 height 27
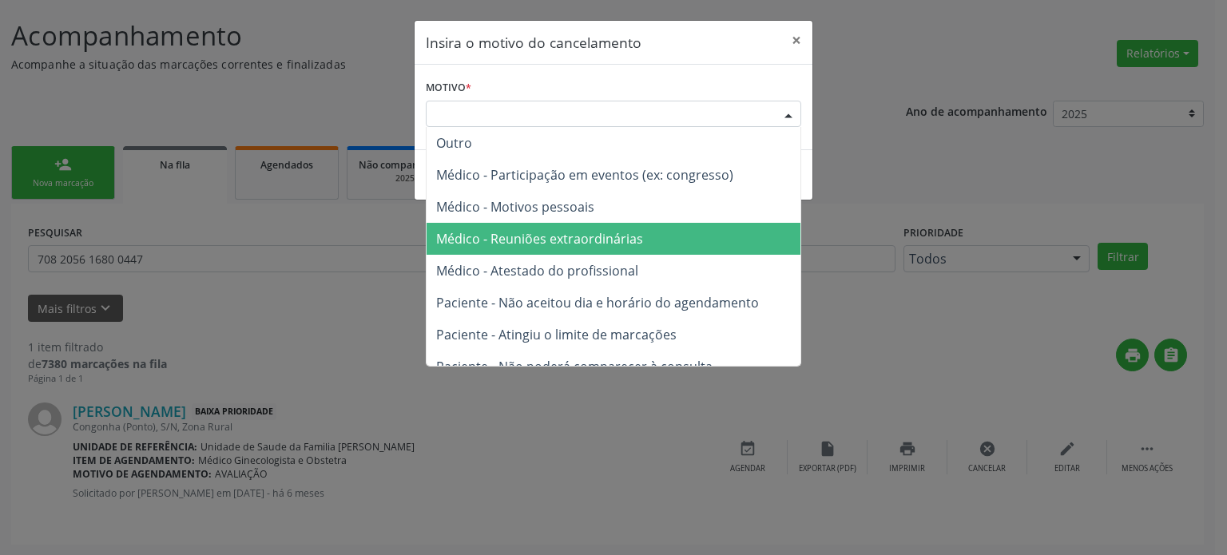
click at [516, 262] on span "Médico - Atestado do profissional" at bounding box center [537, 271] width 202 height 18
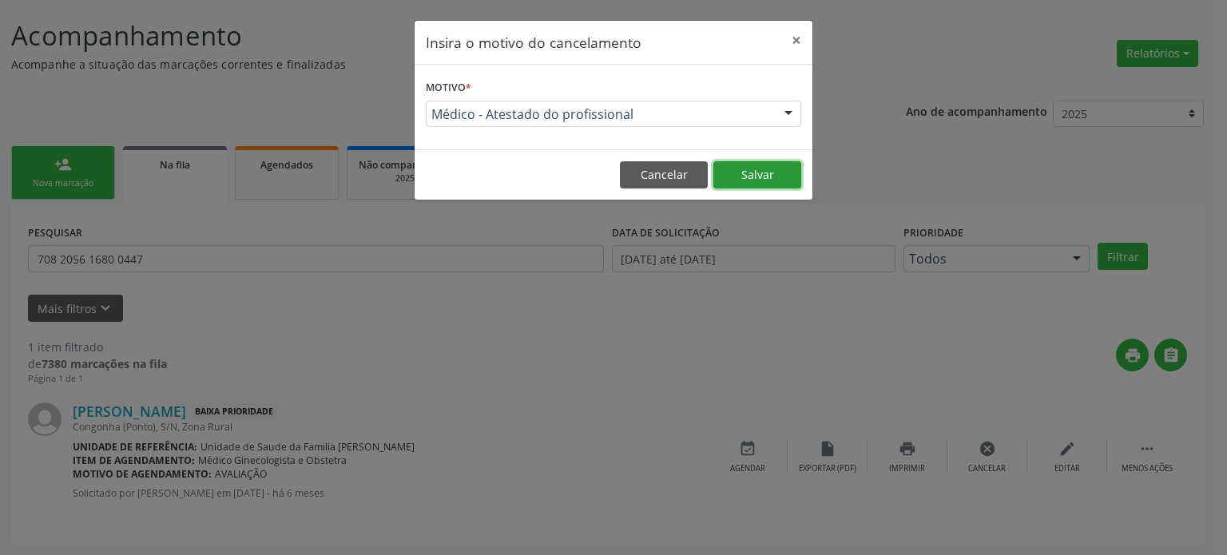
click at [767, 181] on button "Salvar" at bounding box center [757, 174] width 88 height 27
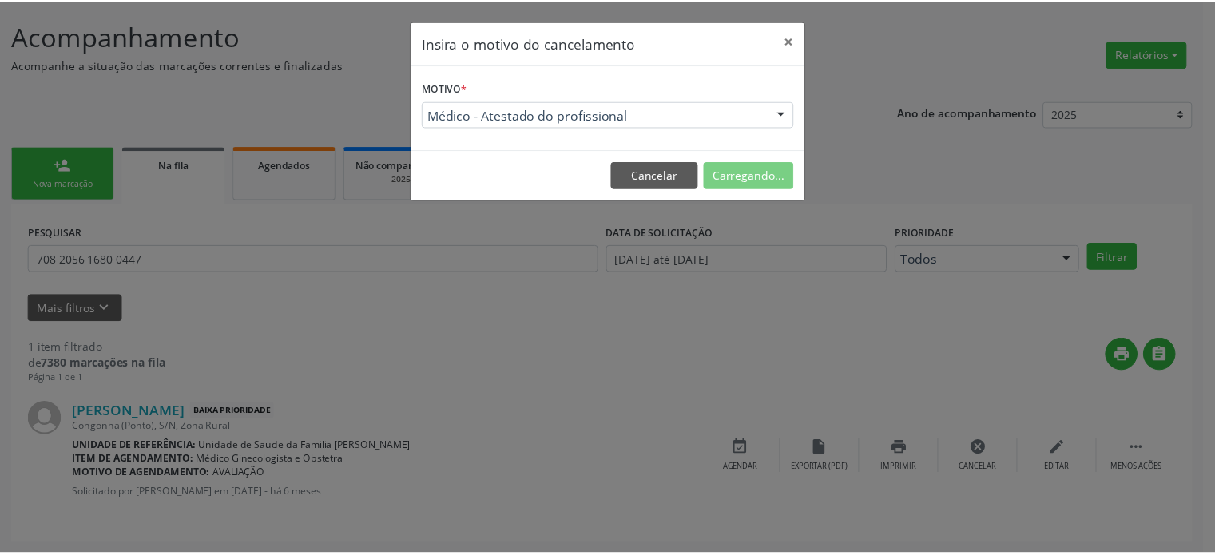
scroll to position [0, 0]
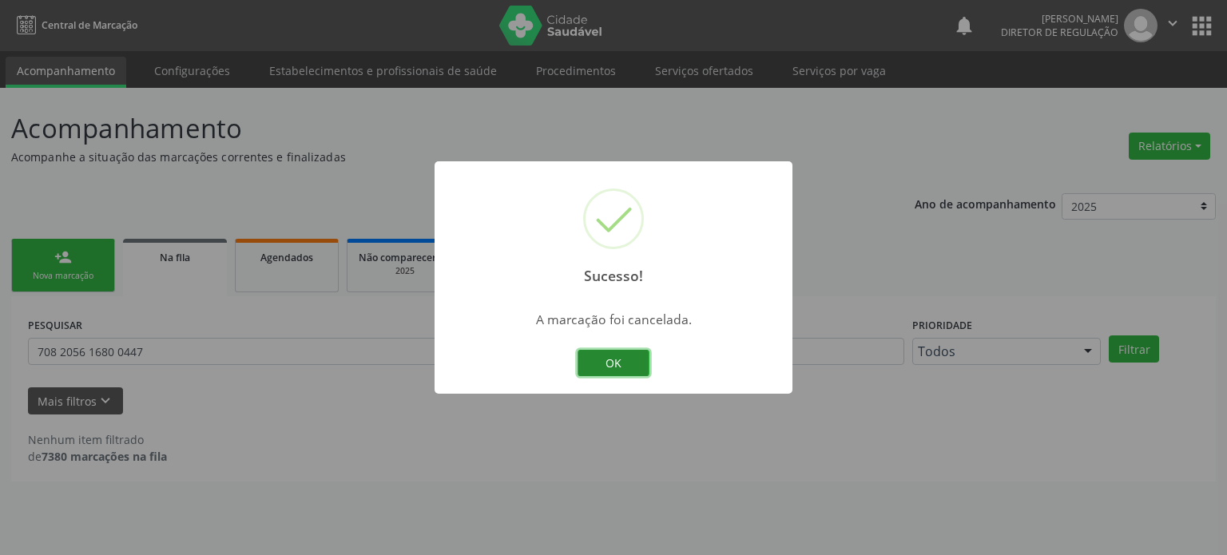
click at [618, 362] on button "OK" at bounding box center [614, 363] width 72 height 27
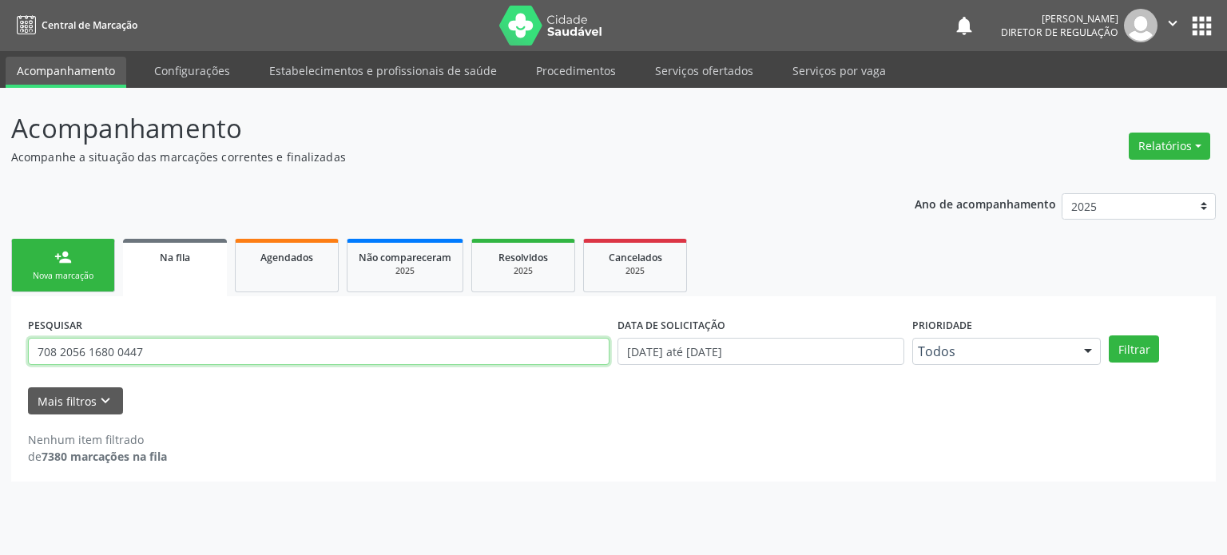
click at [141, 346] on input "708 2056 1680 0447" at bounding box center [319, 351] width 582 height 27
paste input "6 3087 3709 9079"
click at [117, 353] on input "706 3087 3709 9079" at bounding box center [319, 351] width 582 height 27
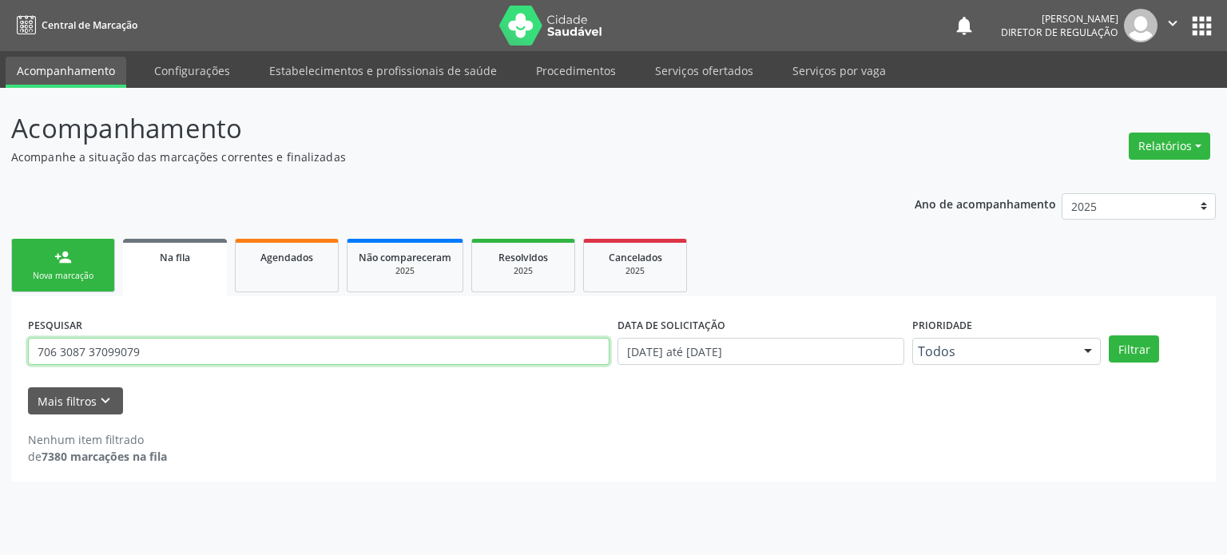
click at [117, 353] on input "706 3087 37099079" at bounding box center [319, 351] width 582 height 27
click at [175, 344] on input "706 3087 37099079" at bounding box center [319, 351] width 582 height 27
click at [1109, 336] on button "Filtrar" at bounding box center [1134, 349] width 50 height 27
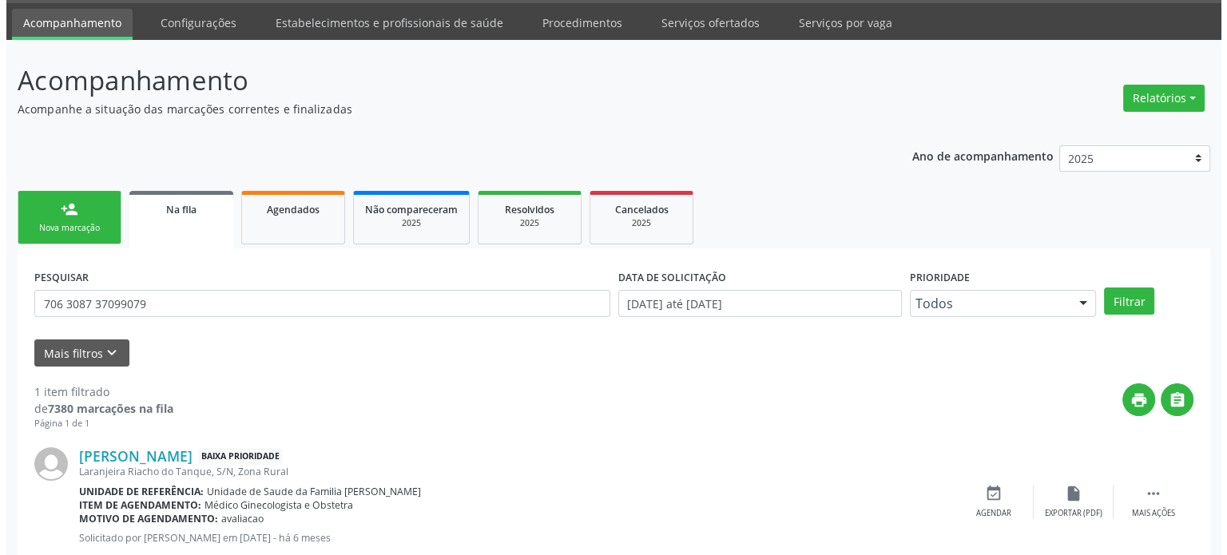
scroll to position [93, 0]
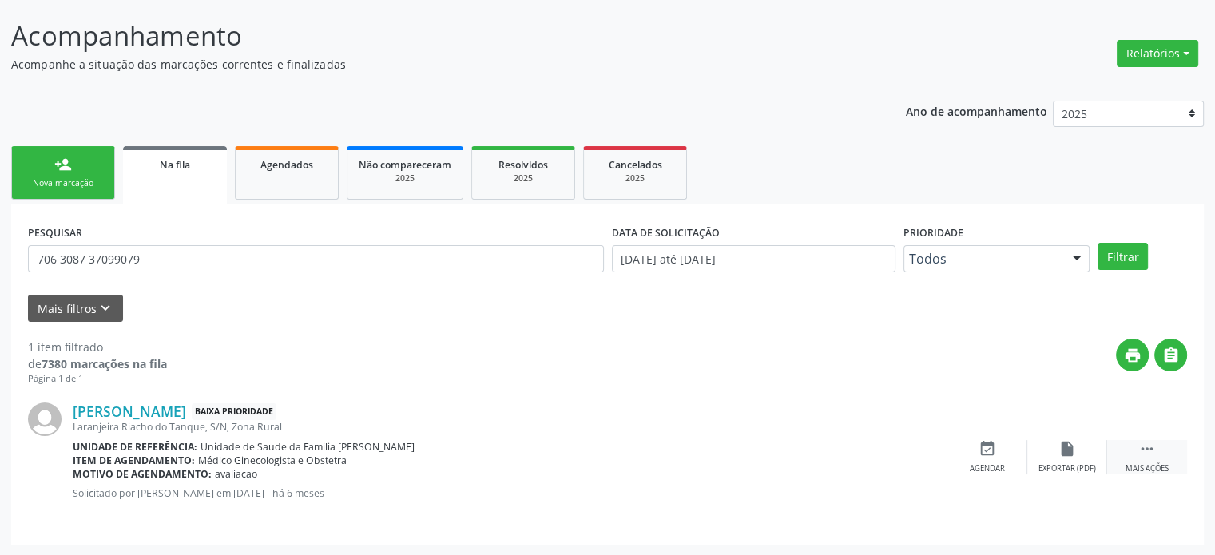
click at [1150, 451] on icon "" at bounding box center [1147, 449] width 18 height 18
click at [1003, 447] on div "cancel Cancelar" at bounding box center [988, 457] width 80 height 34
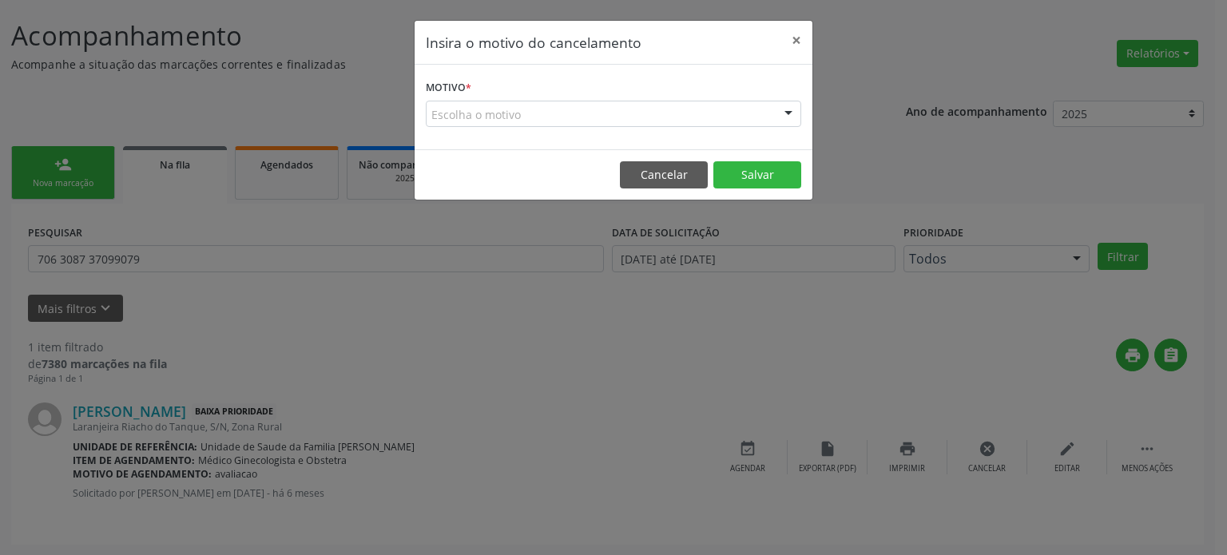
click at [524, 118] on div "Escolha o motivo" at bounding box center [613, 114] width 375 height 27
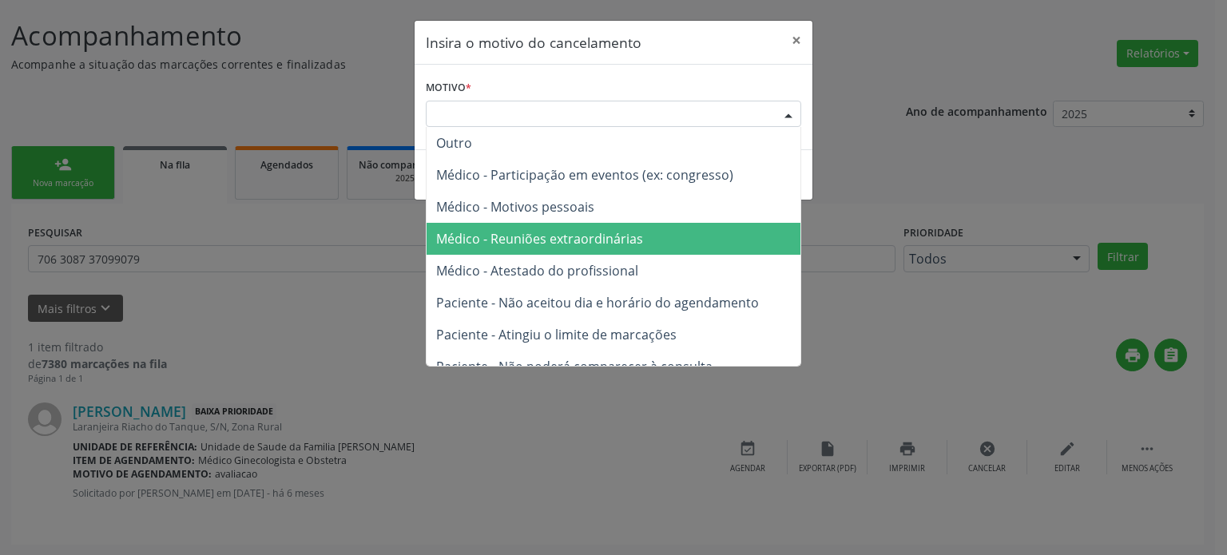
drag, startPoint x: 518, startPoint y: 224, endPoint x: 566, endPoint y: 201, distance: 53.2
click at [519, 224] on span "Médico - Reuniões extraordinárias" at bounding box center [614, 239] width 374 height 32
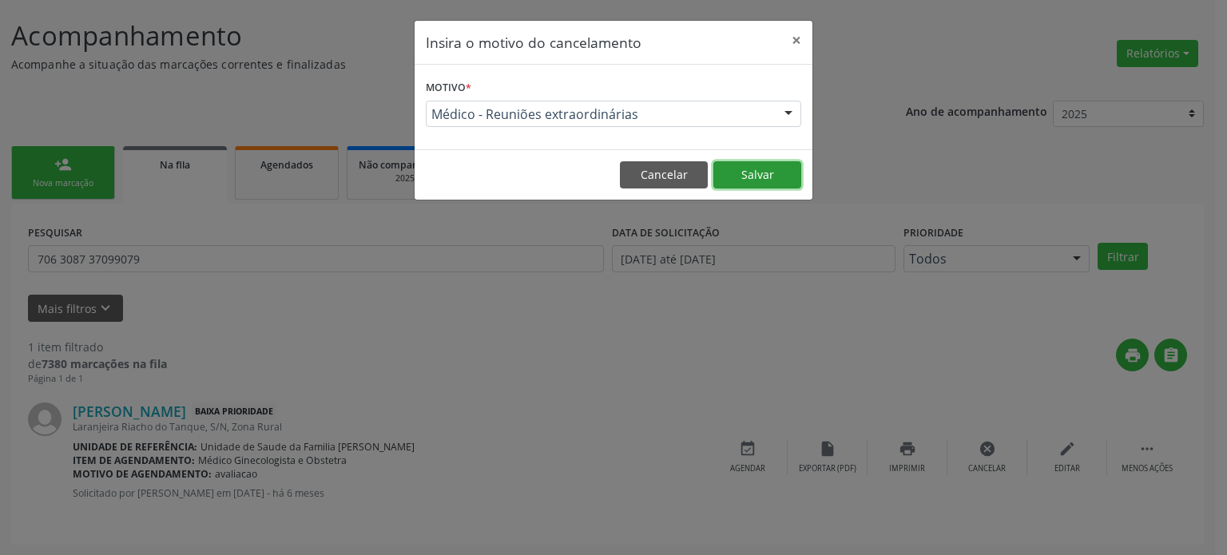
click at [750, 173] on button "Salvar" at bounding box center [757, 174] width 88 height 27
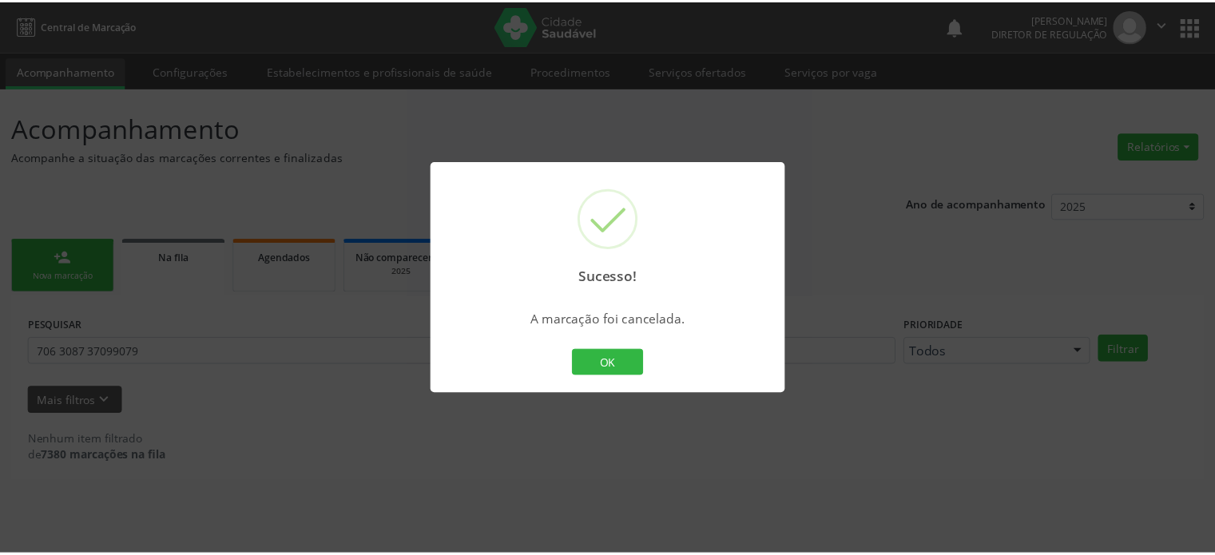
scroll to position [0, 0]
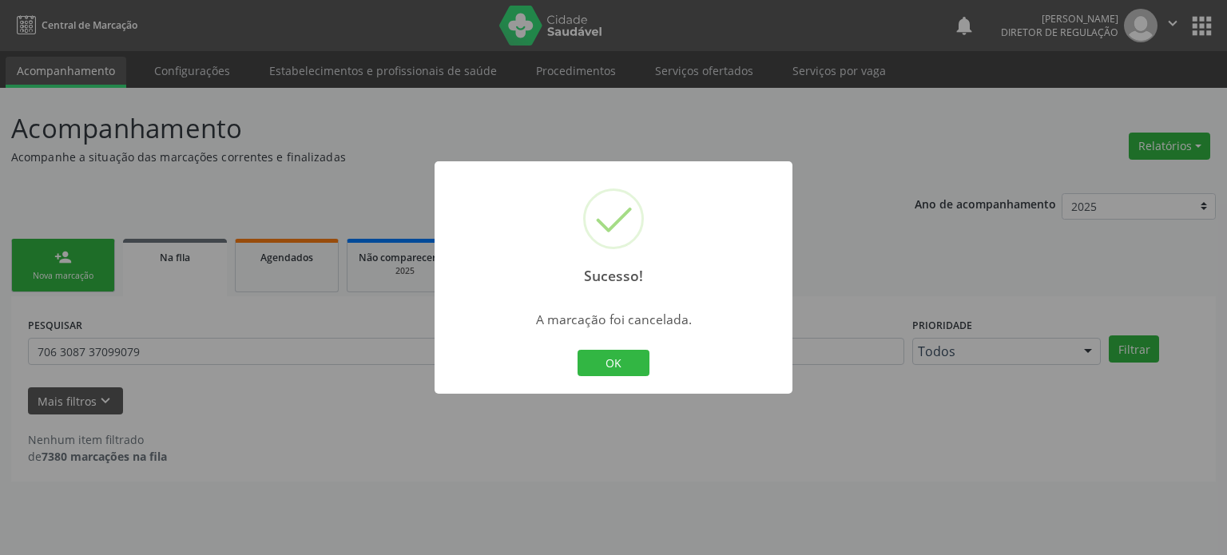
click at [147, 335] on div "Sucesso! × A marcação foi cancelada. OK Cancel" at bounding box center [613, 277] width 1227 height 555
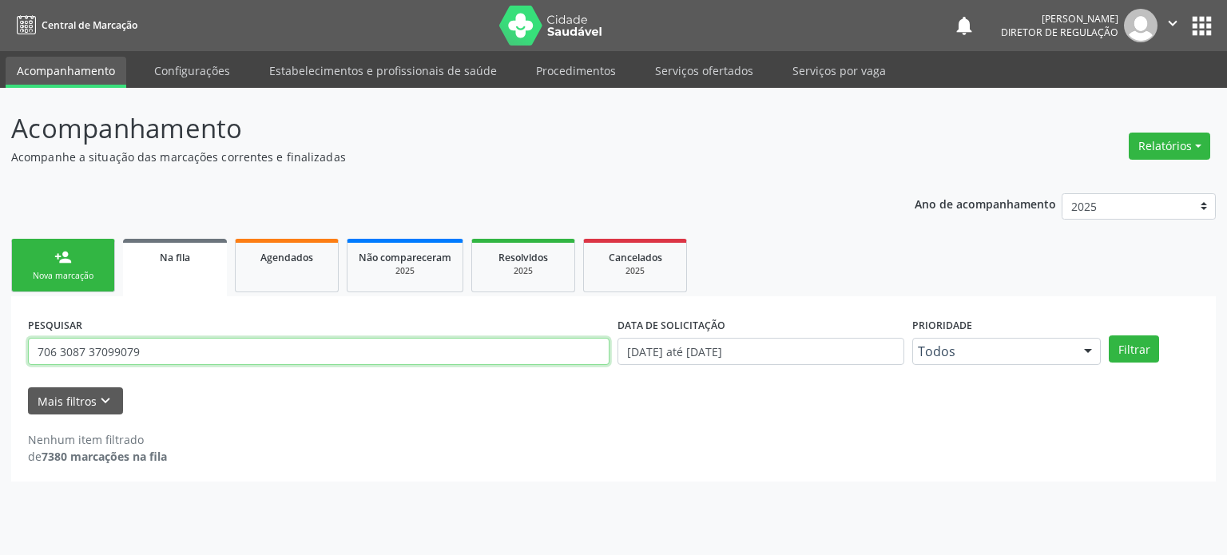
click at [146, 344] on input "706 3087 37099079" at bounding box center [319, 351] width 582 height 27
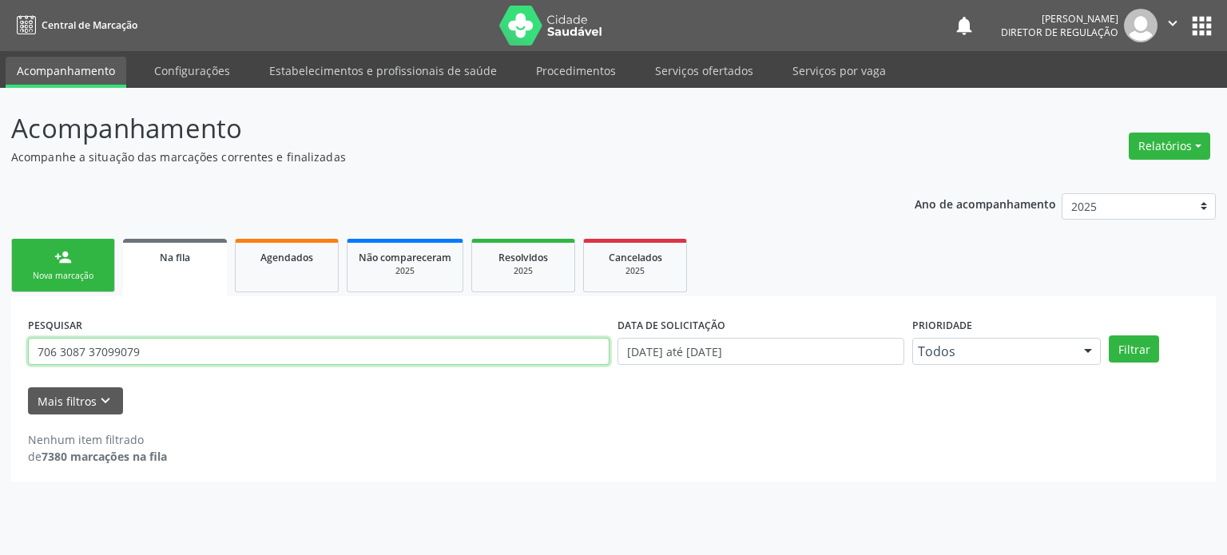
paste input "8 0033 2514 4624"
click at [1109, 336] on button "Filtrar" at bounding box center [1134, 349] width 50 height 27
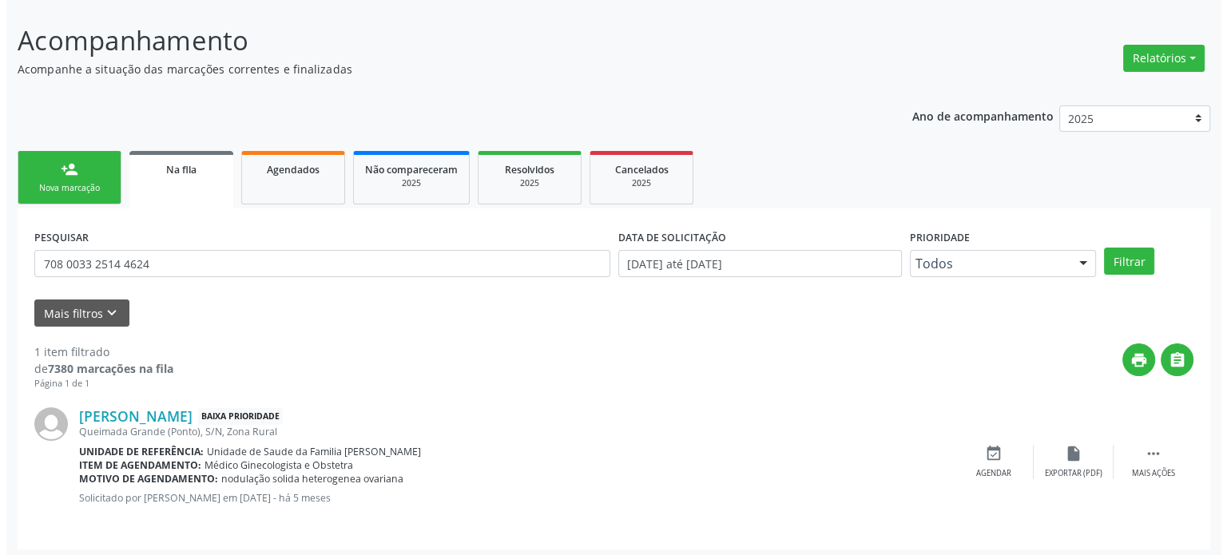
scroll to position [93, 0]
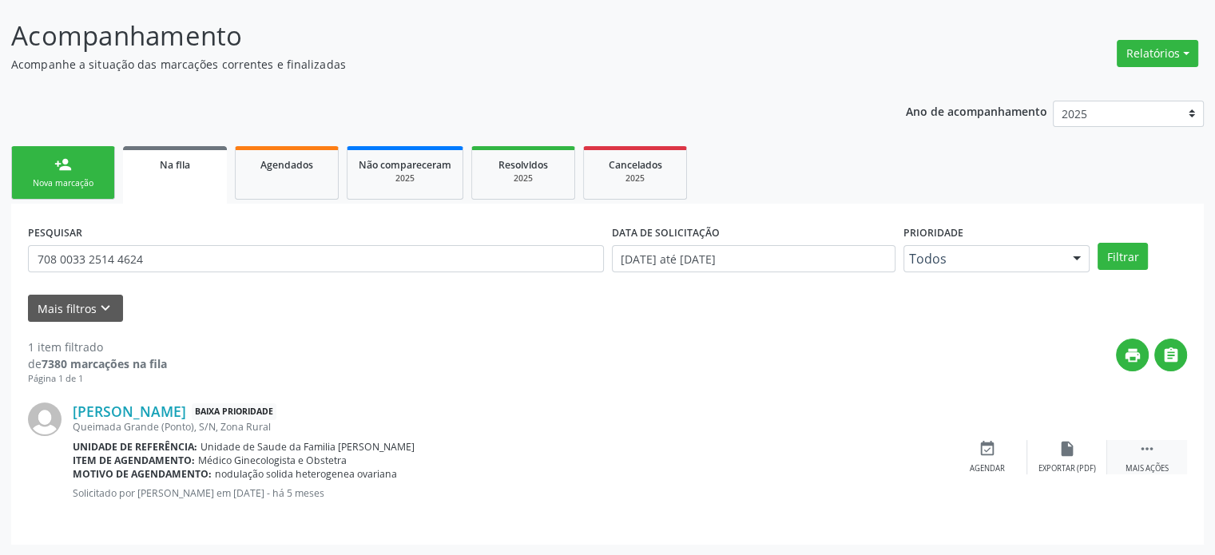
click at [1142, 456] on div " Mais ações" at bounding box center [1147, 457] width 80 height 34
click at [979, 456] on icon "cancel" at bounding box center [988, 449] width 18 height 18
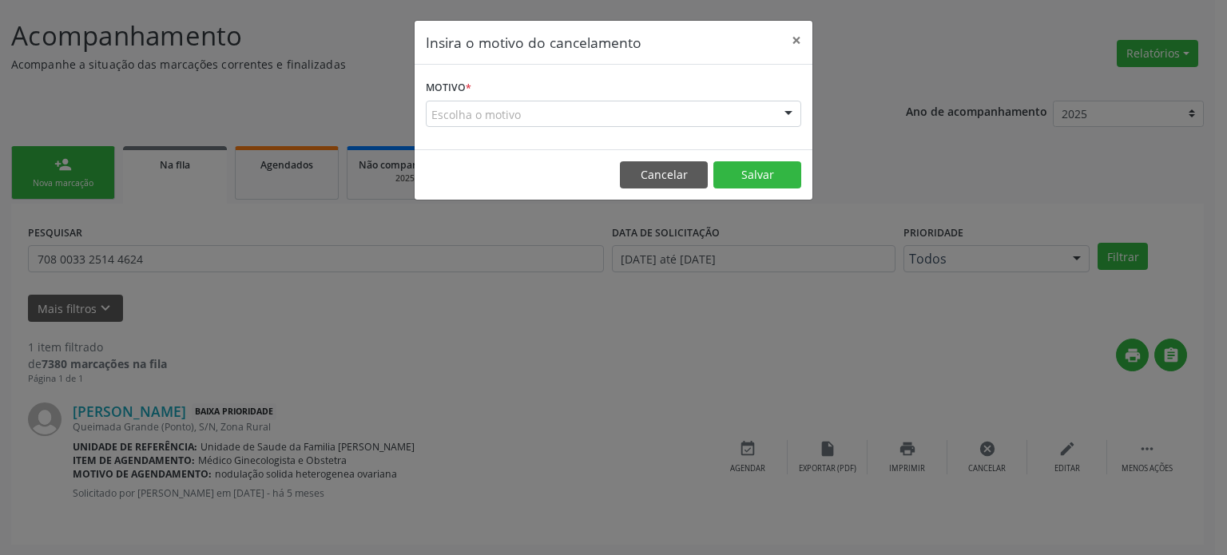
click at [540, 118] on div "Escolha o motivo" at bounding box center [613, 114] width 375 height 27
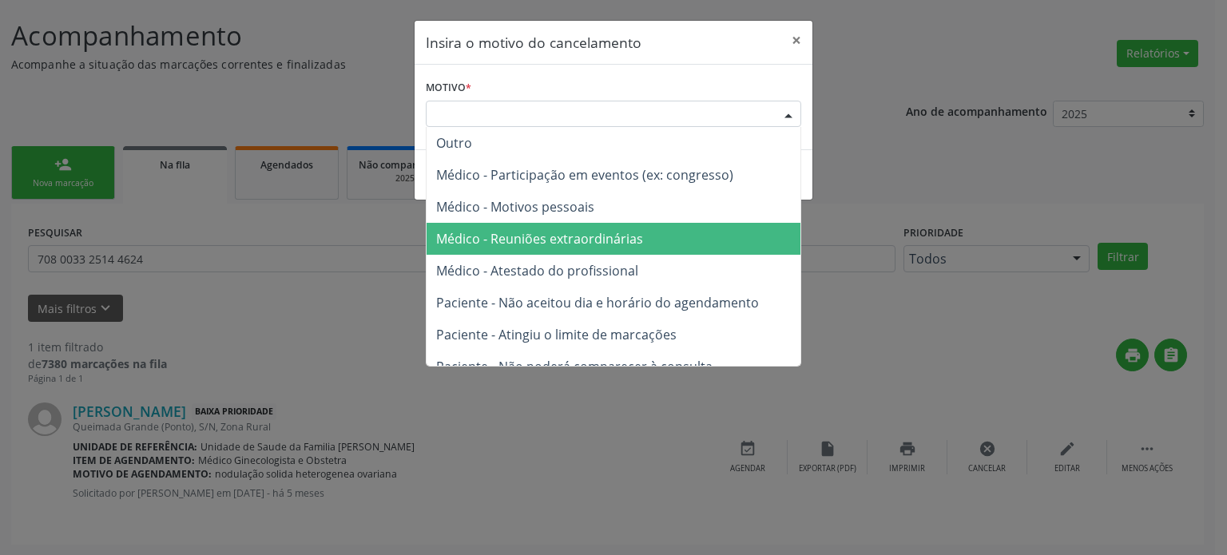
click at [540, 273] on span "Médico - Atestado do profissional" at bounding box center [537, 271] width 202 height 18
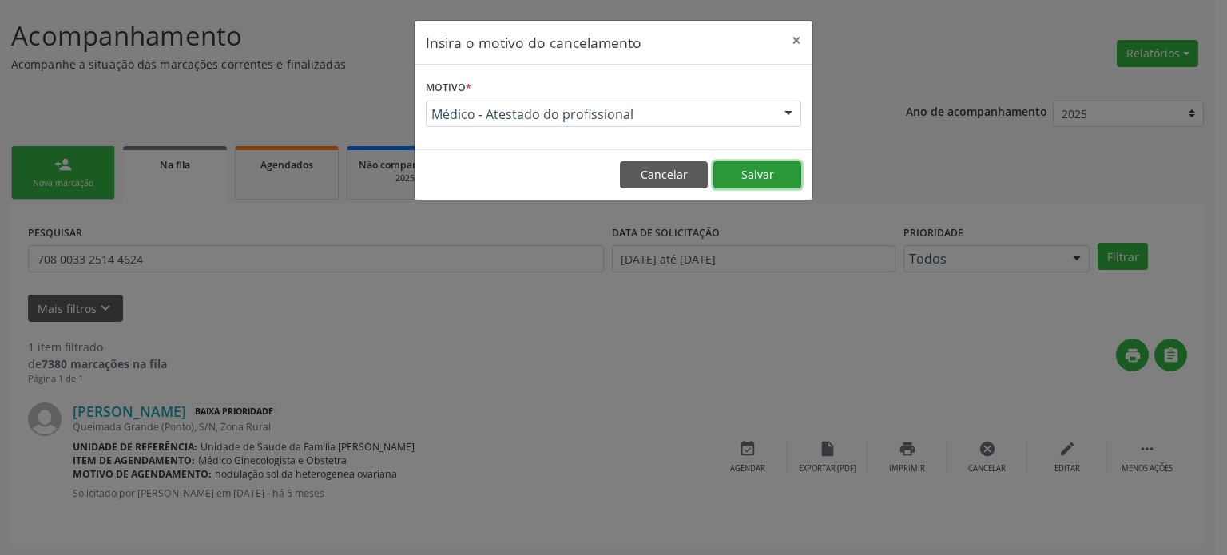
click at [753, 184] on button "Salvar" at bounding box center [757, 174] width 88 height 27
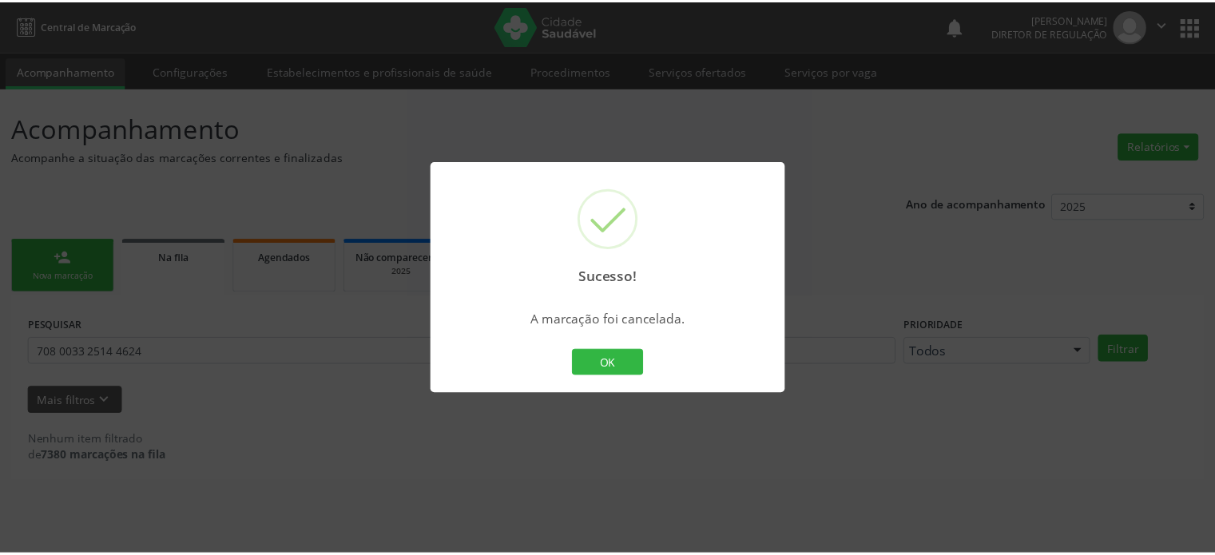
scroll to position [0, 0]
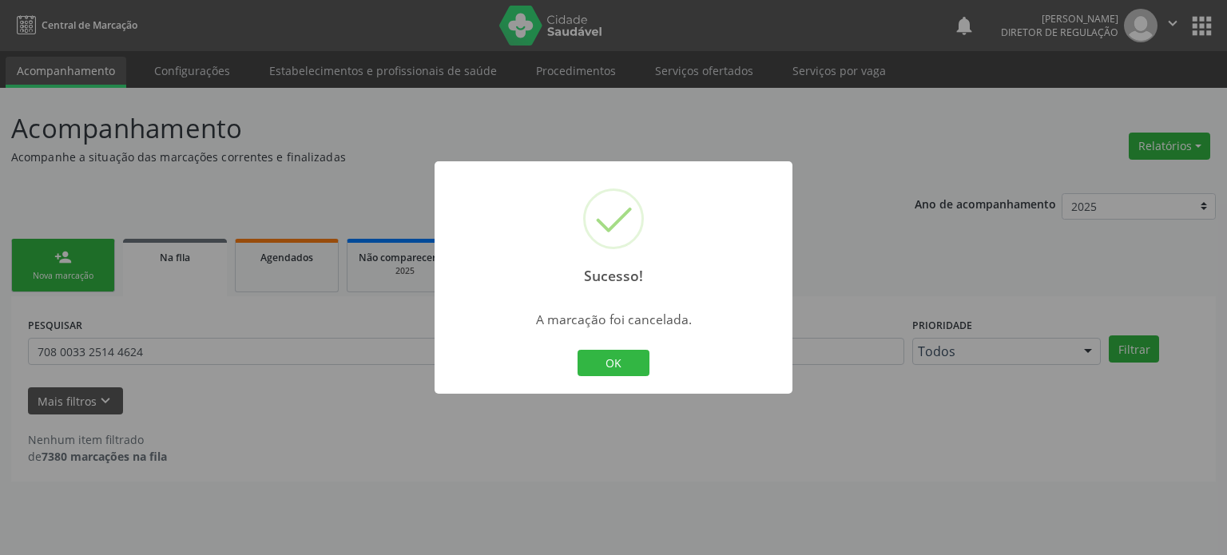
drag, startPoint x: 141, startPoint y: 313, endPoint x: 132, endPoint y: 370, distance: 57.5
click at [141, 320] on div "Sucesso! × A marcação foi cancelada. OK Cancel" at bounding box center [613, 277] width 1227 height 555
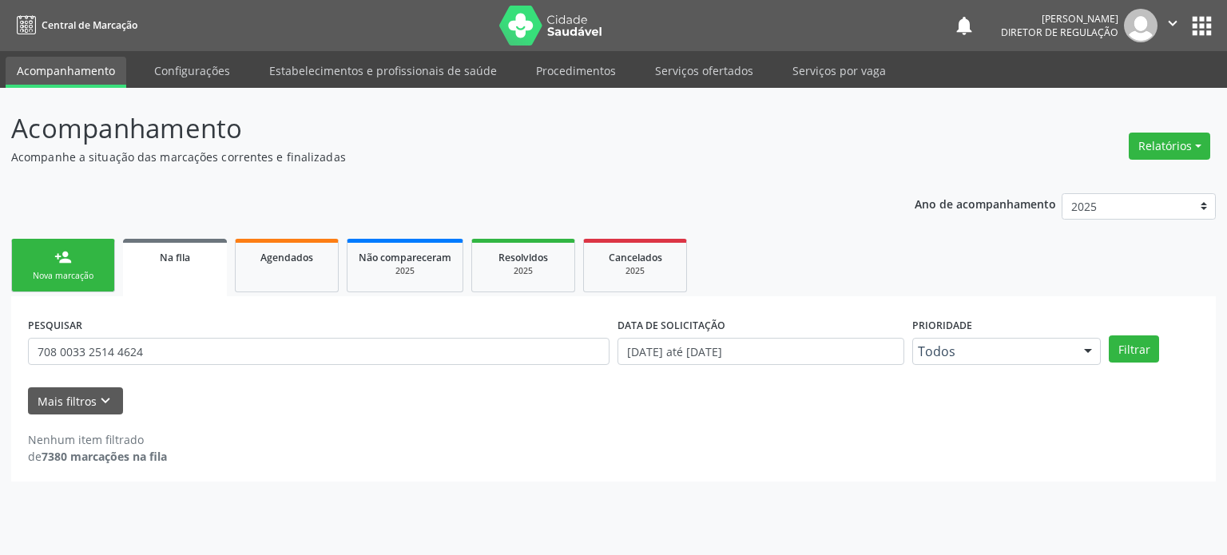
click at [132, 367] on div "PESQUISAR 708 0033 2514 4624" at bounding box center [319, 344] width 590 height 62
click at [137, 356] on input "708 0033 2514 4624" at bounding box center [319, 351] width 582 height 27
paste input "6 7092 6429 1420"
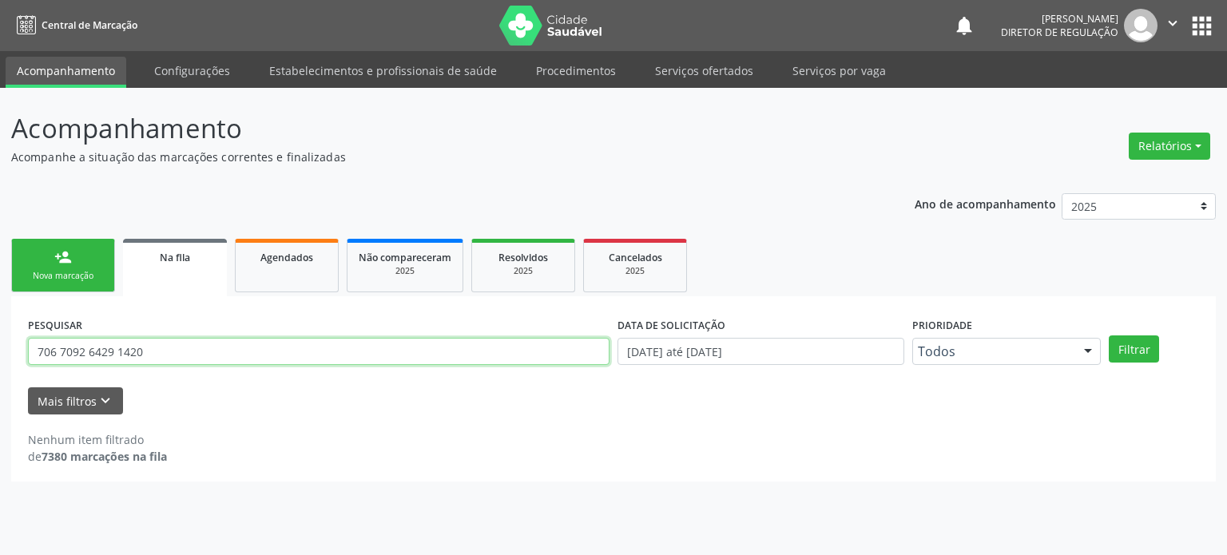
click at [1109, 336] on button "Filtrar" at bounding box center [1134, 349] width 50 height 27
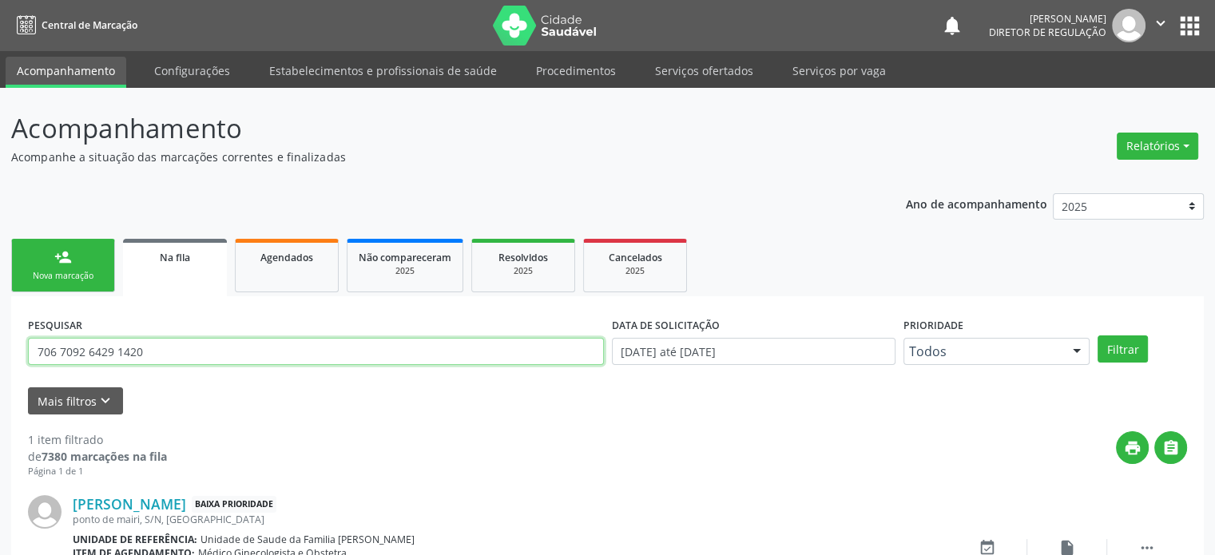
click at [120, 347] on input "706 7092 6429 1420" at bounding box center [316, 351] width 576 height 27
click at [86, 350] on input "706 7092 64291420" at bounding box center [316, 351] width 576 height 27
click at [60, 350] on input "706 709264291420" at bounding box center [316, 351] width 576 height 27
click at [60, 350] on input "706709264291420" at bounding box center [316, 351] width 576 height 27
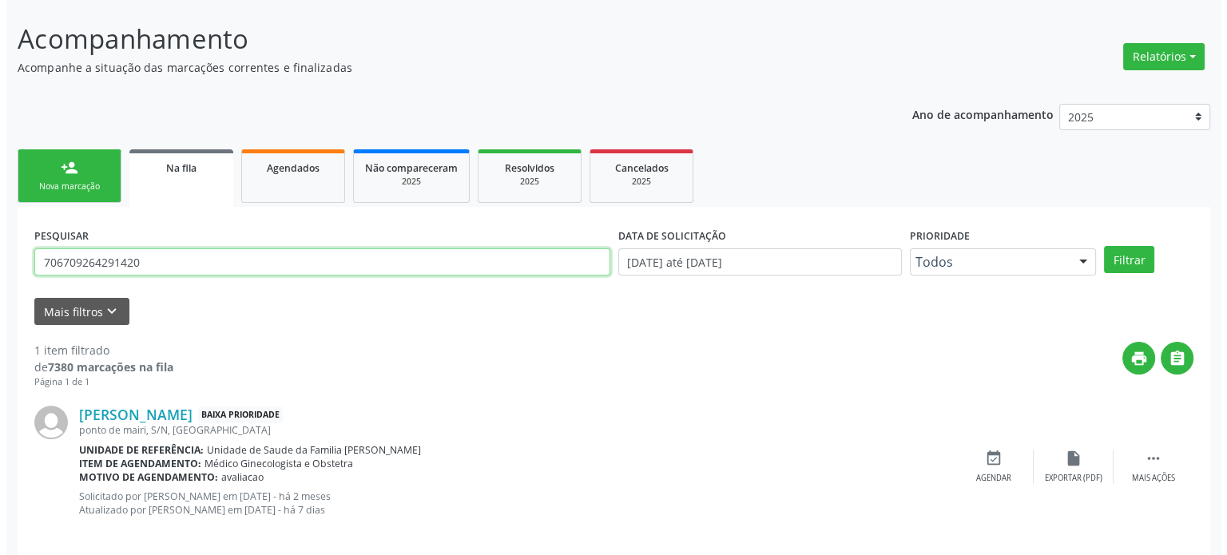
scroll to position [105, 0]
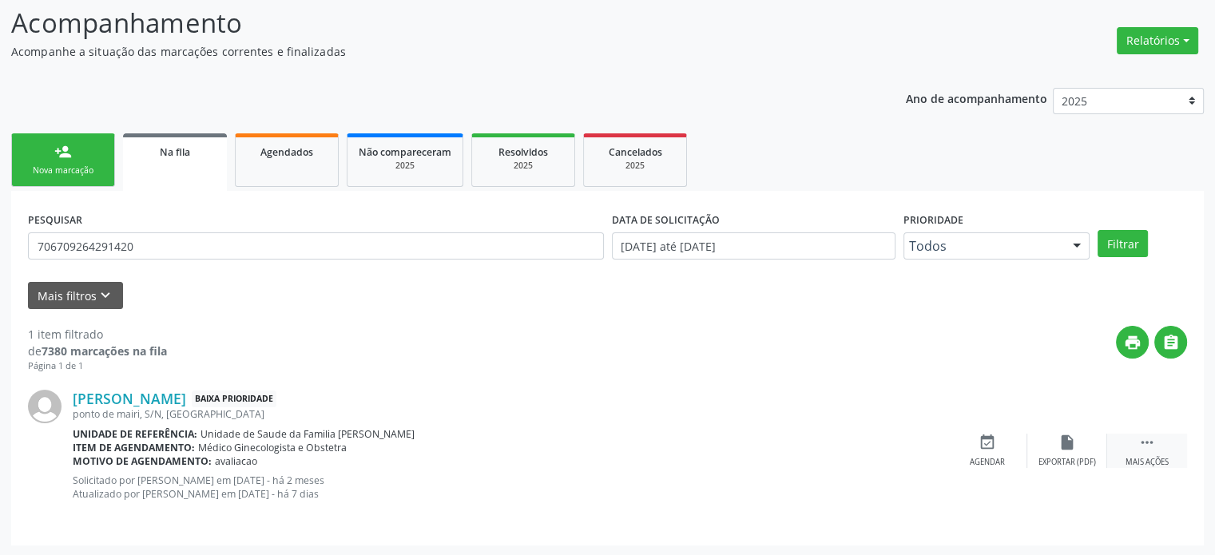
click at [1145, 441] on icon "" at bounding box center [1147, 443] width 18 height 18
click at [975, 443] on div "cancel Cancelar" at bounding box center [988, 451] width 80 height 34
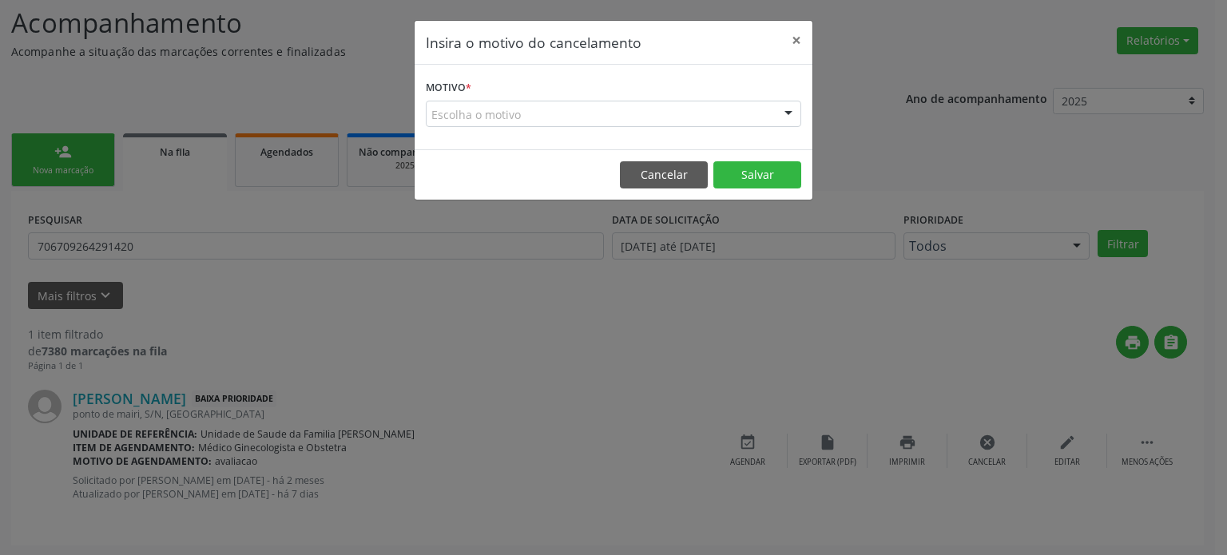
click at [541, 127] on div "Motivo * Escolha o motivo Outro Médico - Participação em eventos (ex: congresso…" at bounding box center [614, 107] width 398 height 85
click at [521, 120] on div "Escolha o motivo" at bounding box center [613, 114] width 375 height 27
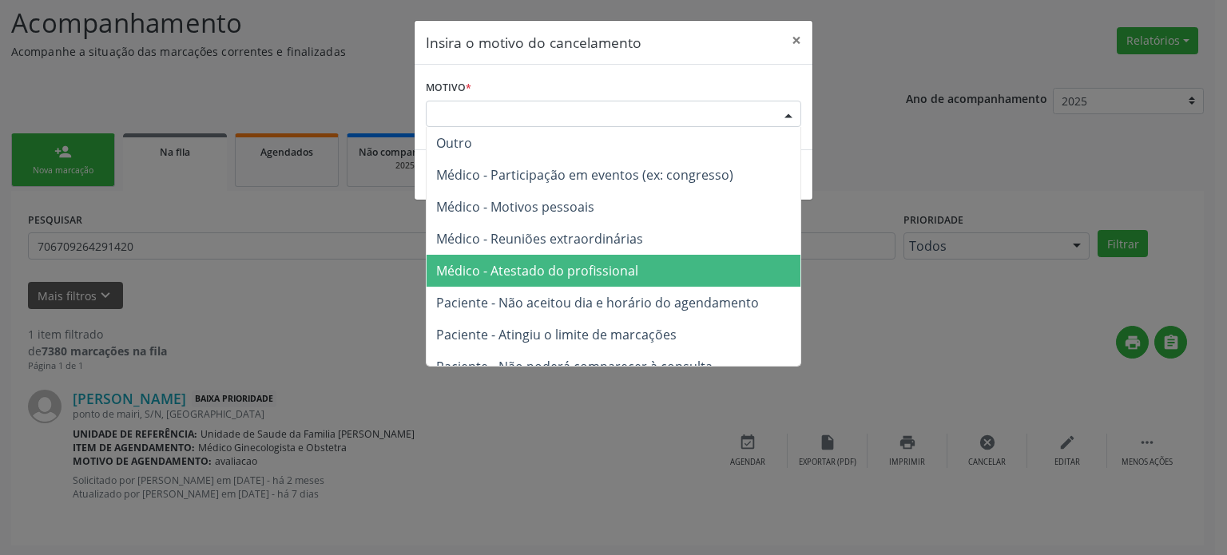
drag, startPoint x: 526, startPoint y: 270, endPoint x: 602, endPoint y: 269, distance: 76.7
click at [526, 270] on span "Médico - Atestado do profissional" at bounding box center [537, 271] width 202 height 18
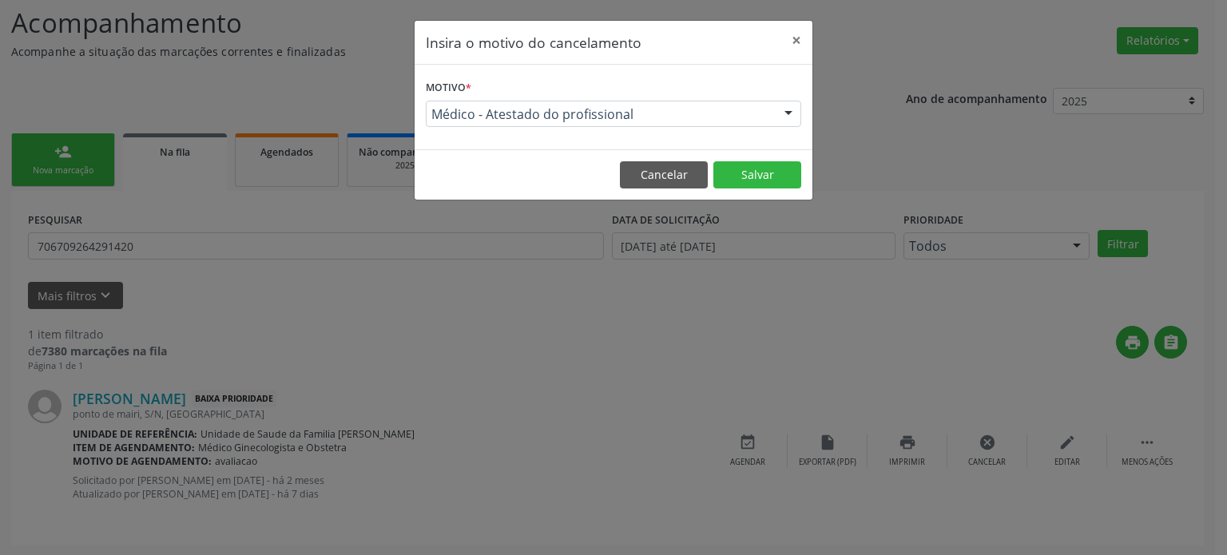
click at [780, 156] on footer "Cancelar Salvar" at bounding box center [614, 174] width 398 height 50
click at [779, 178] on button "Salvar" at bounding box center [757, 174] width 88 height 27
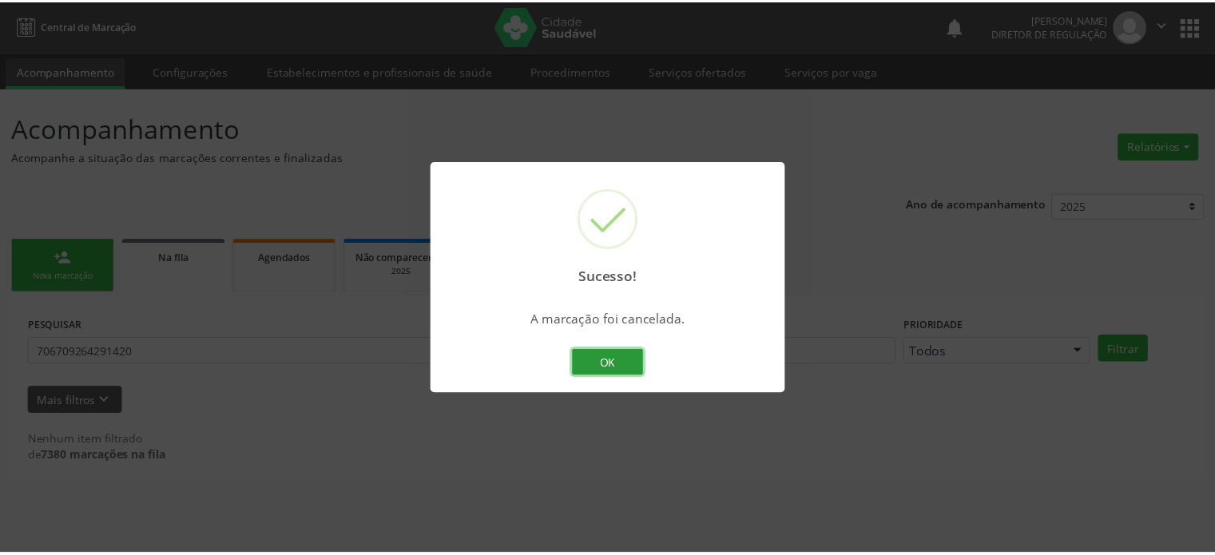
scroll to position [0, 0]
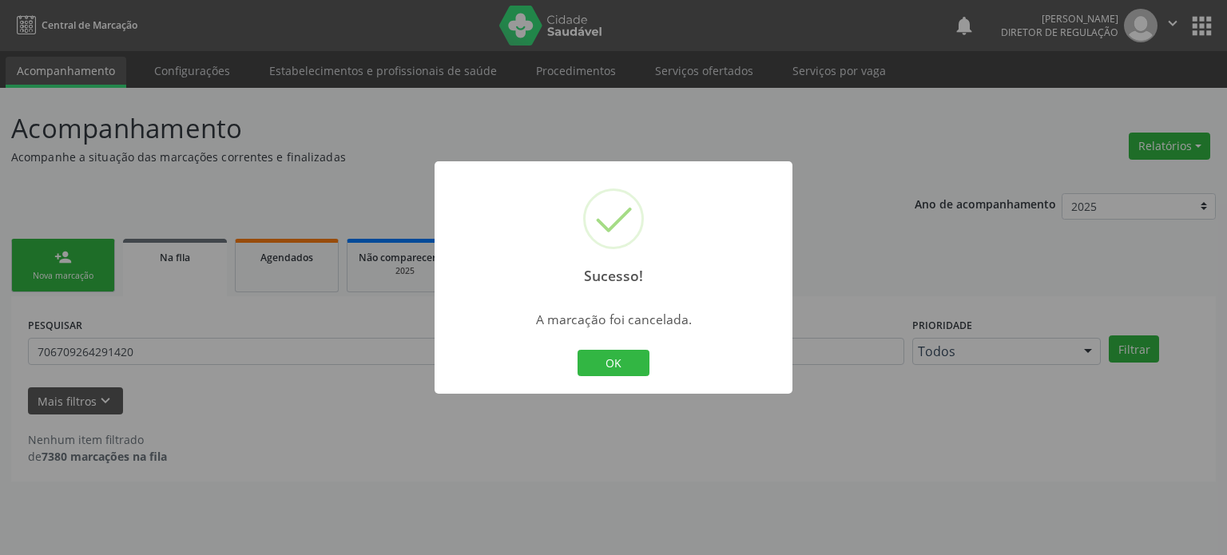
click at [277, 332] on div "Sucesso! × A marcação foi cancelada. OK Cancel" at bounding box center [613, 277] width 1227 height 555
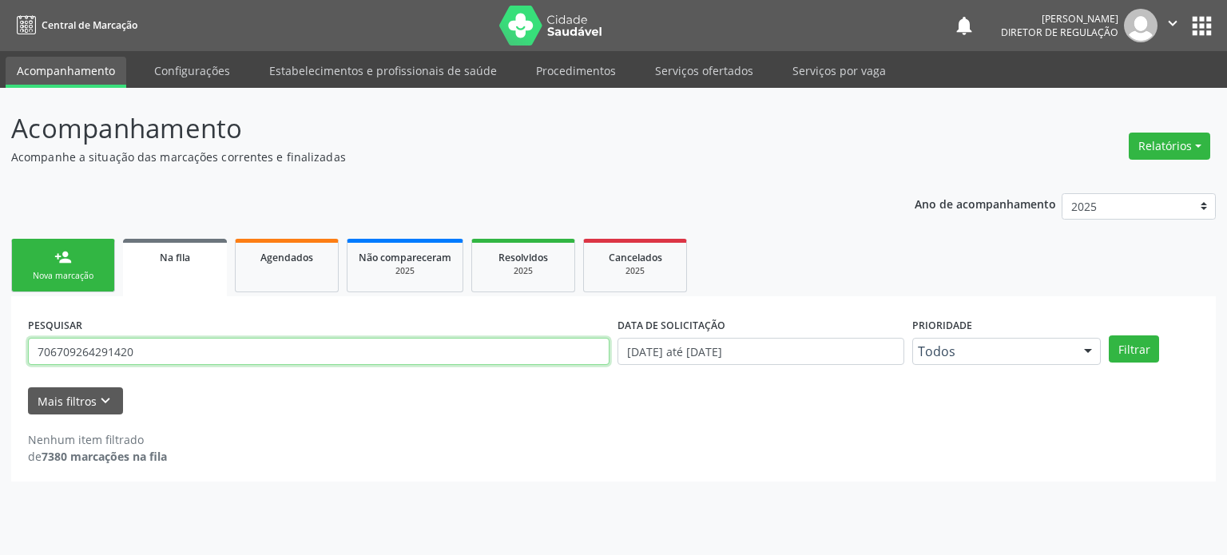
click at [170, 350] on input "706709264291420" at bounding box center [319, 351] width 582 height 27
click at [1109, 336] on button "Filtrar" at bounding box center [1134, 349] width 50 height 27
click at [104, 356] on input "706709264291420" at bounding box center [319, 351] width 582 height 27
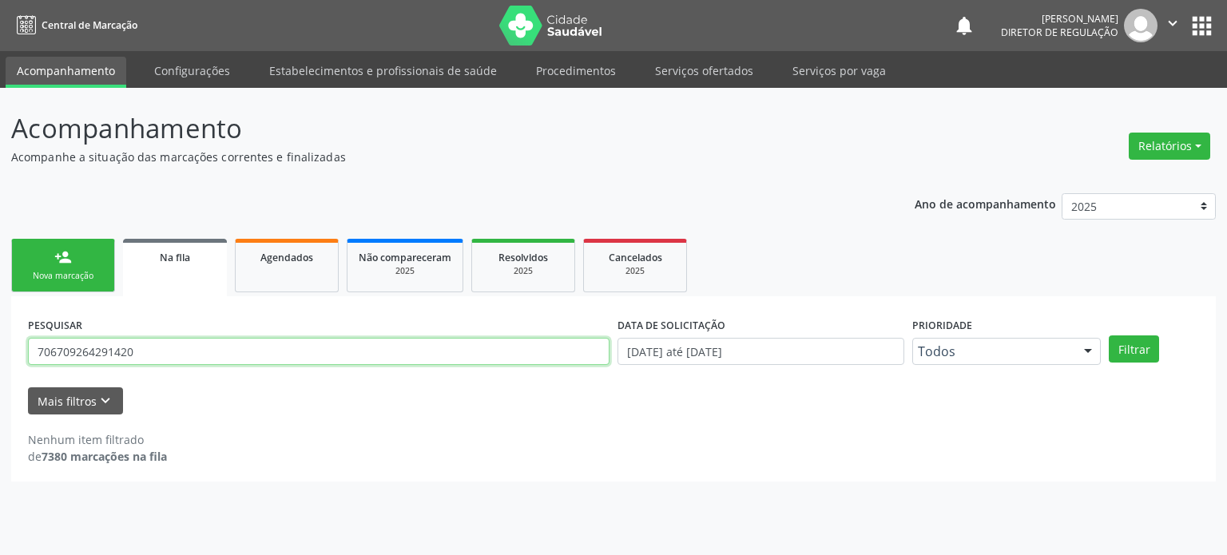
paste input "3 4042 5973 780"
type input "703 4042 5973 7800"
click at [1109, 336] on button "Filtrar" at bounding box center [1134, 349] width 50 height 27
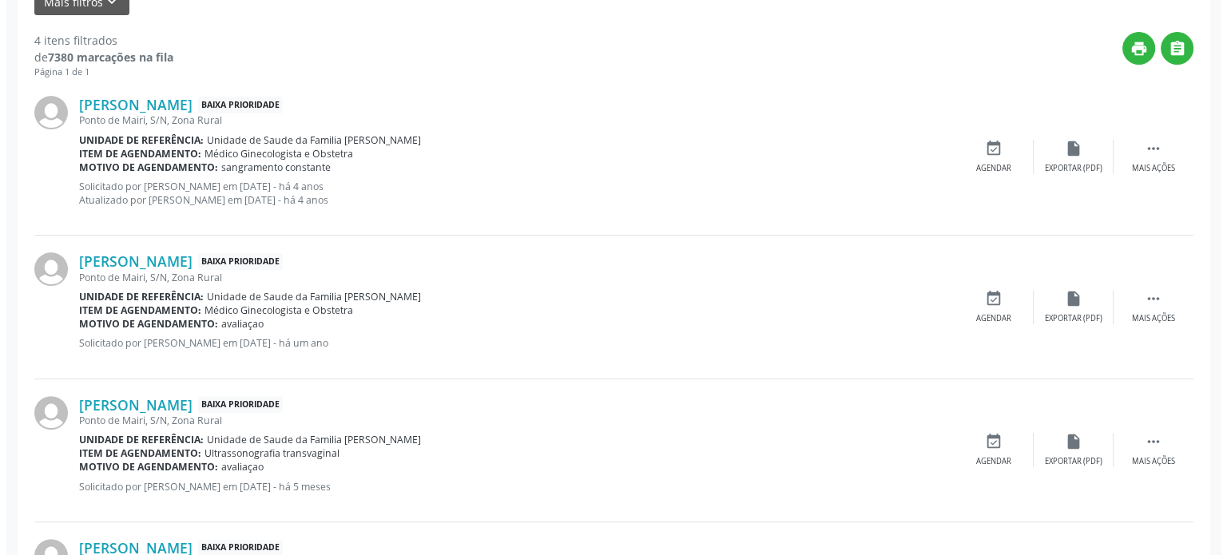
scroll to position [375, 0]
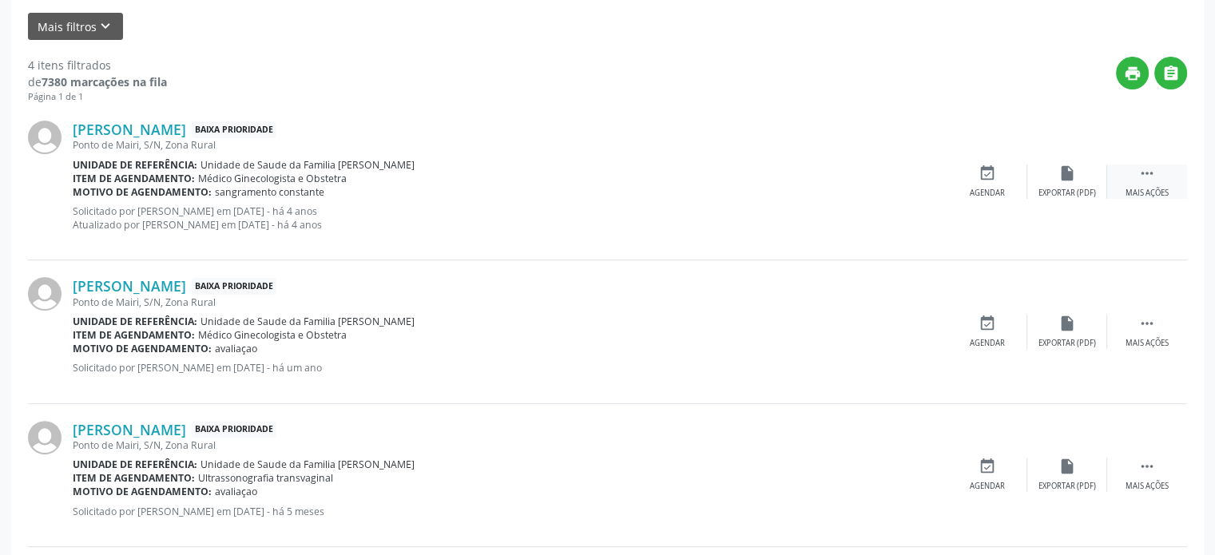
click at [1152, 175] on icon "" at bounding box center [1147, 174] width 18 height 18
click at [985, 169] on icon "cancel" at bounding box center [988, 174] width 18 height 18
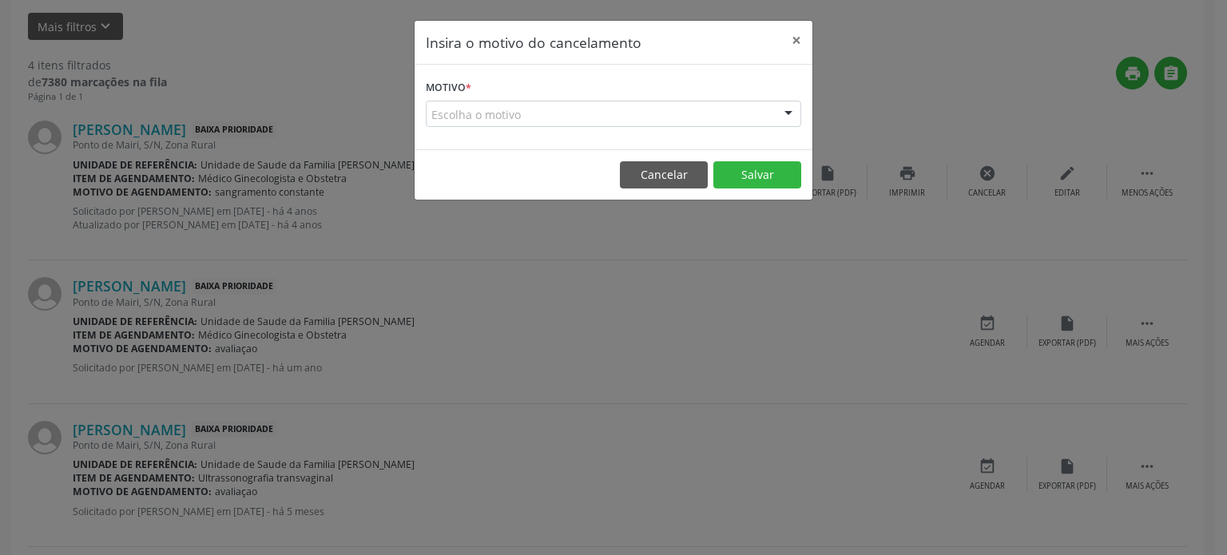
drag, startPoint x: 491, startPoint y: 109, endPoint x: 489, endPoint y: 124, distance: 14.5
click at [490, 111] on div "Escolha o motivo" at bounding box center [613, 114] width 375 height 27
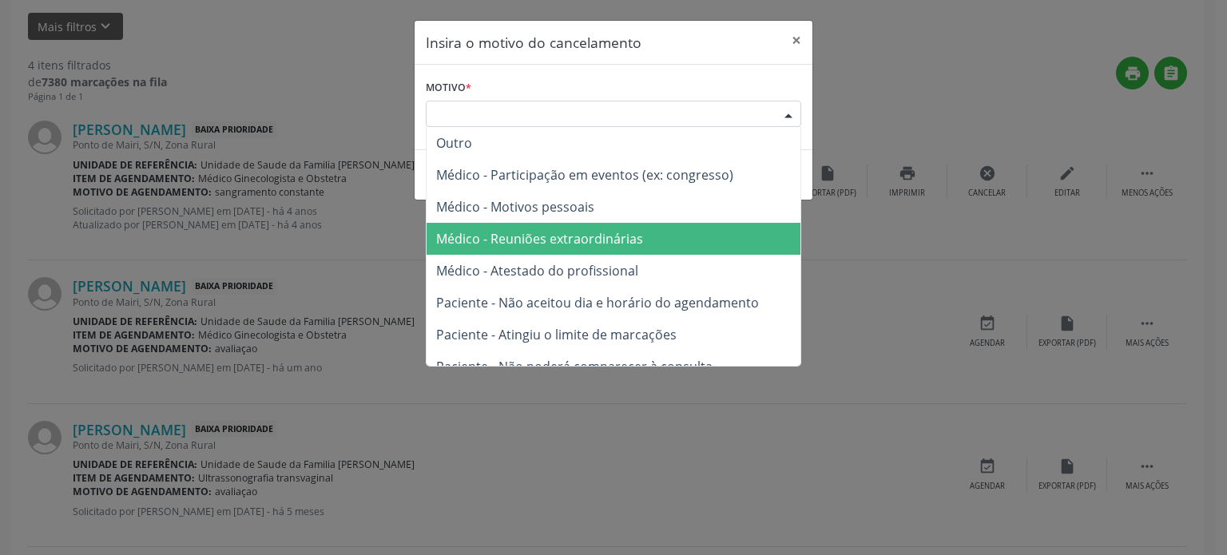
click at [534, 240] on span "Médico - Reuniões extraordinárias" at bounding box center [539, 239] width 207 height 18
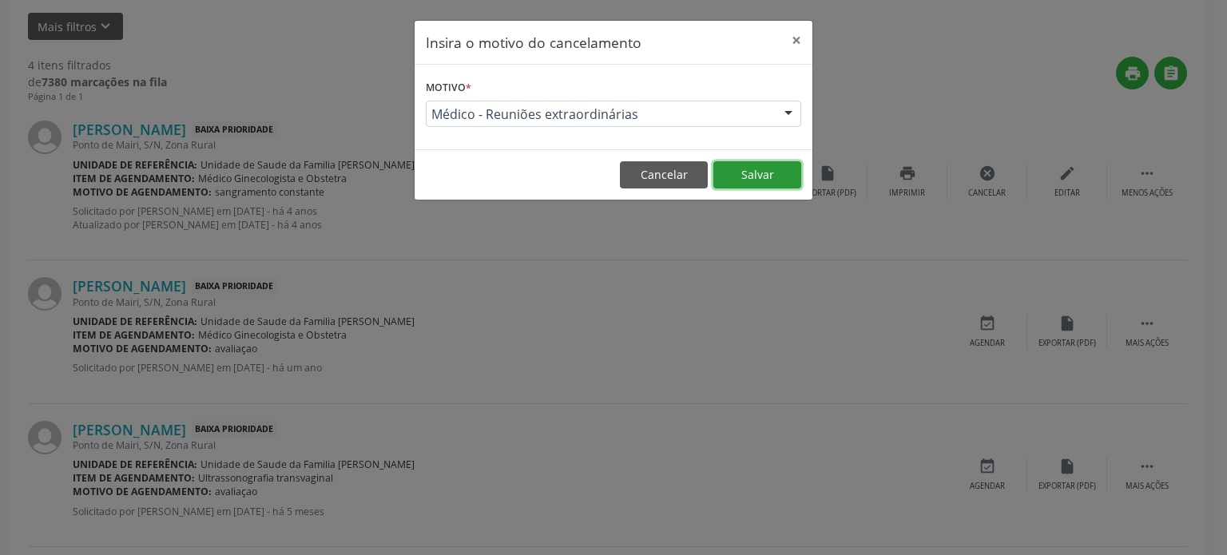
click at [756, 165] on button "Salvar" at bounding box center [757, 174] width 88 height 27
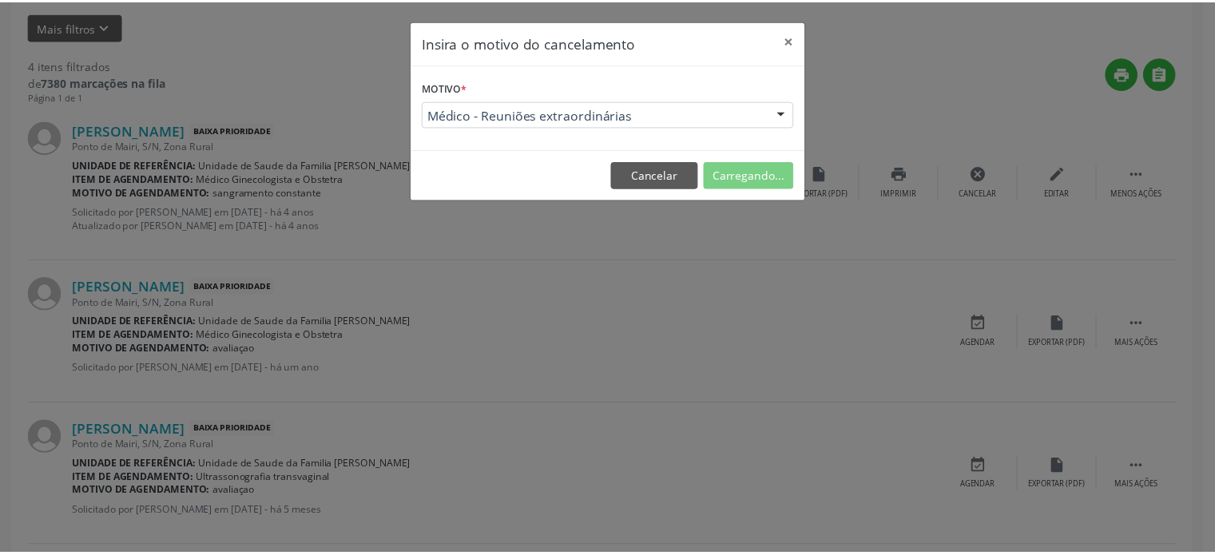
scroll to position [0, 0]
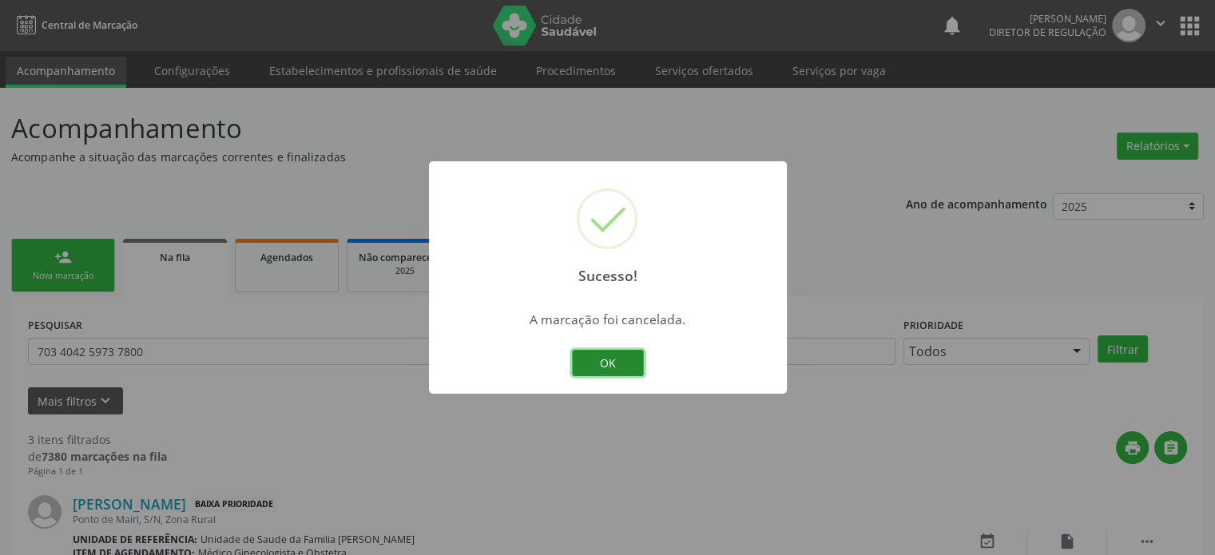
click at [612, 363] on button "OK" at bounding box center [608, 363] width 72 height 27
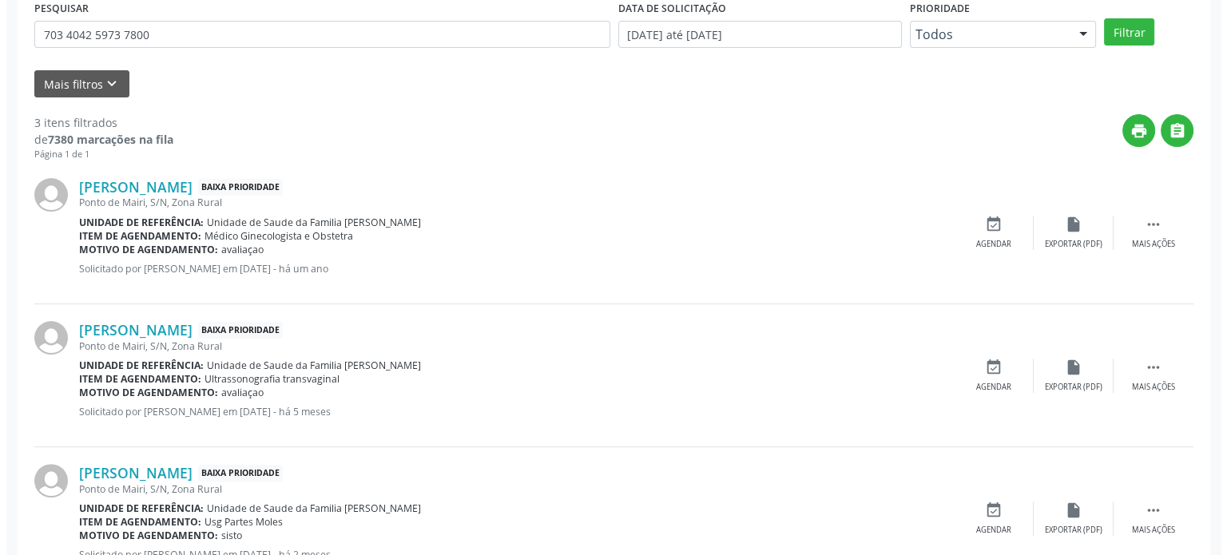
scroll to position [320, 0]
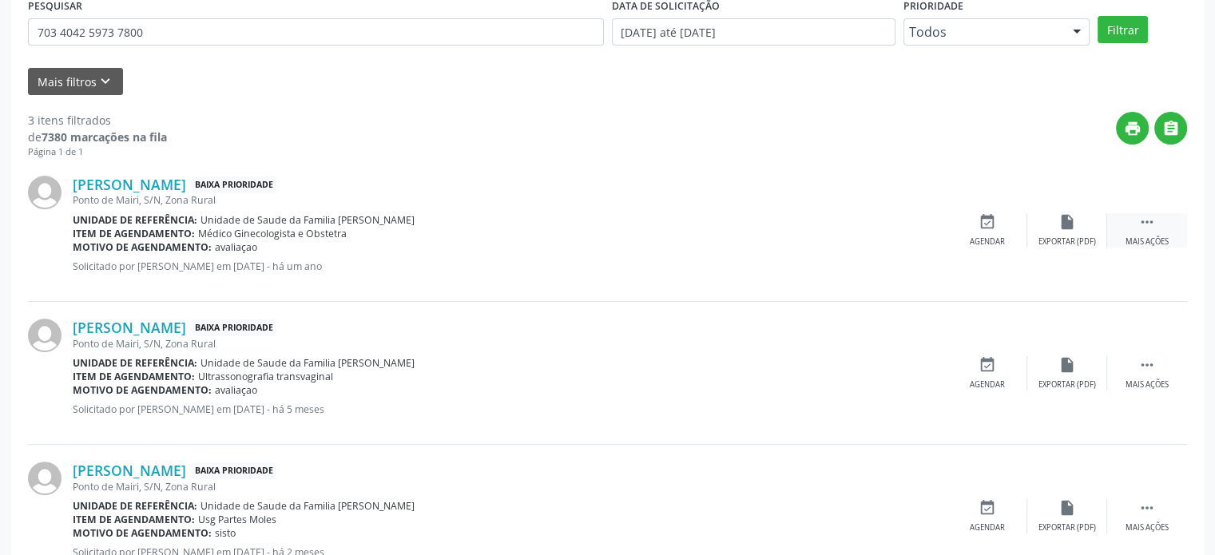
click at [1147, 225] on icon "" at bounding box center [1147, 222] width 18 height 18
click at [980, 224] on icon "cancel" at bounding box center [988, 222] width 18 height 18
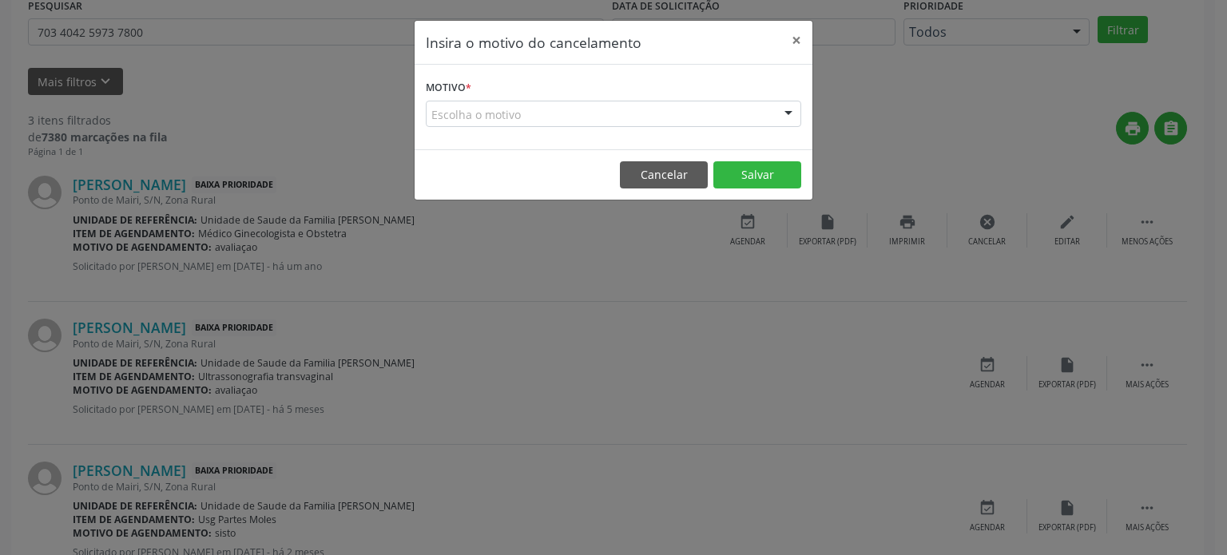
click at [570, 112] on div "Escolha o motivo" at bounding box center [613, 114] width 375 height 27
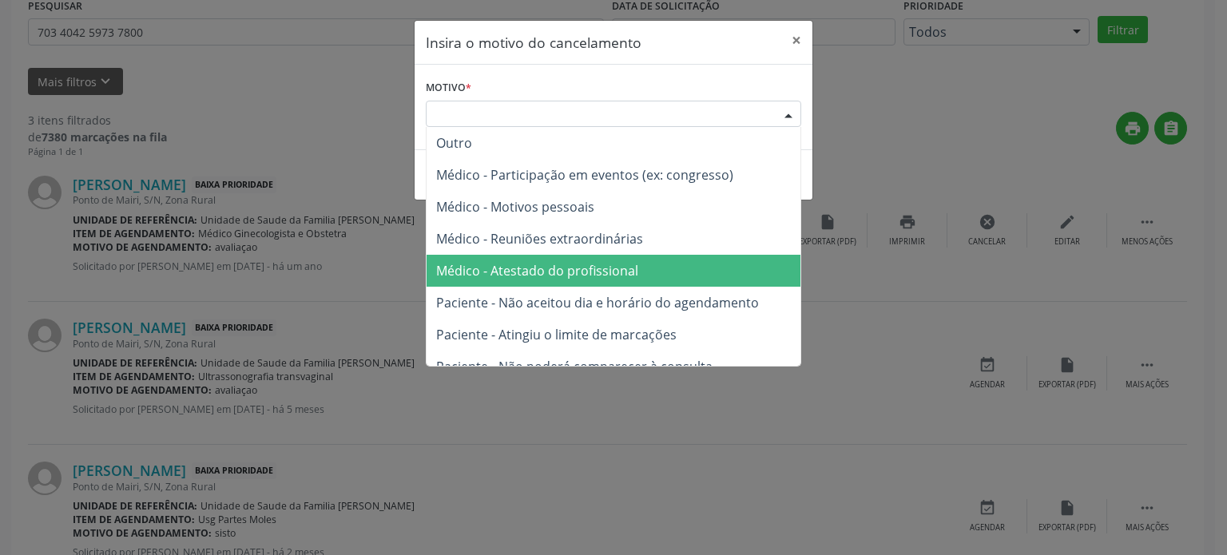
click at [572, 262] on span "Médico - Atestado do profissional" at bounding box center [537, 271] width 202 height 18
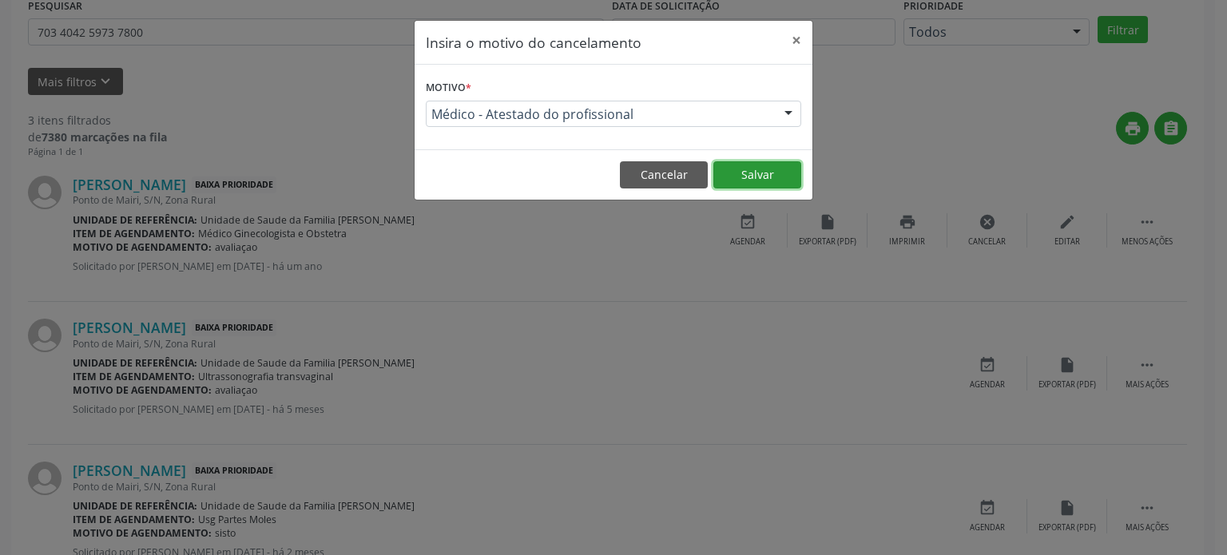
click at [765, 172] on button "Salvar" at bounding box center [757, 174] width 88 height 27
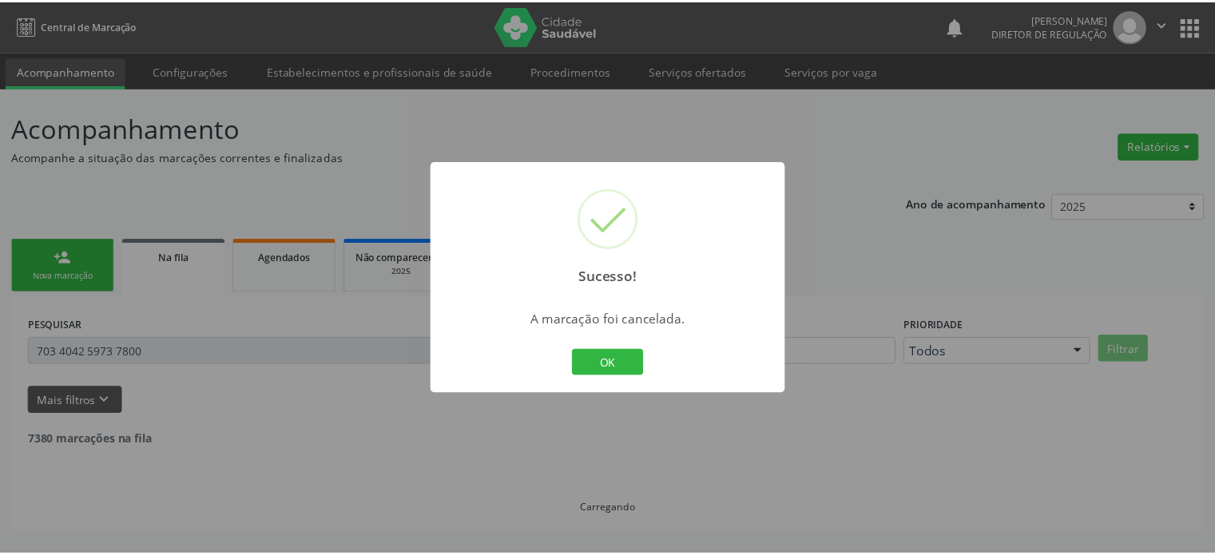
scroll to position [0, 0]
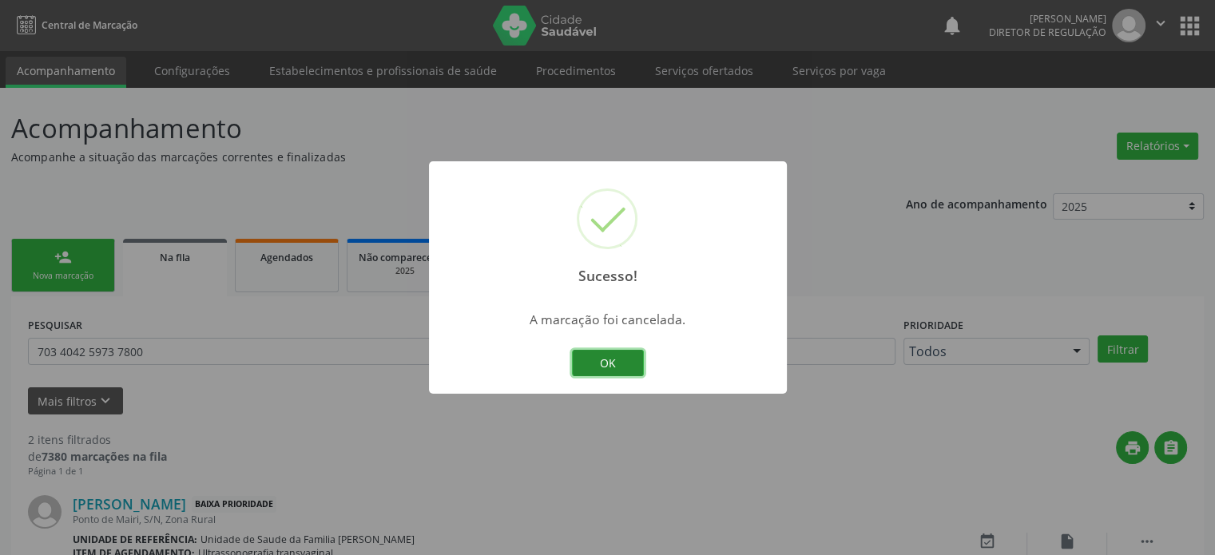
click at [630, 372] on button "OK" at bounding box center [608, 363] width 72 height 27
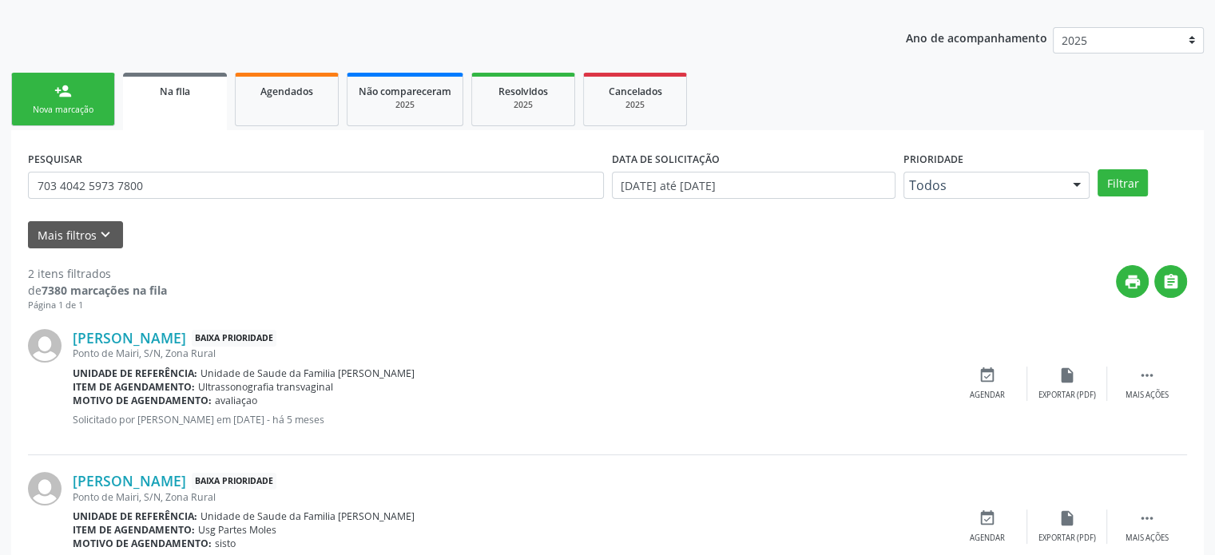
scroll to position [235, 0]
